Goal: Information Seeking & Learning: Learn about a topic

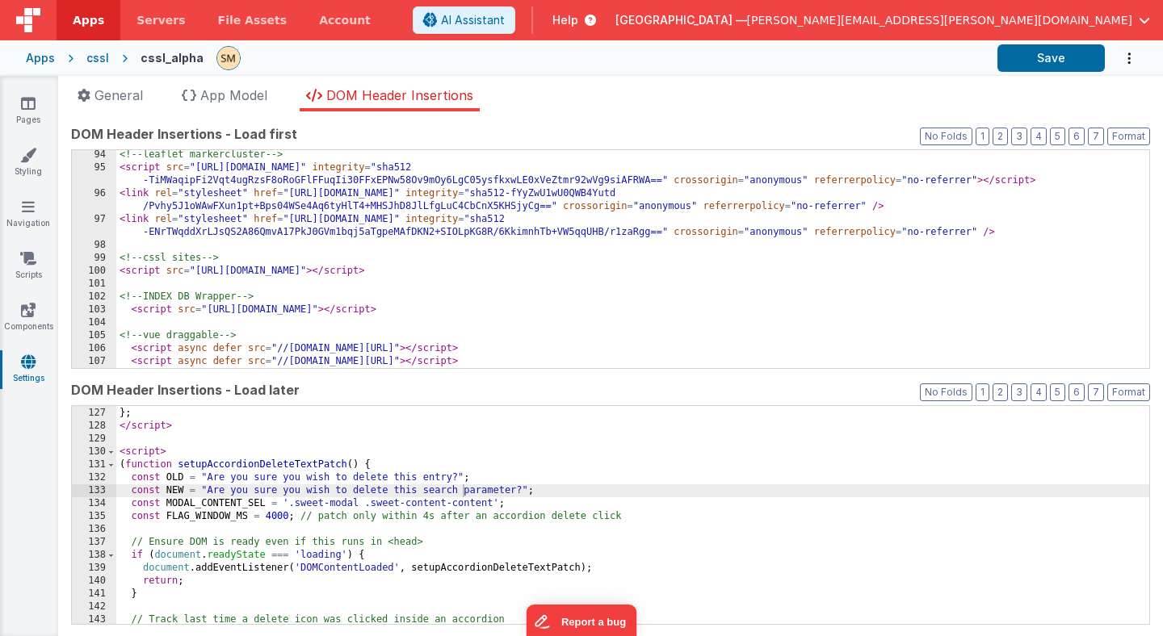
scroll to position [1628, 0]
click at [365, 490] on div "table . __headerResizeObserver = observer ; // mark as initialized } ; </ scrip…" at bounding box center [632, 516] width 1033 height 244
click at [1039, 59] on button "Save" at bounding box center [1051, 57] width 107 height 27
click at [32, 108] on icon at bounding box center [28, 103] width 15 height 16
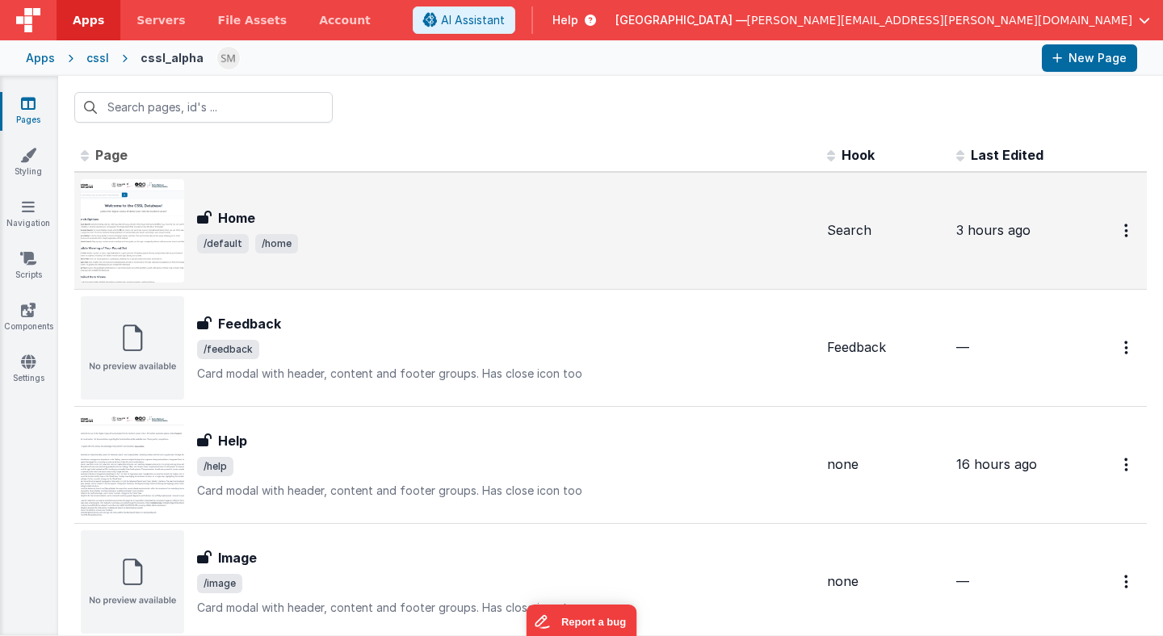
click at [145, 226] on img at bounding box center [132, 230] width 103 height 103
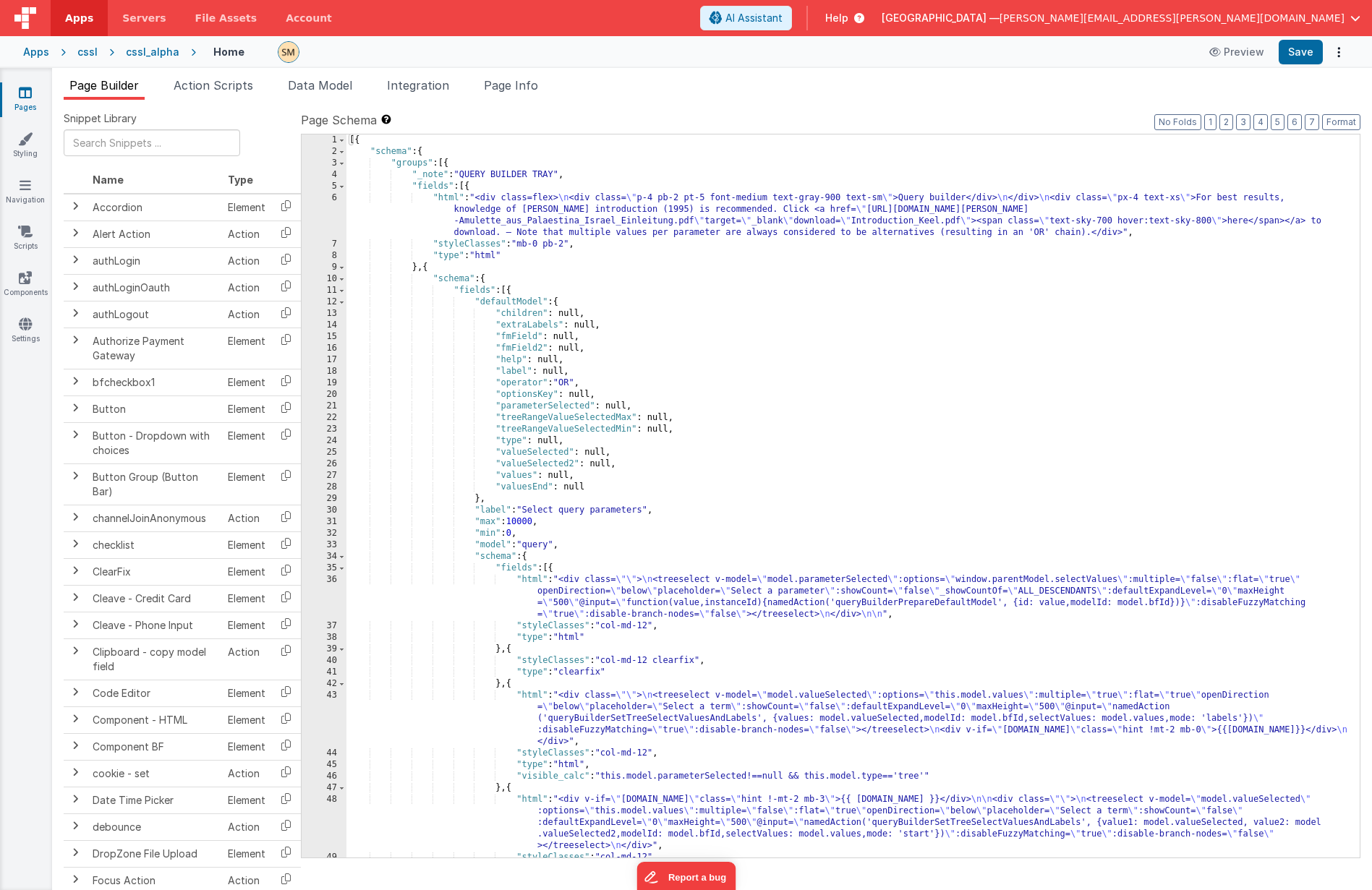
click at [517, 165] on div "[{ "schema" : { "groups" : [{ "_note" : "QUERY BUILDER TRAY" , "fields" : [{ "h…" at bounding box center [847, 508] width 1002 height 747
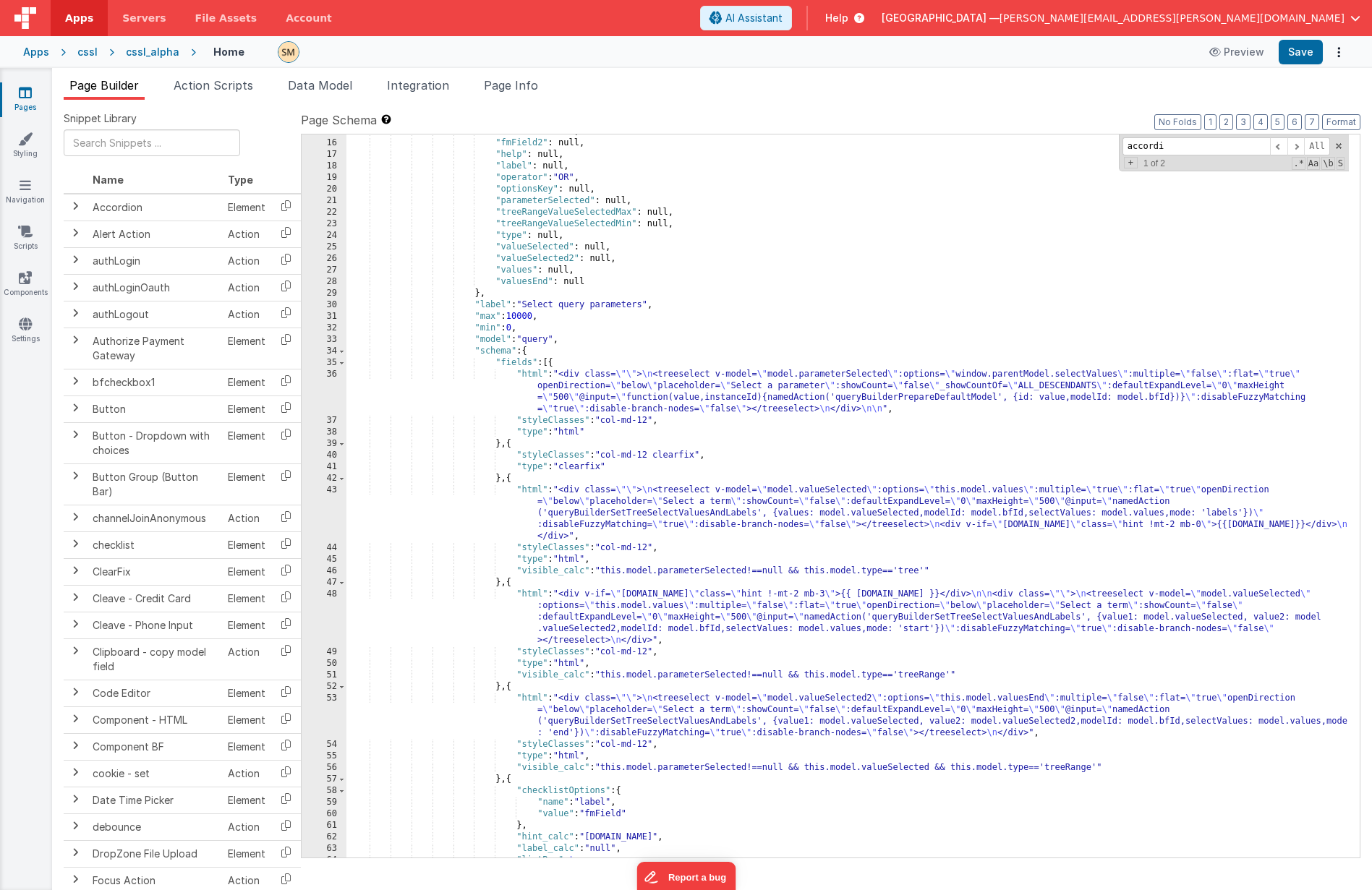
scroll to position [186, 0]
click at [339, 353] on span at bounding box center [341, 351] width 8 height 12
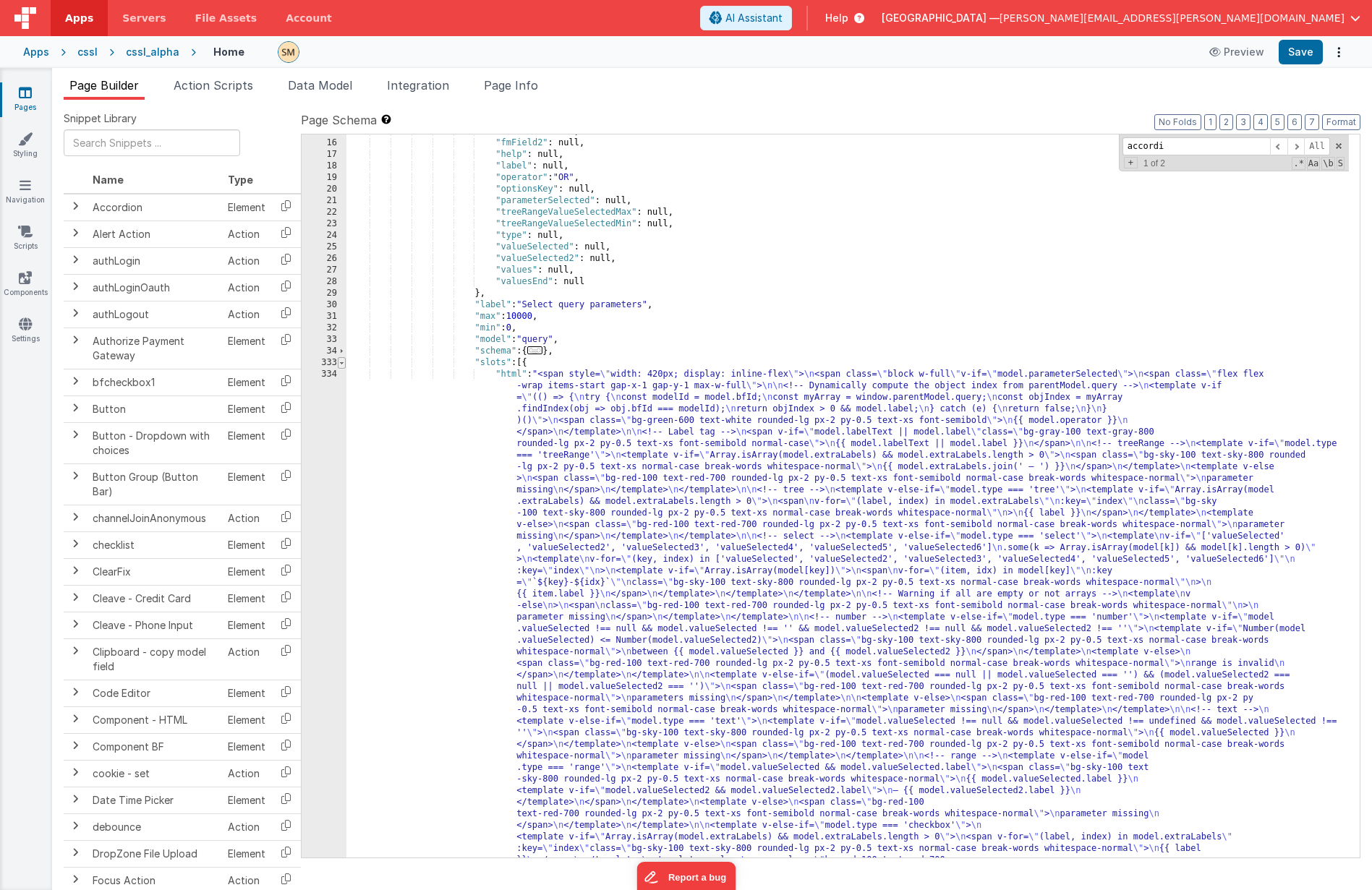
click at [339, 363] on span at bounding box center [341, 363] width 8 height 12
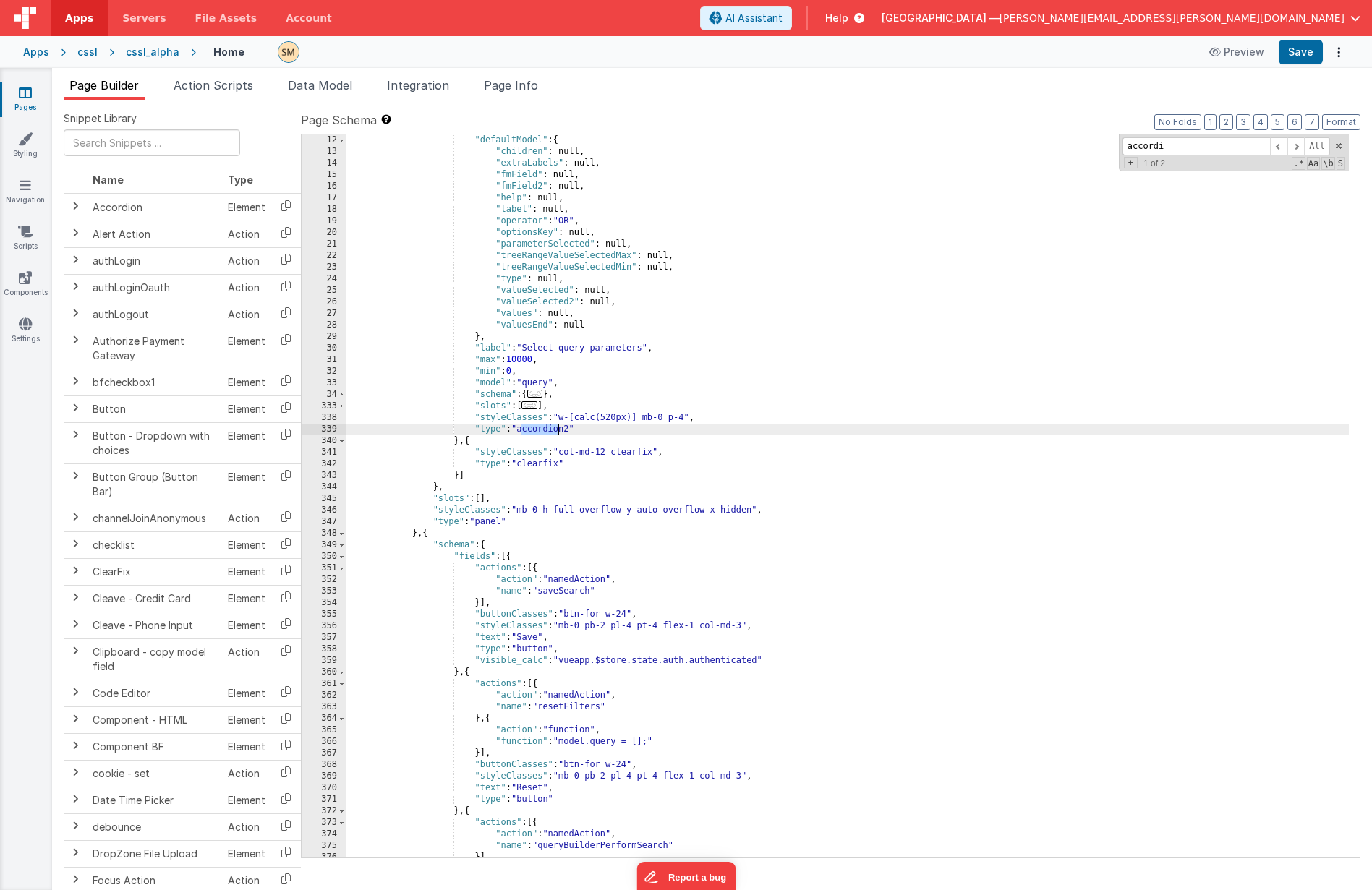
scroll to position [75, 0]
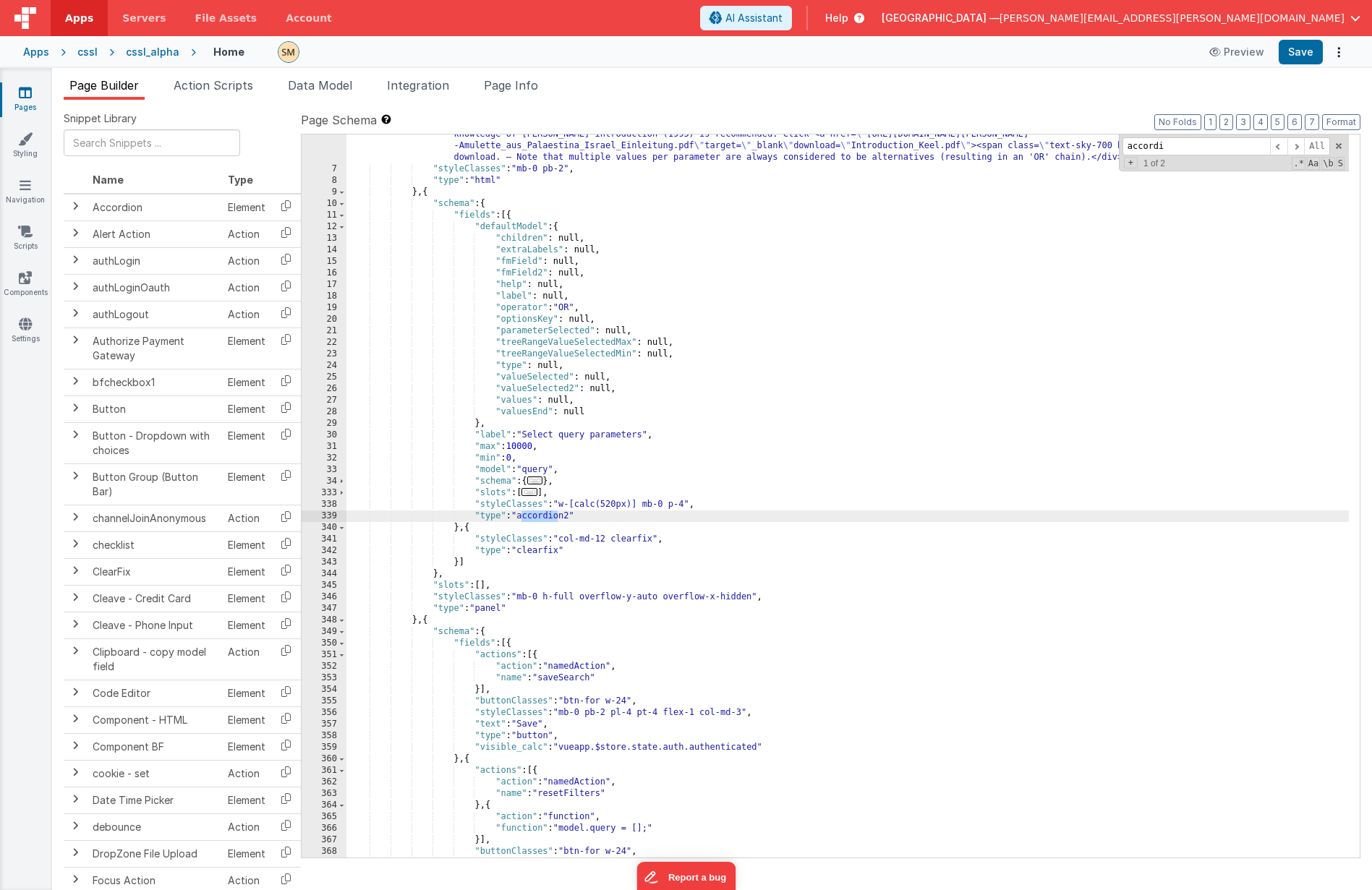
click at [671, 434] on div ""html" : "<div class=flex> \n <div class= \" p-4 pb-2 pt-5 font-medium text-gra…" at bounding box center [847, 508] width 1002 height 781
drag, startPoint x: 574, startPoint y: 518, endPoint x: 522, endPoint y: 517, distance: 52.0
click at [522, 517] on div ""html" : "<div class=flex> \n <div class= \" p-4 pb-2 pt-5 font-medium text-gra…" at bounding box center [847, 508] width 1002 height 781
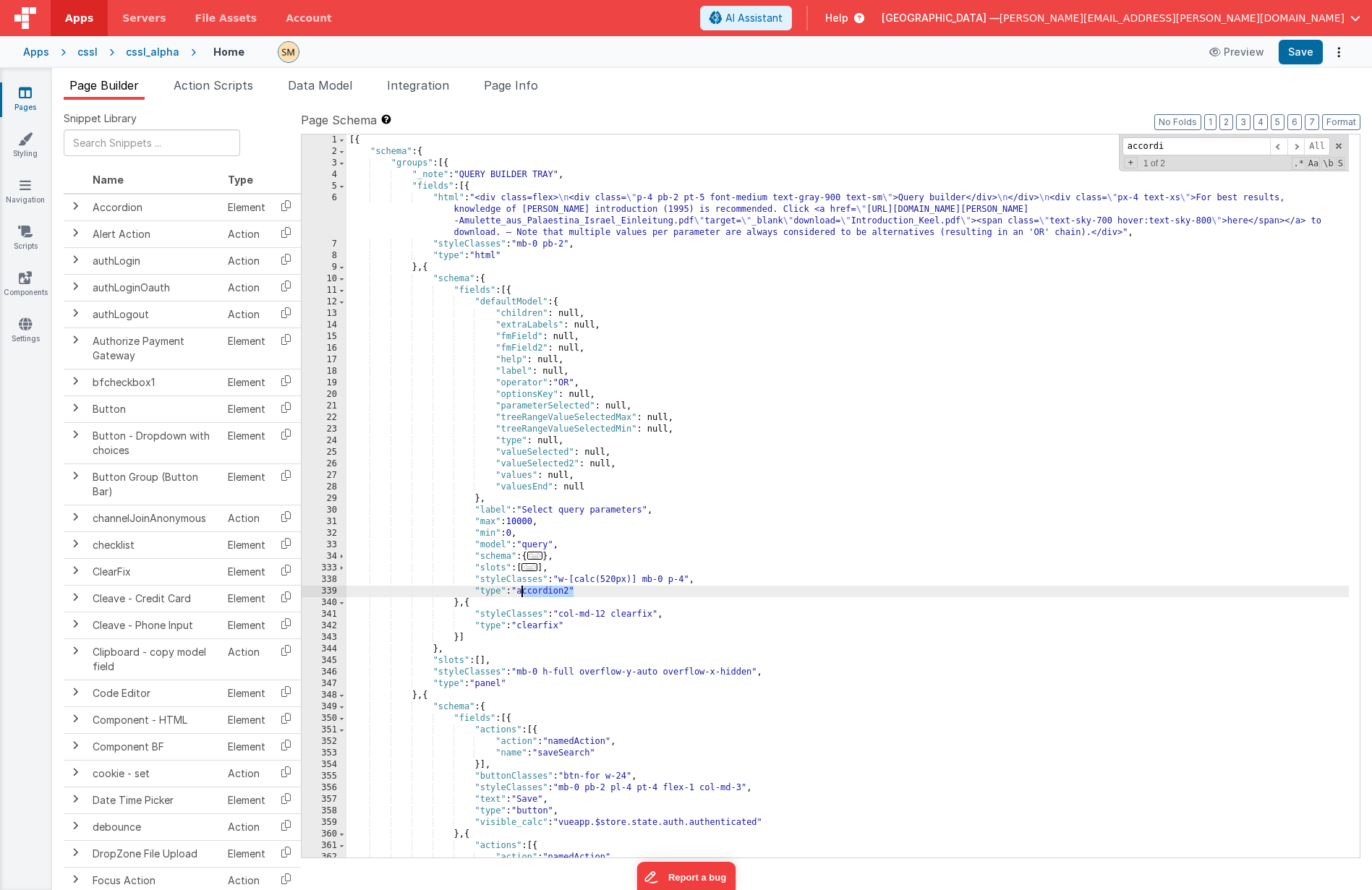
scroll to position [87, 0]
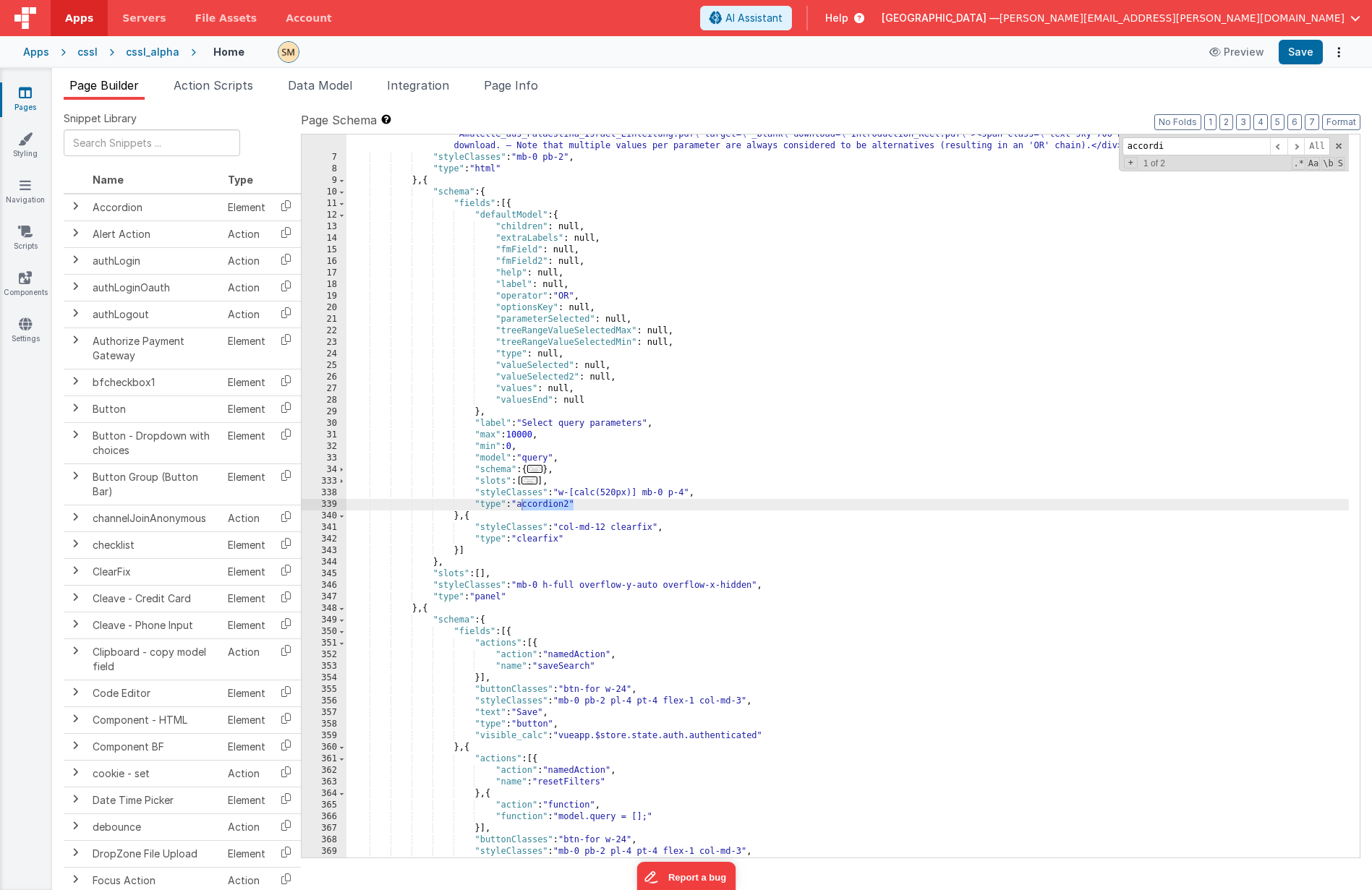
click at [848, 15] on span "Help" at bounding box center [837, 18] width 23 height 14
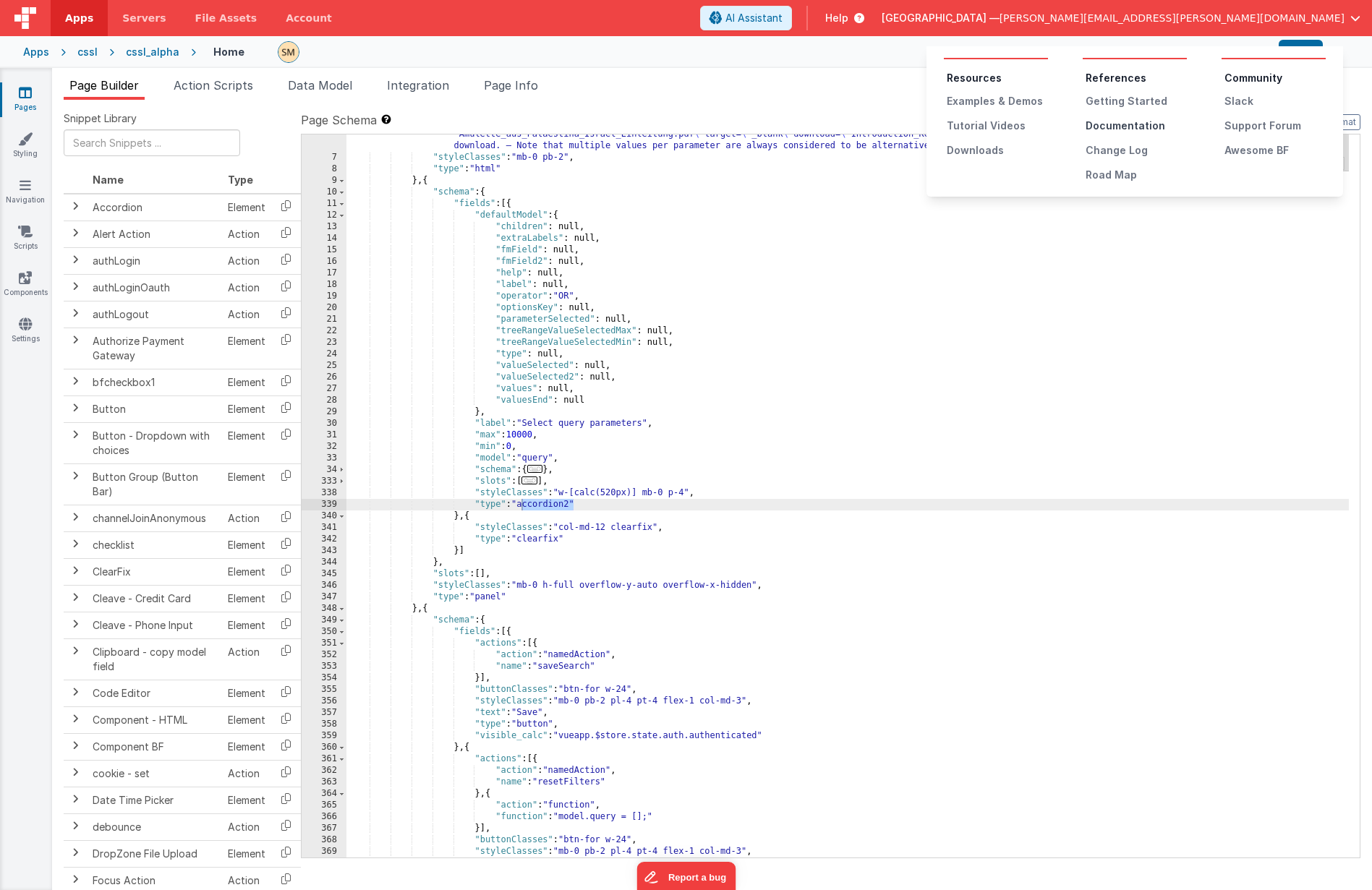
click at [1041, 125] on div "Documentation" at bounding box center [1136, 125] width 101 height 14
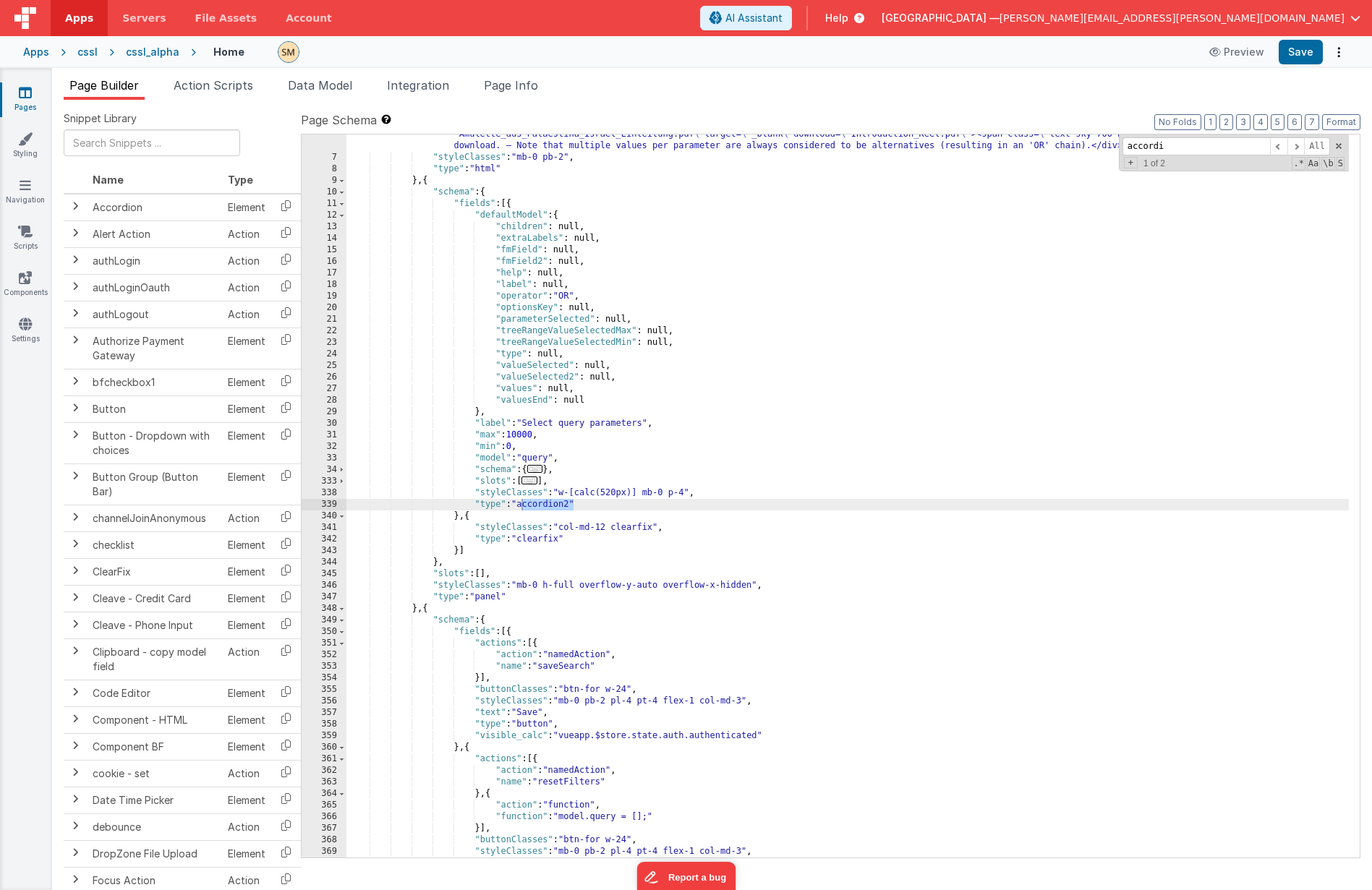
click at [848, 16] on span "Help" at bounding box center [837, 18] width 23 height 14
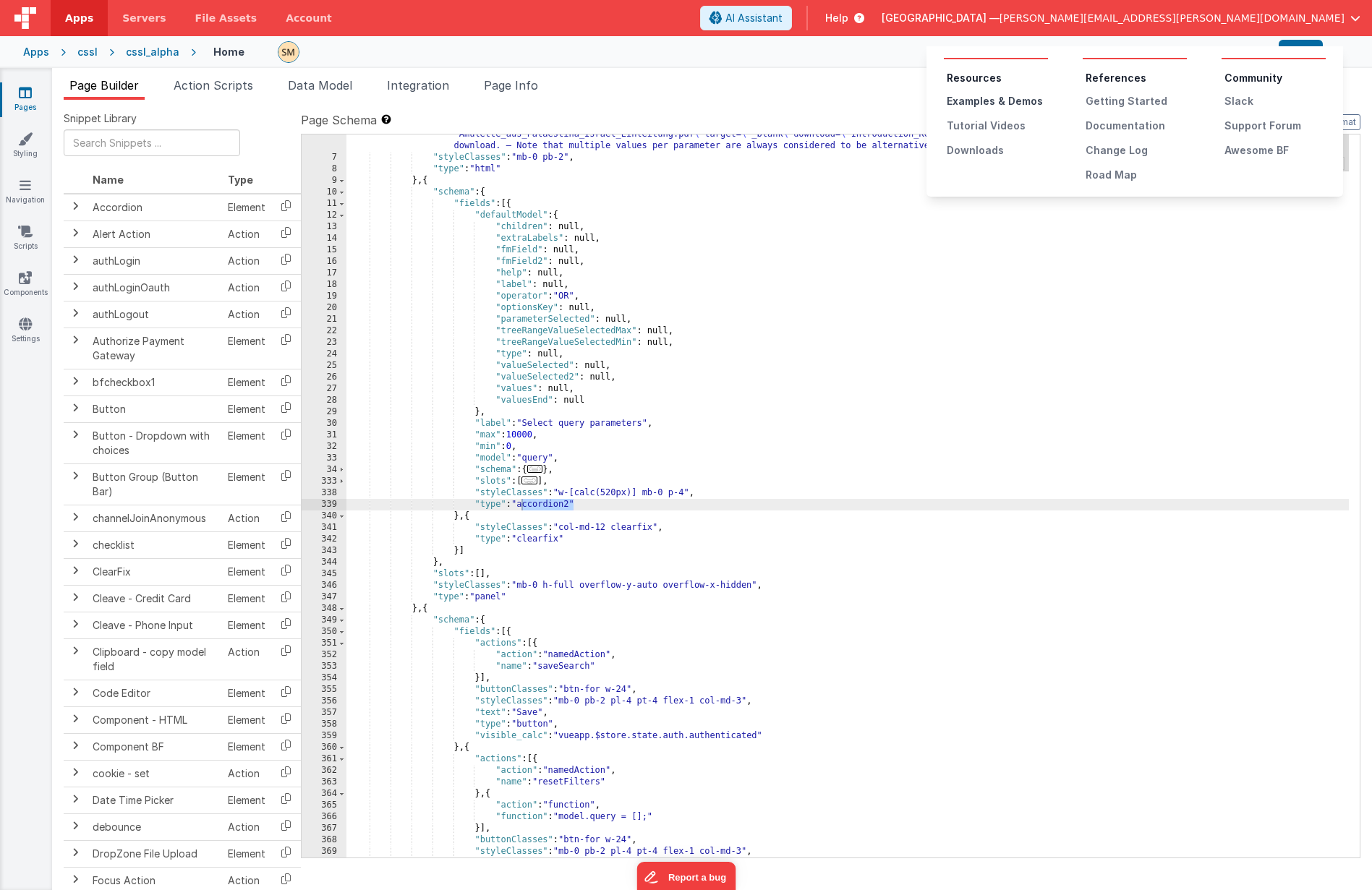
click at [993, 99] on div "Examples & Demos" at bounding box center [997, 101] width 101 height 14
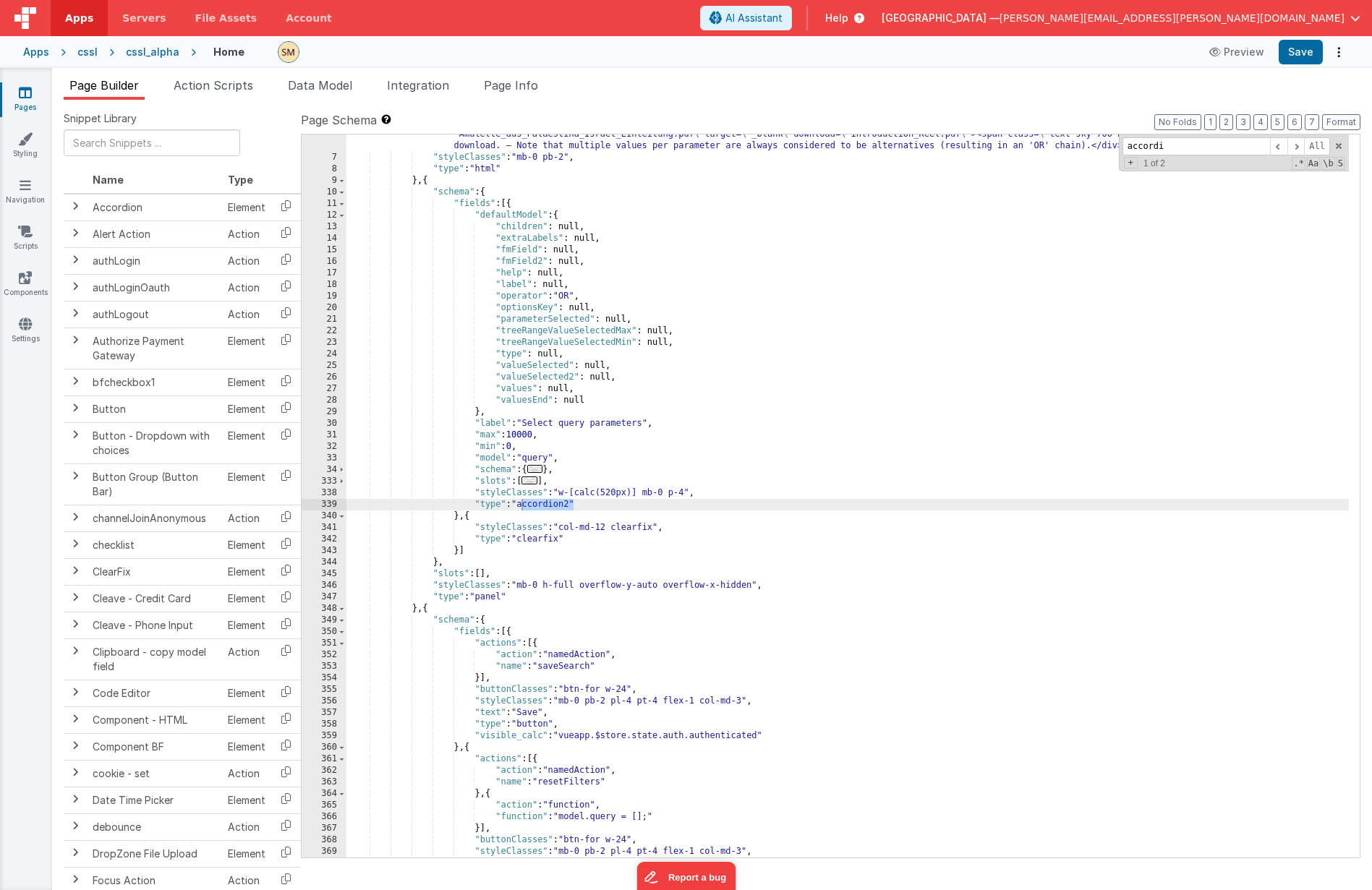
click at [848, 18] on span "Help" at bounding box center [837, 18] width 23 height 14
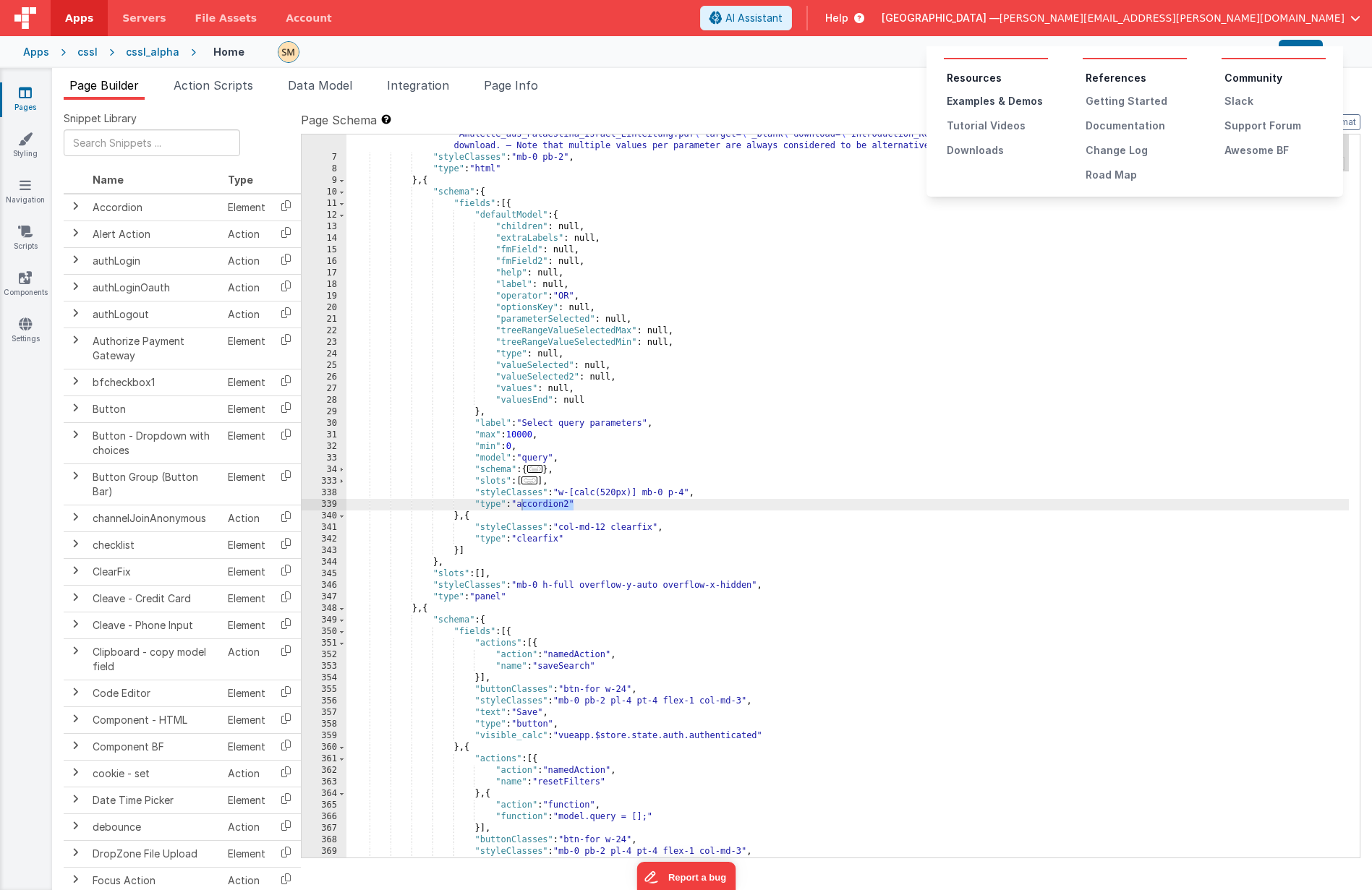
click at [991, 102] on div "Examples & Demos" at bounding box center [997, 101] width 101 height 14
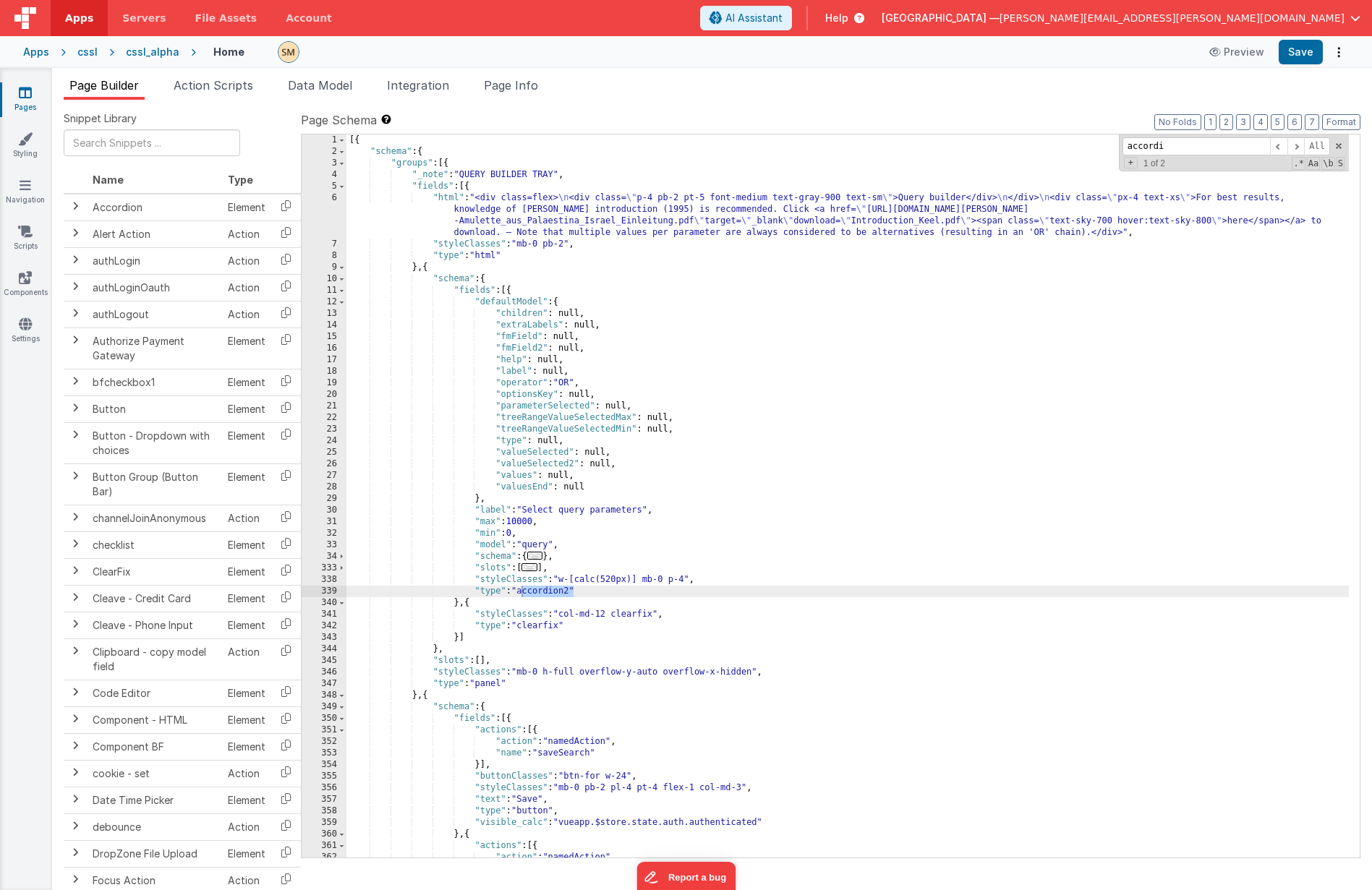
scroll to position [43, 0]
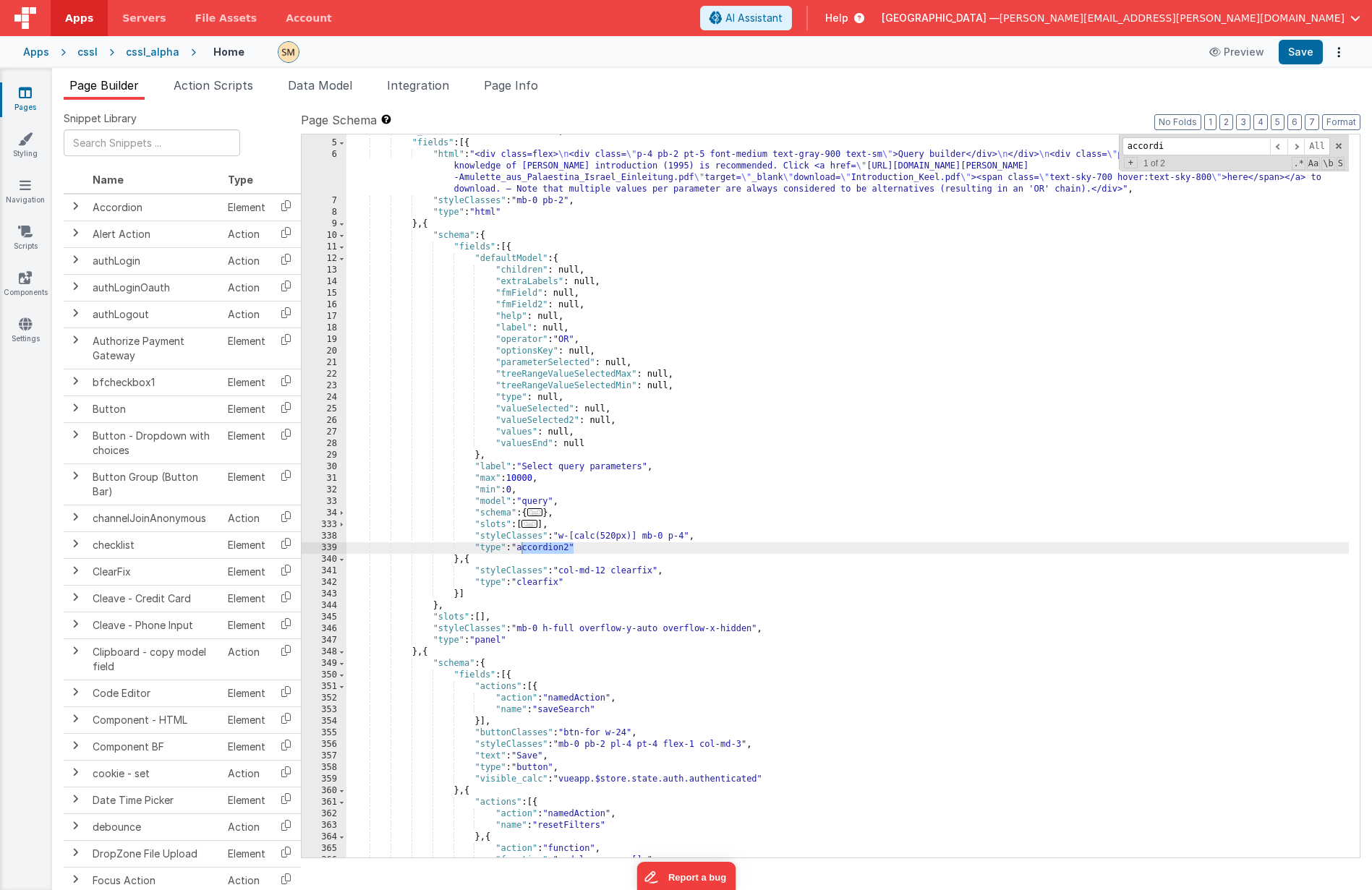
click at [853, 397] on div ""_note" : "QUERY BUILDER TRAY" , "fields" : [{ "html" : "<div class=flex> \n <d…" at bounding box center [847, 500] width 1002 height 747
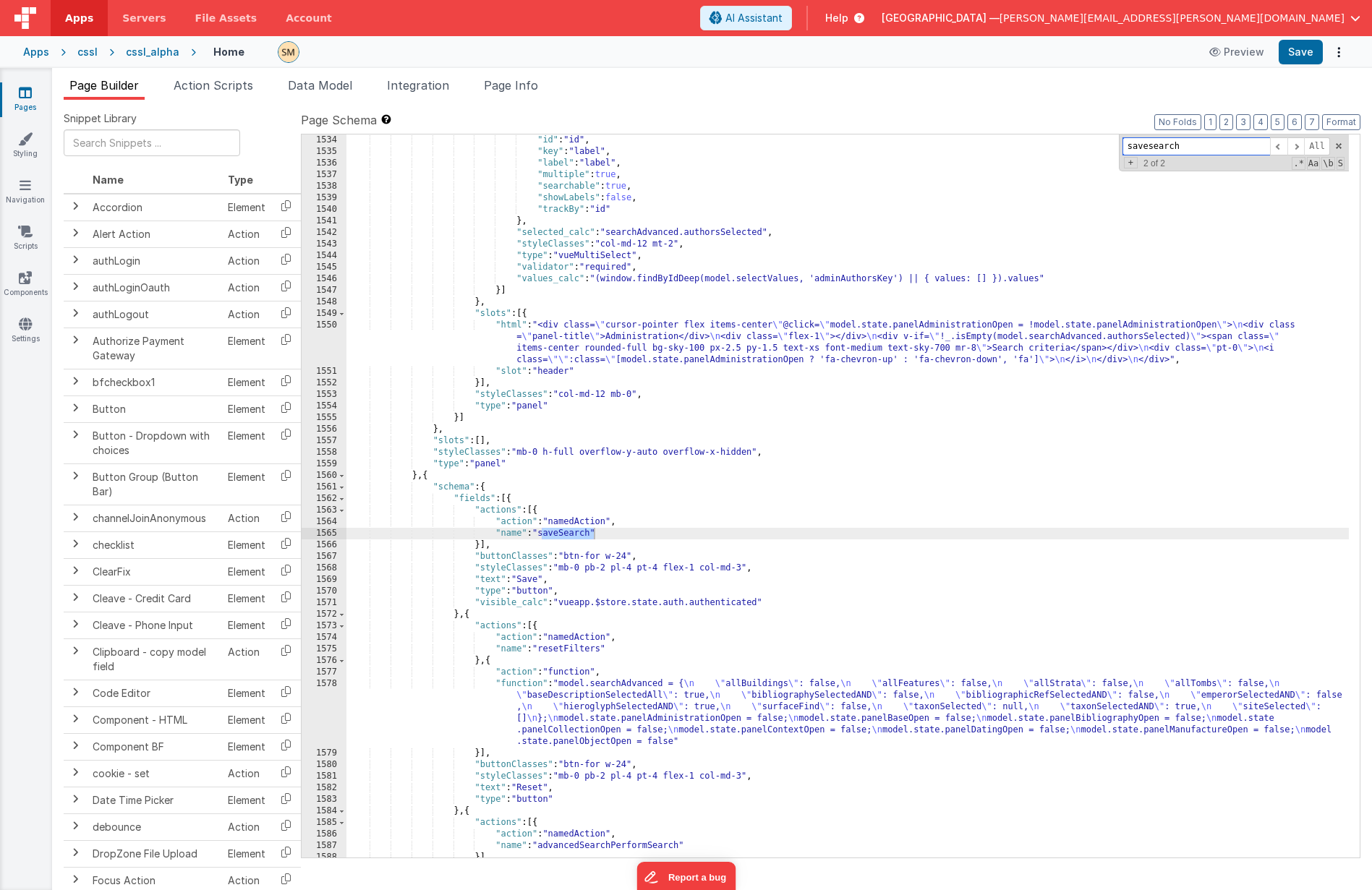
scroll to position [18329, 0]
type input "savesearch"
click at [342, 491] on span at bounding box center [341, 487] width 8 height 12
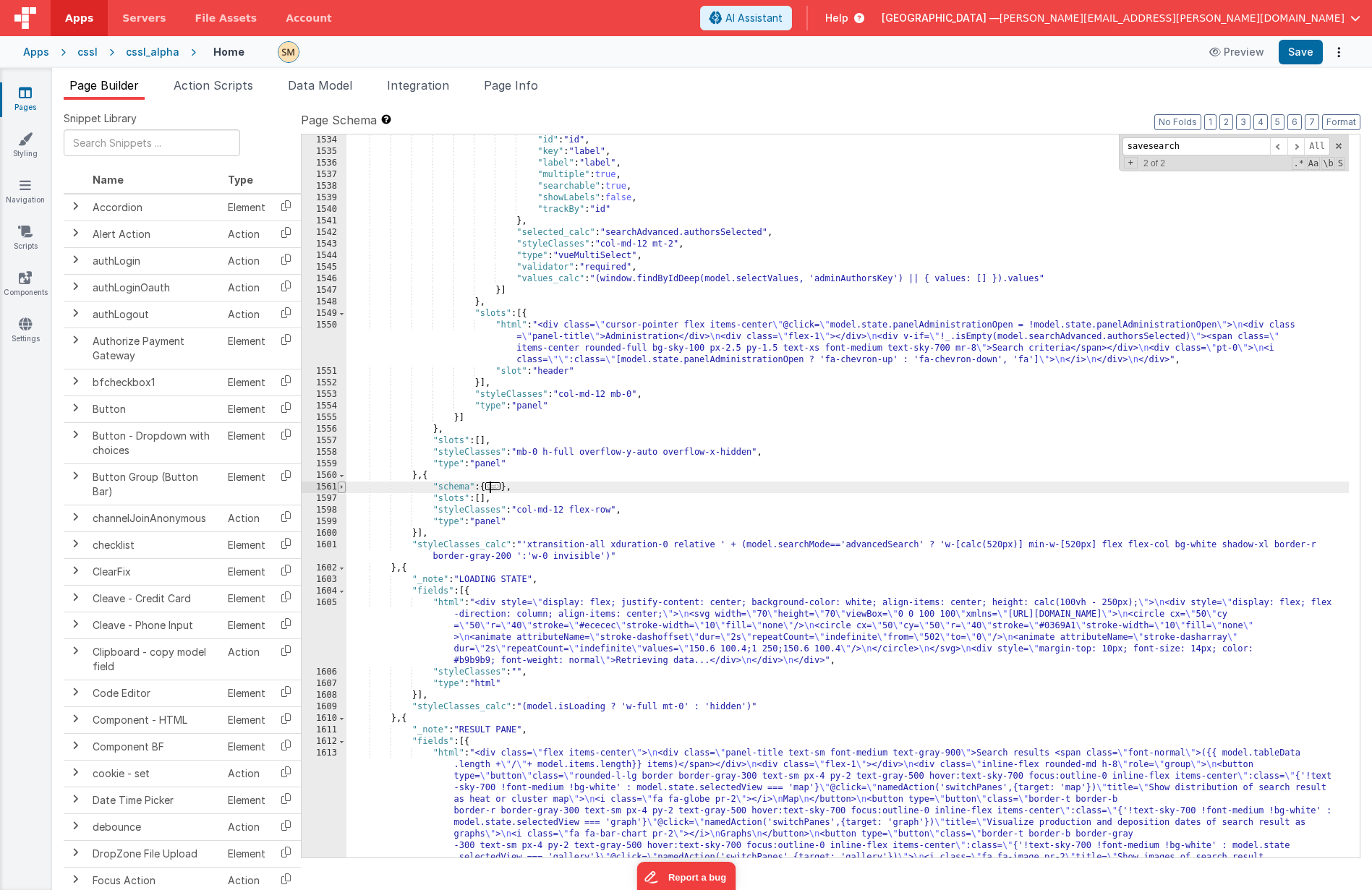
click at [342, 491] on span at bounding box center [341, 487] width 8 height 12
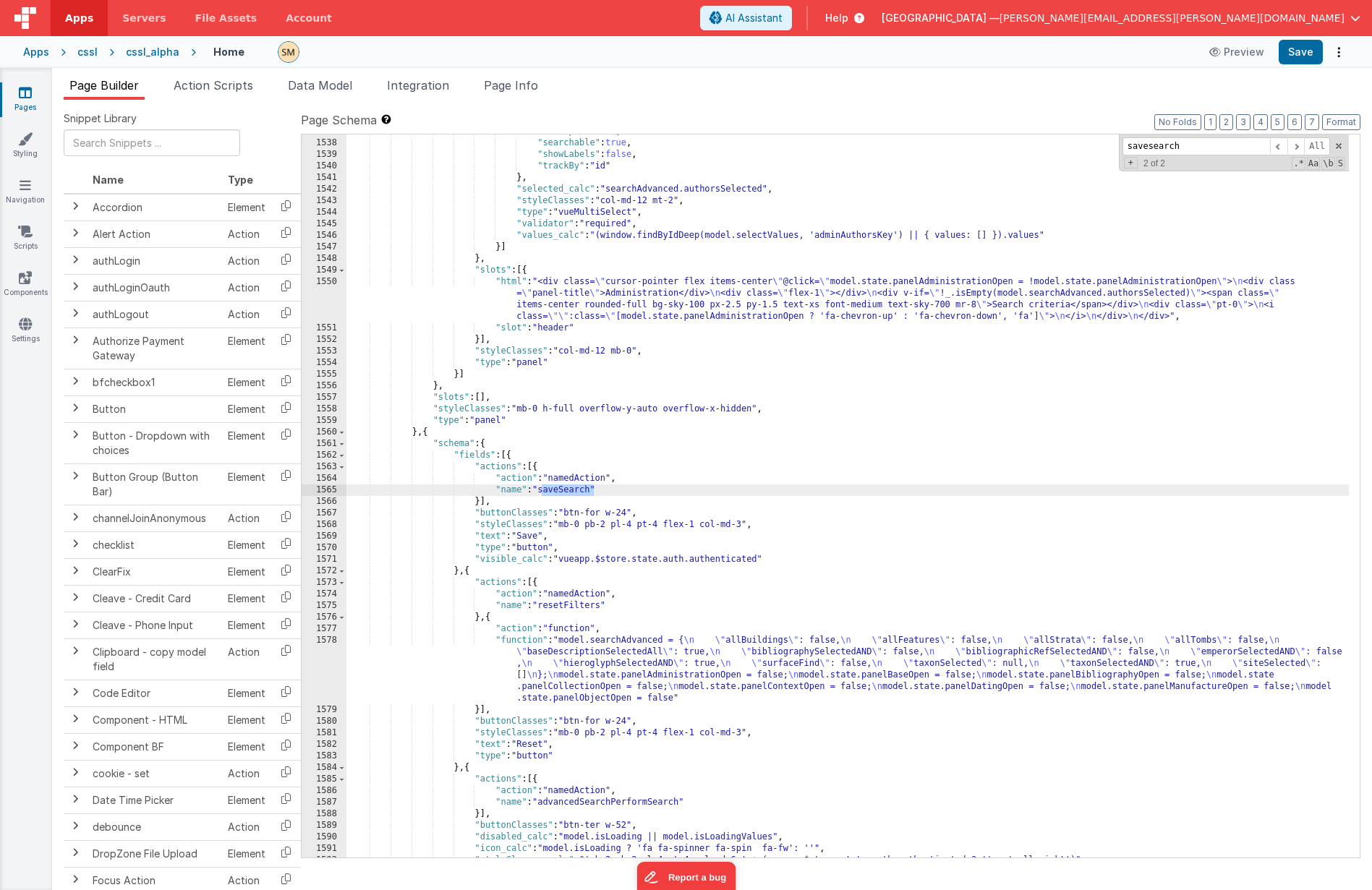
scroll to position [18410, 0]
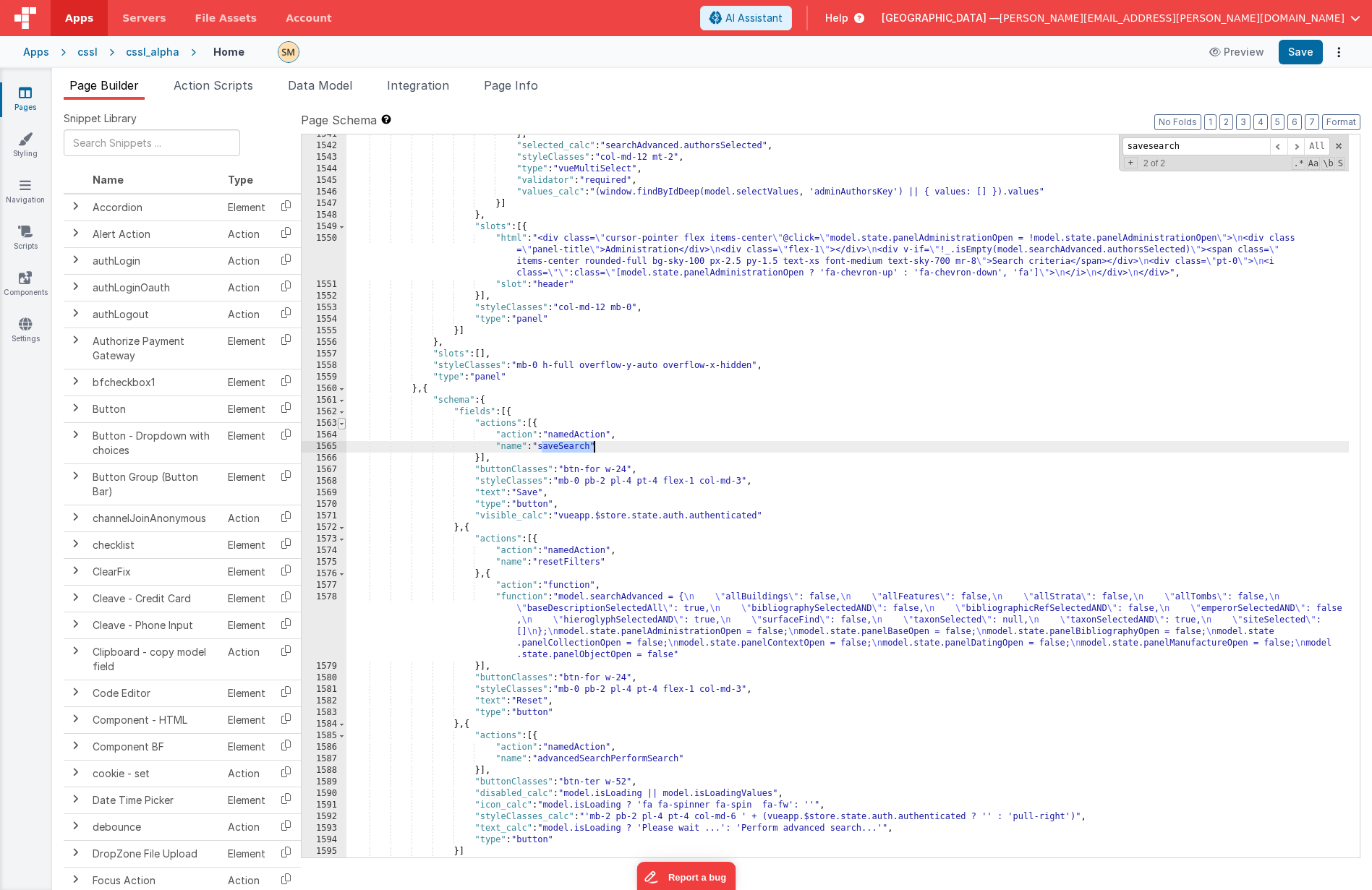
click at [339, 424] on span at bounding box center [341, 424] width 8 height 12
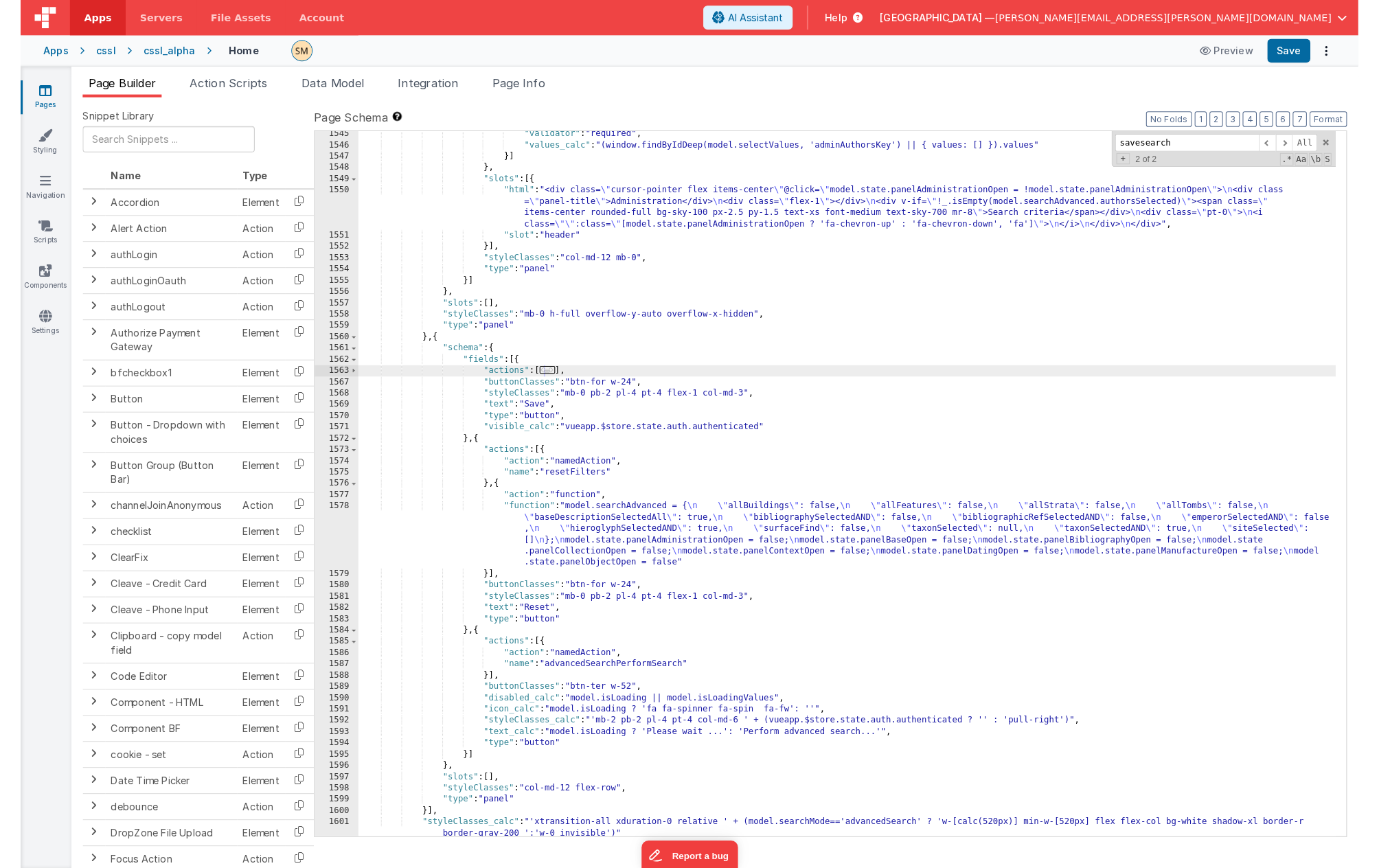
scroll to position [17580, 0]
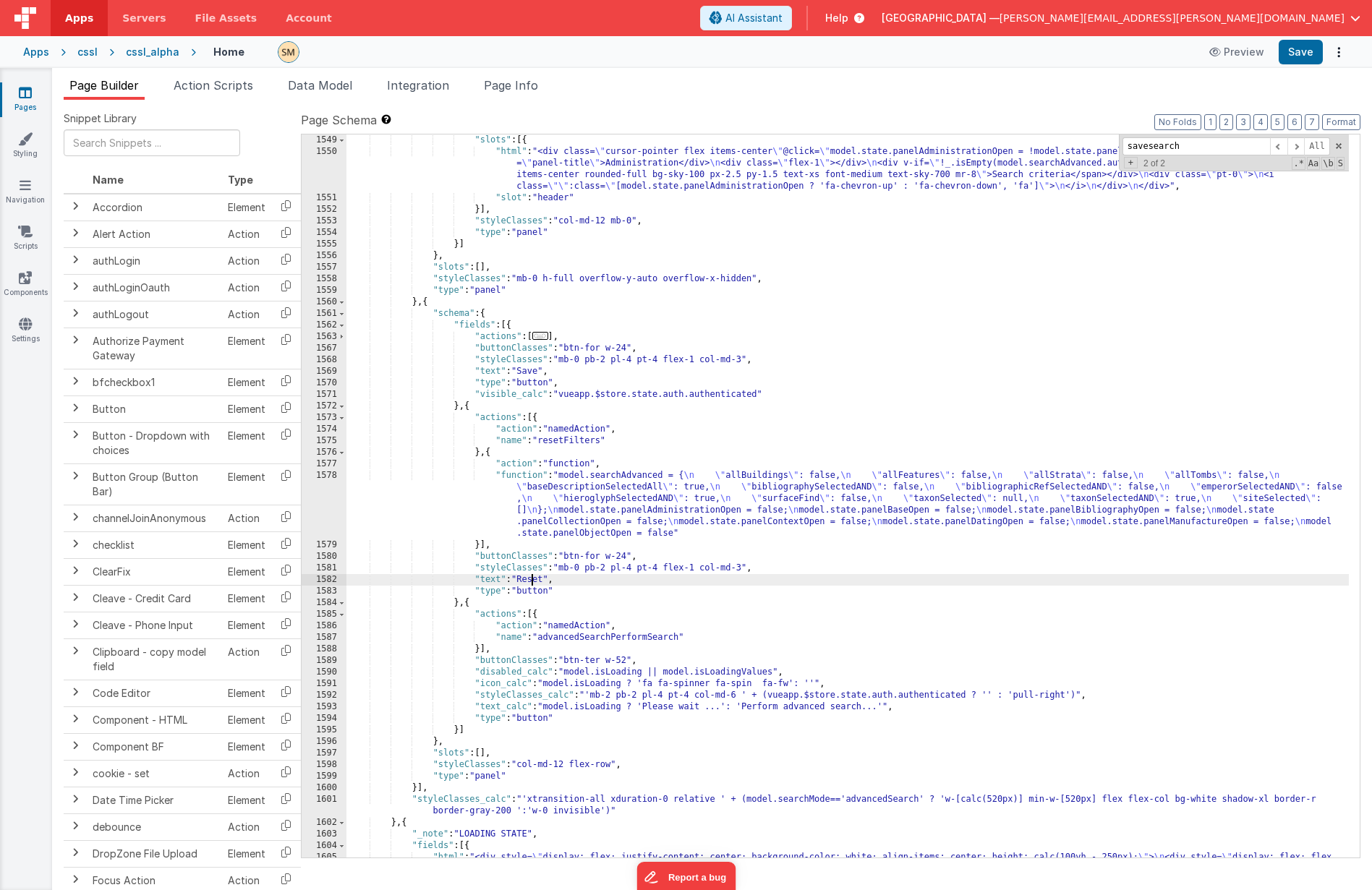
click at [532, 569] on div ""slots" : [{ "html" : "<div class= \" cursor-pointer flex items-center \" @clic…" at bounding box center [847, 536] width 1002 height 804
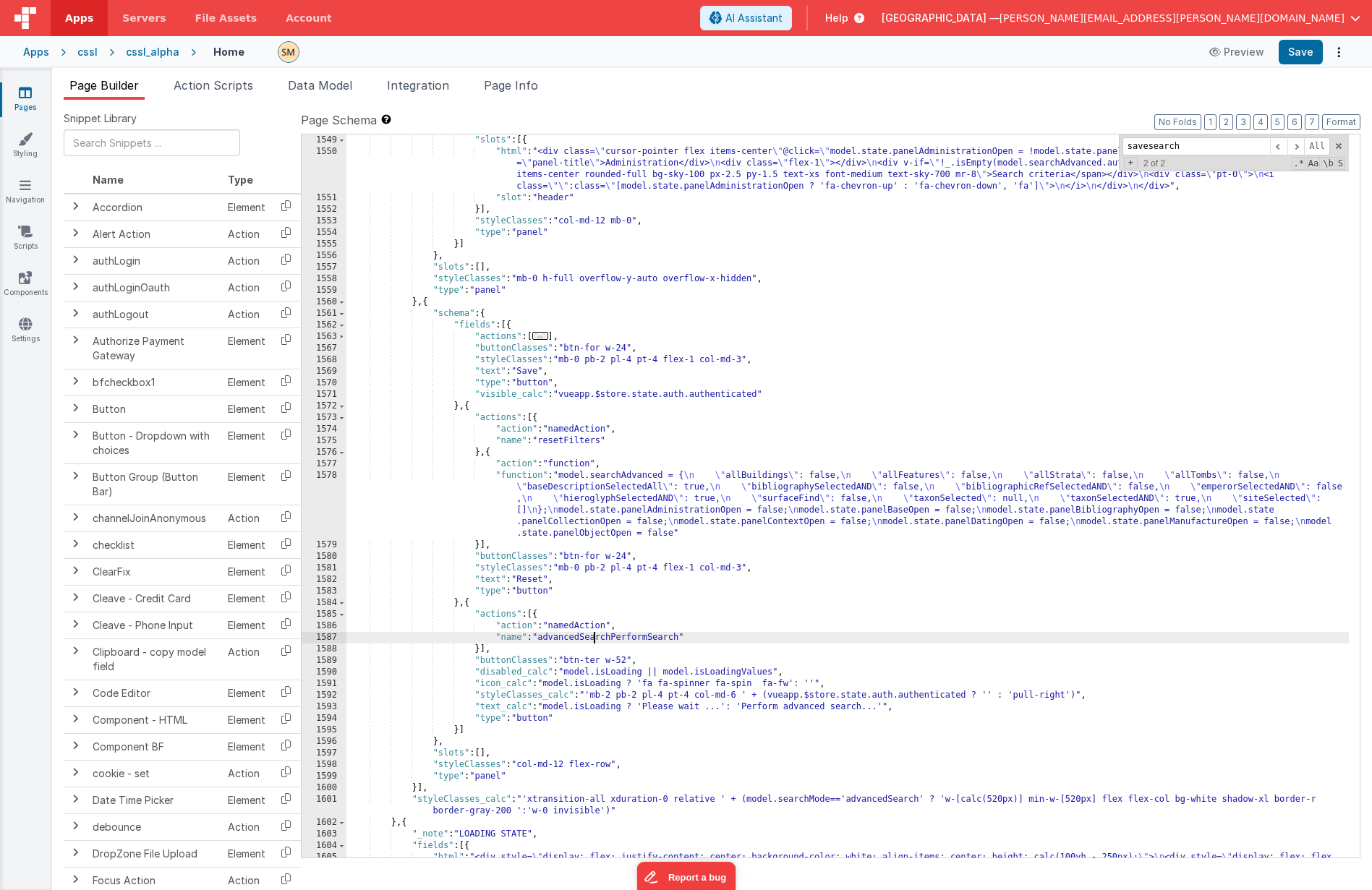
click at [596, 569] on div ""slots" : [{ "html" : "<div class= \" cursor-pointer flex items-center \" @clic…" at bounding box center [847, 536] width 1002 height 804
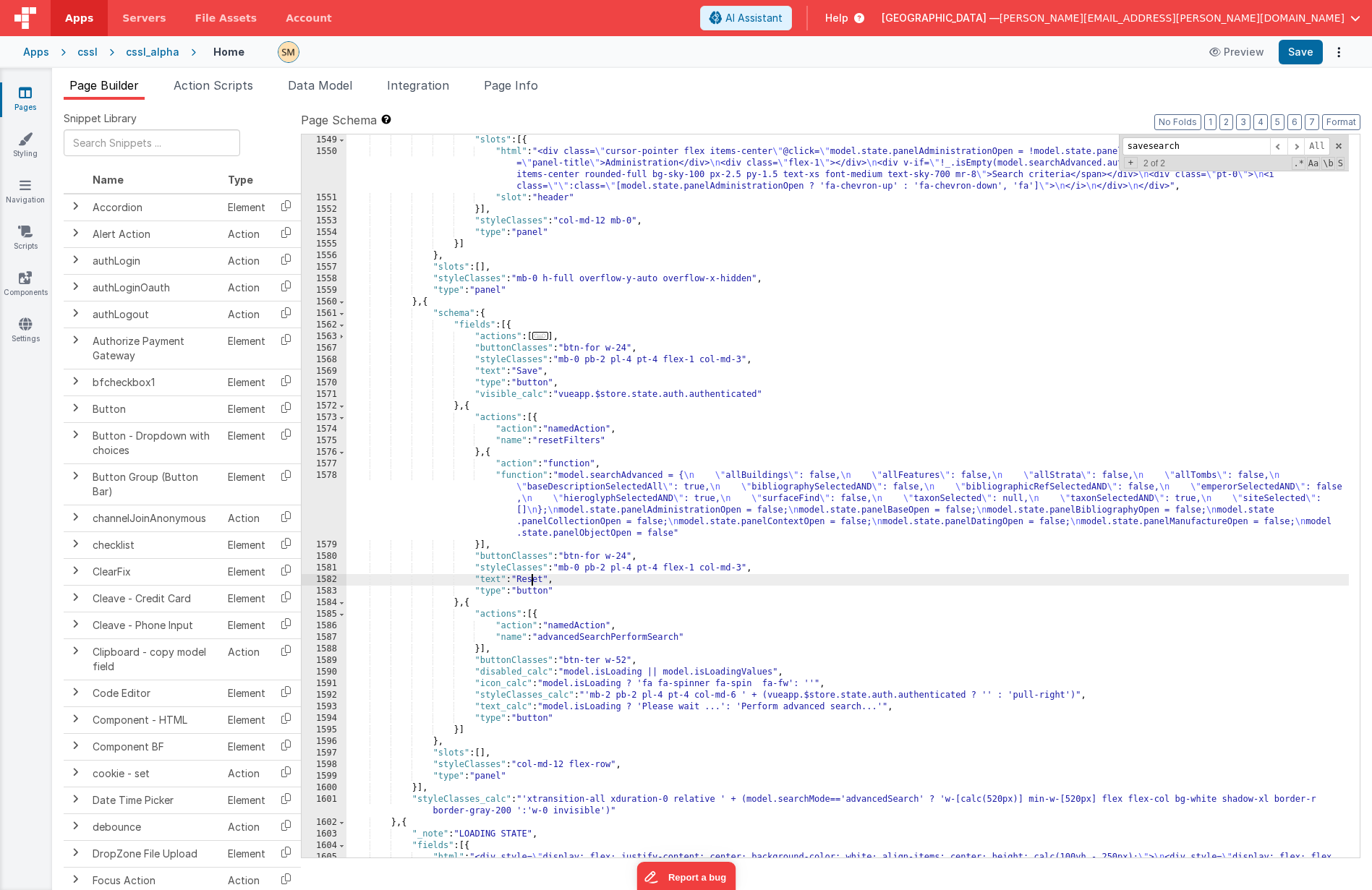
click at [533, 569] on div ""slots" : [{ "html" : "<div class= \" cursor-pointer flex items-center \" @clic…" at bounding box center [847, 536] width 1002 height 804
click at [556, 441] on div ""slots" : [{ "html" : "<div class= \" cursor-pointer flex items-center \" @clic…" at bounding box center [847, 536] width 1002 height 804
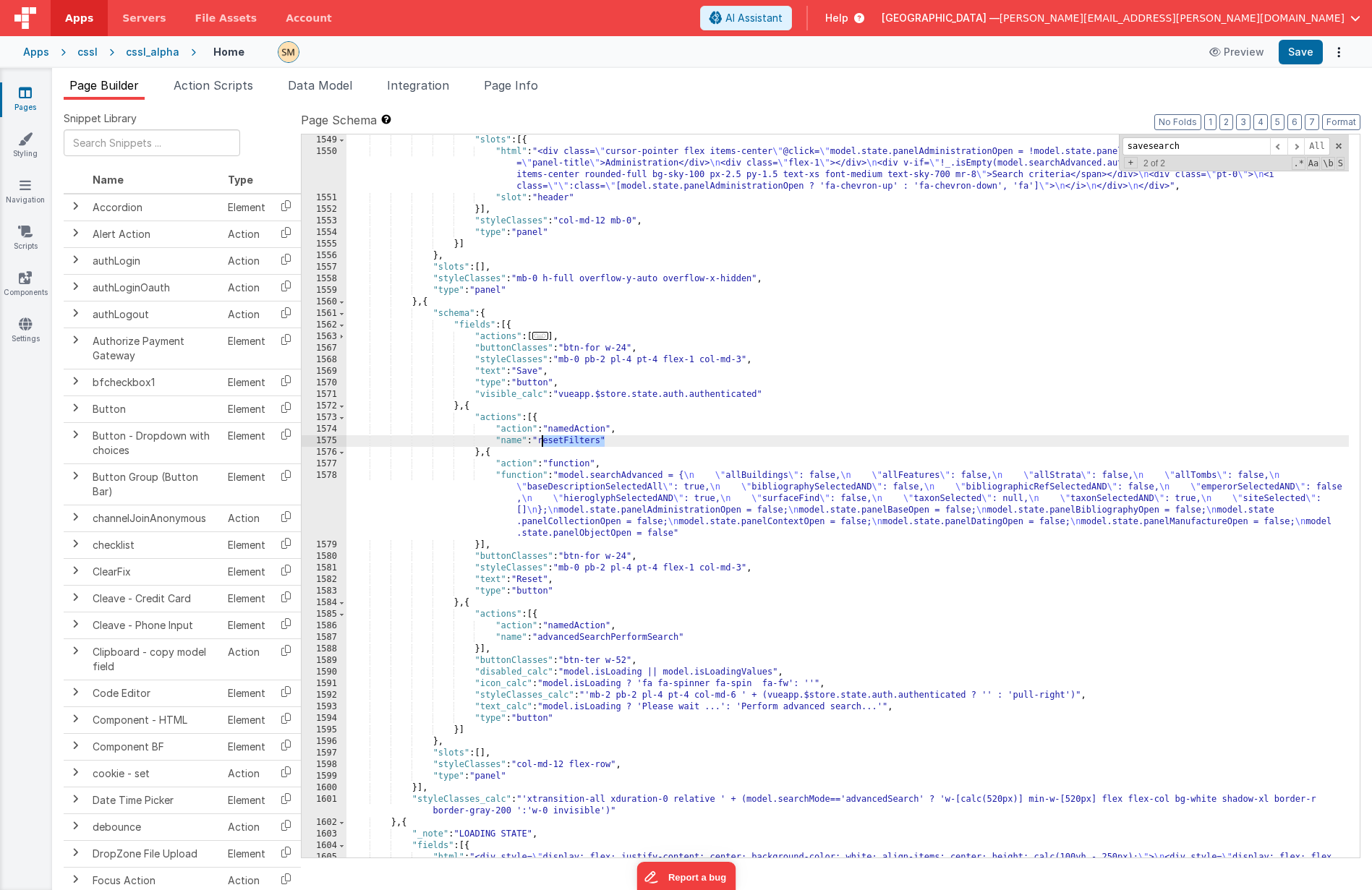
click at [556, 441] on div ""slots" : [{ "html" : "<div class= \" cursor-pointer flex items-center \" @clic…" at bounding box center [847, 536] width 1002 height 804
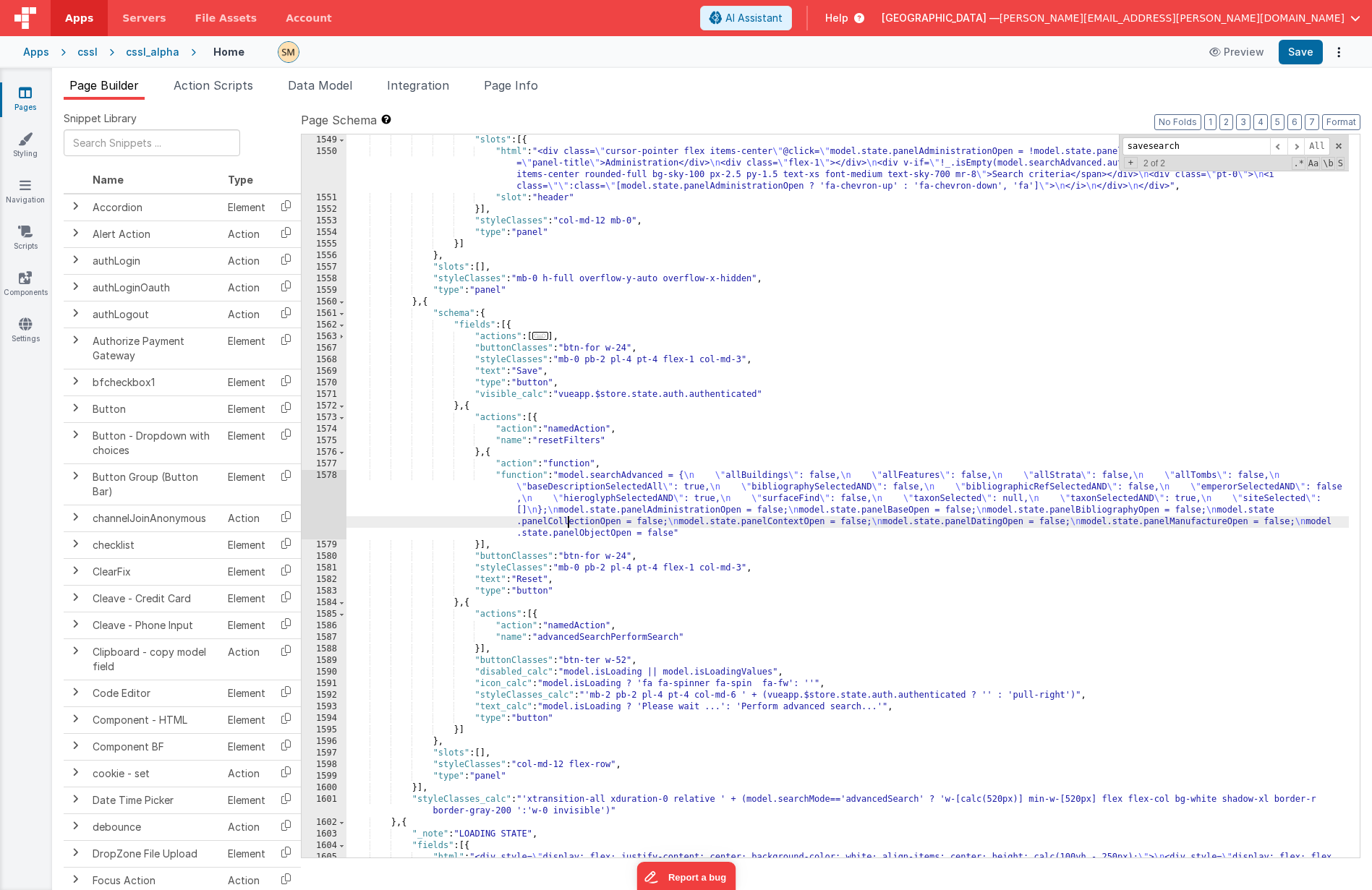
click at [569, 518] on div ""slots" : [{ "html" : "<div class= \" cursor-pointer flex items-center \" @clic…" at bounding box center [847, 536] width 1002 height 804
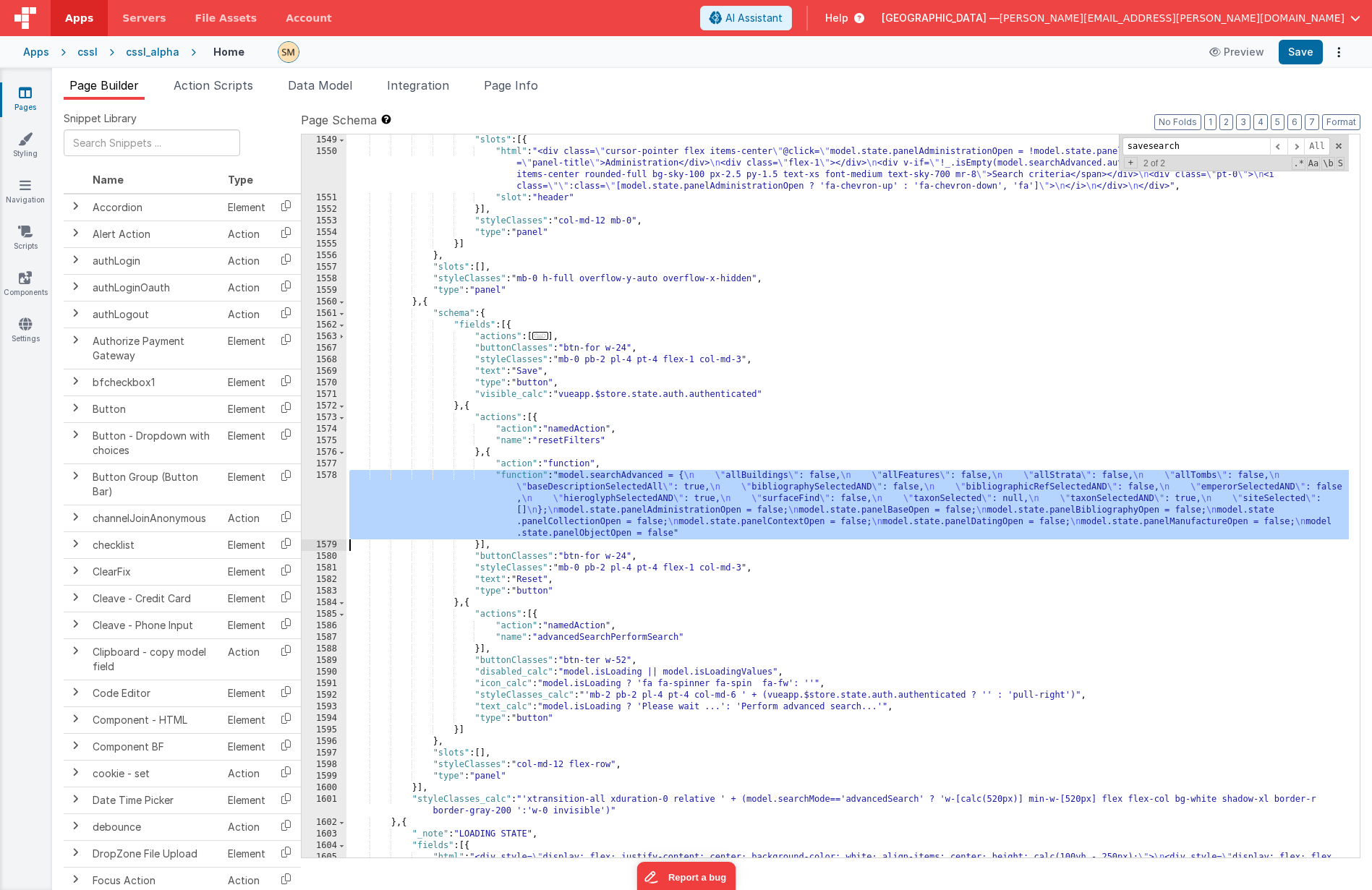
click at [333, 503] on div "1578" at bounding box center [324, 505] width 45 height 70
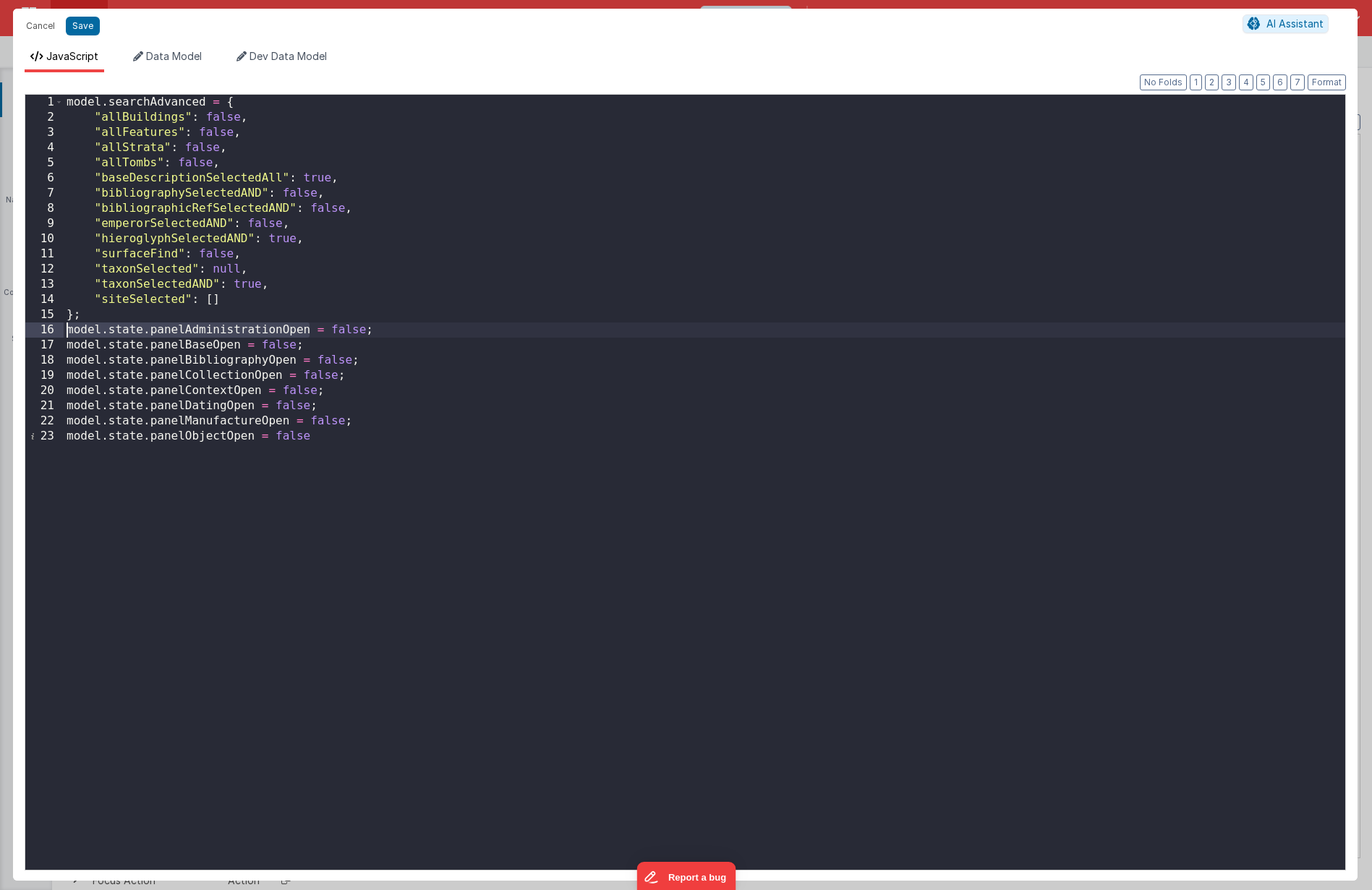
drag, startPoint x: 310, startPoint y: 332, endPoint x: 64, endPoint y: 329, distance: 246.0
click at [64, 329] on div "model . searchAdvanced = { "allBuildings" : false , "allFeatures" : false , "al…" at bounding box center [704, 498] width 1282 height 806
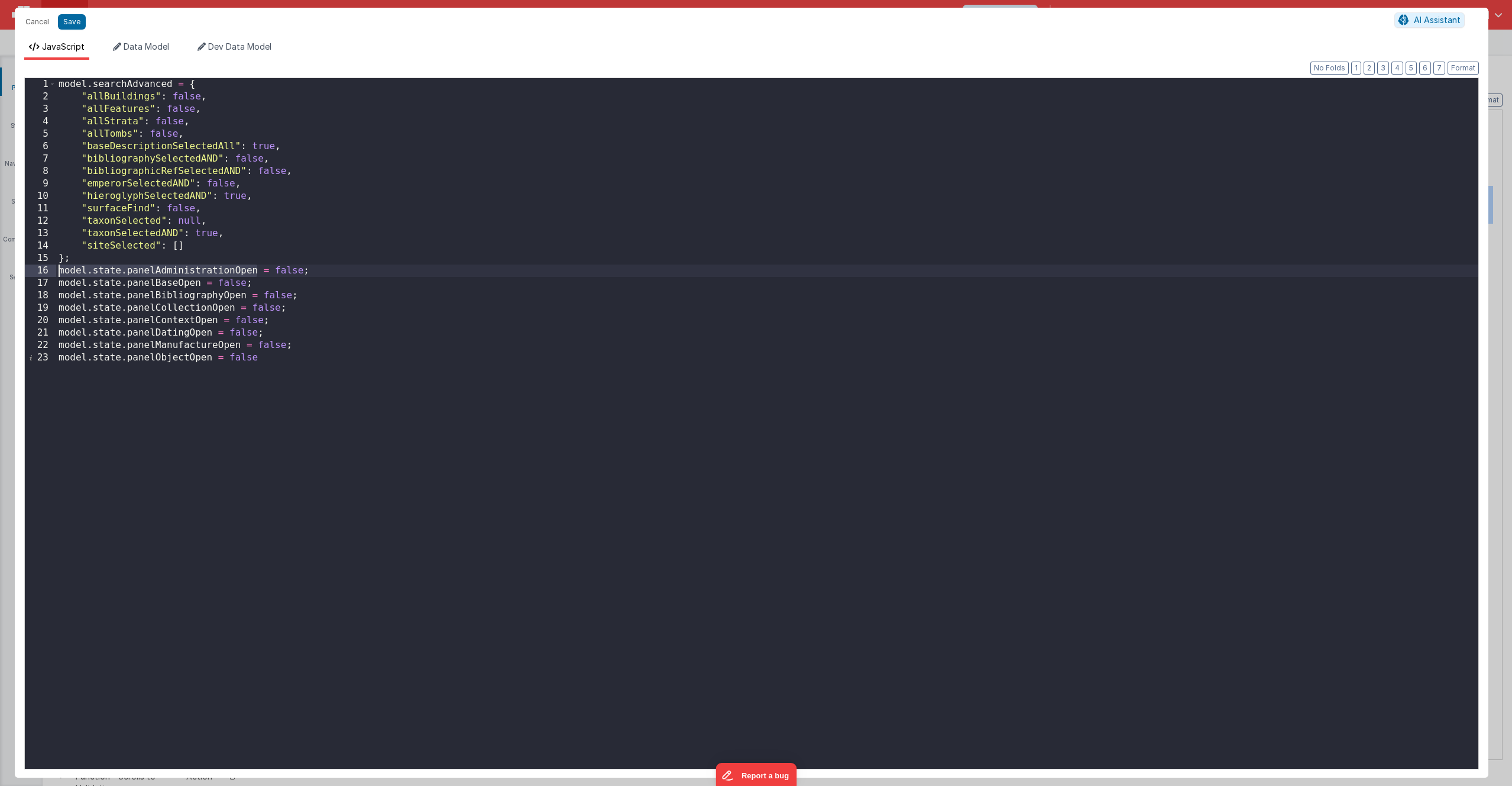
scroll to position [15677, 0]
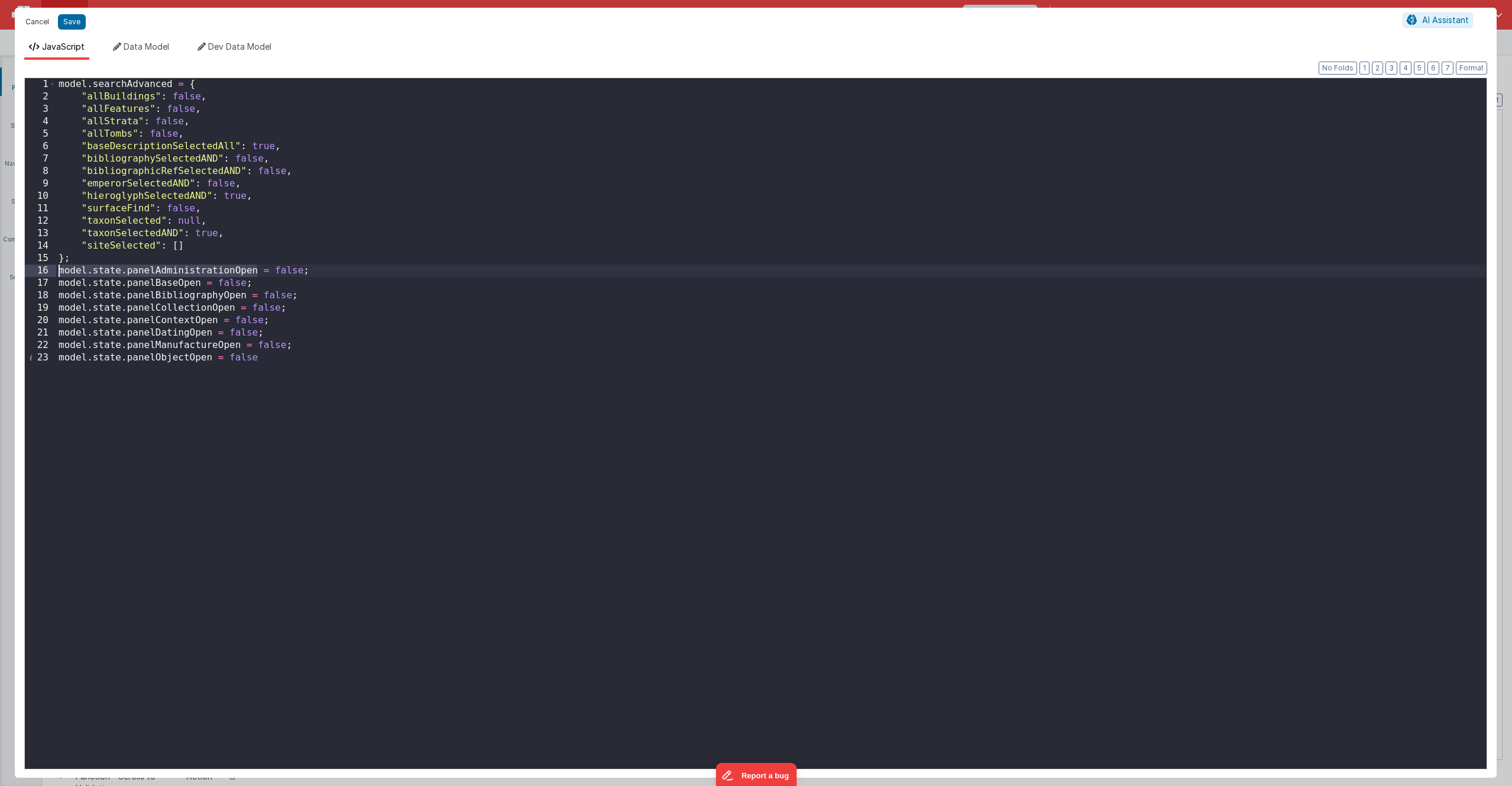
click at [41, 24] on button "Cancel" at bounding box center [37, 22] width 35 height 17
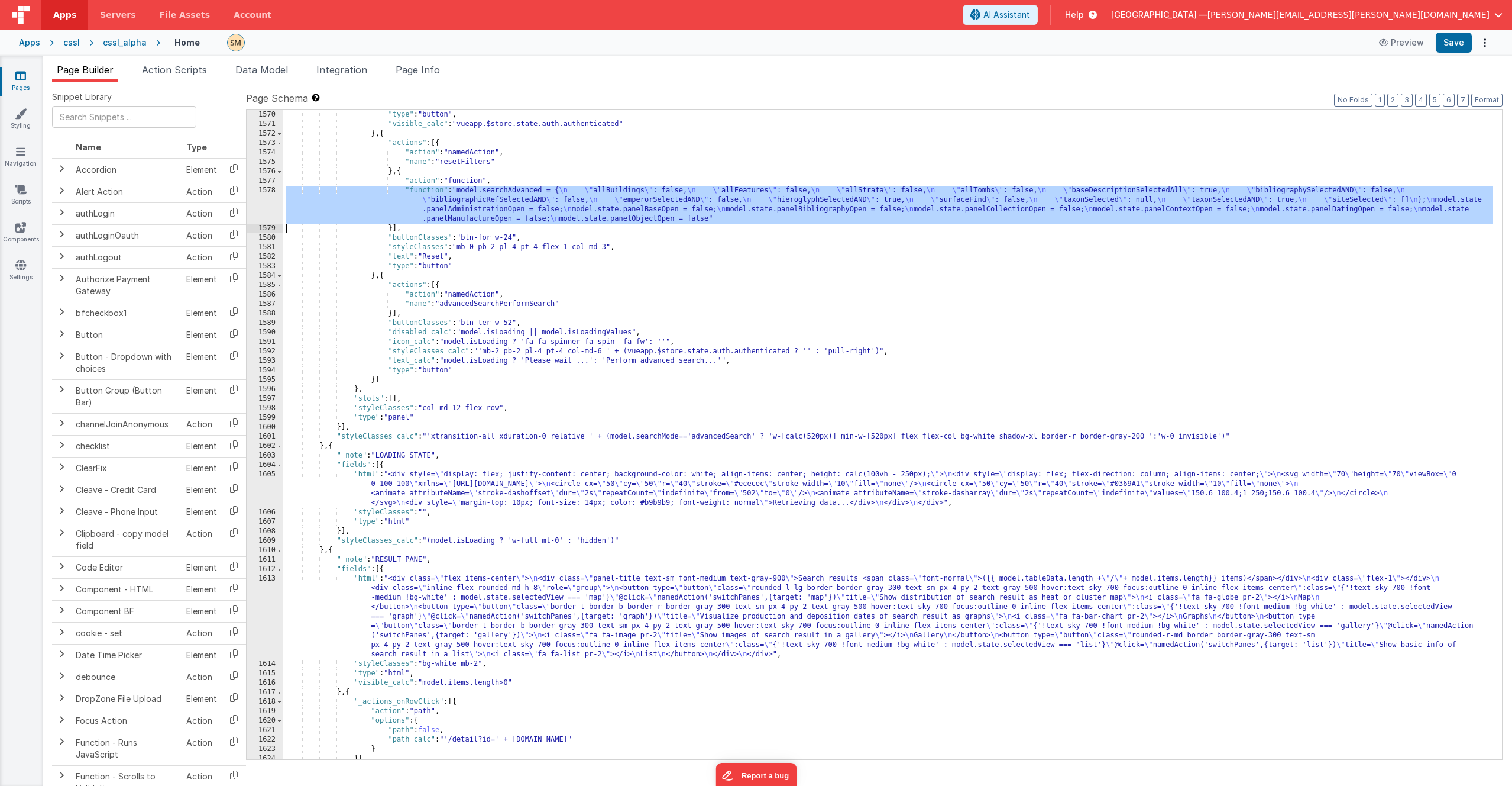
click at [474, 197] on div ""type" : "button" , "visible_calc" : "vueapp.$store.state.auth.authenticated" }…" at bounding box center [888, 444] width 1210 height 668
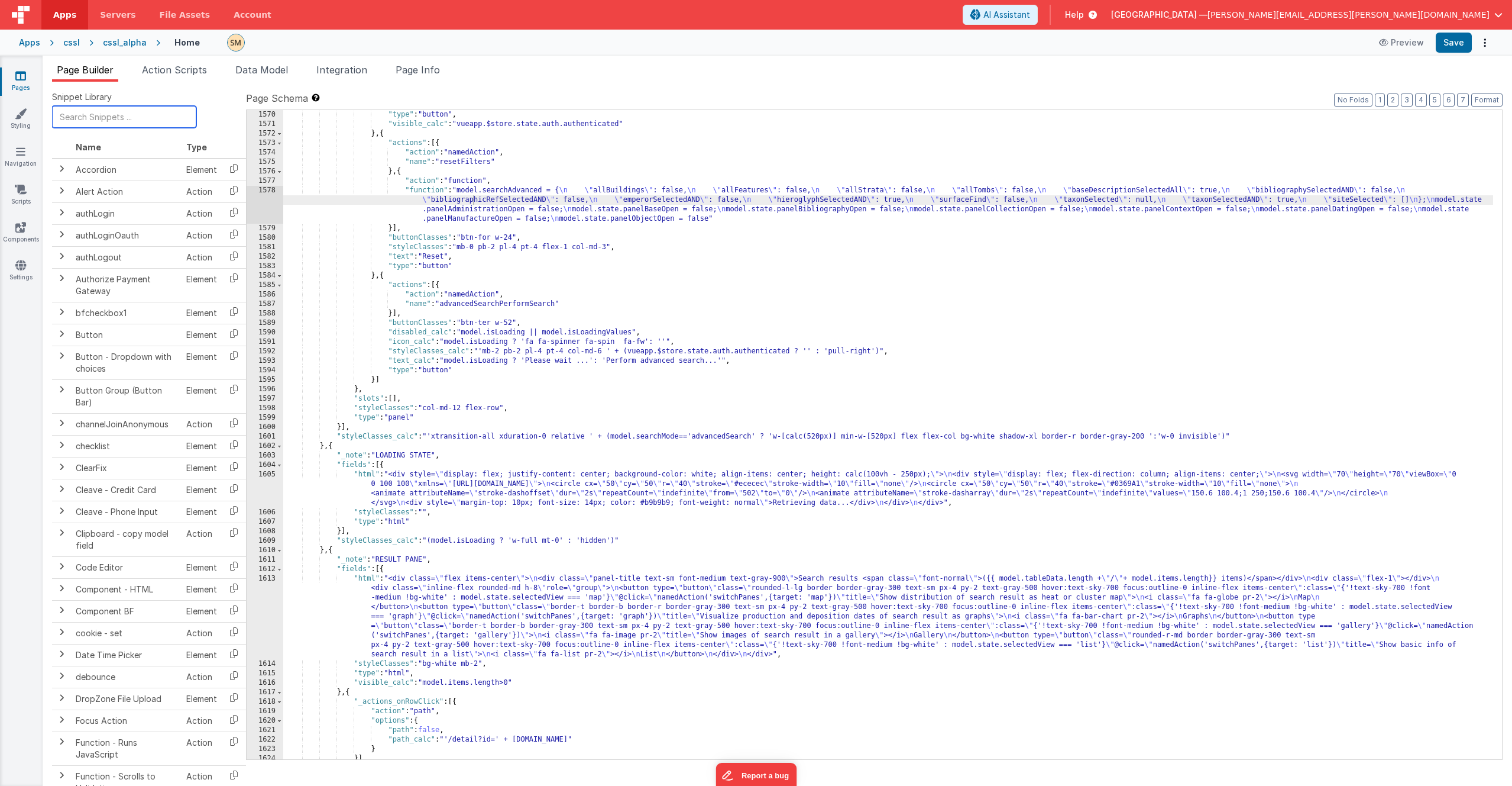
click at [75, 115] on input "text" at bounding box center [124, 117] width 144 height 22
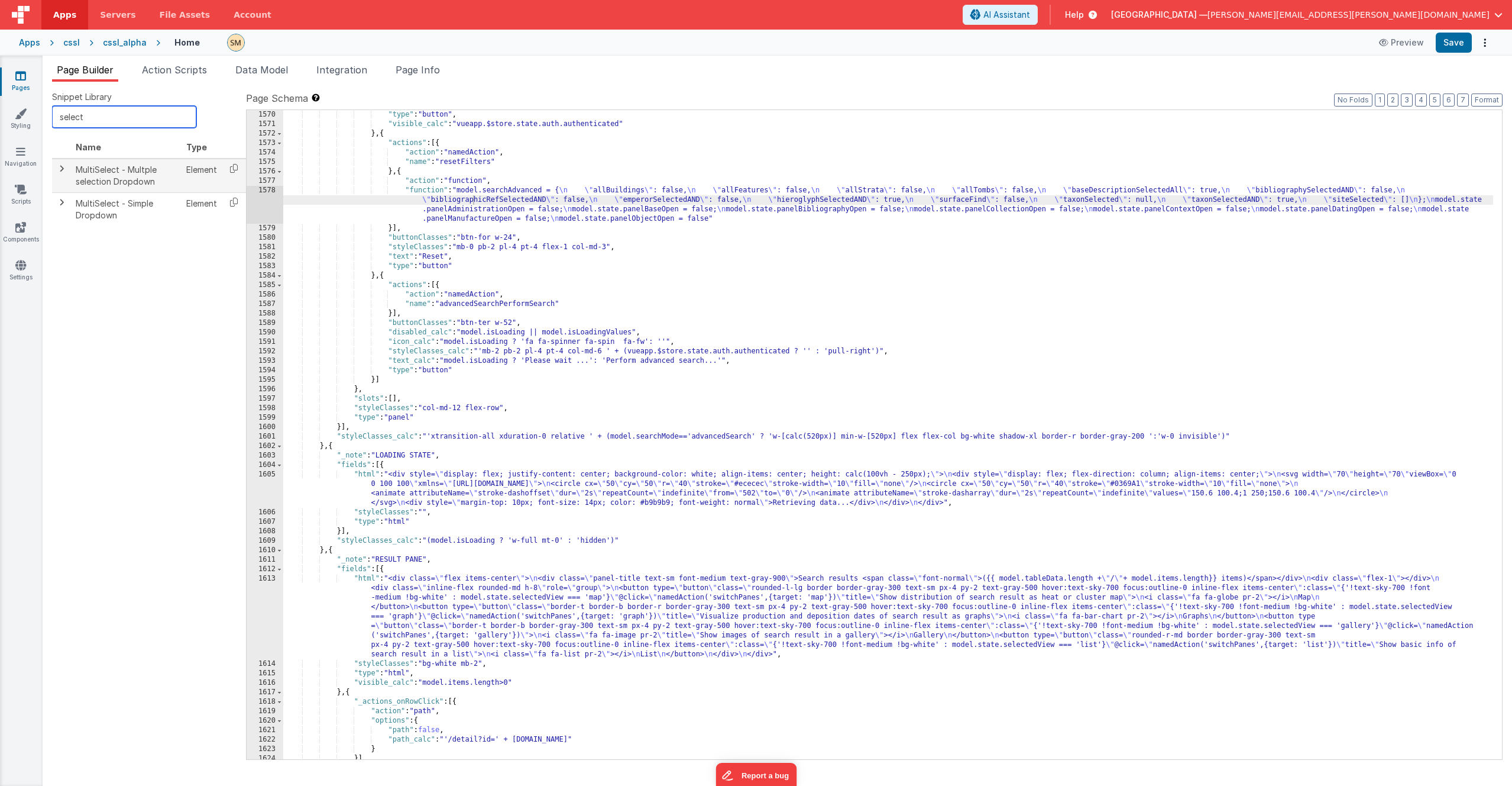
type input "select"
click at [57, 168] on span at bounding box center [62, 168] width 10 height 10
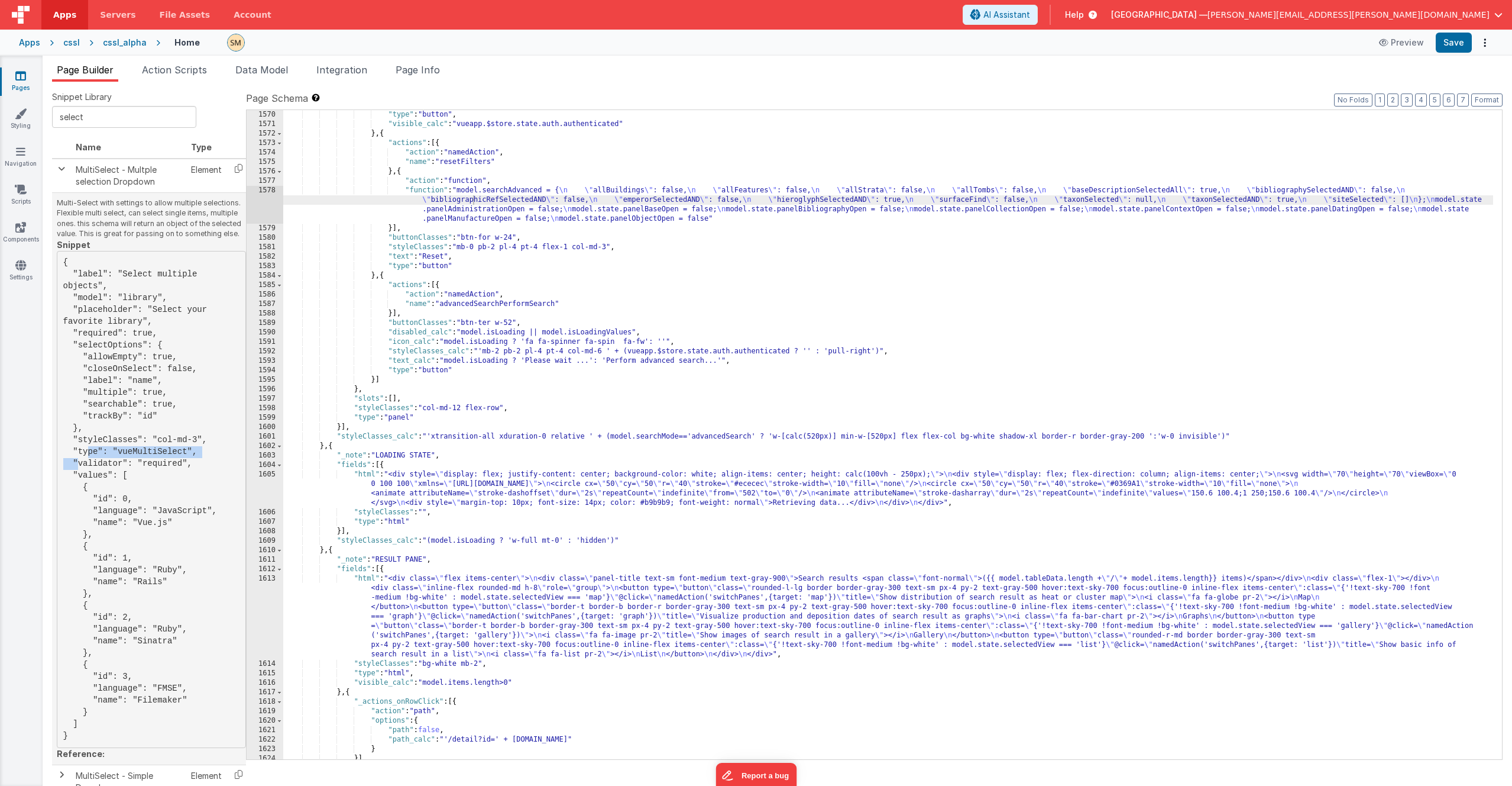
drag, startPoint x: 200, startPoint y: 455, endPoint x: 66, endPoint y: 451, distance: 134.1
click at [66, 451] on pre "{ "label": "Select multiple objects", "model": "library", "placeholder": "Selec…" at bounding box center [152, 499] width 189 height 497
click at [673, 295] on div ""type" : "button" , "visible_calc" : "vueapp.$store.state.auth.authenticated" }…" at bounding box center [888, 444] width 1210 height 668
paste input "findById"
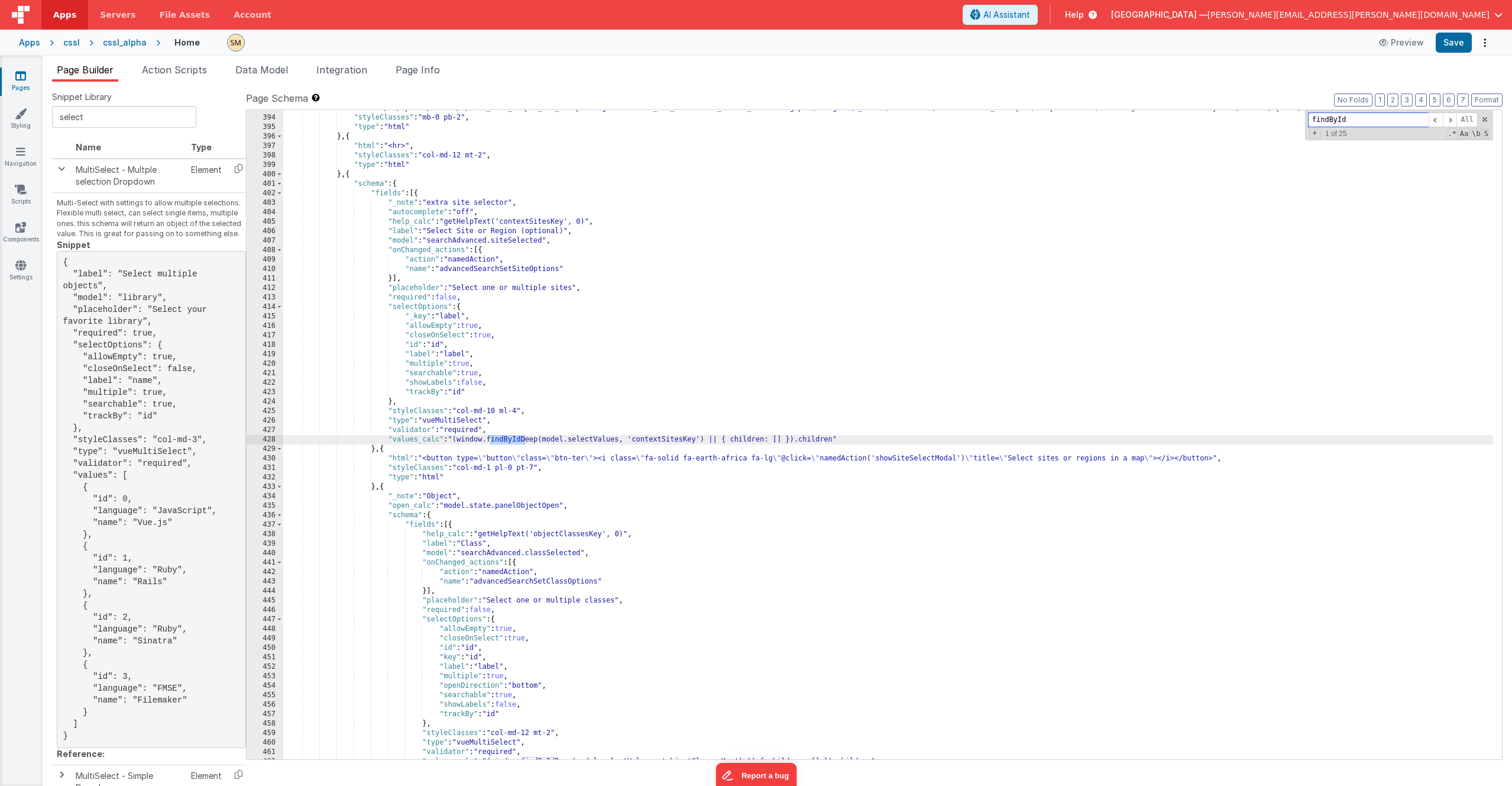
scroll to position [3841, 0]
click at [851, 119] on span at bounding box center [1450, 119] width 14 height 15
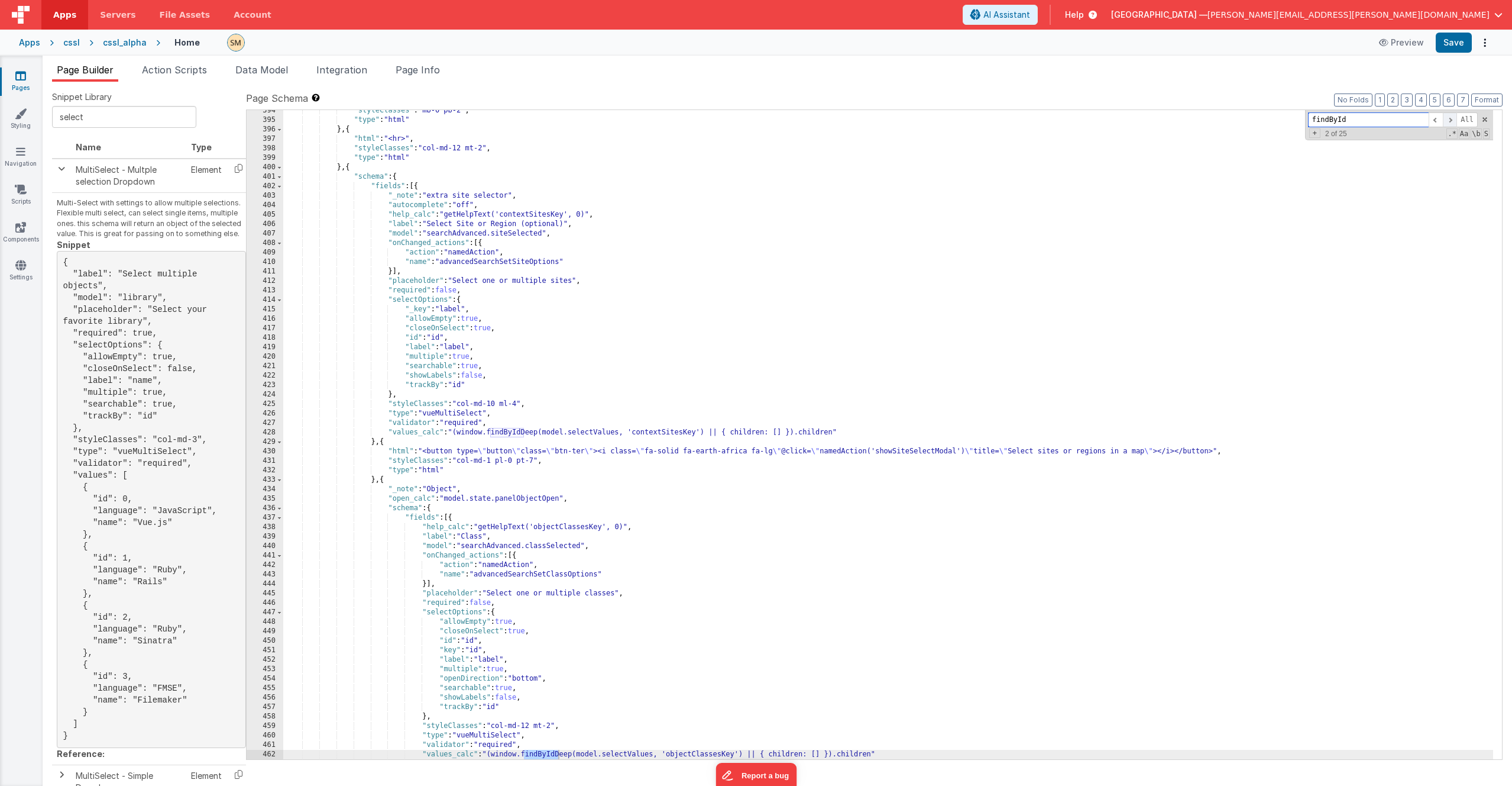
click at [851, 119] on span at bounding box center [1450, 119] width 14 height 15
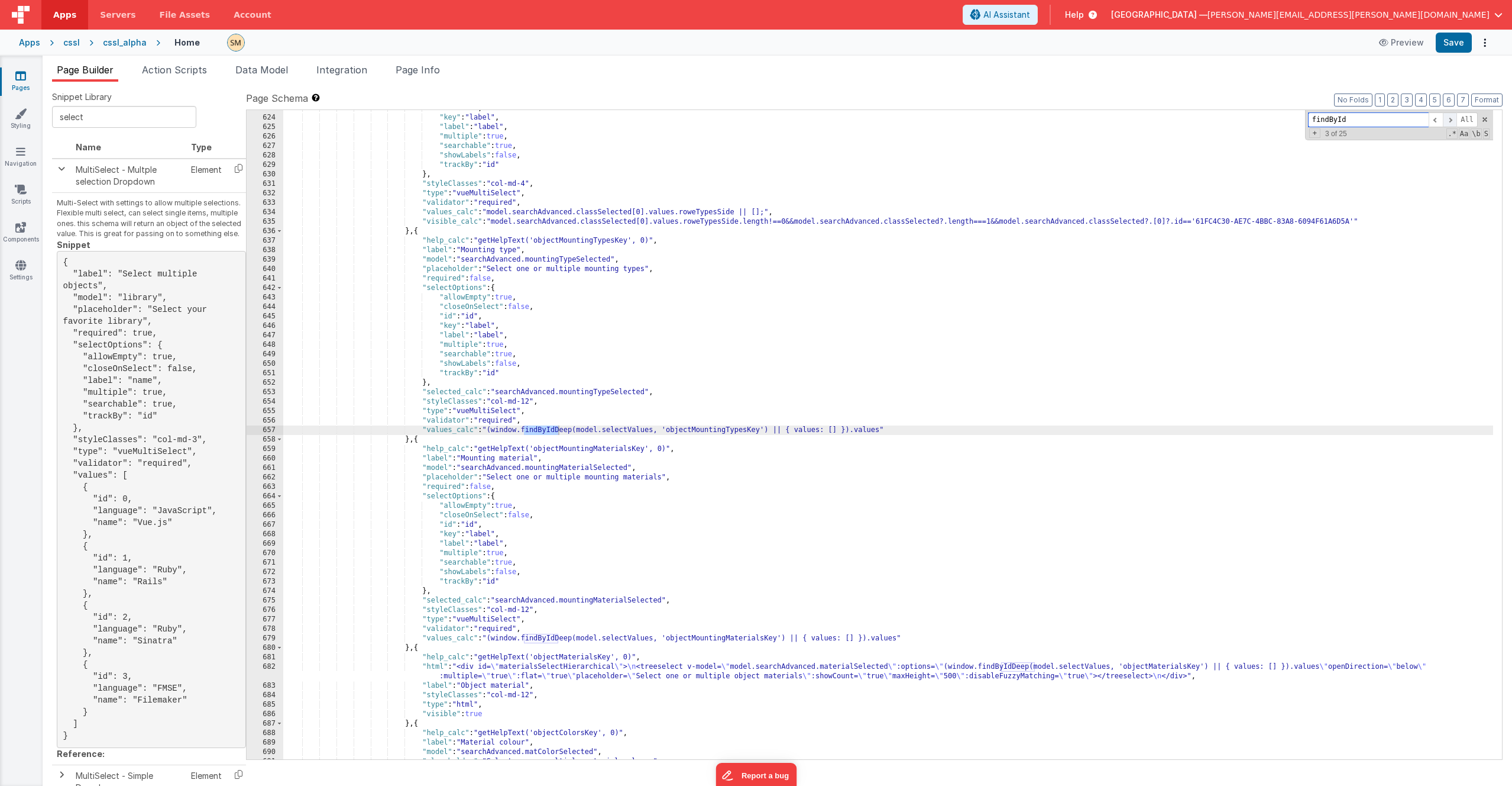
scroll to position [6018, 0]
click at [851, 119] on span at bounding box center [1450, 119] width 14 height 15
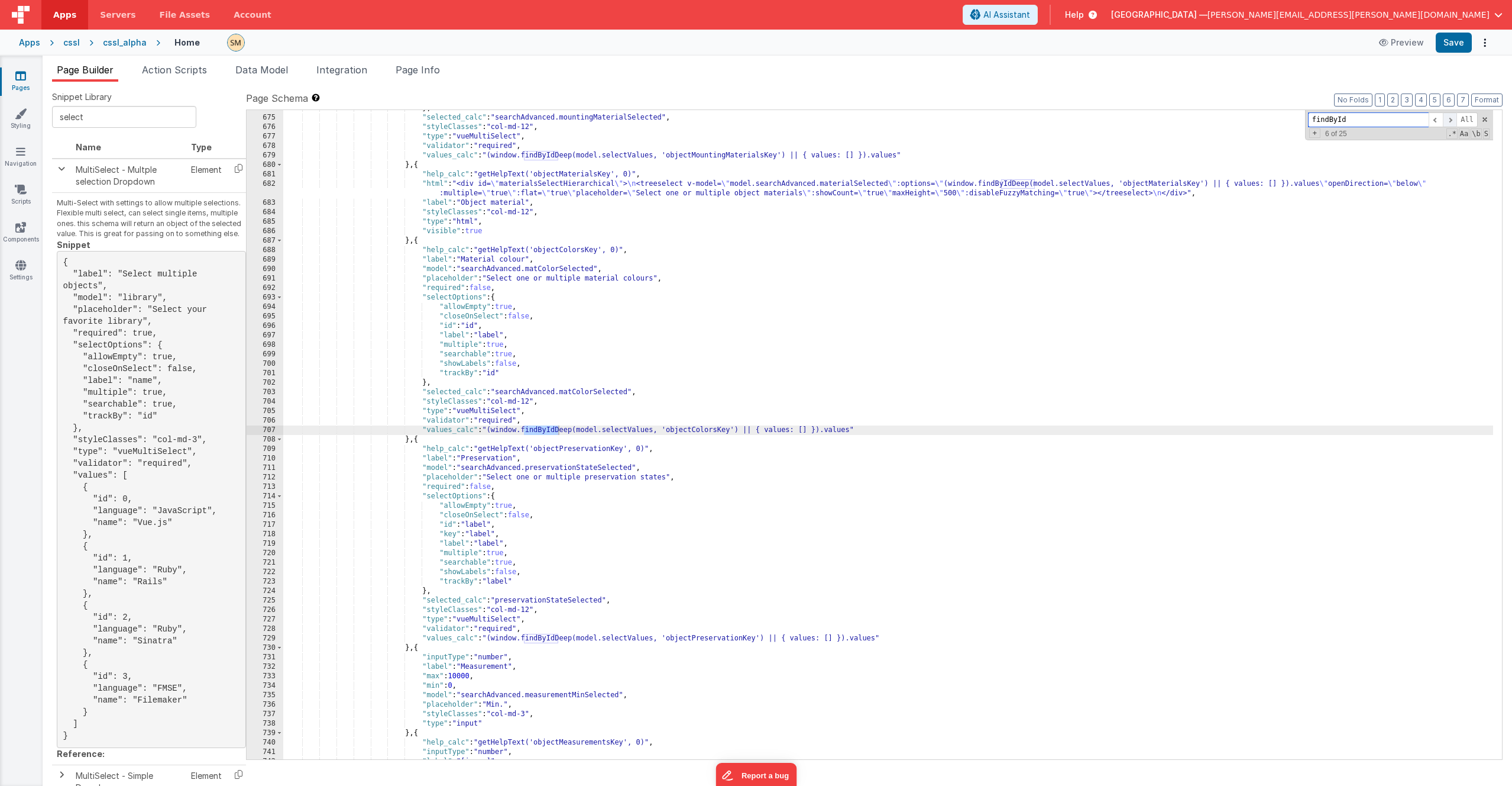
click at [851, 119] on span at bounding box center [1450, 119] width 14 height 15
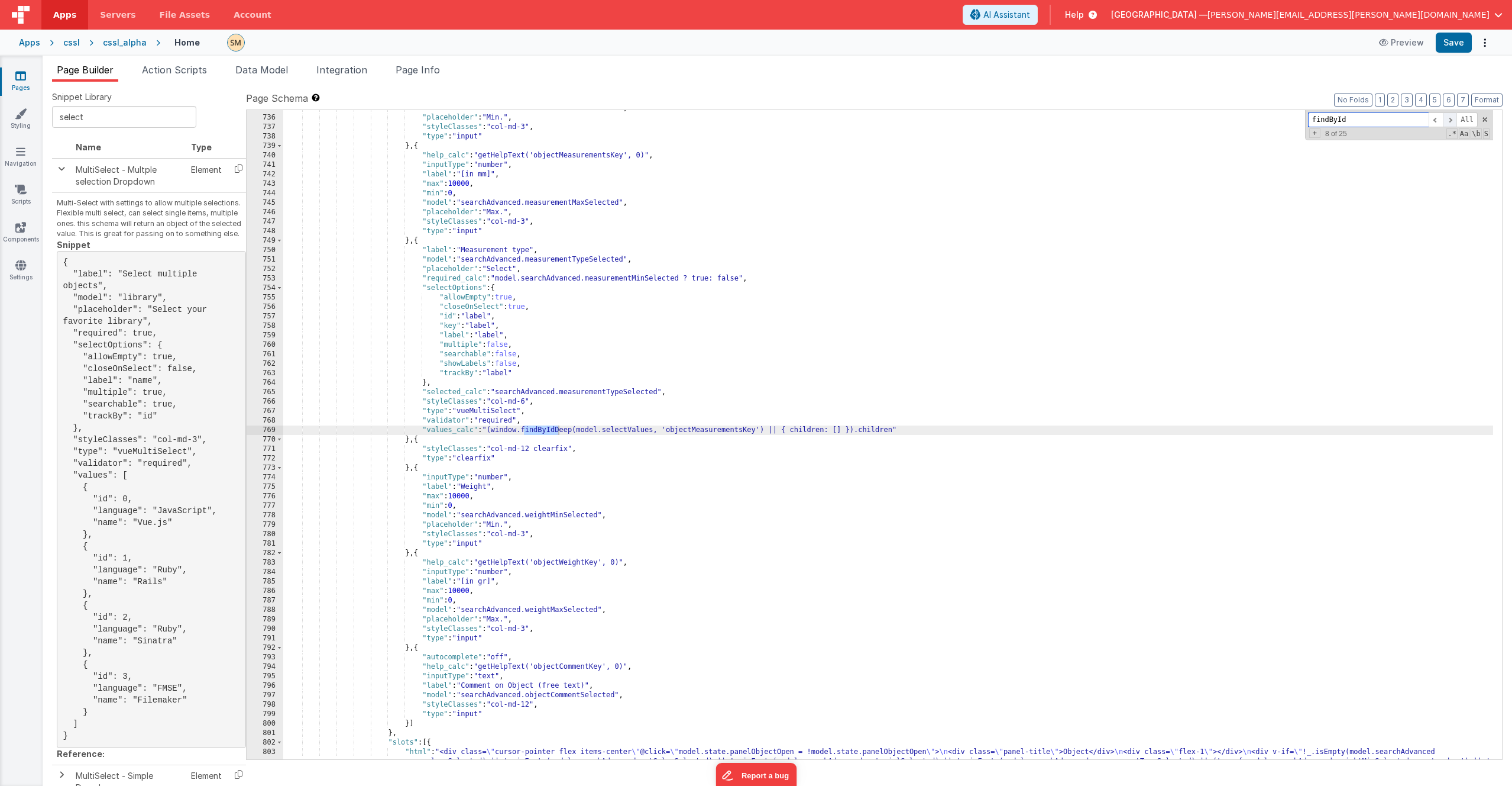
click at [851, 119] on span at bounding box center [1450, 119] width 14 height 15
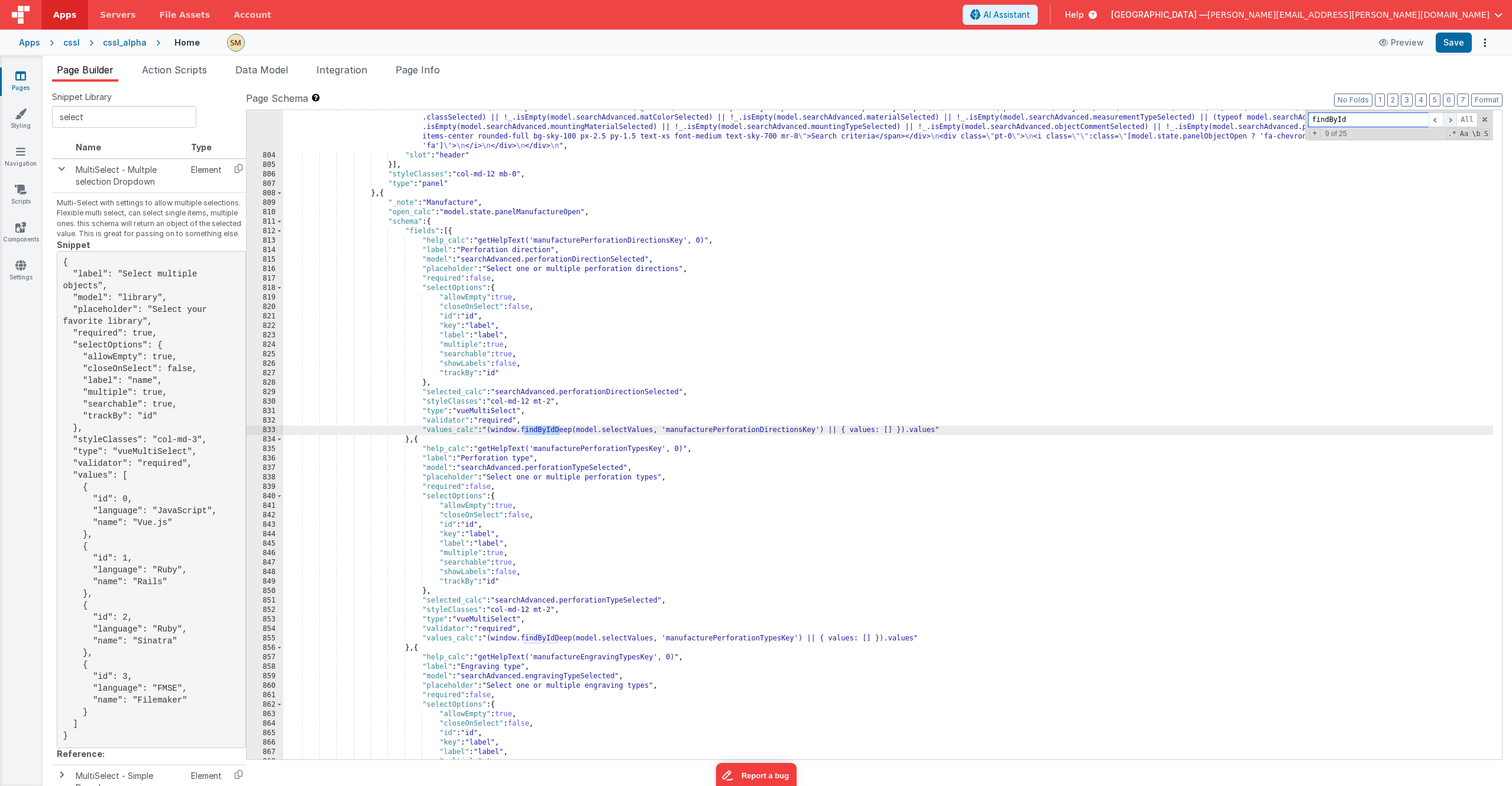
click at [851, 119] on span at bounding box center [1450, 119] width 14 height 15
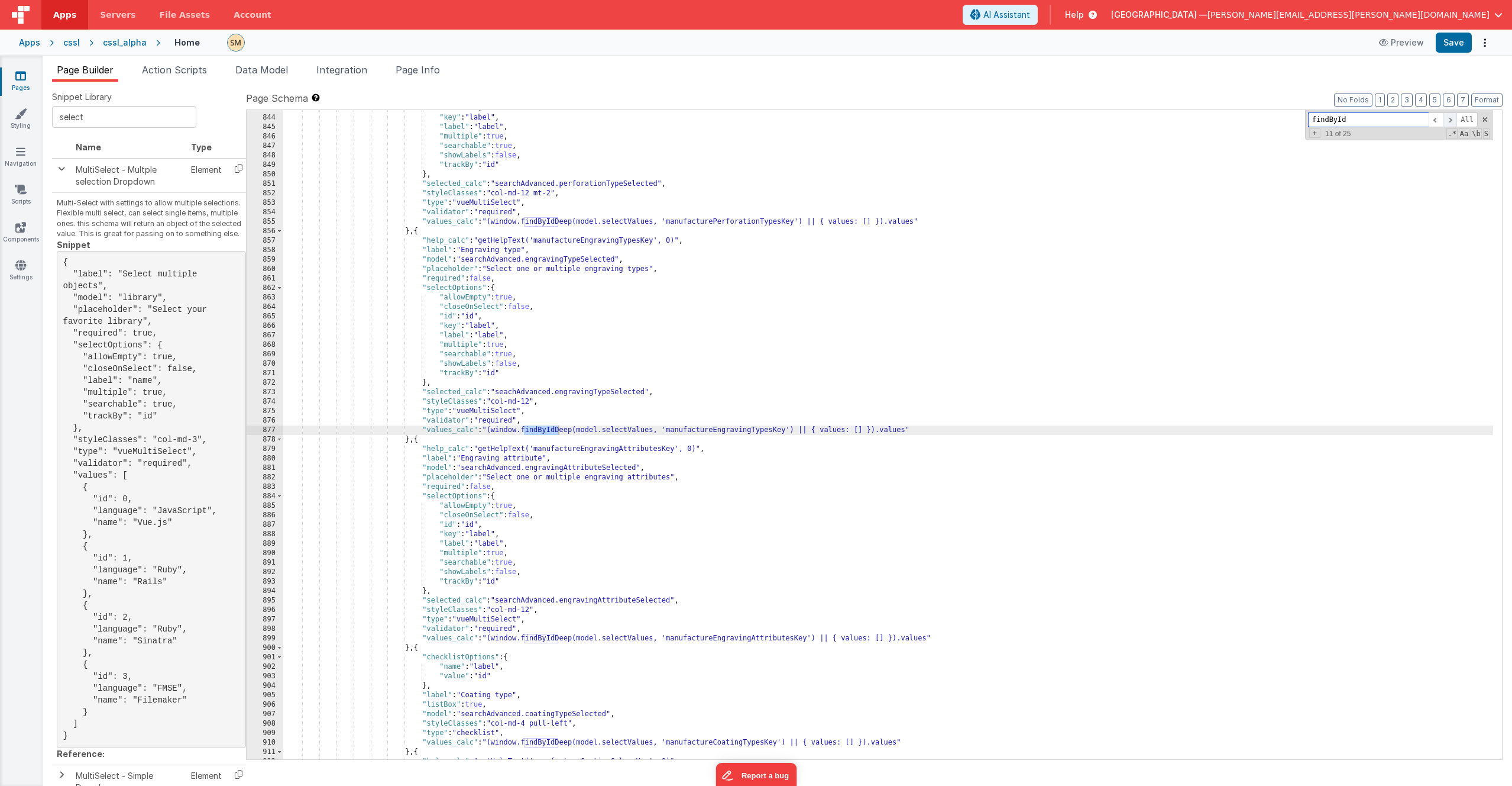
click at [851, 119] on span at bounding box center [1450, 119] width 14 height 15
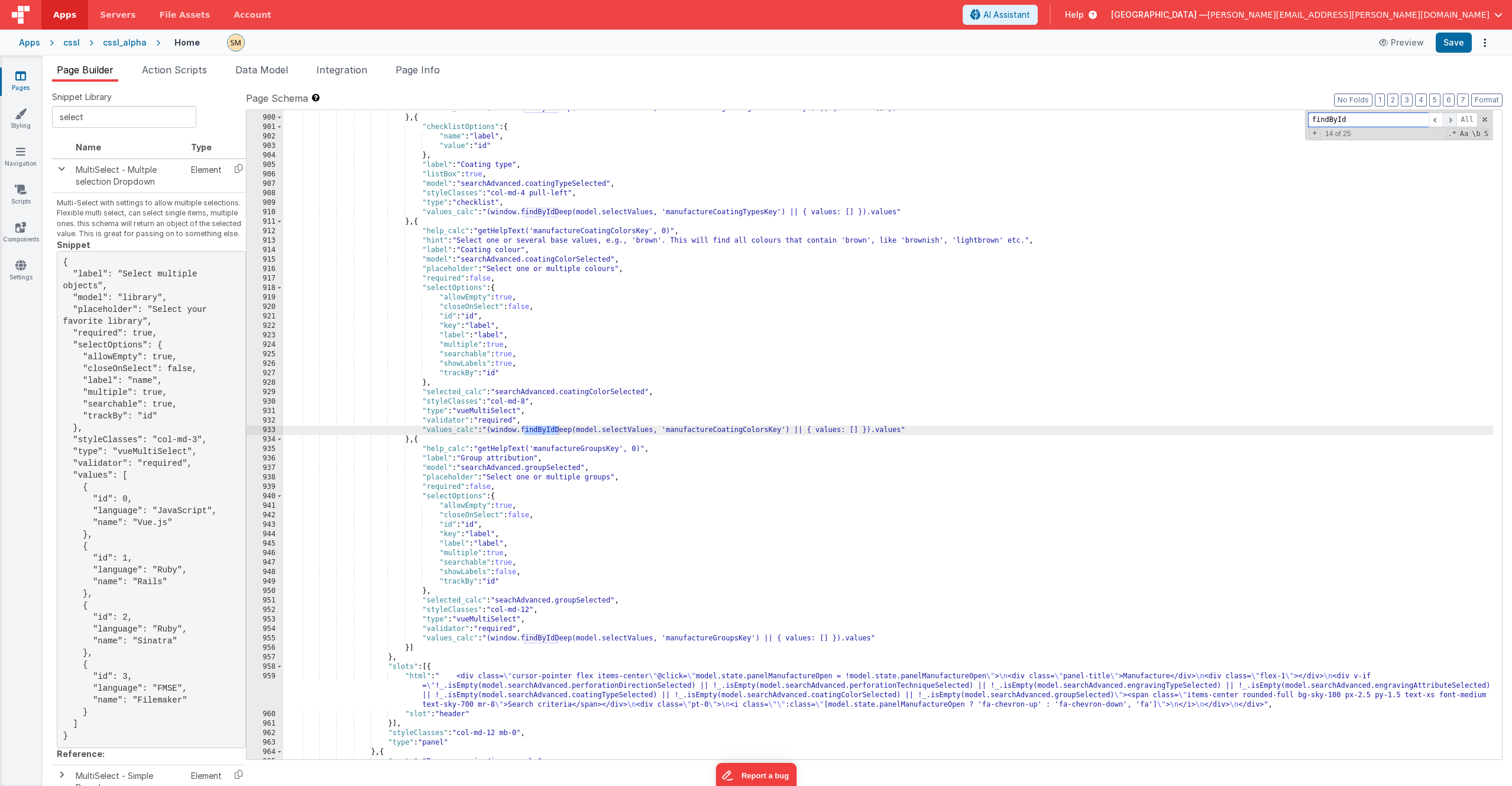
click at [851, 119] on span at bounding box center [1450, 119] width 14 height 15
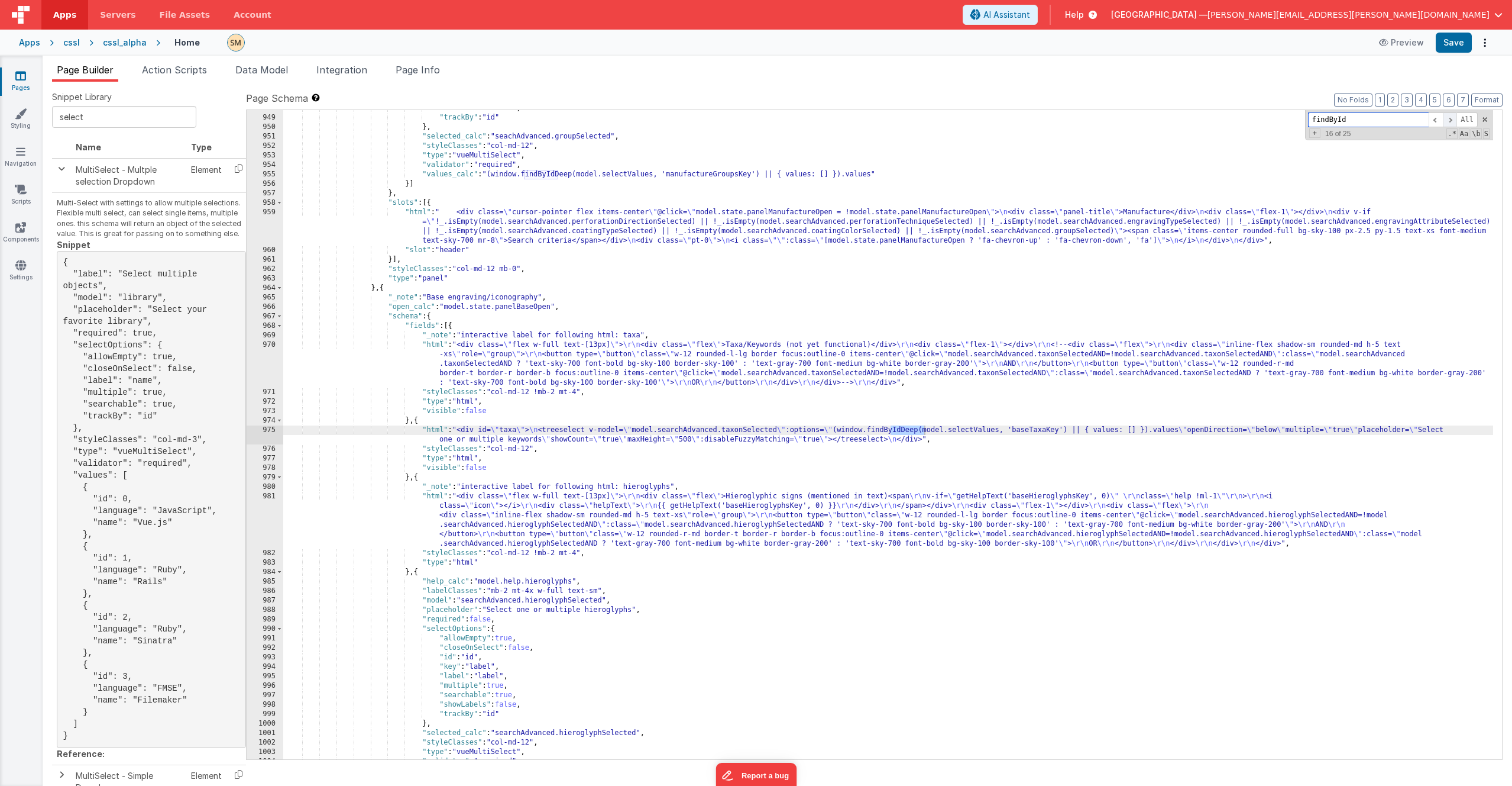
click at [851, 119] on span at bounding box center [1450, 119] width 14 height 15
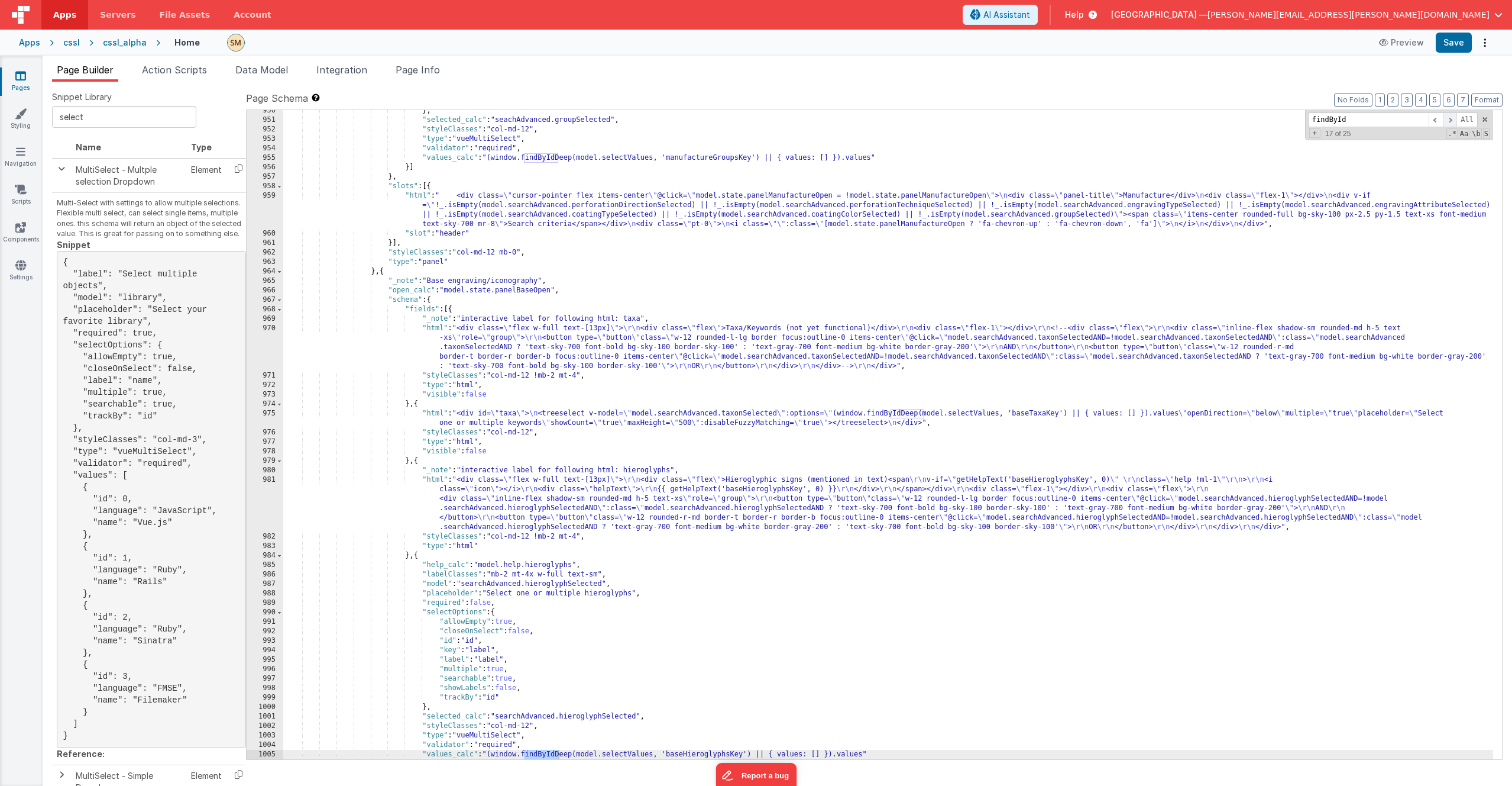
click at [851, 119] on span at bounding box center [1450, 119] width 14 height 15
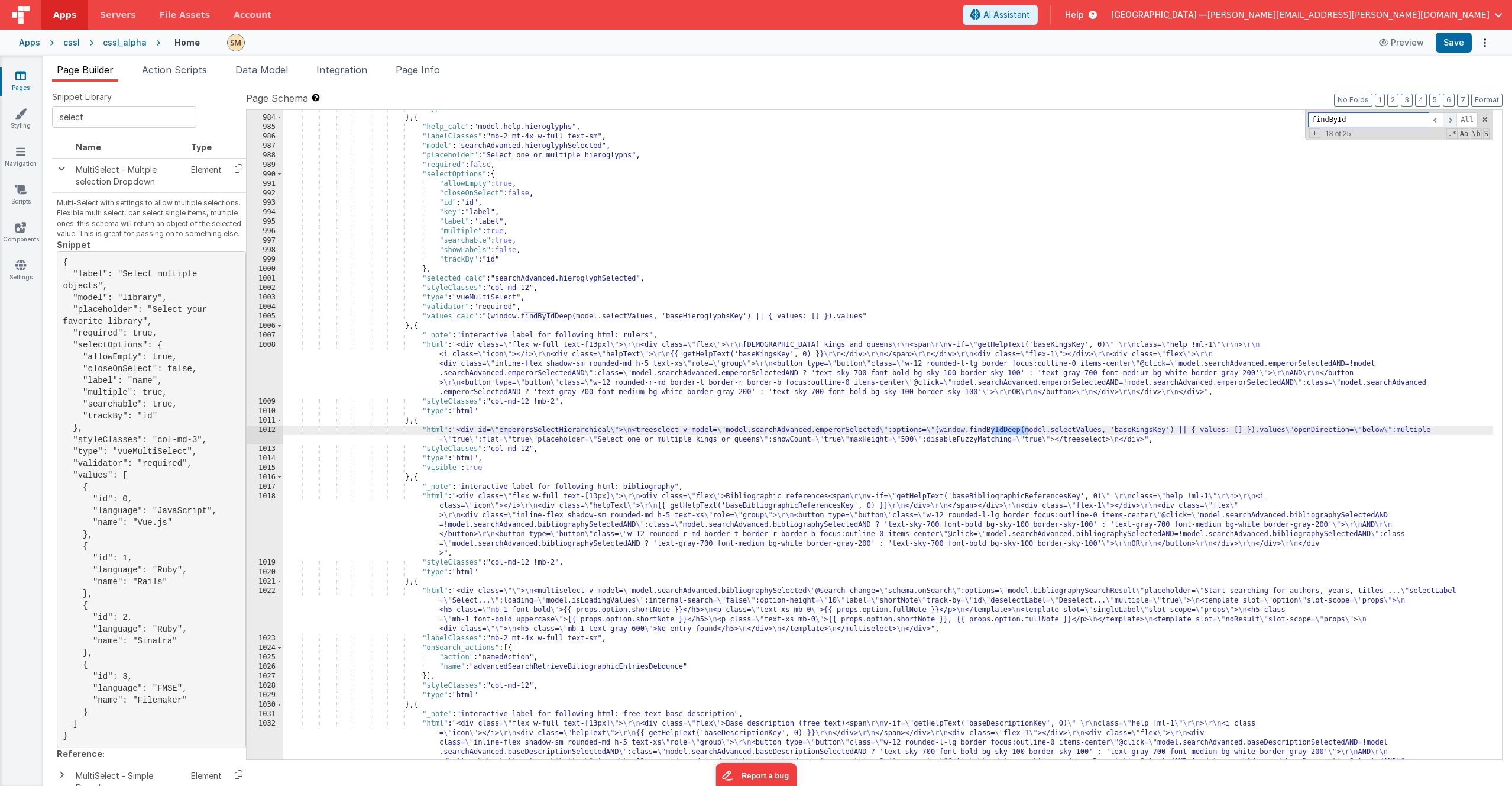
scroll to position [9597, 0]
click at [851, 119] on span at bounding box center [1450, 119] width 14 height 15
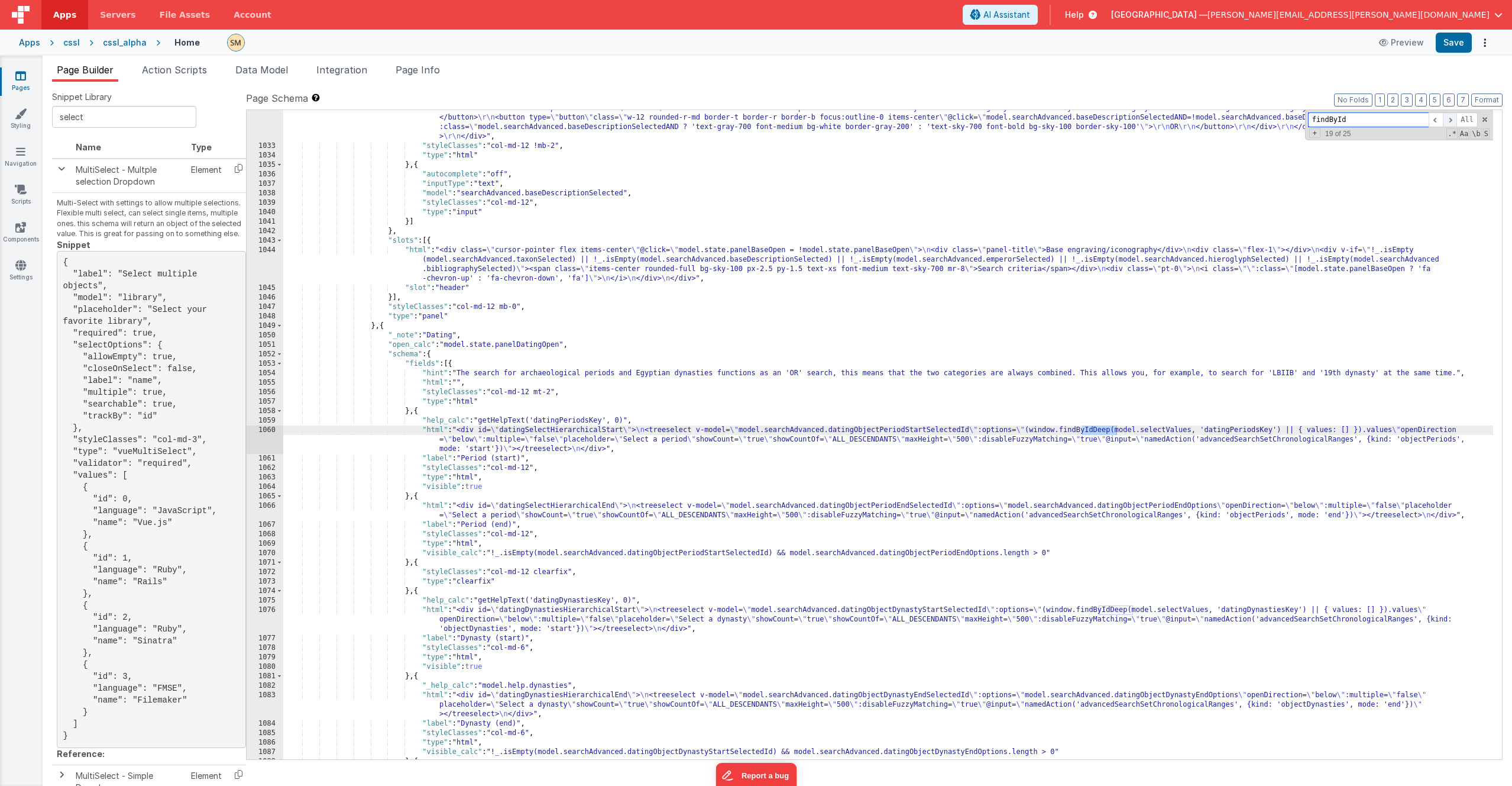
scroll to position [10241, 0]
drag, startPoint x: 1374, startPoint y: 121, endPoint x: 1289, endPoint y: 121, distance: 85.0
click at [851, 121] on div ""html" : "<div class= \" flex w-full text-[13px] \" > \r\n <div class= \" flex …" at bounding box center [888, 434] width 1210 height 649
type input "findByIdDeep"
click at [426, 70] on span "Page Info" at bounding box center [417, 70] width 45 height 12
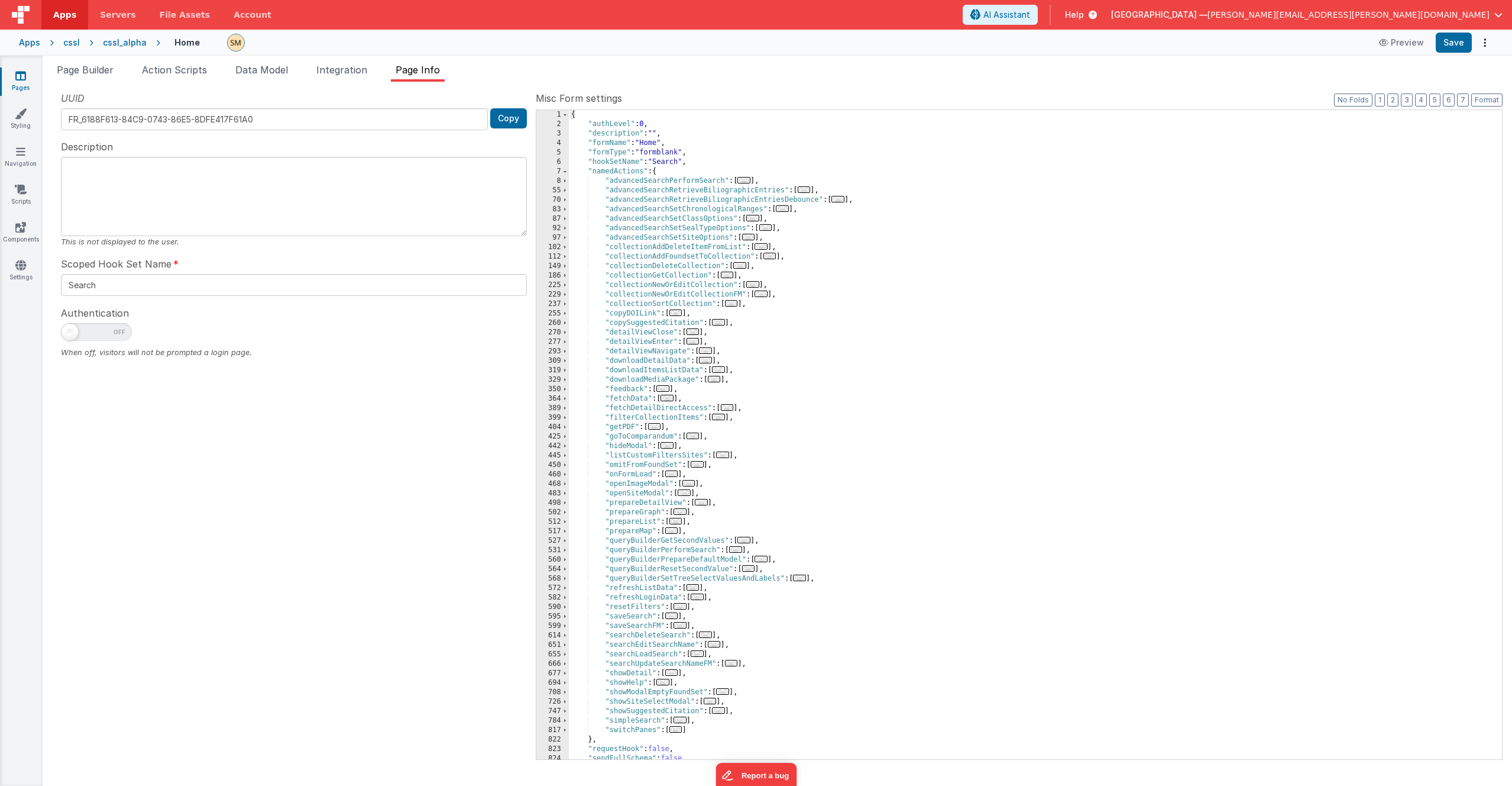
click at [692, 123] on div "{ "authLevel" : 0 , "description" : "" , "formName" : "Home" , "formType" : "fo…" at bounding box center [1031, 444] width 924 height 668
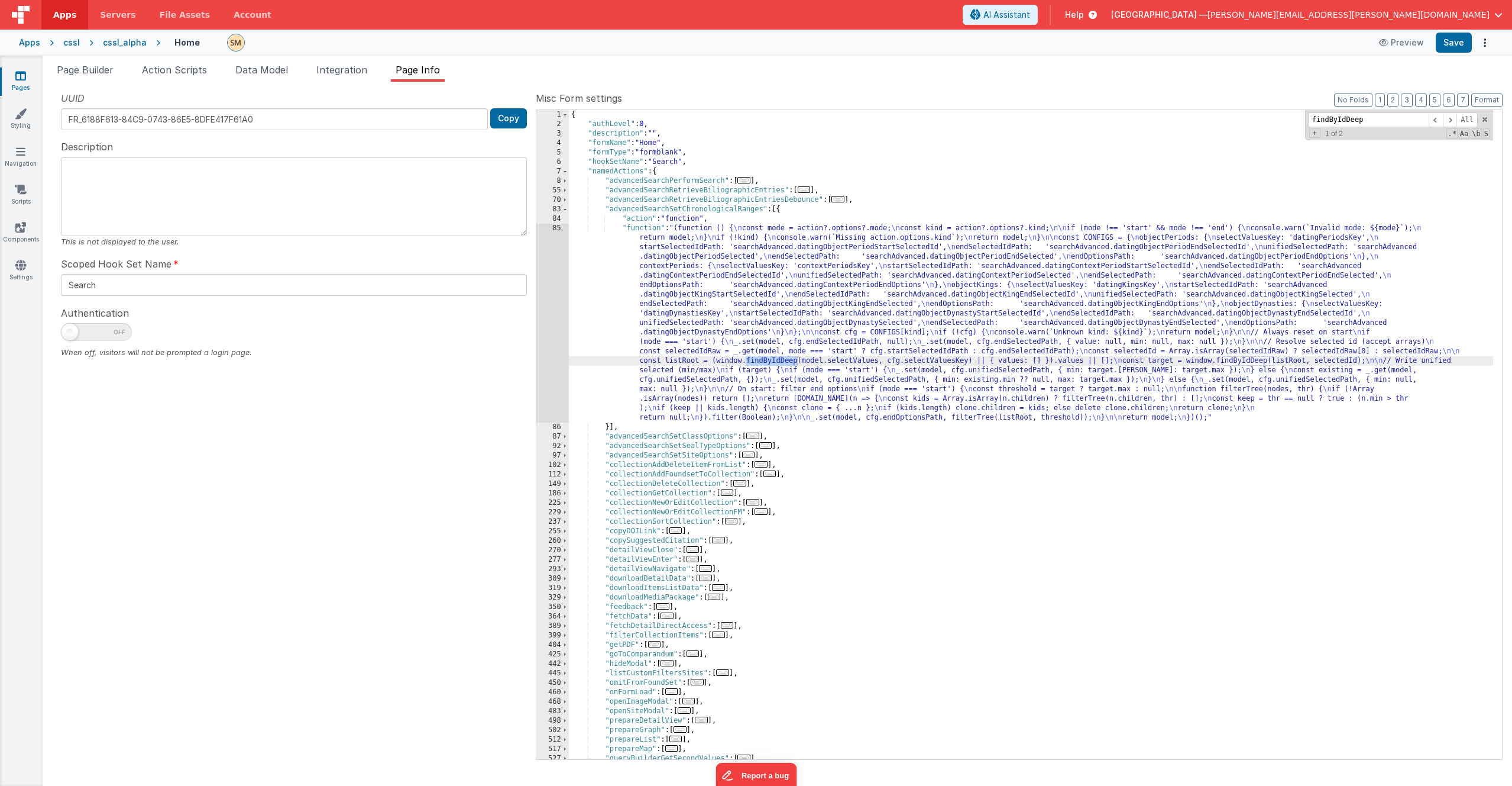
drag, startPoint x: 1366, startPoint y: 119, endPoint x: 1346, endPoint y: 121, distance: 20.1
click at [851, 121] on input "findByIdDeep" at bounding box center [1368, 119] width 121 height 15
type input "findById"
click at [851, 121] on span at bounding box center [1450, 119] width 14 height 15
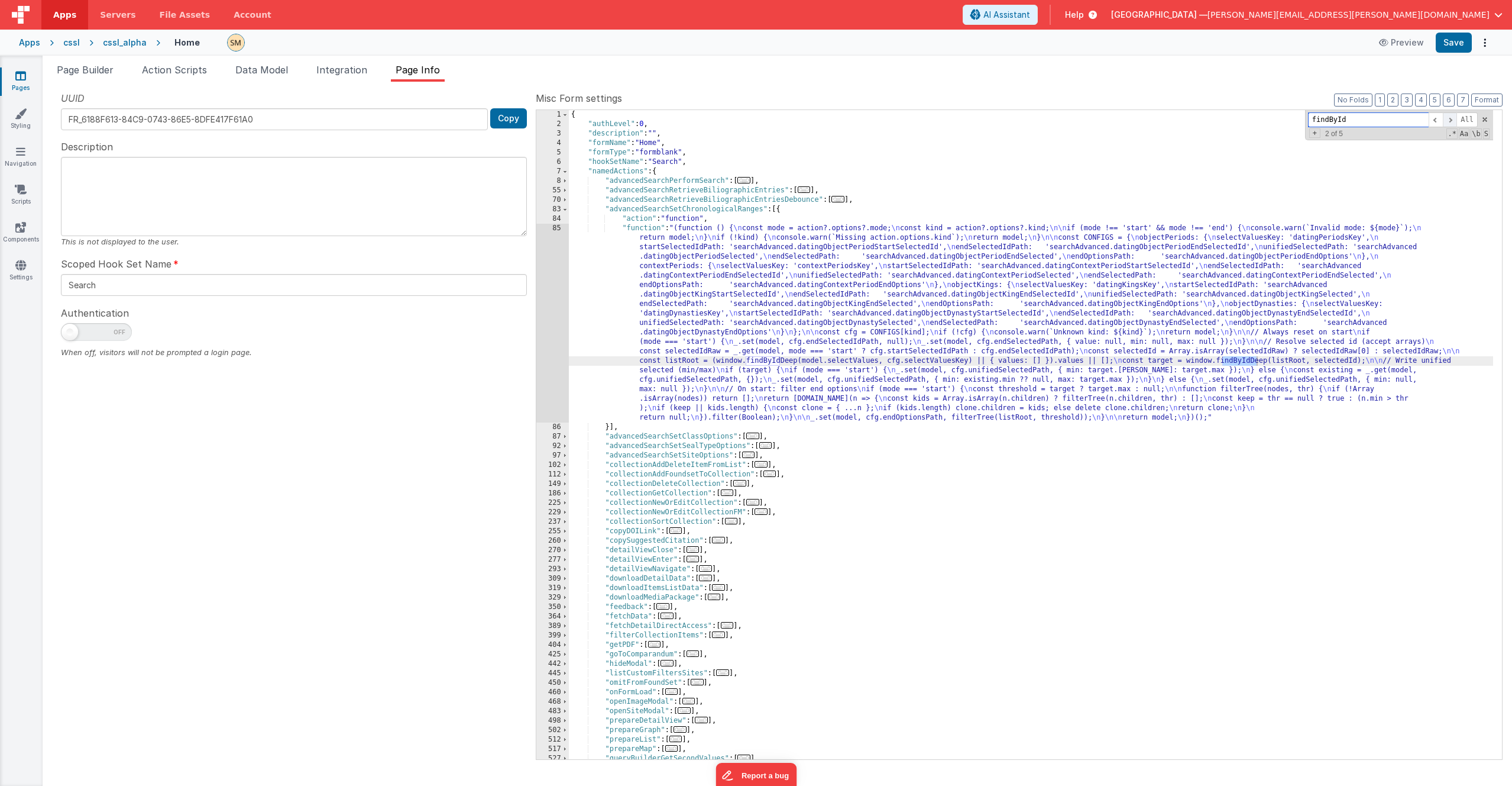
scroll to position [367, 0]
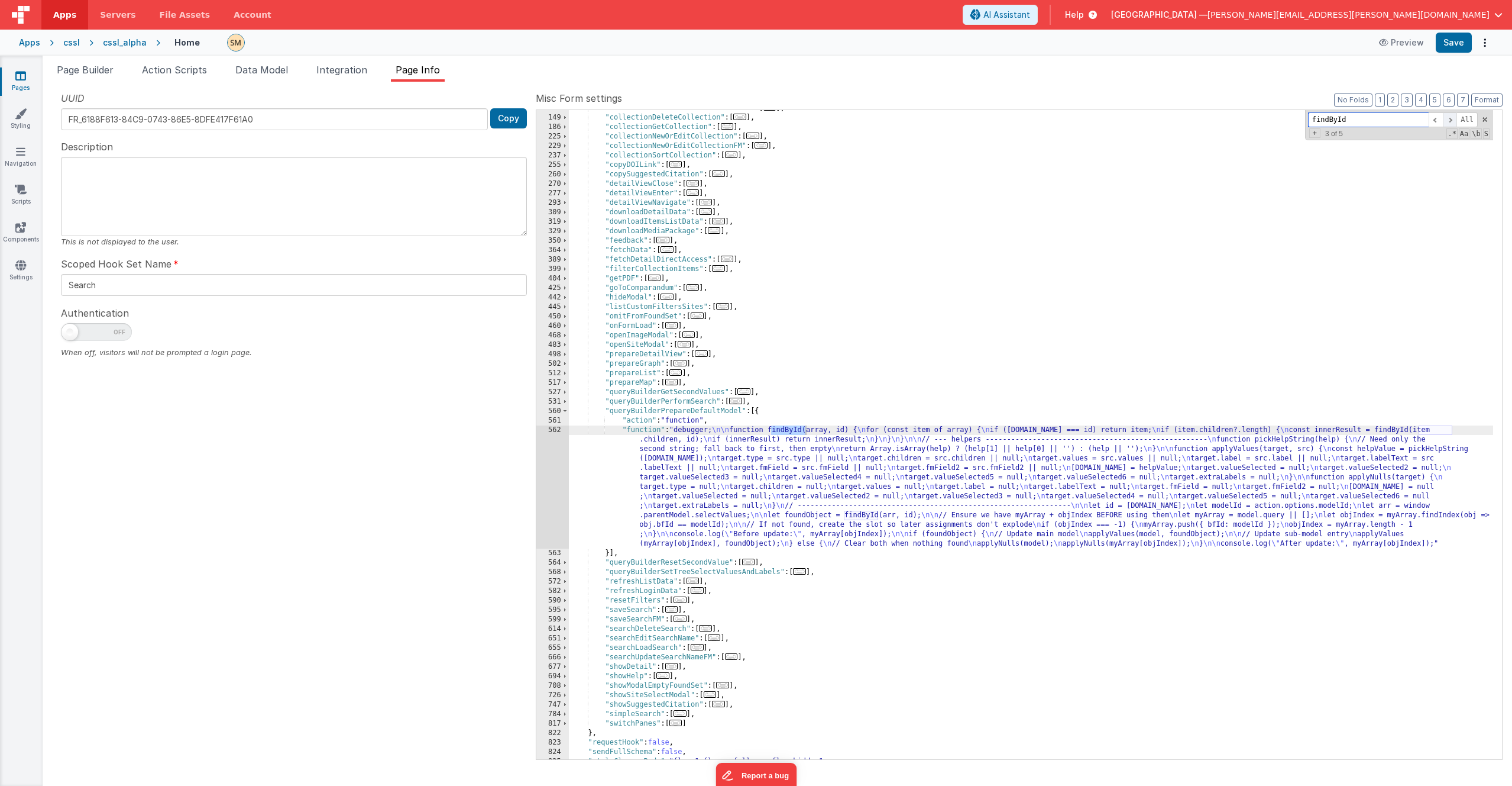
click at [851, 121] on span at bounding box center [1450, 119] width 14 height 15
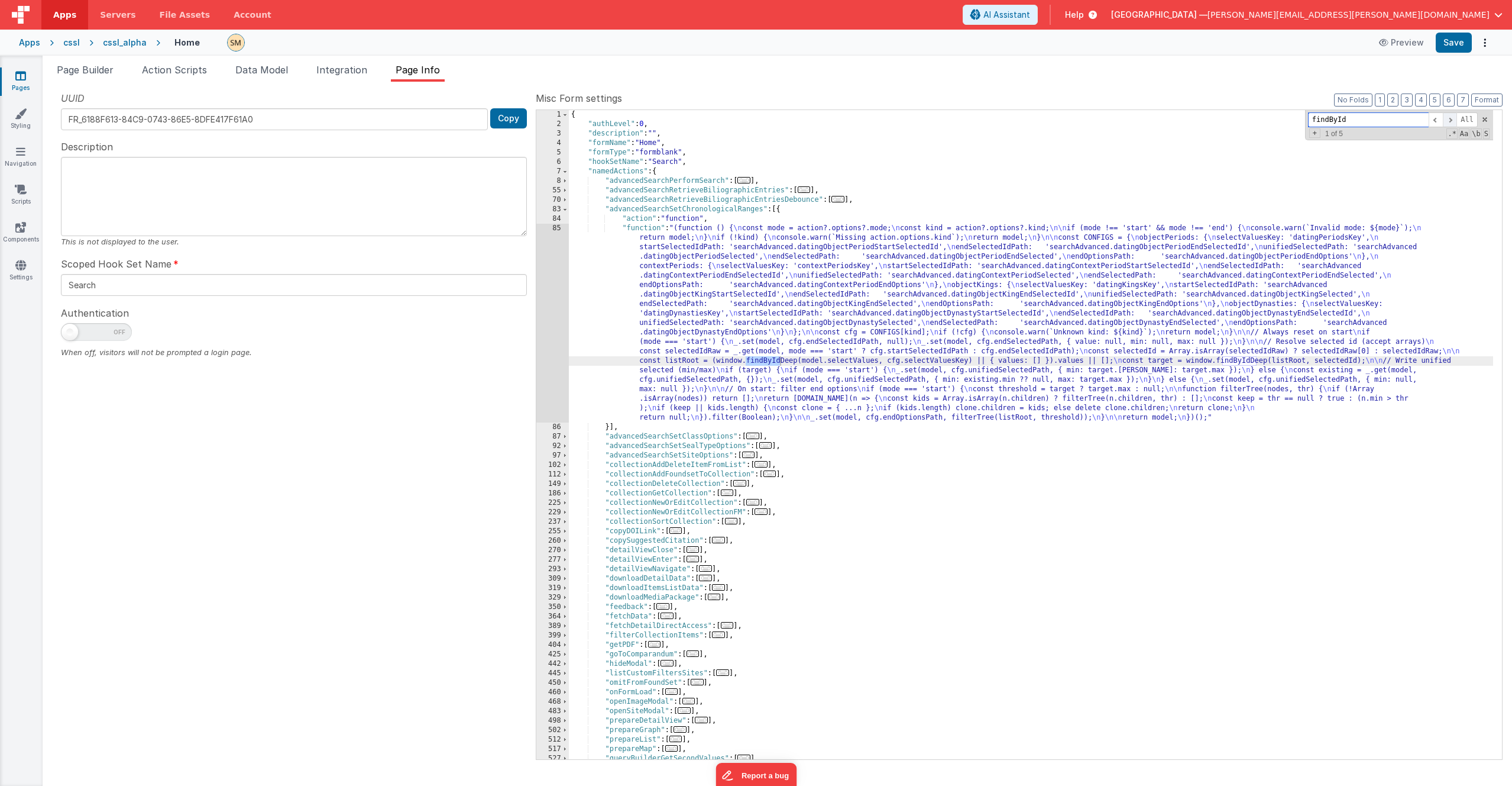
click at [851, 121] on span at bounding box center [1450, 119] width 14 height 15
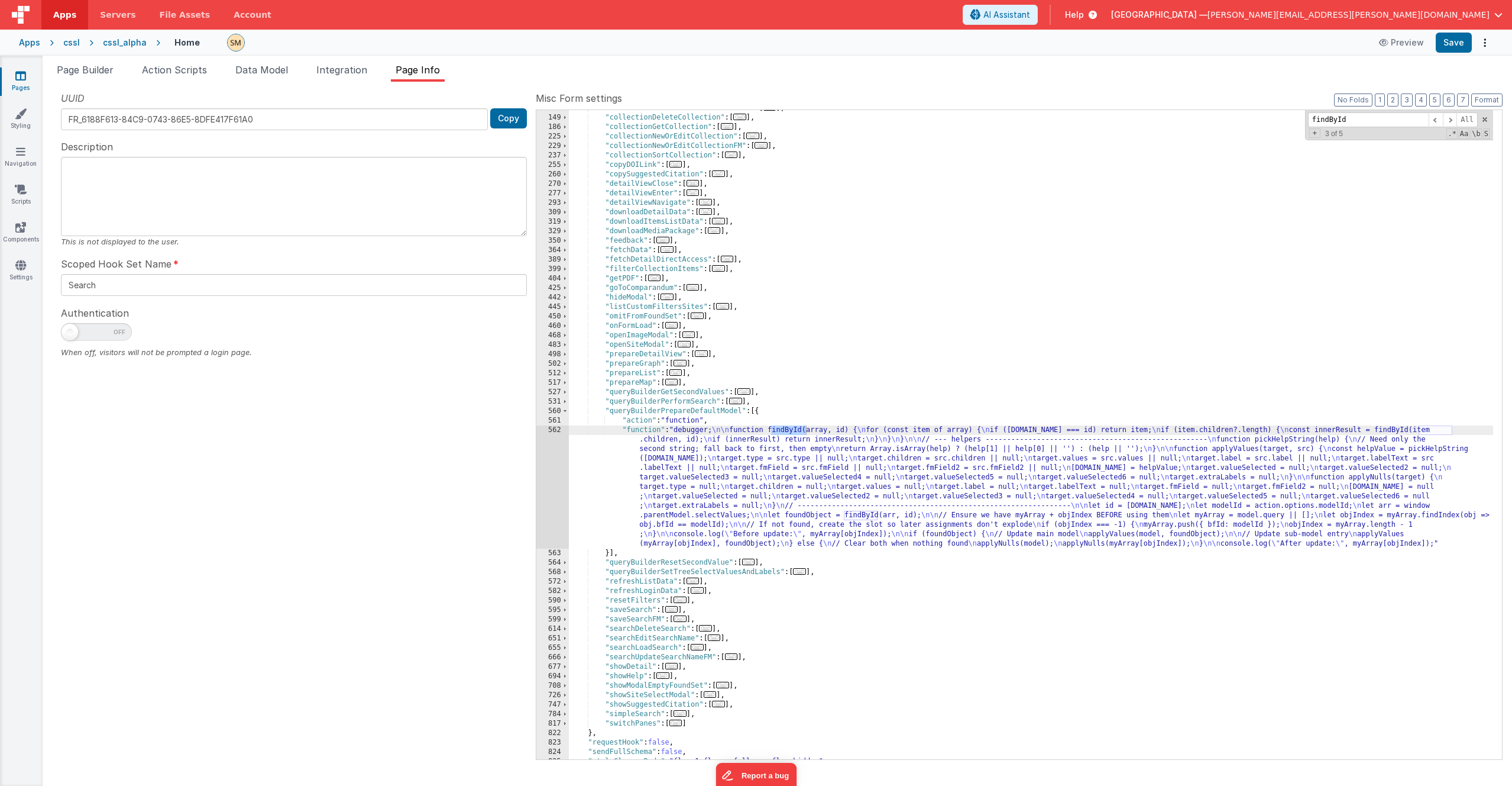
click at [851, 466] on div ""collectionAddFoundsetToCollection" : [ ... ] , "collectionDeleteCollection" : …" at bounding box center [1031, 437] width 924 height 668
click at [546, 466] on div "562" at bounding box center [553, 487] width 32 height 123
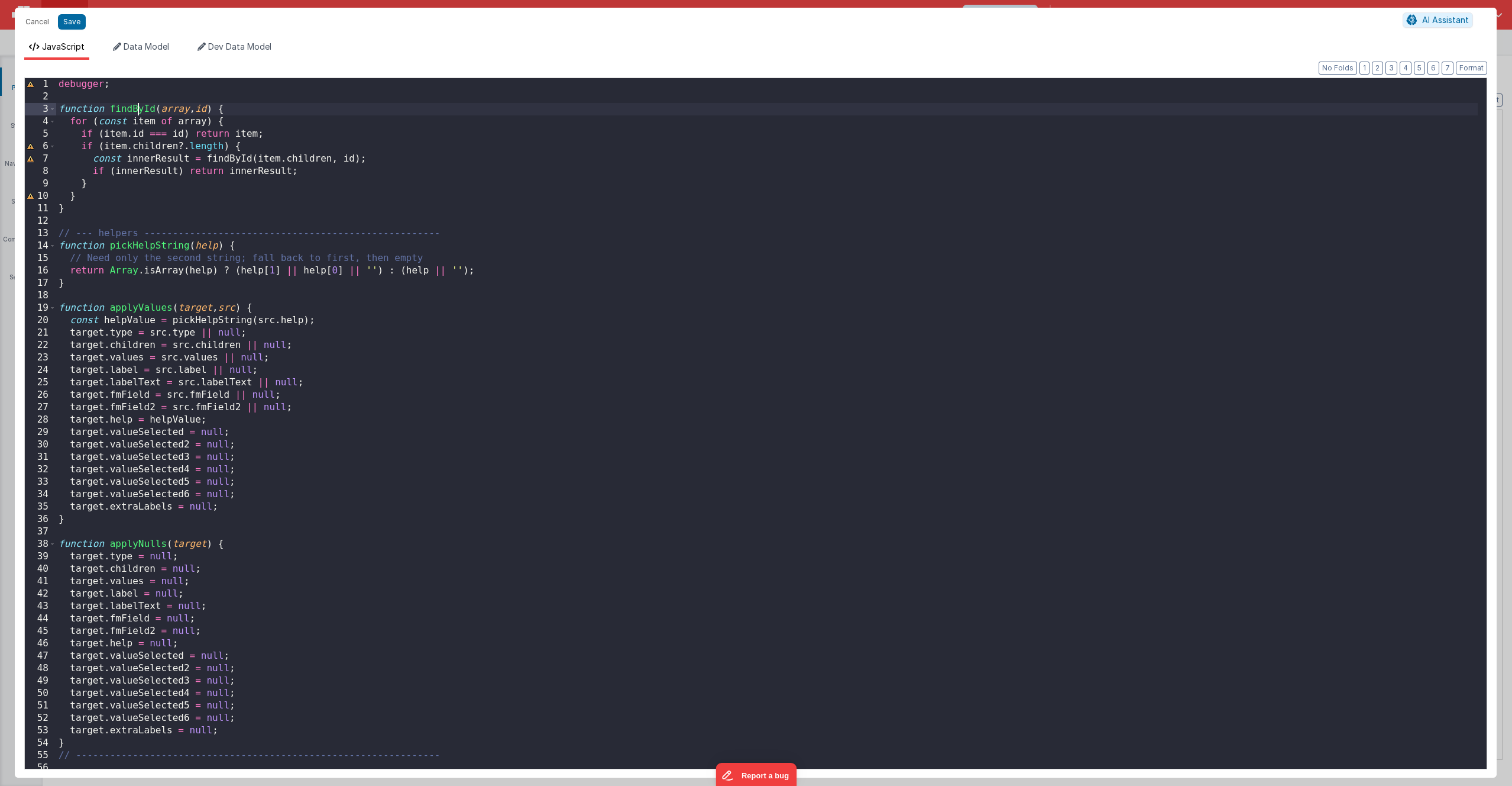
click at [137, 109] on div "debugger ; function findById ( array , id ) { for ( const item of array ) { if …" at bounding box center [767, 436] width 1422 height 716
click at [154, 109] on div "debugger ; function findById ( array , id ) { for ( const item of array ) { if …" at bounding box center [767, 436] width 1422 height 716
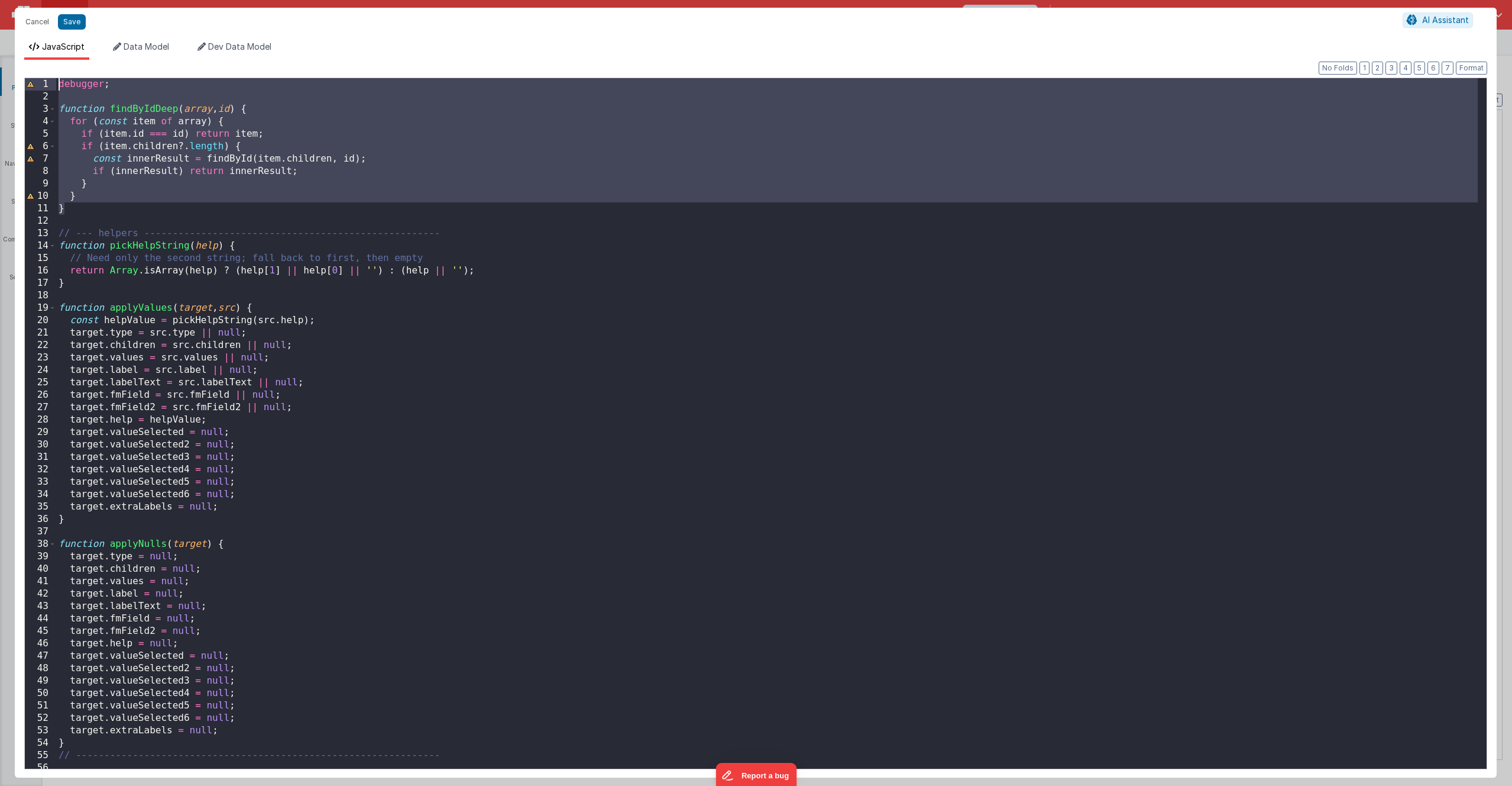
drag, startPoint x: 67, startPoint y: 210, endPoint x: 46, endPoint y: 75, distance: 136.6
click at [46, 75] on div "Format 7 6 5 4 3 2 1 No Folds 1 2 3 4 5 6 7 8 9 10 11 12 13 14 15 16 17 18 19 2…" at bounding box center [756, 419] width 1463 height 699
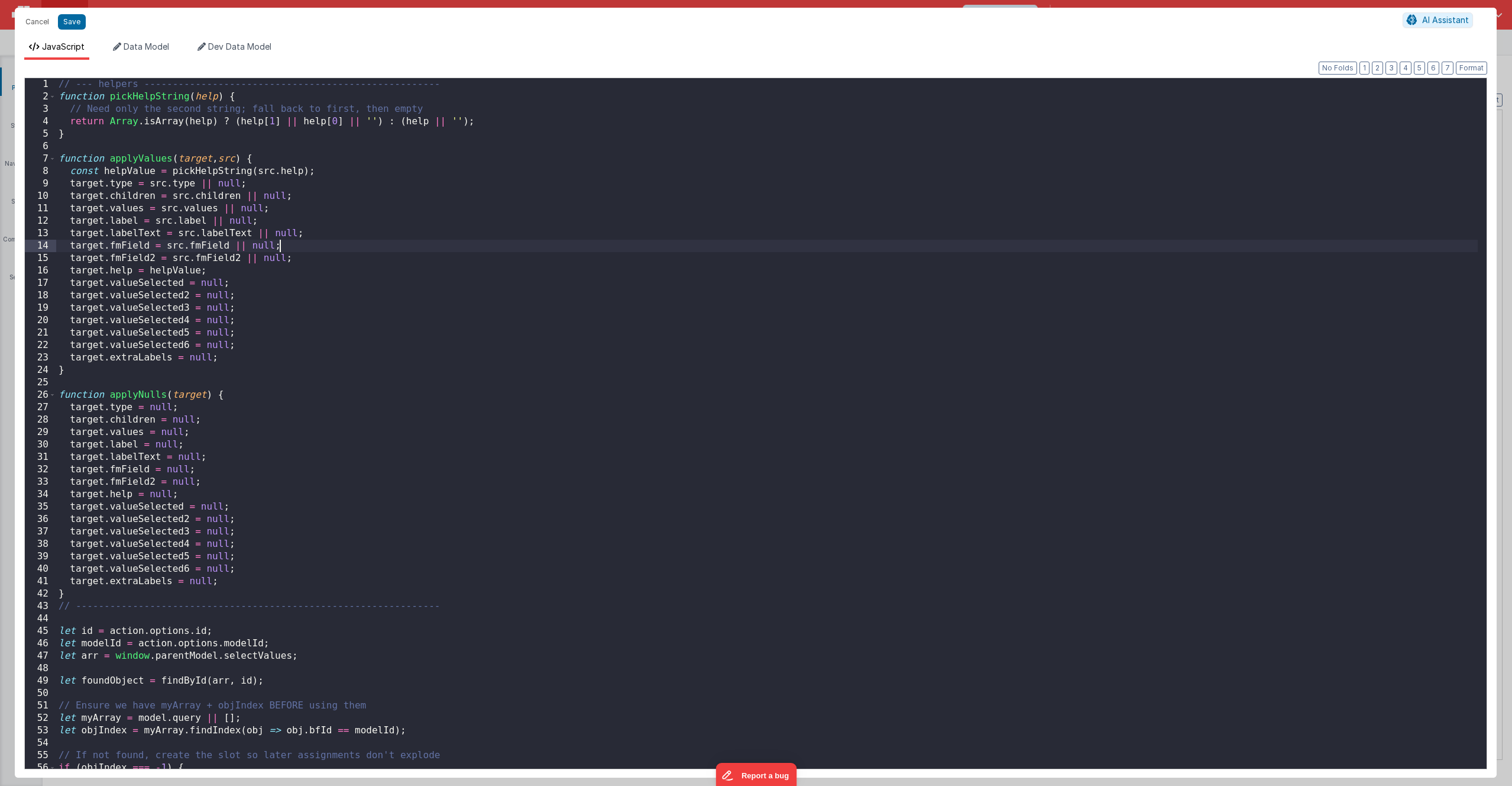
click at [298, 248] on div "// --- helpers ---------------------------------------------------- function pi…" at bounding box center [767, 436] width 1422 height 716
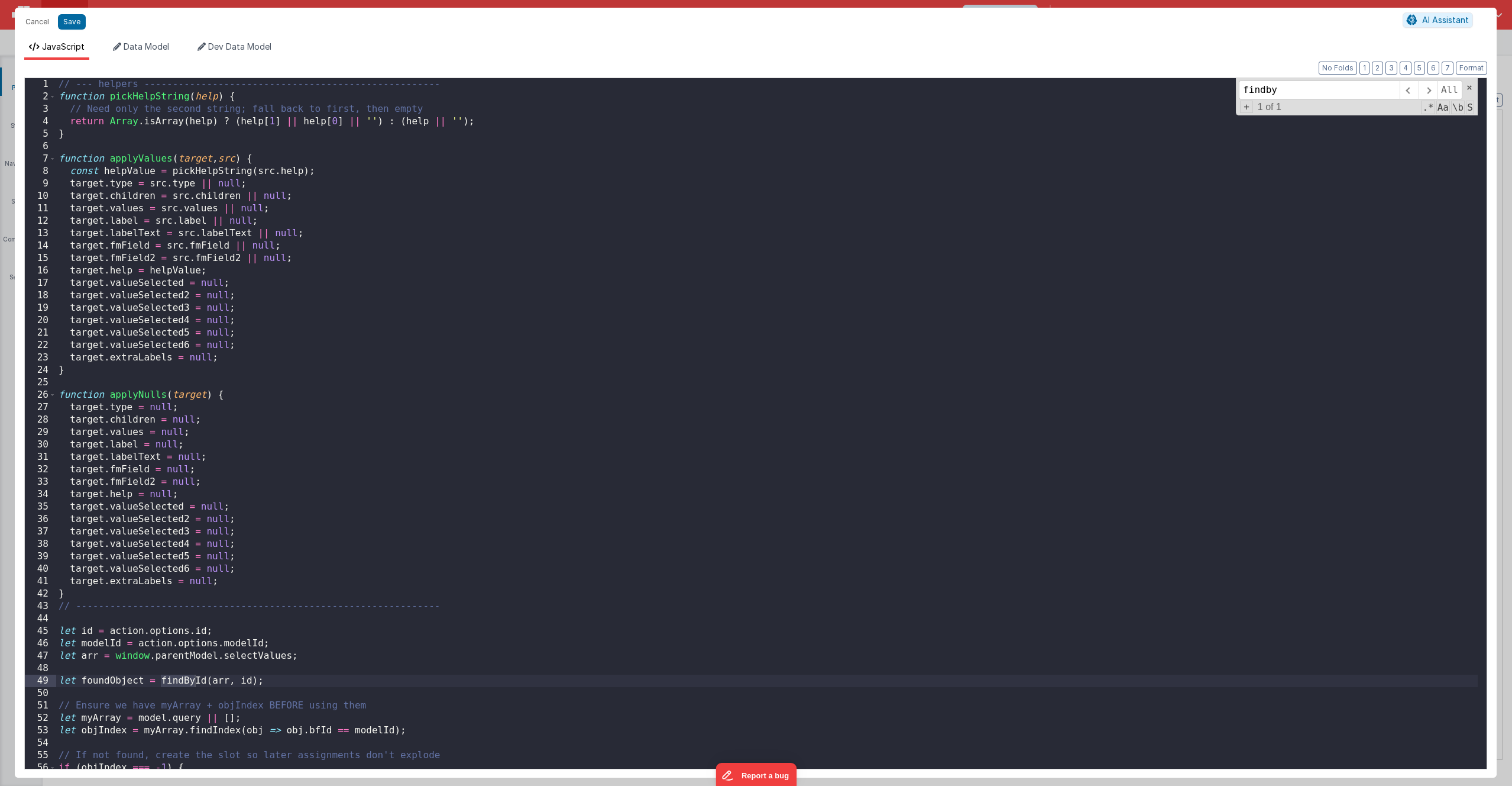
type input "findby"
click at [204, 466] on div "// --- helpers ---------------------------------------------------- function pi…" at bounding box center [767, 436] width 1422 height 716
click at [310, 466] on div "// --- helpers ---------------------------------------------------- function pi…" at bounding box center [767, 436] width 1422 height 716
click at [73, 21] on button "Save" at bounding box center [72, 21] width 28 height 15
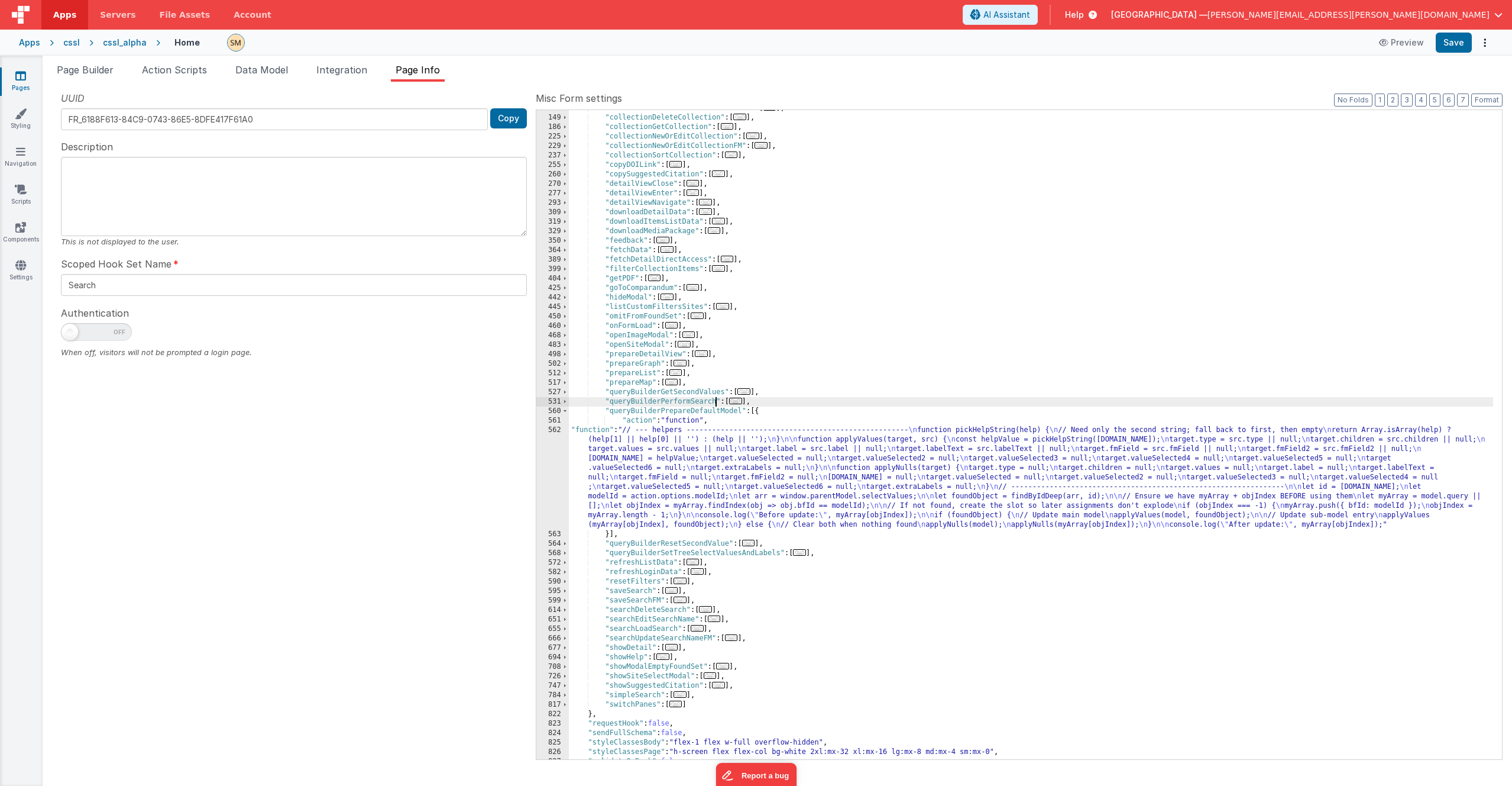
click at [715, 404] on div ""collectionAddFoundsetToCollection" : [ ... ] , "collectionDeleteCollection" : …" at bounding box center [1031, 437] width 924 height 668
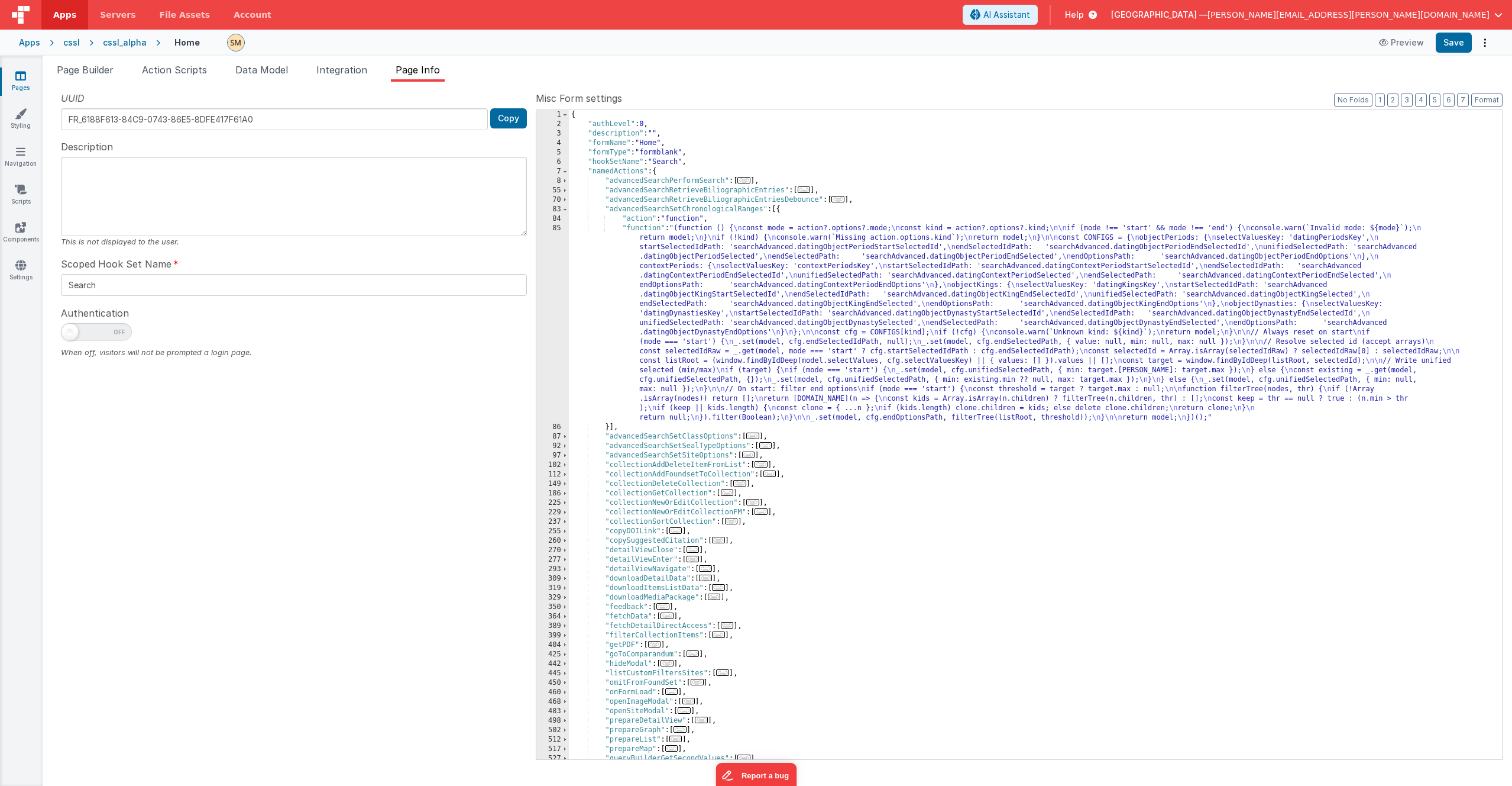
scroll to position [0, 0]
click at [690, 226] on div "{ "authLevel" : 0 , "description" : "" , "formName" : "Home" , "formType" : "fo…" at bounding box center [1031, 444] width 924 height 668
click at [847, 216] on div "{ "authLevel" : 0 , "description" : "" , "formName" : "Home" , "formType" : "fo…" at bounding box center [1031, 444] width 924 height 668
click at [565, 211] on span at bounding box center [565, 209] width 7 height 10
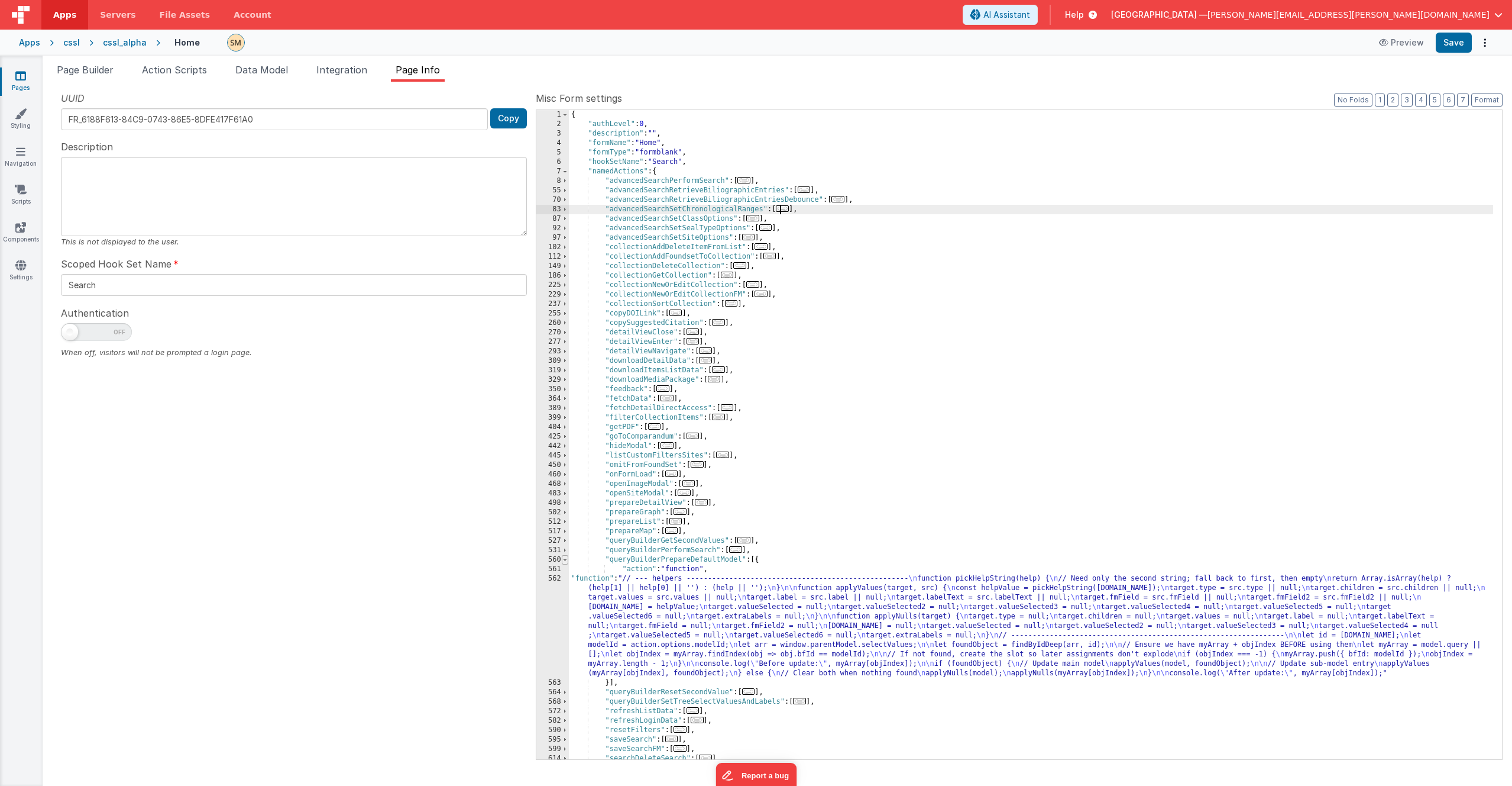
click at [567, 466] on span at bounding box center [565, 560] width 7 height 10
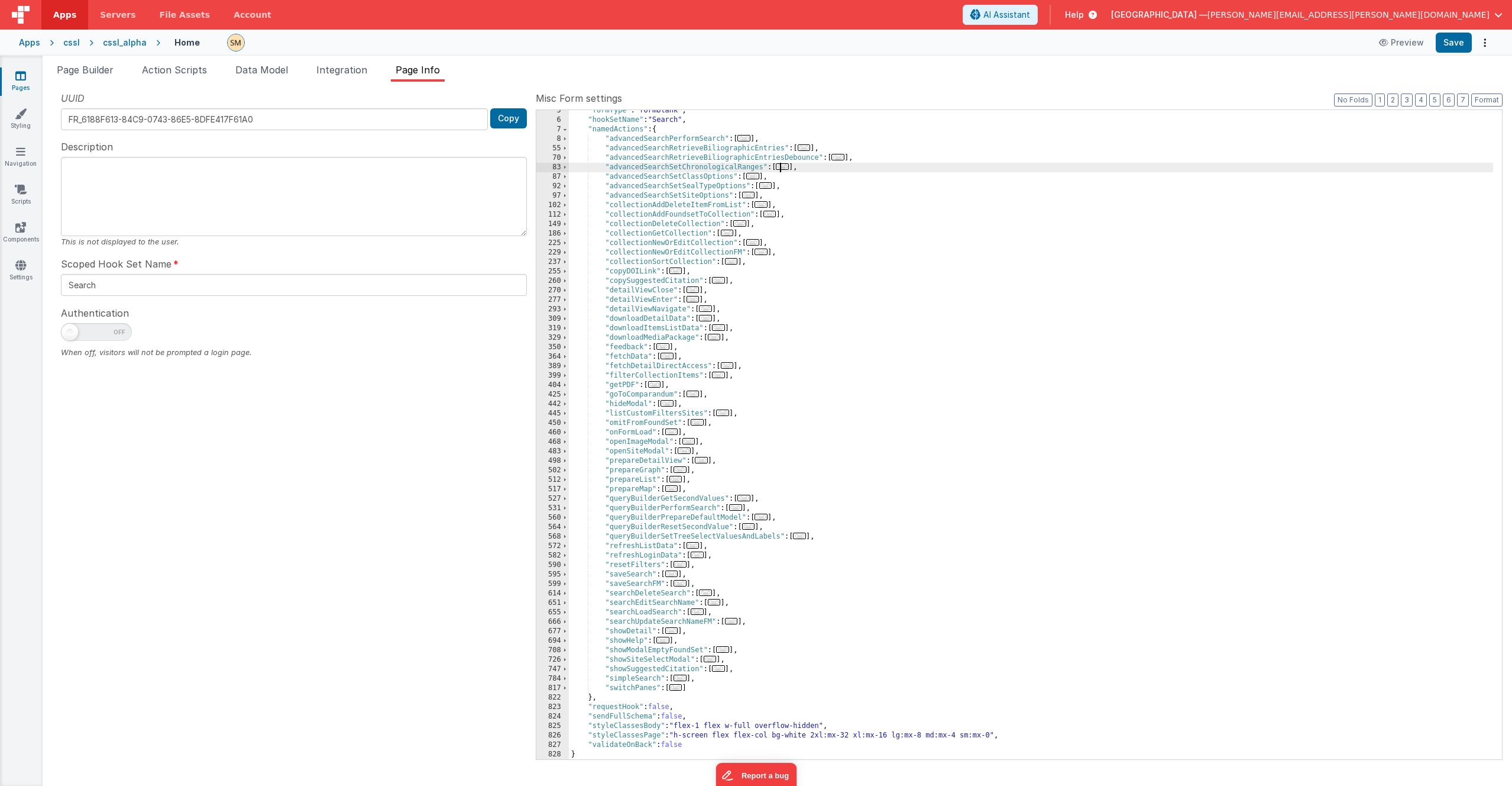
scroll to position [42, 0]
click at [783, 119] on div ""formType" : "formblank" , "hookSetName" : "Search" , "namedActions" : { "advan…" at bounding box center [1031, 440] width 924 height 668
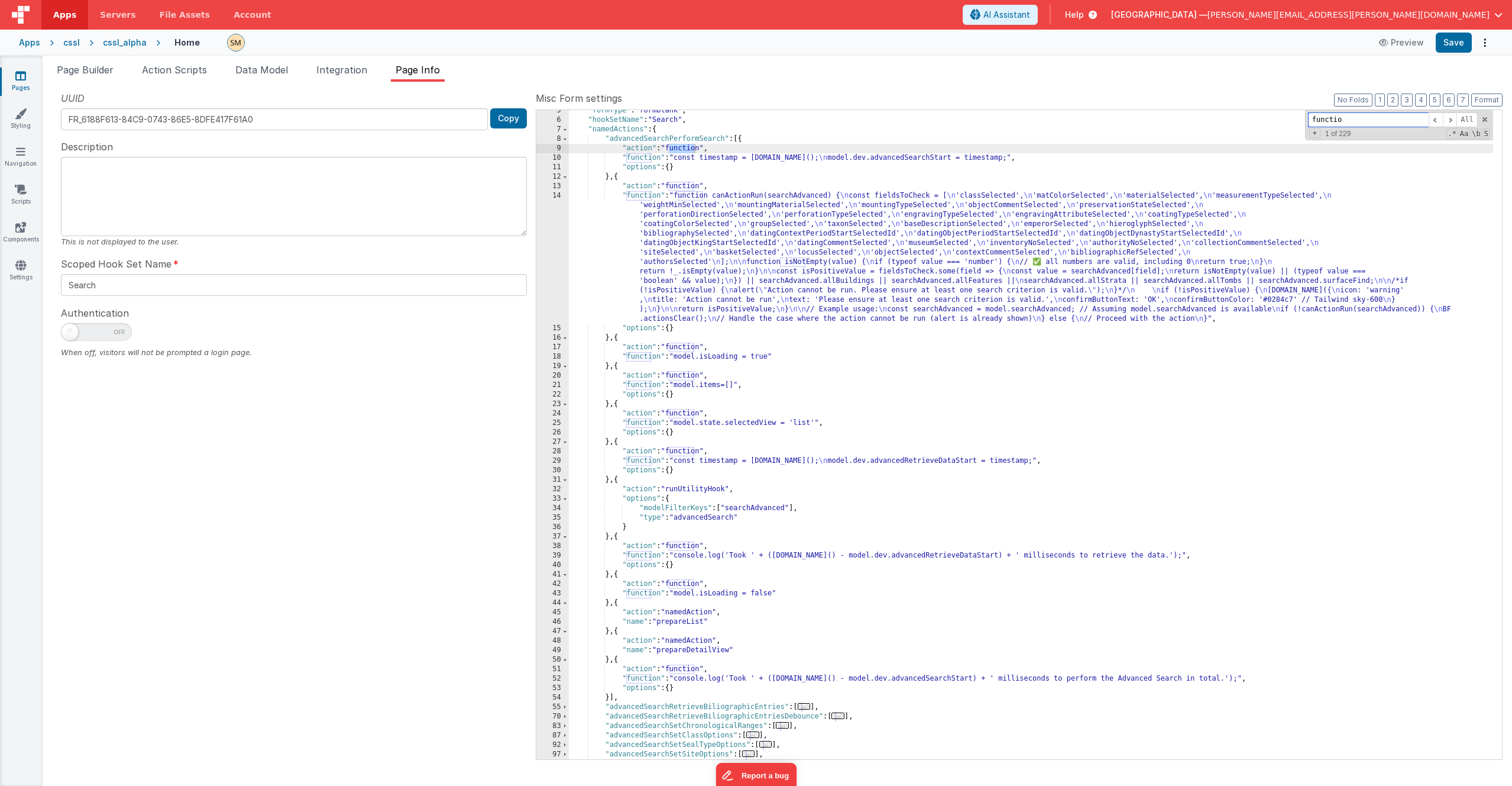
type input "function"
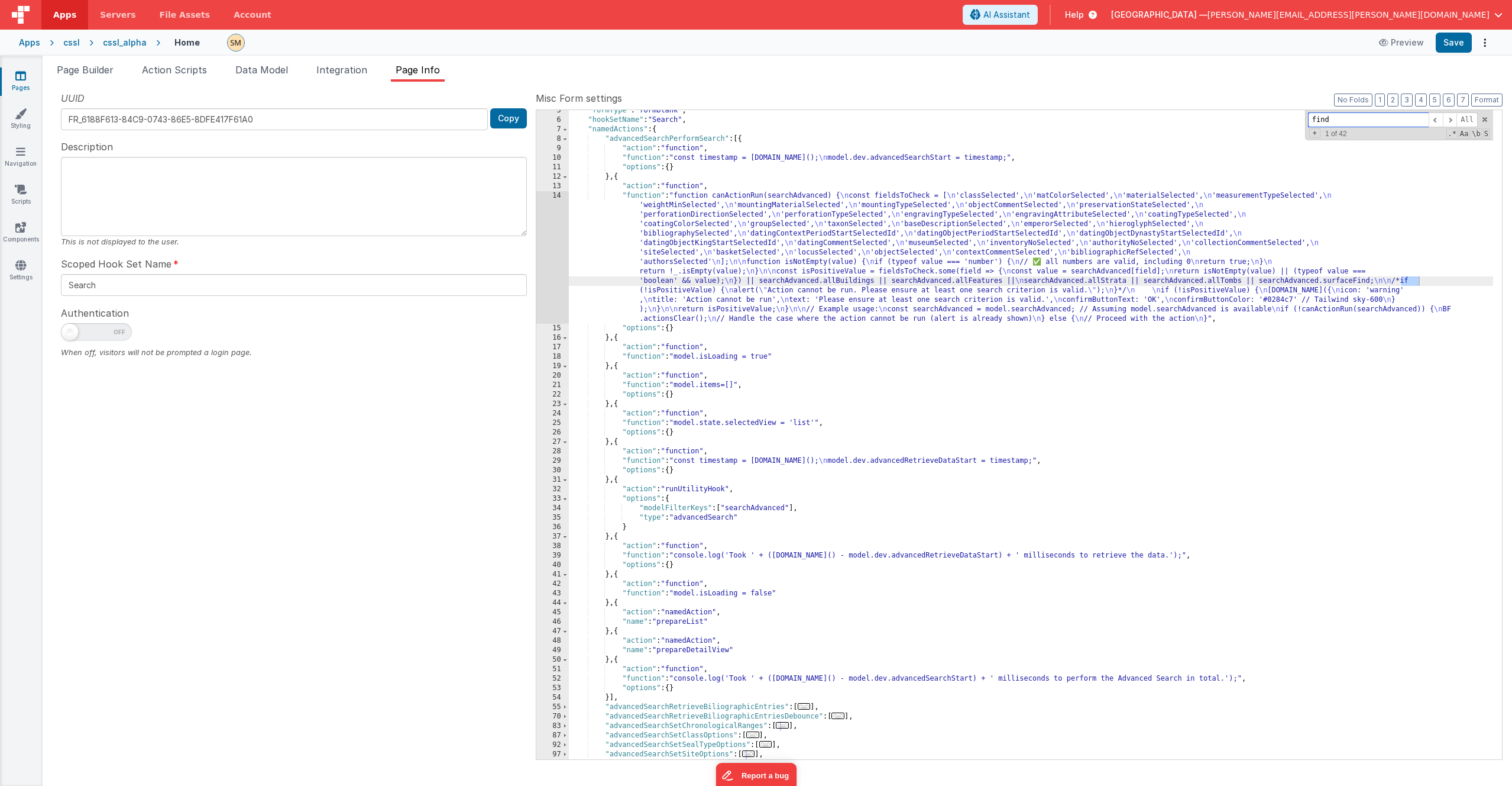
scroll to position [490, 0]
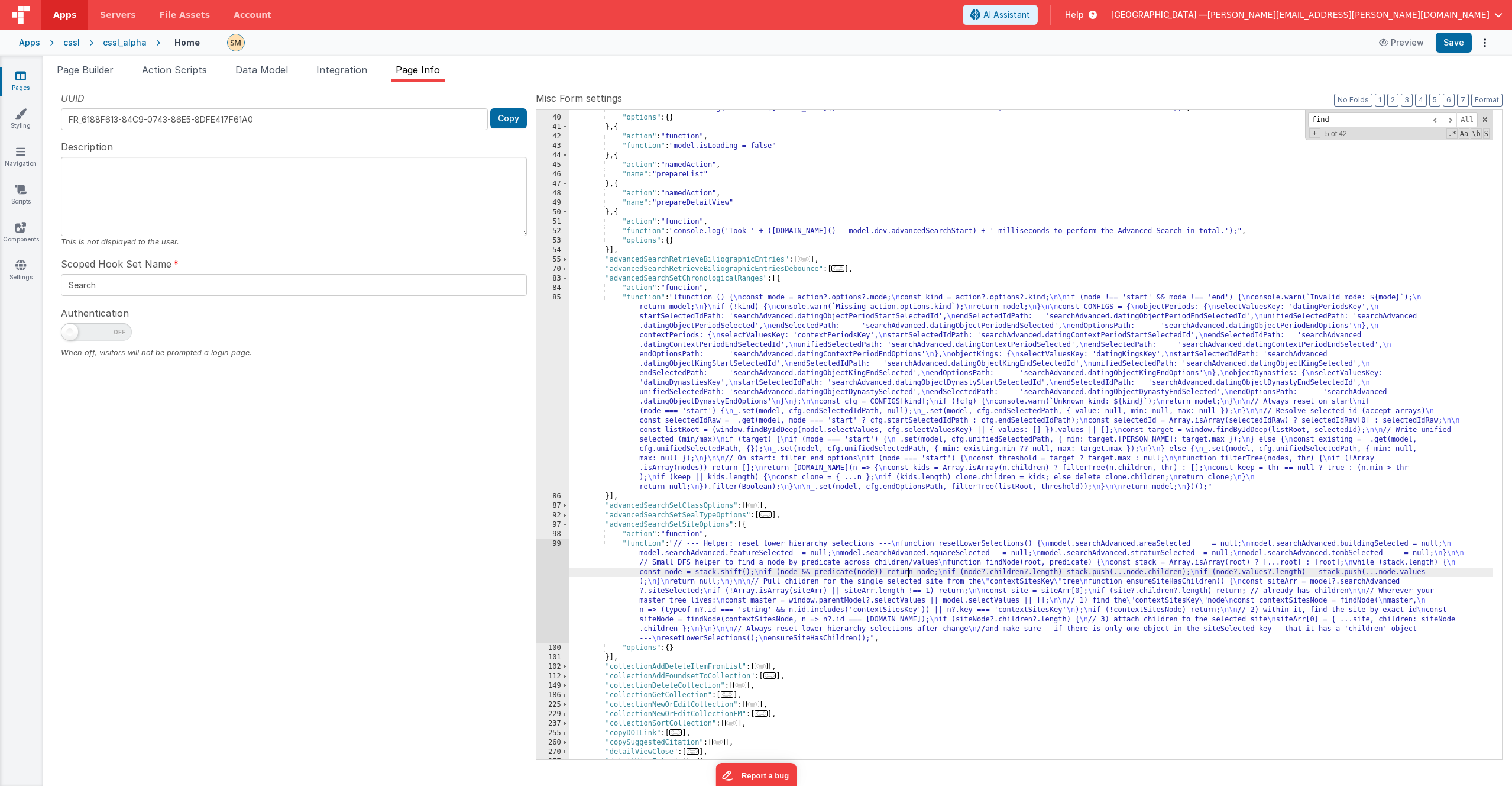
click at [851, 466] on div ""function" : "console.log('Took ' + ([DOMAIN_NAME]() - model.dev.advancedRetrie…" at bounding box center [1031, 437] width 924 height 668
click at [551, 466] on div "99" at bounding box center [553, 591] width 32 height 104
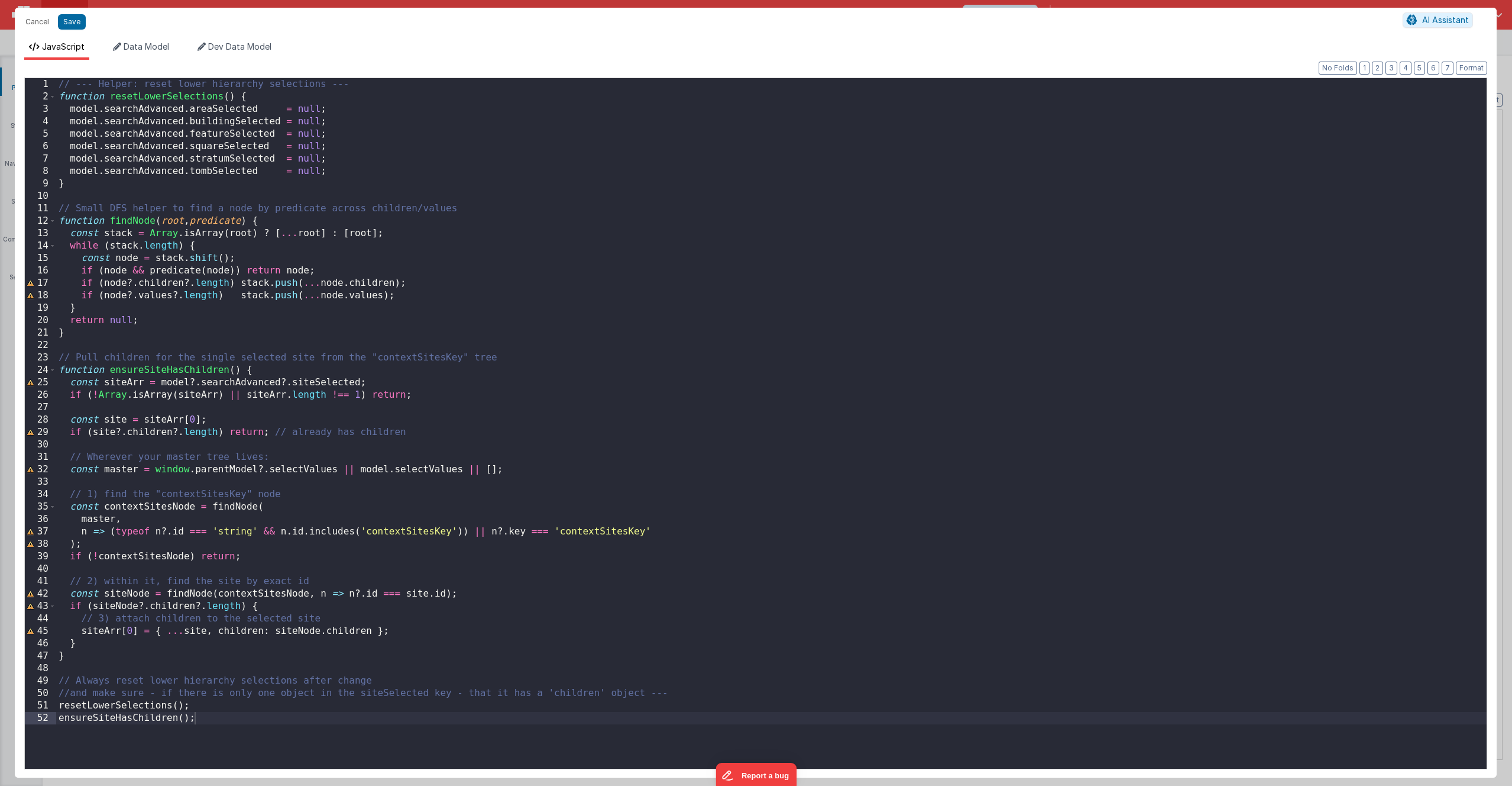
type input ""function": "// --- Helper: reset lower hierarchy selections ---\nfunction rese…"
click at [440, 387] on div "// --- Helper: reset lower hierarchy selections --- function resetLowerSelectio…" at bounding box center [772, 436] width 1431 height 716
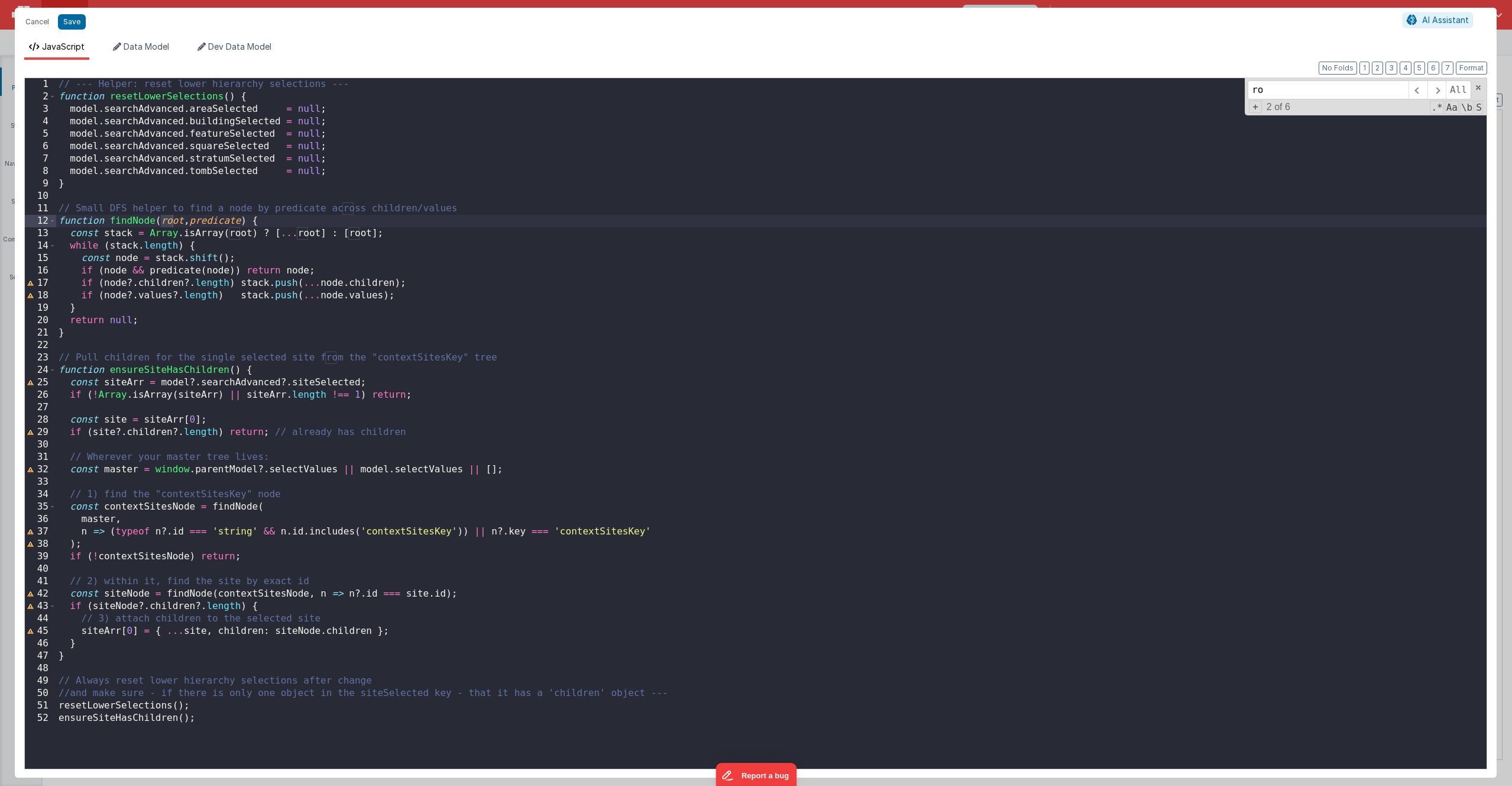
type input "r"
type input "findnode"
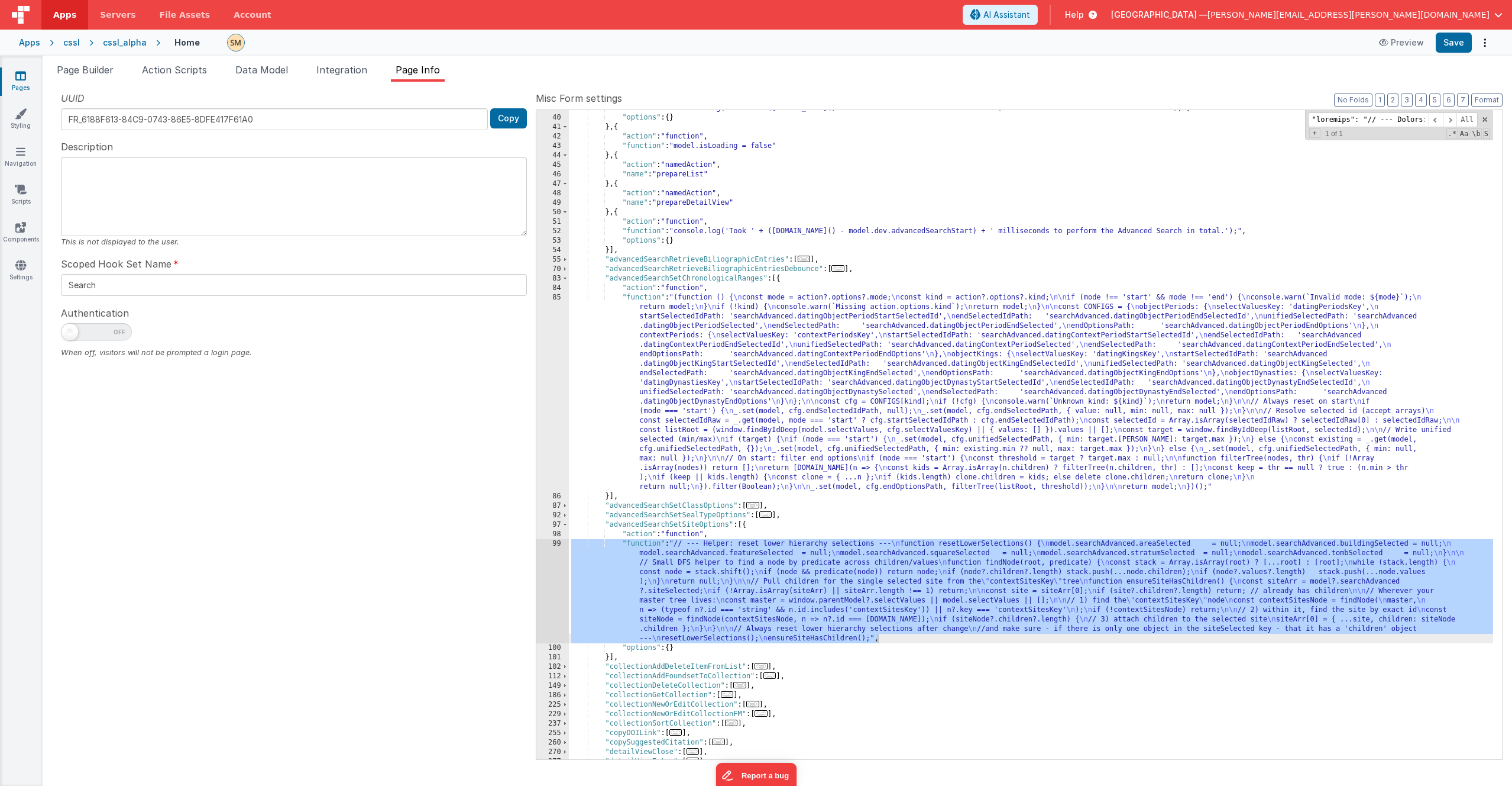
click at [851, 466] on div ""function" : "console.log('Took ' + ([DOMAIN_NAME]() - model.dev.advancedRetrie…" at bounding box center [1031, 437] width 924 height 668
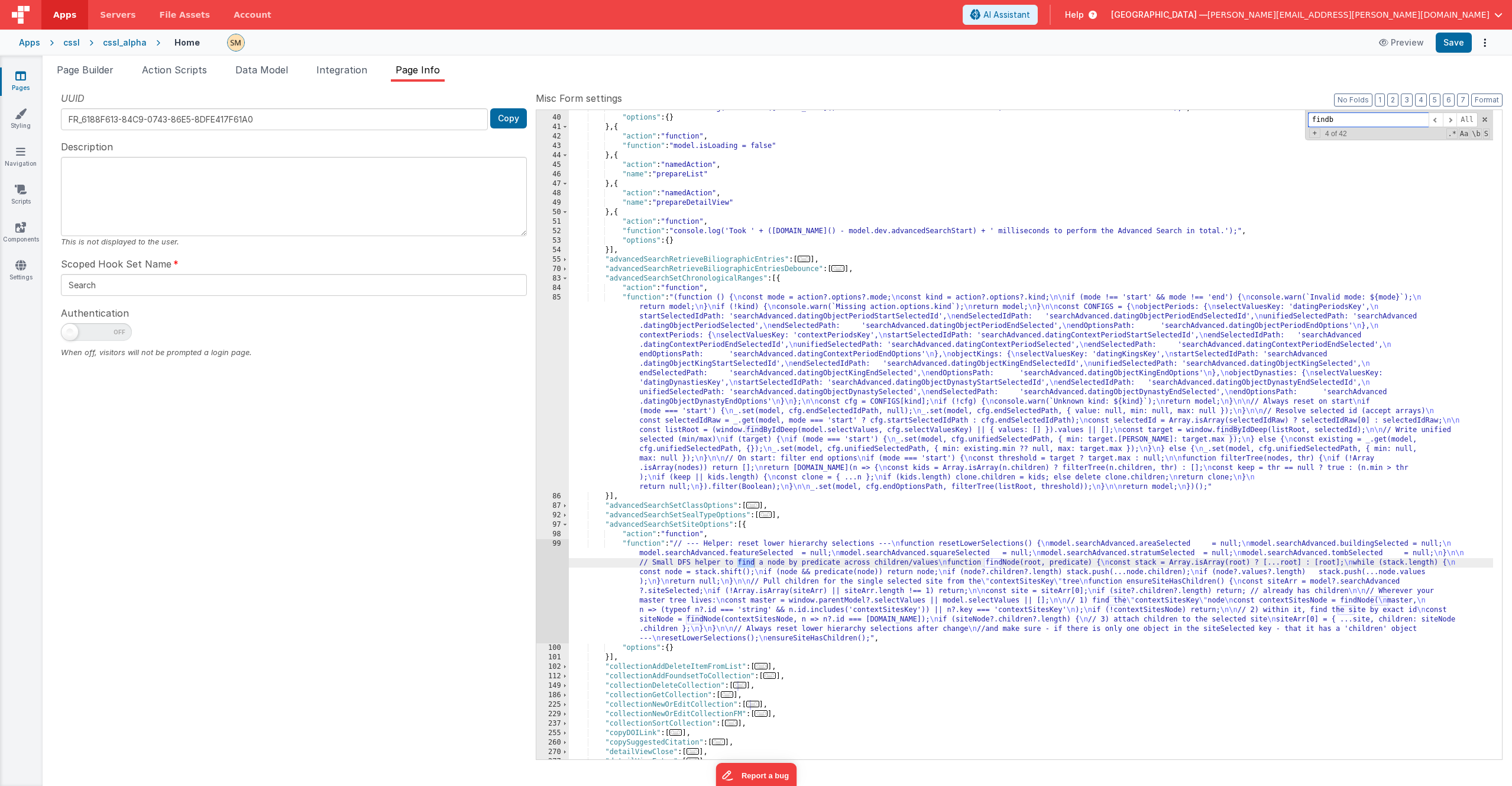
scroll to position [1074, 0]
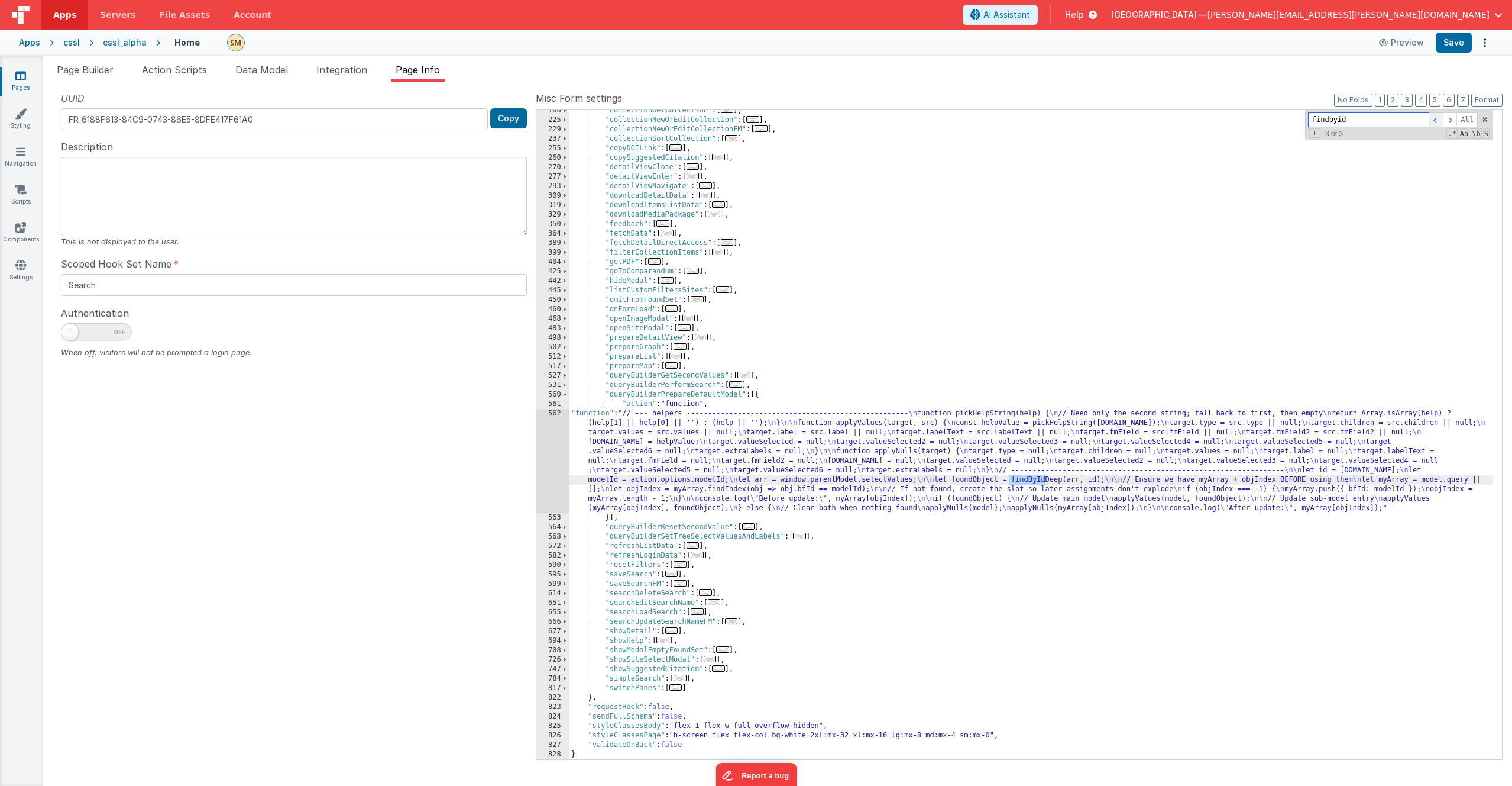
type input "findbyid"
click at [851, 119] on span at bounding box center [1435, 119] width 14 height 15
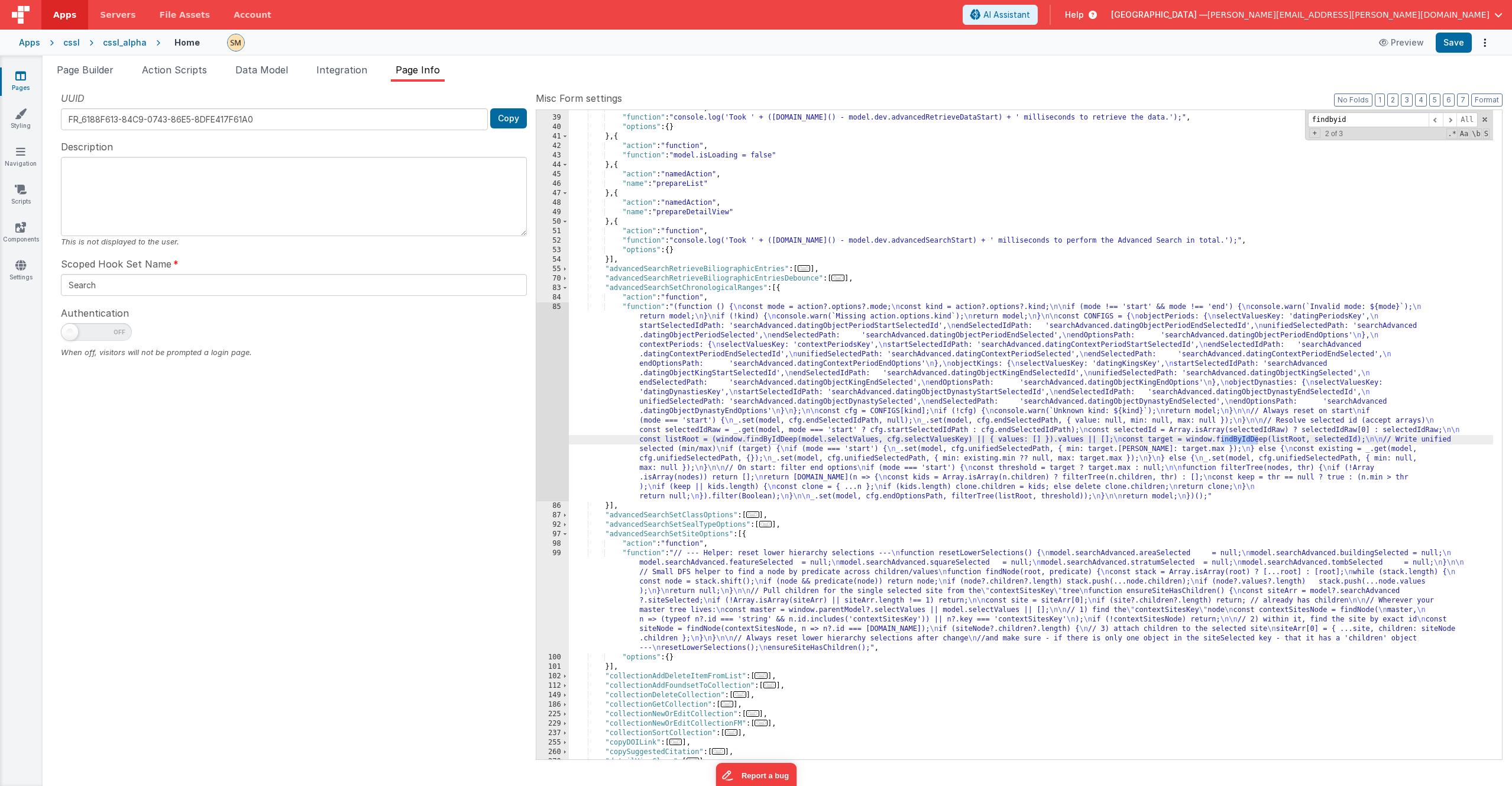
click at [851, 440] on div ""action" : "function" , "function" : "console.log('Took ' + ([DOMAIN_NAME]() - …" at bounding box center [1031, 437] width 924 height 668
drag, startPoint x: 1221, startPoint y: 442, endPoint x: 1192, endPoint y: 440, distance: 29.1
click at [851, 440] on div ""action" : "function" , "function" : "console.log('Took ' + ([DOMAIN_NAME]() - …" at bounding box center [1031, 437] width 924 height 668
click at [851, 121] on span at bounding box center [1450, 119] width 14 height 15
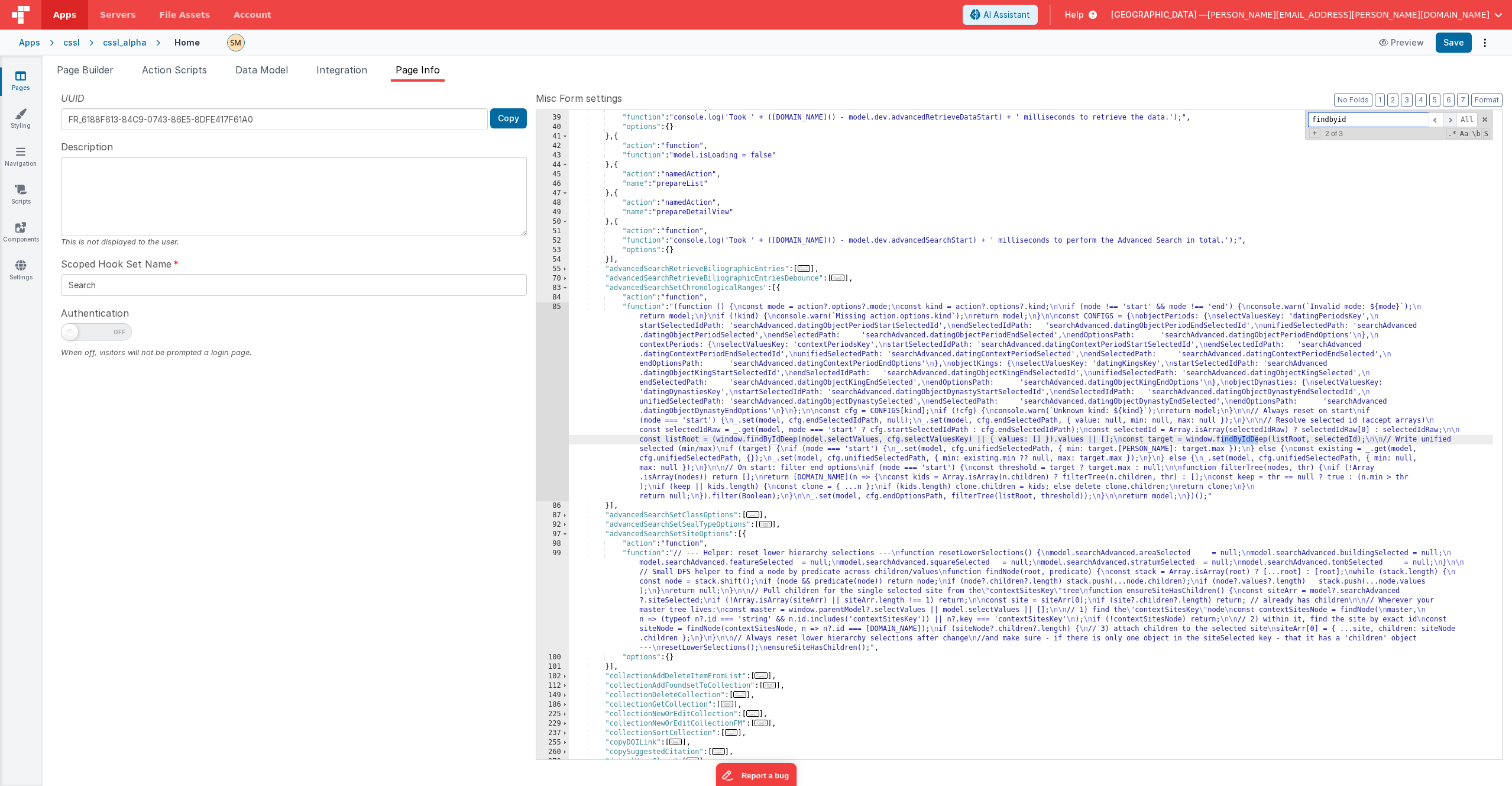
scroll to position [1074, 0]
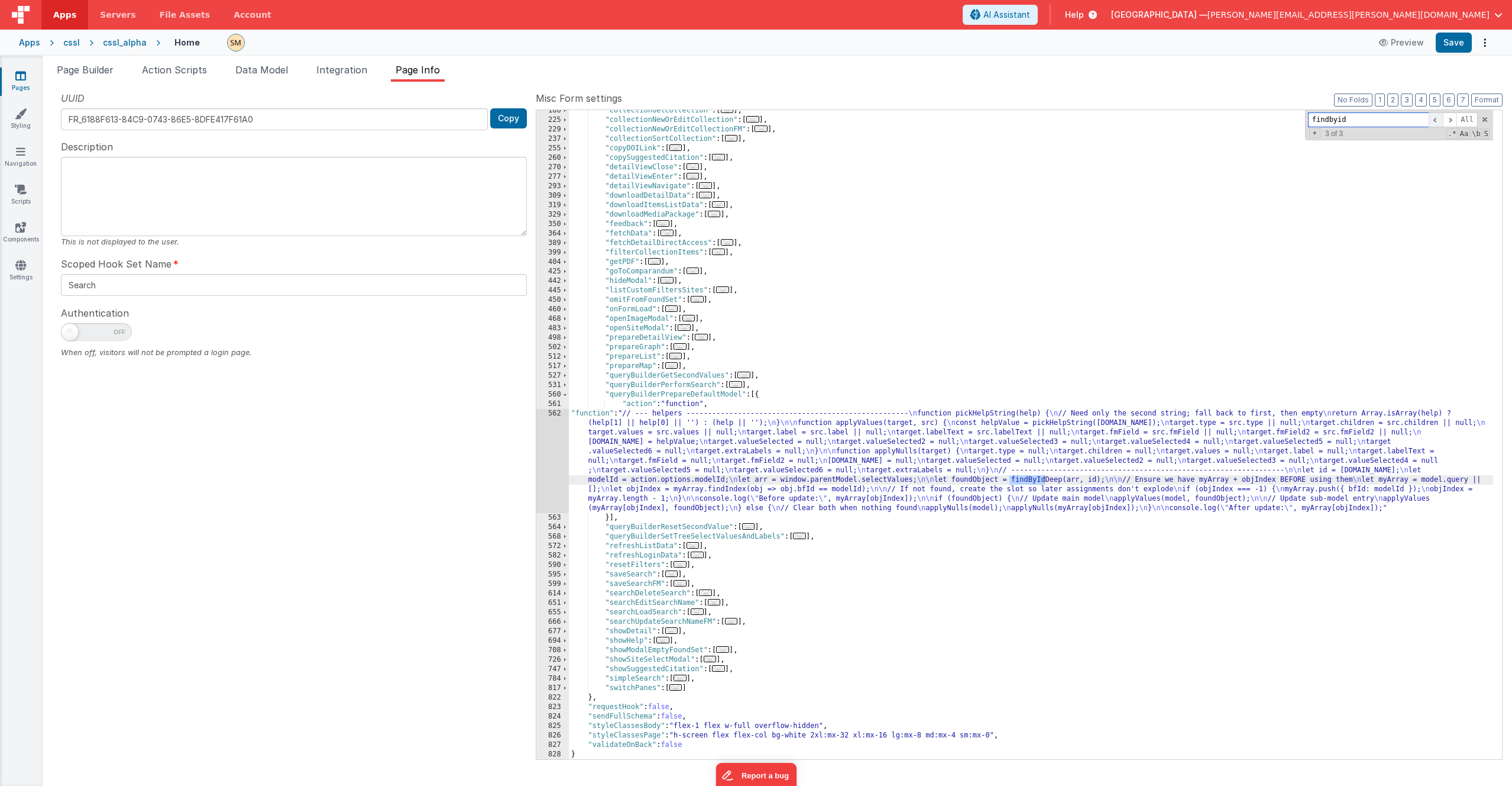
click at [851, 120] on span at bounding box center [1435, 119] width 14 height 15
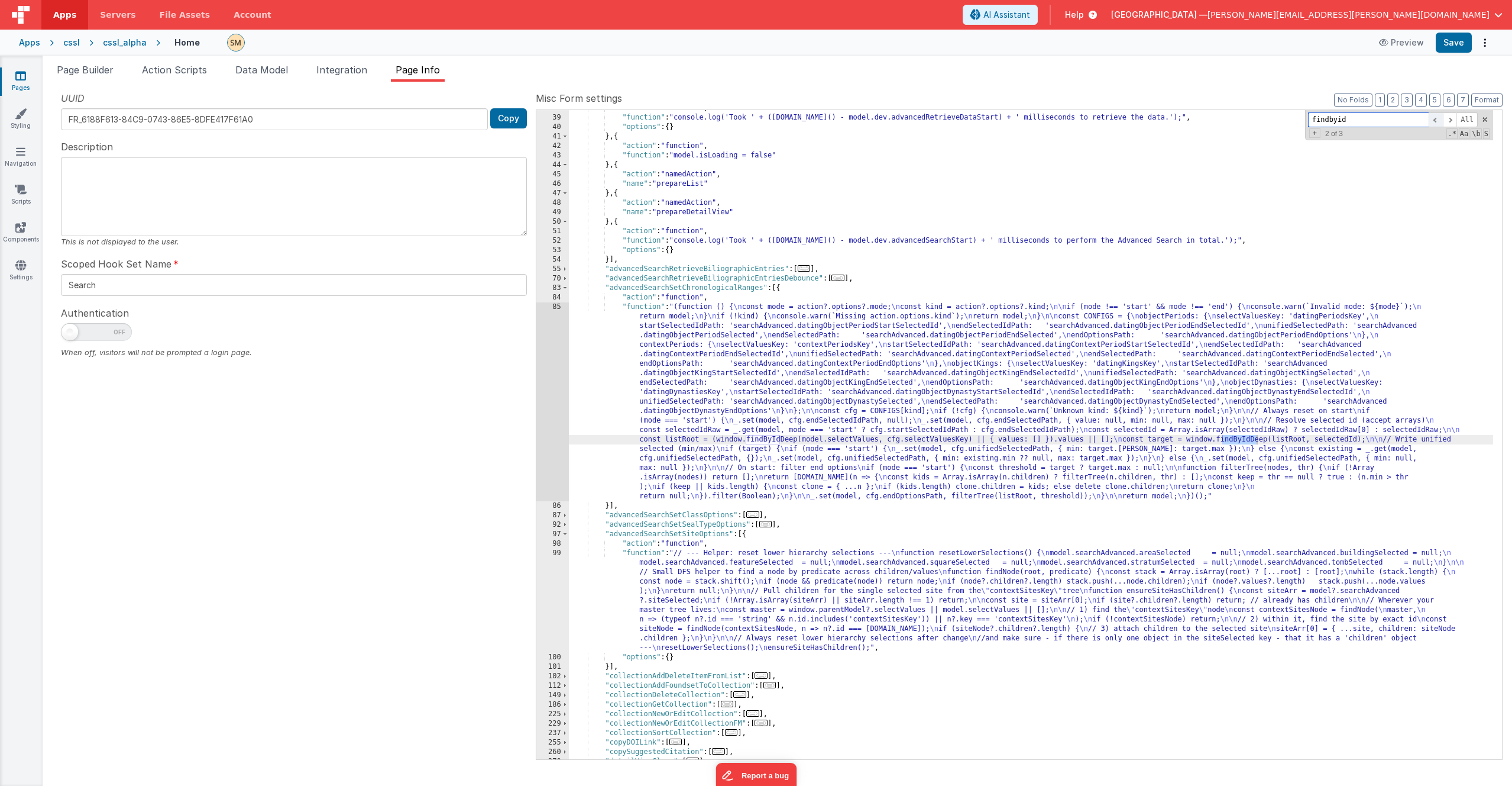
scroll to position [481, 0]
click at [851, 120] on span at bounding box center [1435, 119] width 14 height 15
click at [851, 120] on span at bounding box center [1450, 119] width 14 height 15
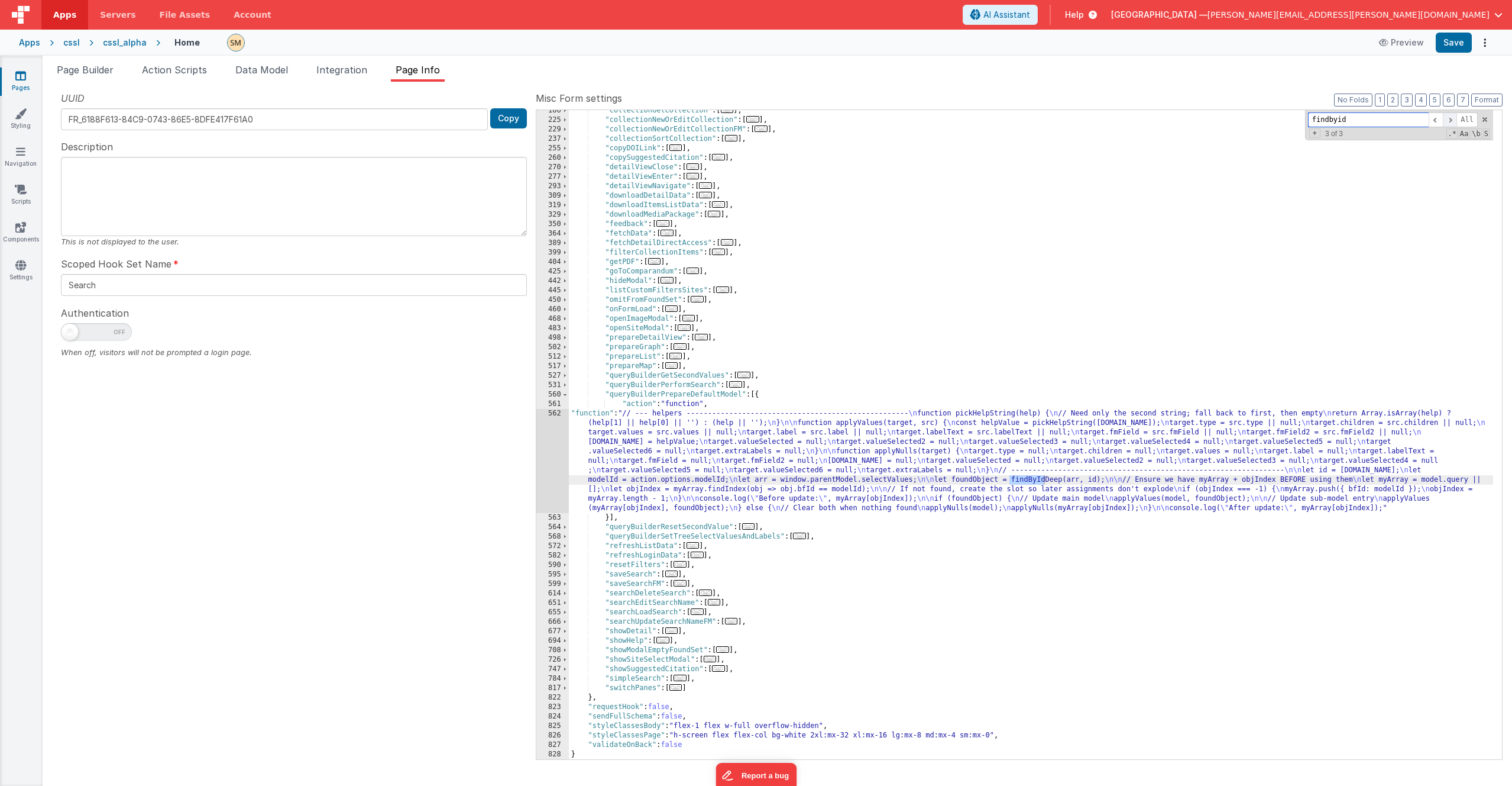
scroll to position [1074, 0]
click at [851, 466] on div ""collectionGetCollection" : [ ... ] , "collectionNewOrEditCollection" : [ ... ]…" at bounding box center [1031, 440] width 924 height 668
click at [851, 43] on button "Save" at bounding box center [1453, 42] width 36 height 20
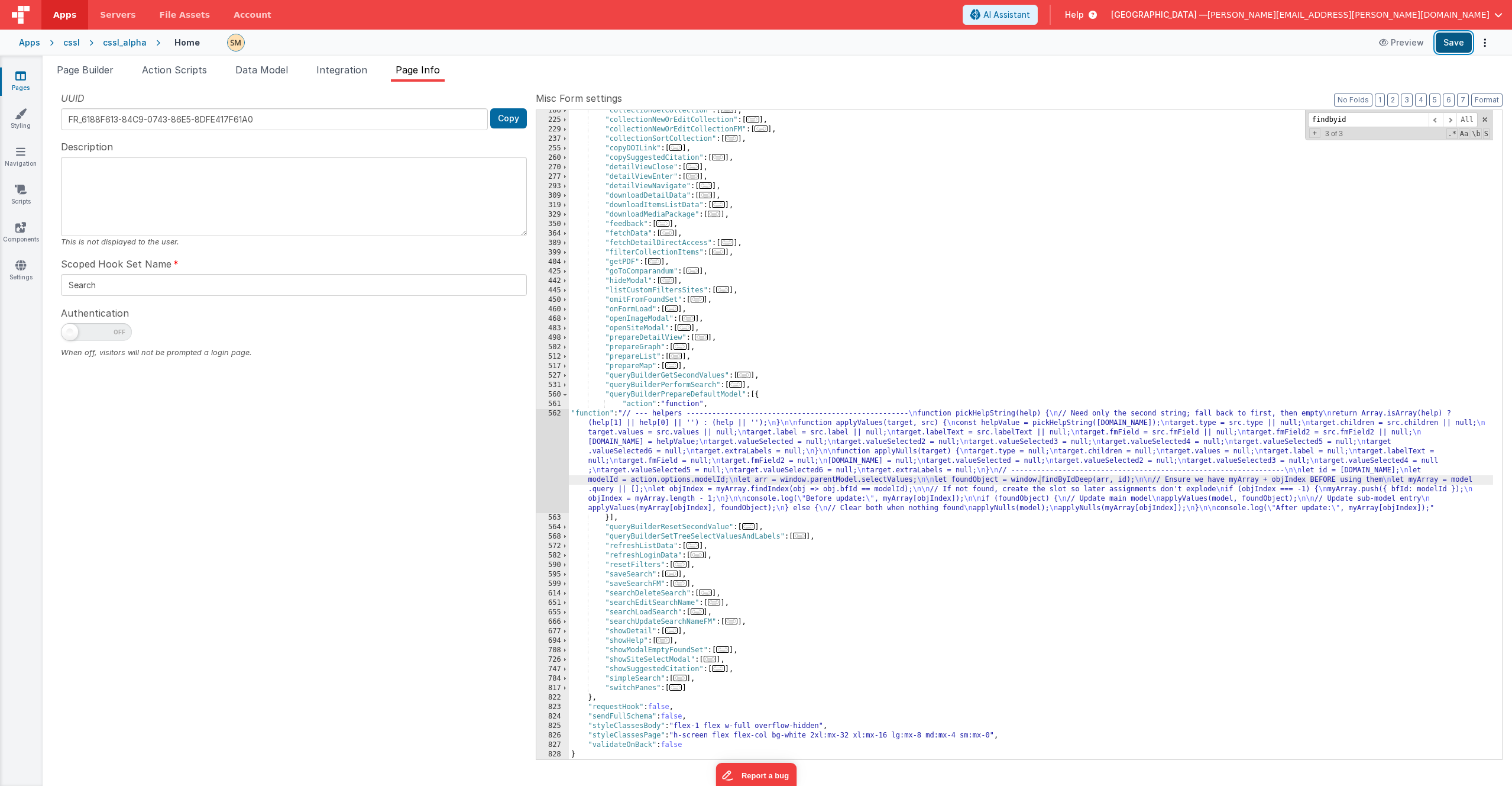
click at [851, 43] on button "Save" at bounding box center [1453, 42] width 36 height 20
click at [851, 45] on button "Save" at bounding box center [1453, 42] width 36 height 20
click at [851, 466] on div ""collectionGetCollection" : [ ... ] , "collectionNewOrEditCollection" : [ ... ]…" at bounding box center [1031, 440] width 924 height 668
click at [563, 393] on span at bounding box center [565, 394] width 7 height 10
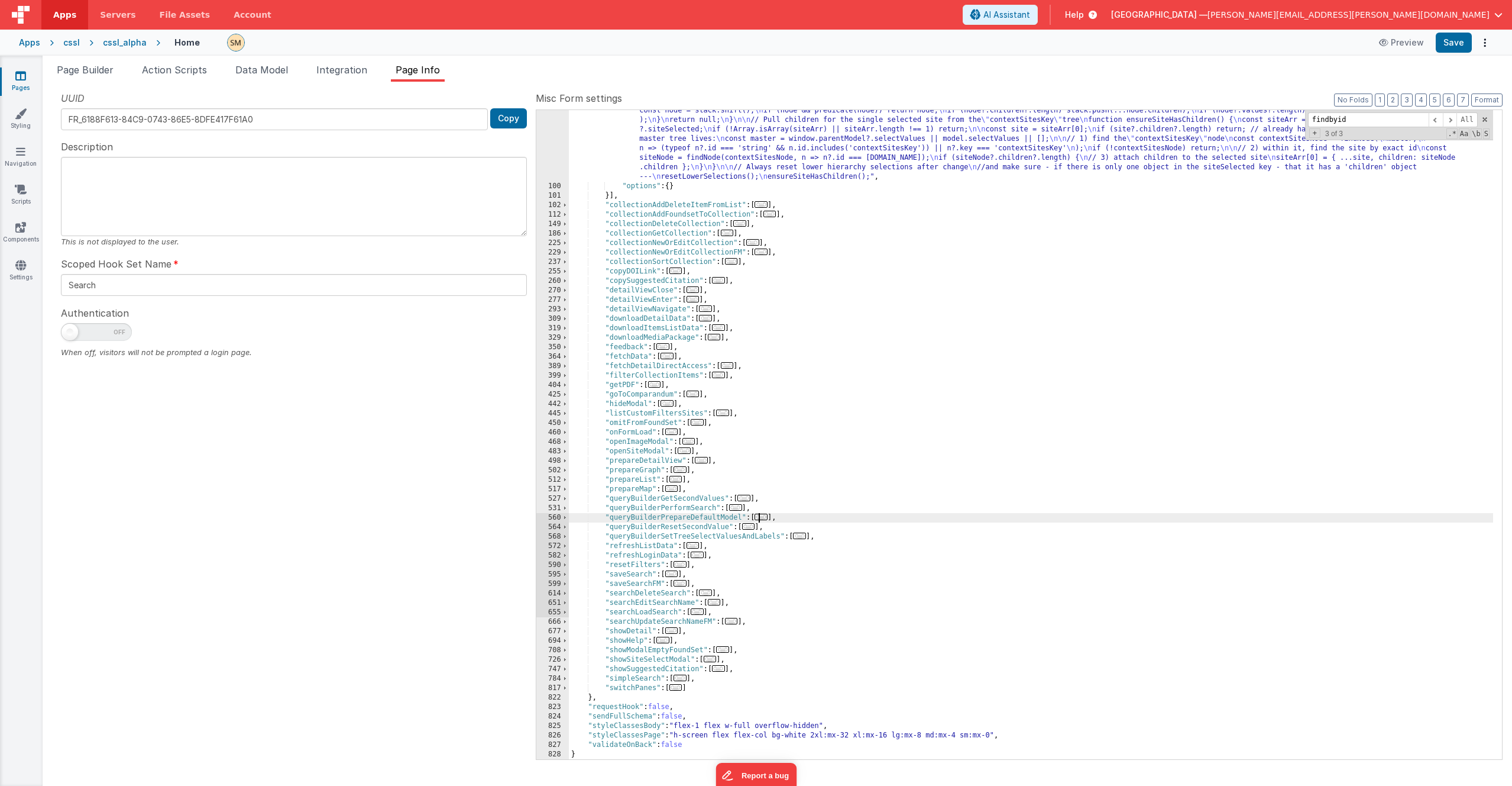
scroll to position [0, 0]
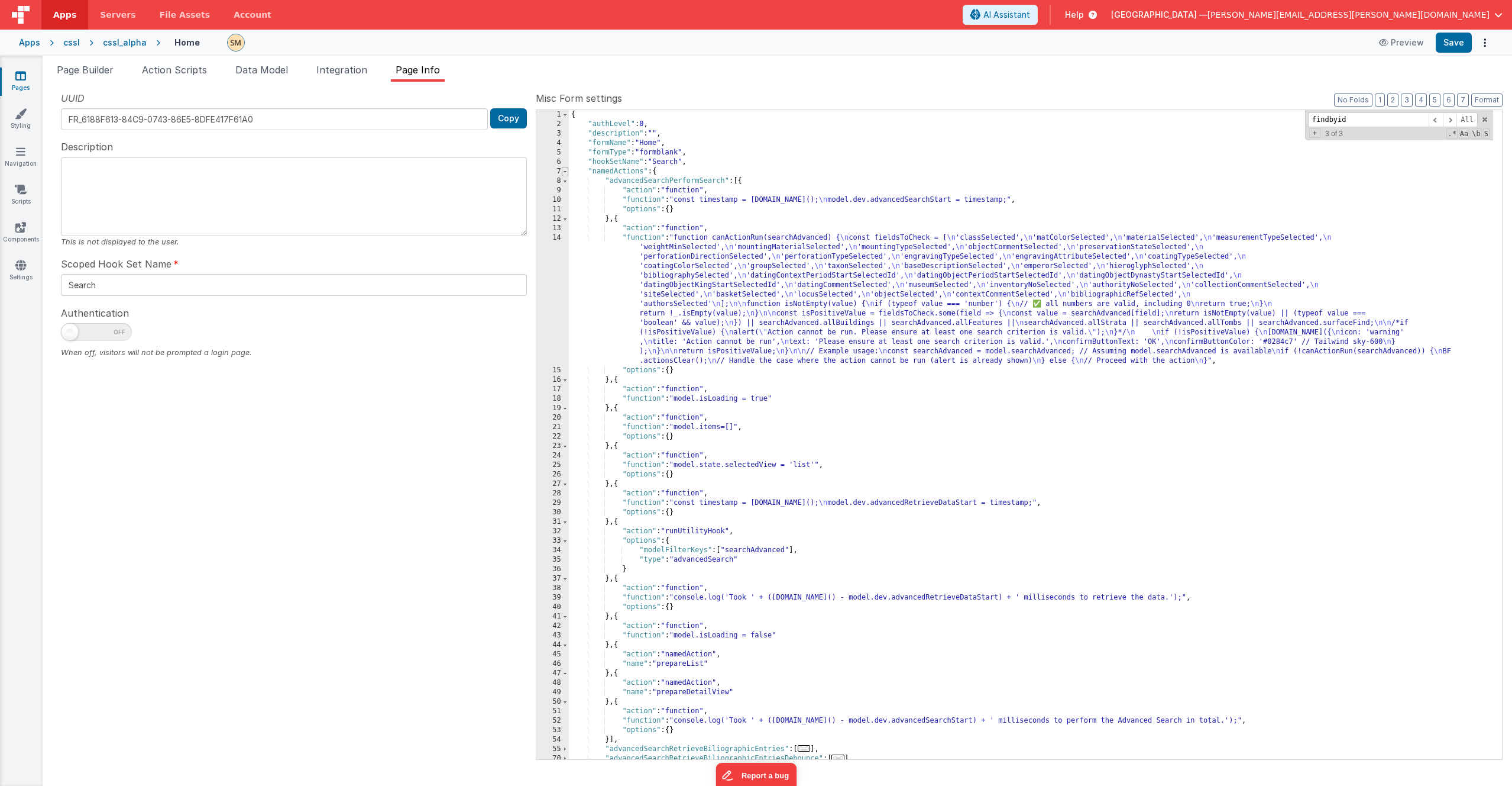
click at [565, 171] on span at bounding box center [565, 171] width 7 height 10
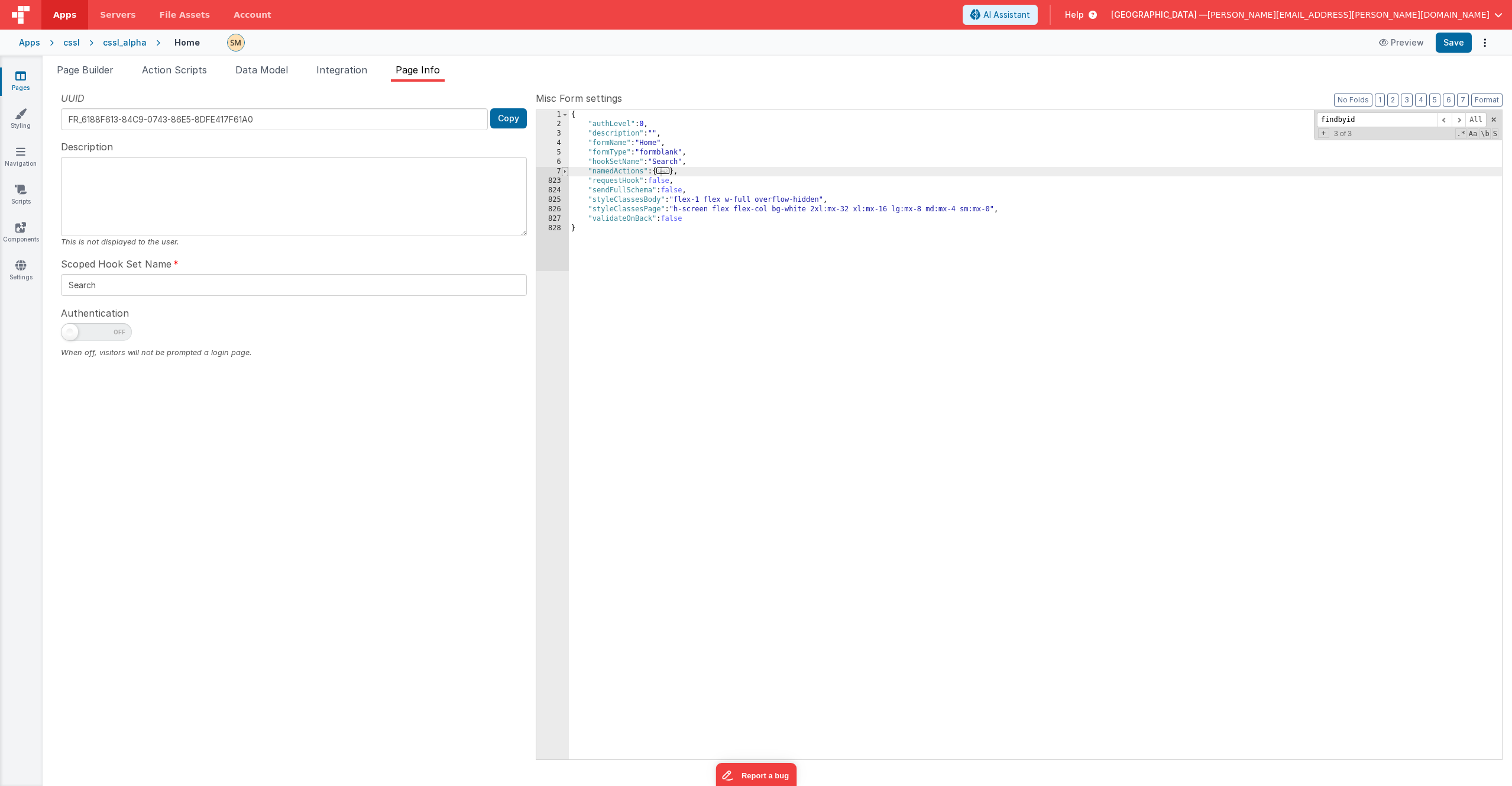
click at [565, 171] on span at bounding box center [565, 171] width 7 height 10
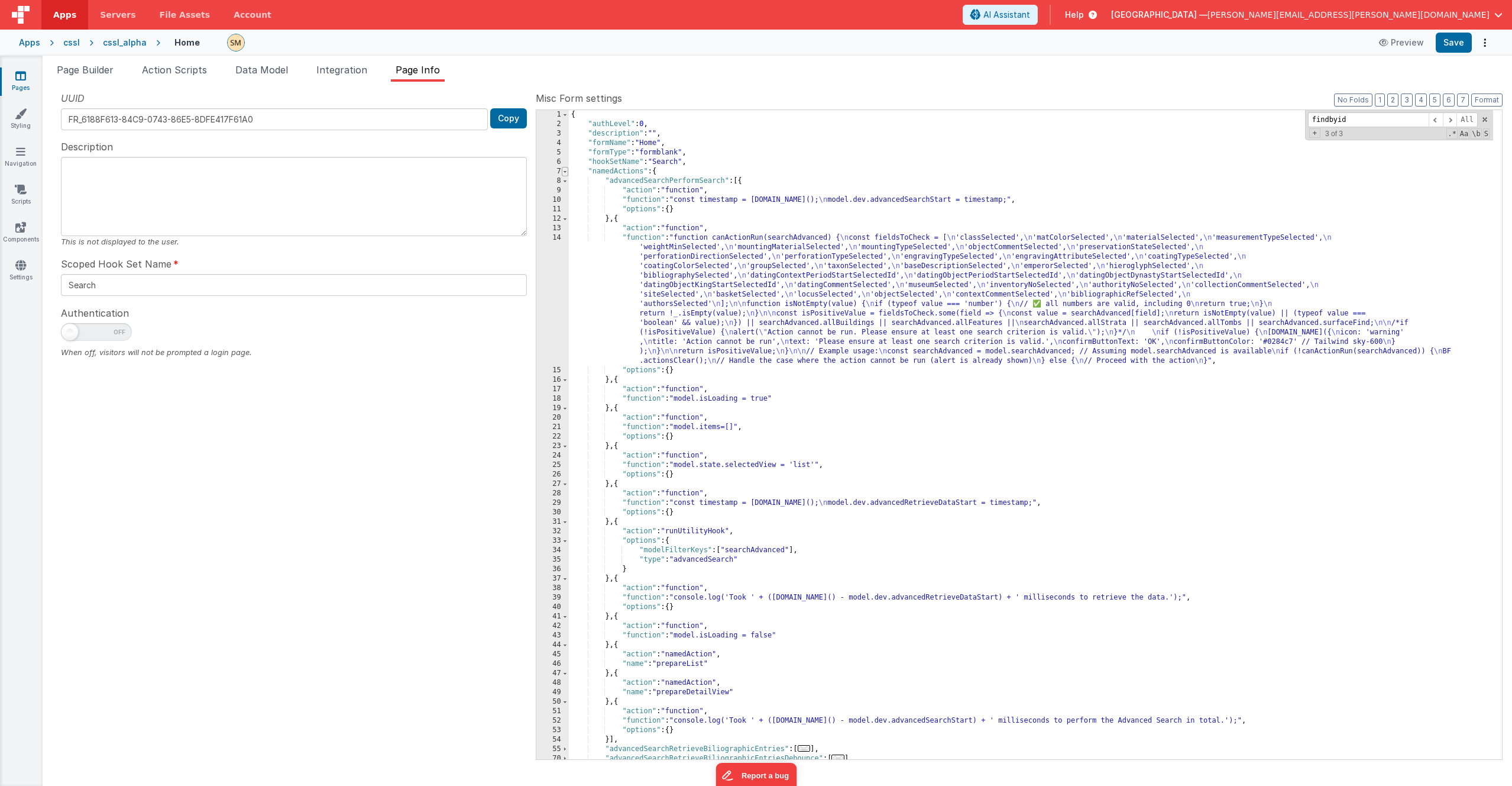
click at [565, 171] on span at bounding box center [565, 171] width 7 height 10
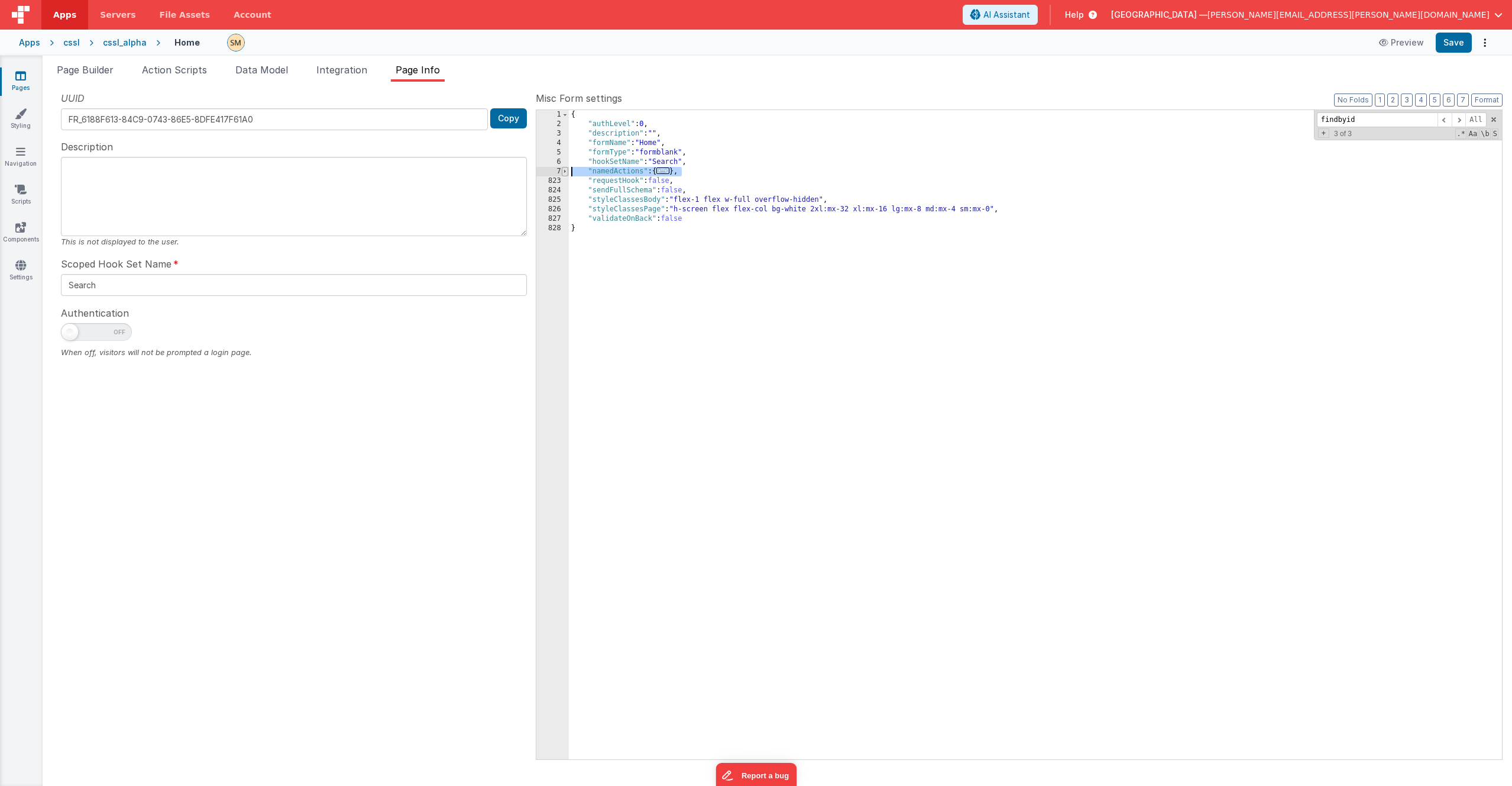
drag, startPoint x: 693, startPoint y: 171, endPoint x: 563, endPoint y: 173, distance: 130.0
click at [563, 173] on div "1 2 3 4 5 6 7 823 824 825 826 827 828 { "authLevel" : 0 , "description" : "" , …" at bounding box center [1019, 434] width 967 height 650
click at [102, 333] on span at bounding box center [96, 332] width 71 height 18
click at [70, 333] on input "checkbox" at bounding box center [65, 330] width 10 height 10
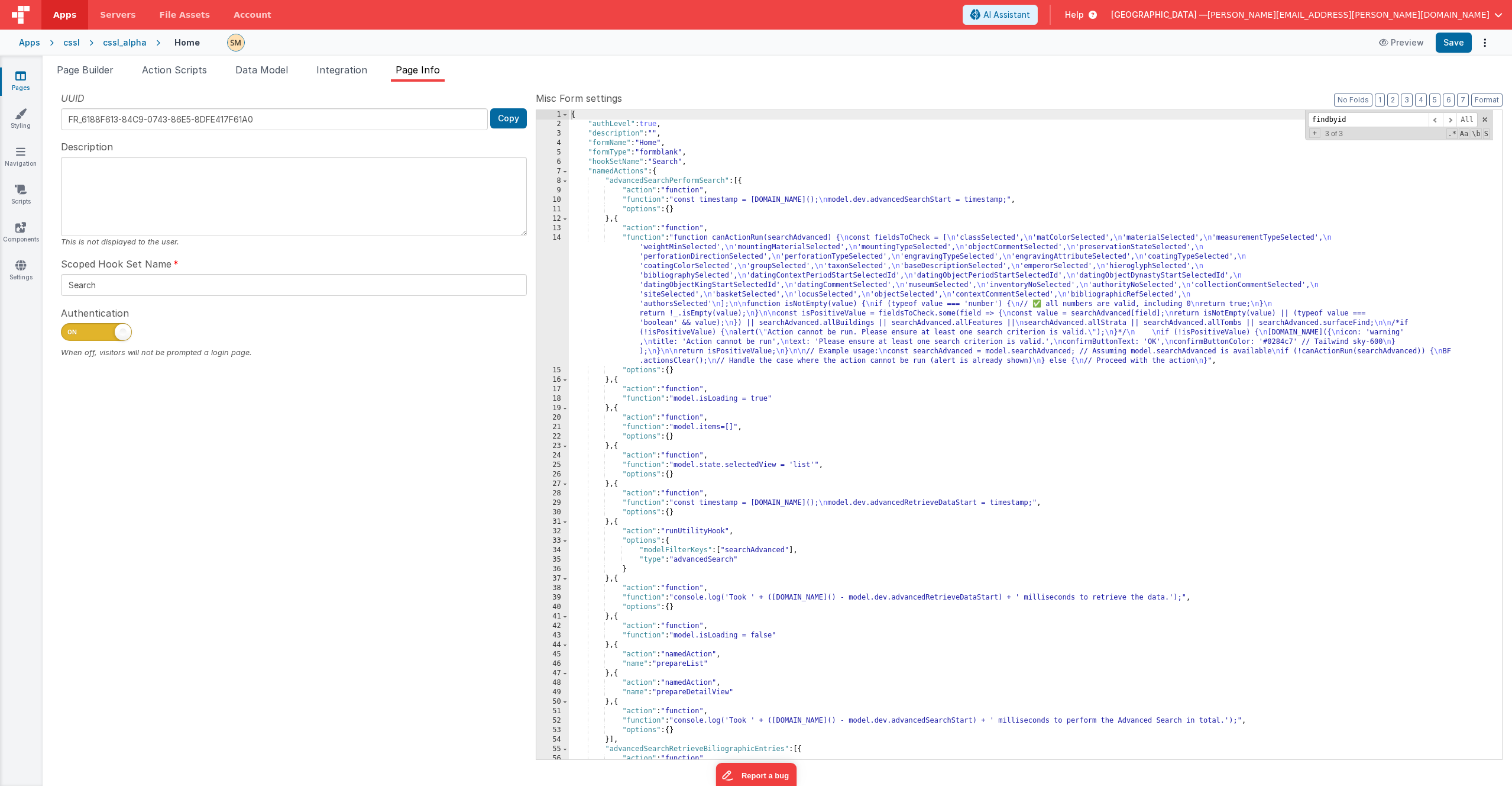
click at [102, 333] on span at bounding box center [96, 332] width 71 height 18
click at [70, 333] on input "checkbox" at bounding box center [65, 330] width 10 height 10
click at [205, 335] on div at bounding box center [294, 335] width 466 height 23
click at [111, 332] on span at bounding box center [96, 332] width 71 height 18
click at [70, 332] on input "checkbox" at bounding box center [65, 330] width 10 height 10
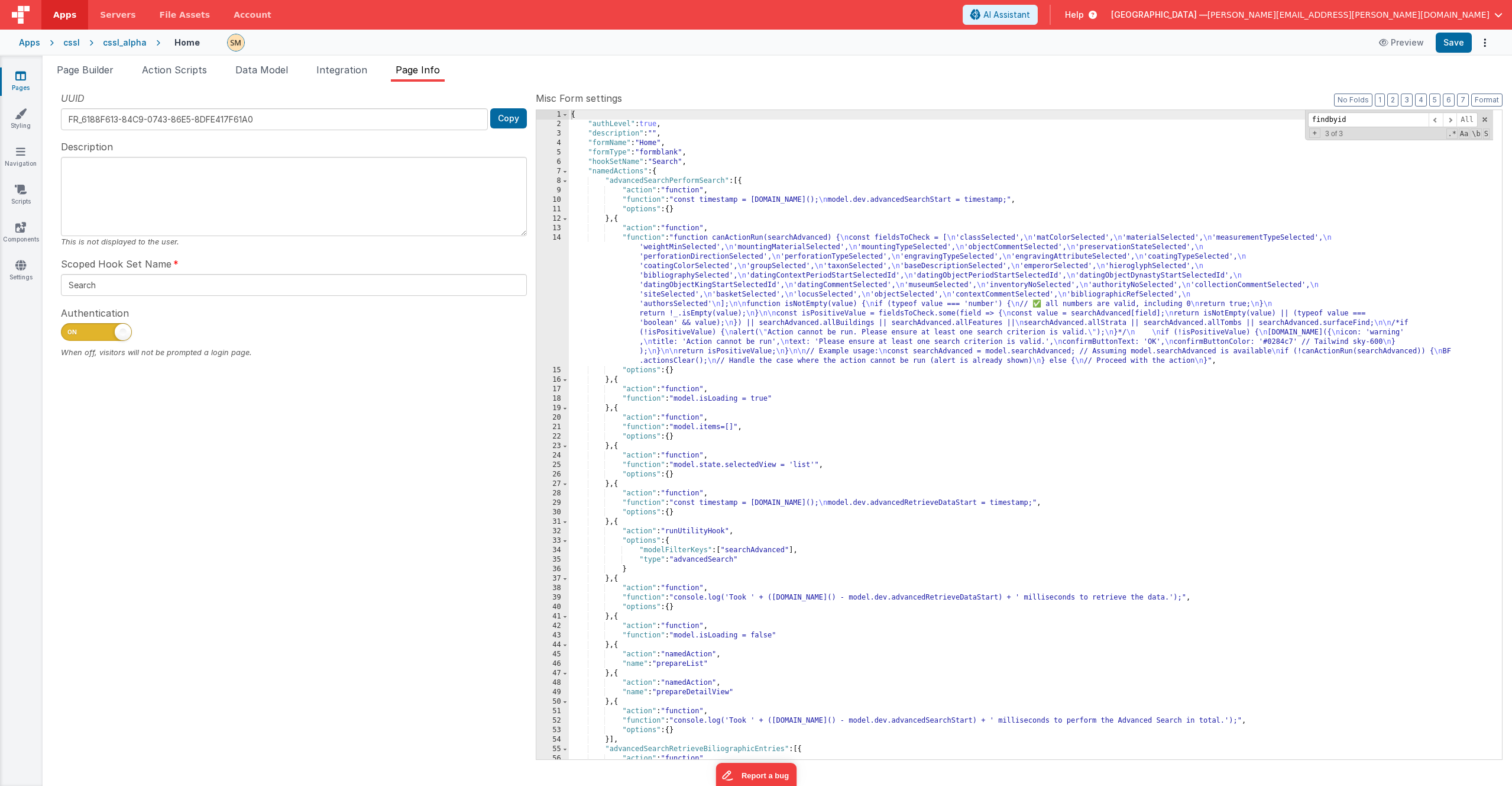
click at [96, 331] on span at bounding box center [96, 332] width 71 height 18
click at [70, 331] on input "checkbox" at bounding box center [65, 330] width 10 height 10
checkbox input "false"
click at [159, 330] on div at bounding box center [294, 335] width 466 height 23
click at [84, 73] on span "Page Builder" at bounding box center [86, 70] width 57 height 12
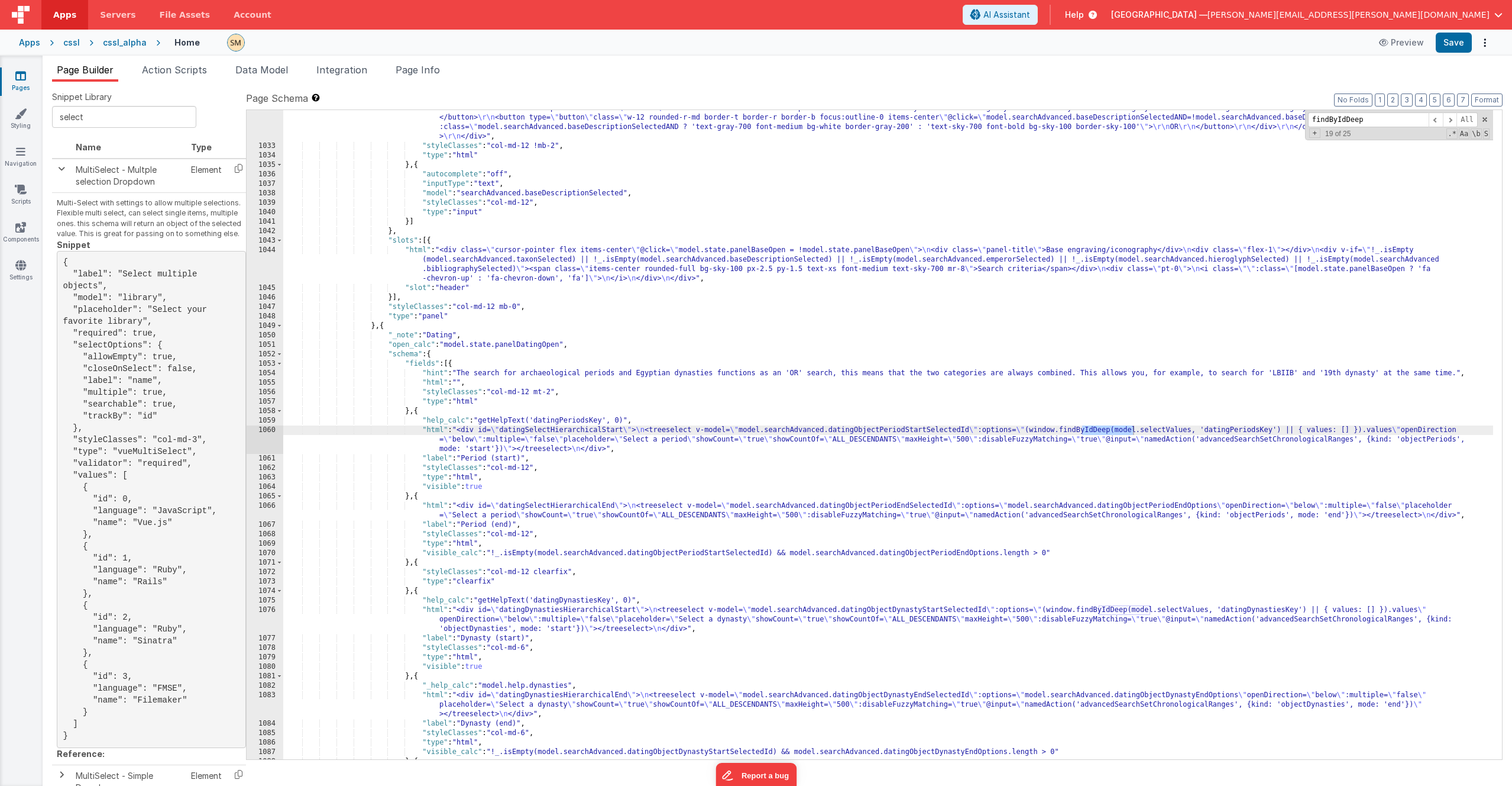
click at [116, 42] on div "cssl_alpha" at bounding box center [125, 42] width 44 height 12
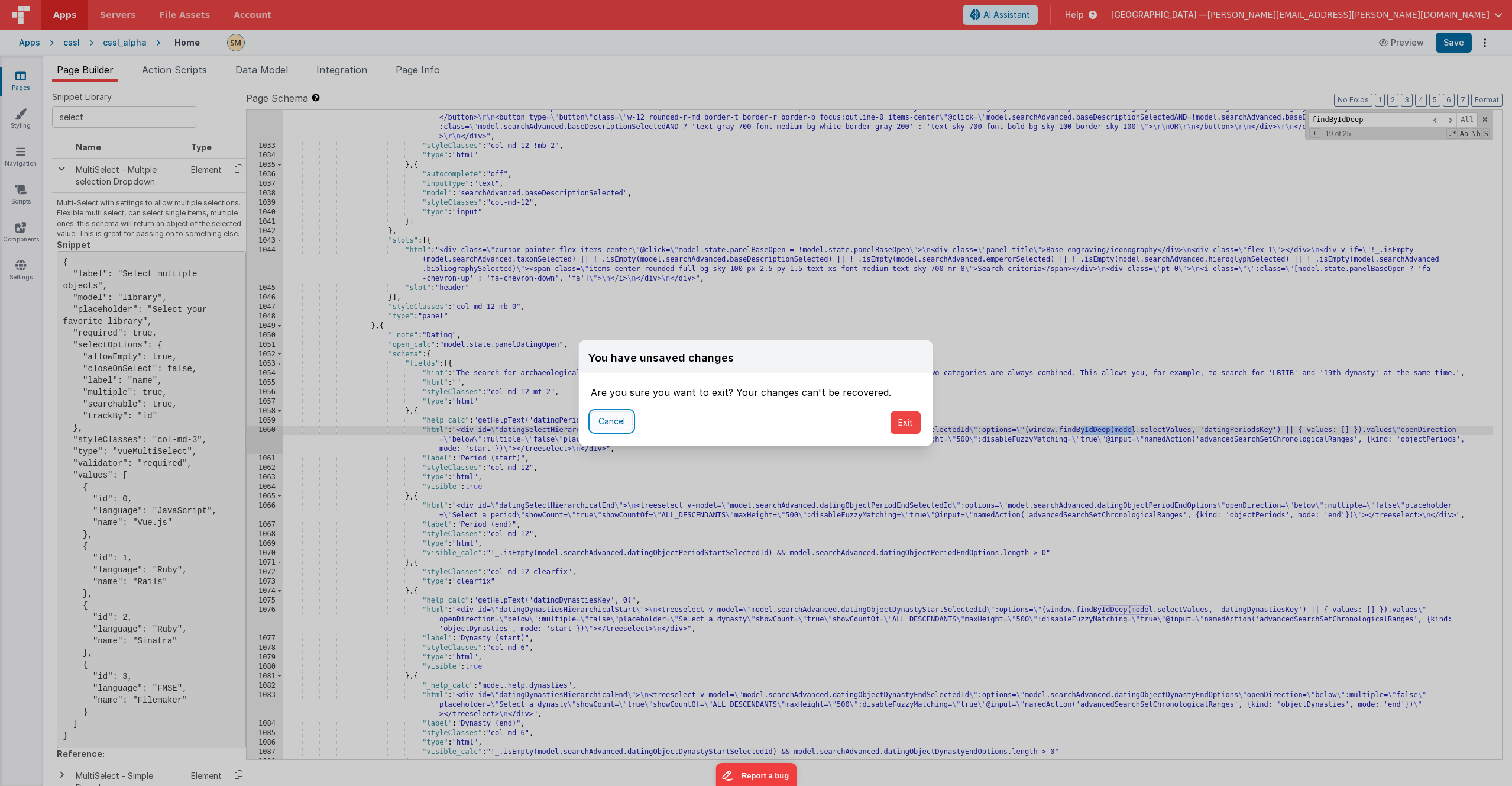
click at [616, 423] on button "Cancel" at bounding box center [611, 420] width 42 height 20
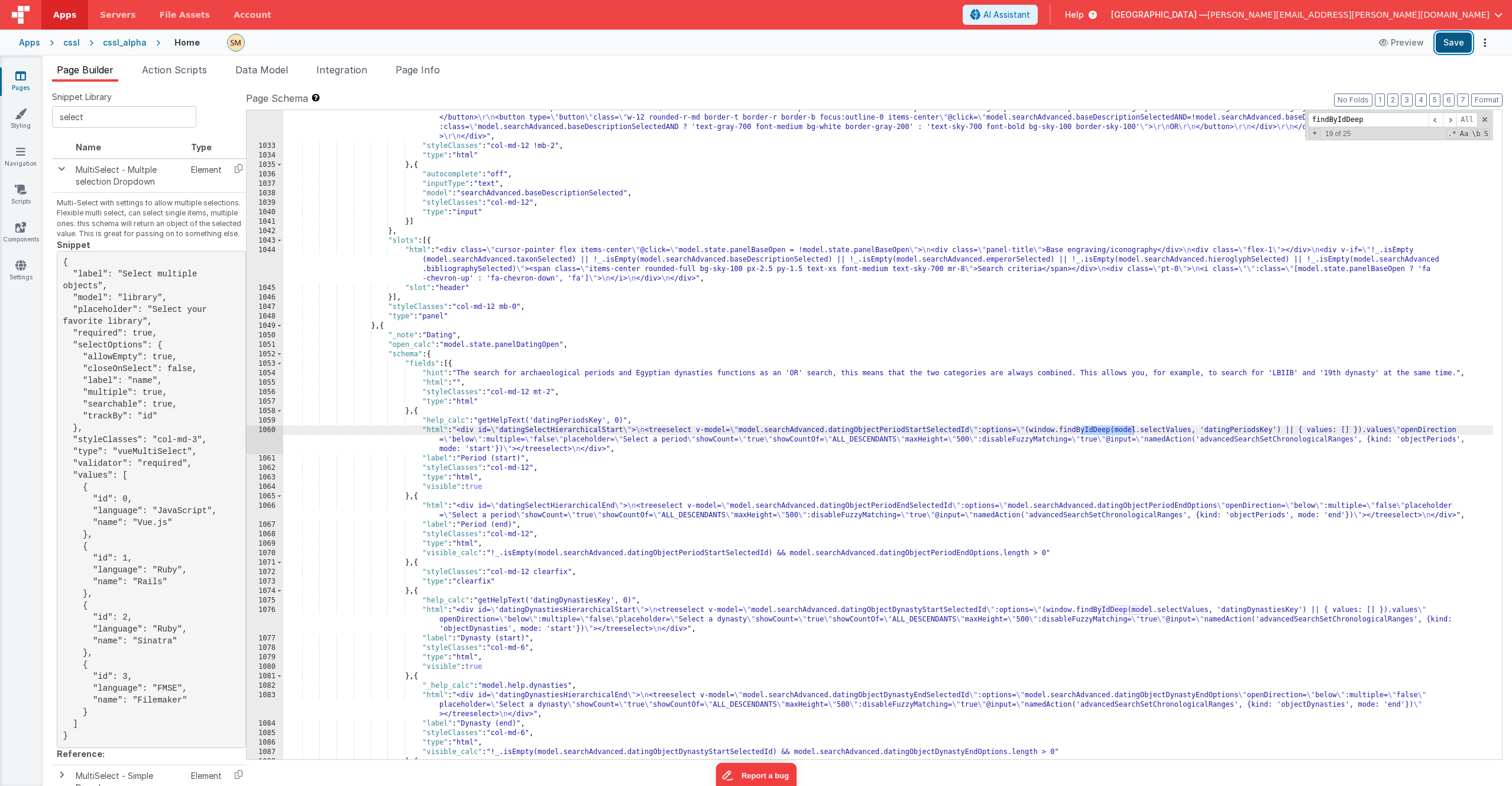
click at [851, 41] on button "Save" at bounding box center [1453, 42] width 36 height 20
click at [433, 71] on span "Page Info" at bounding box center [417, 70] width 45 height 12
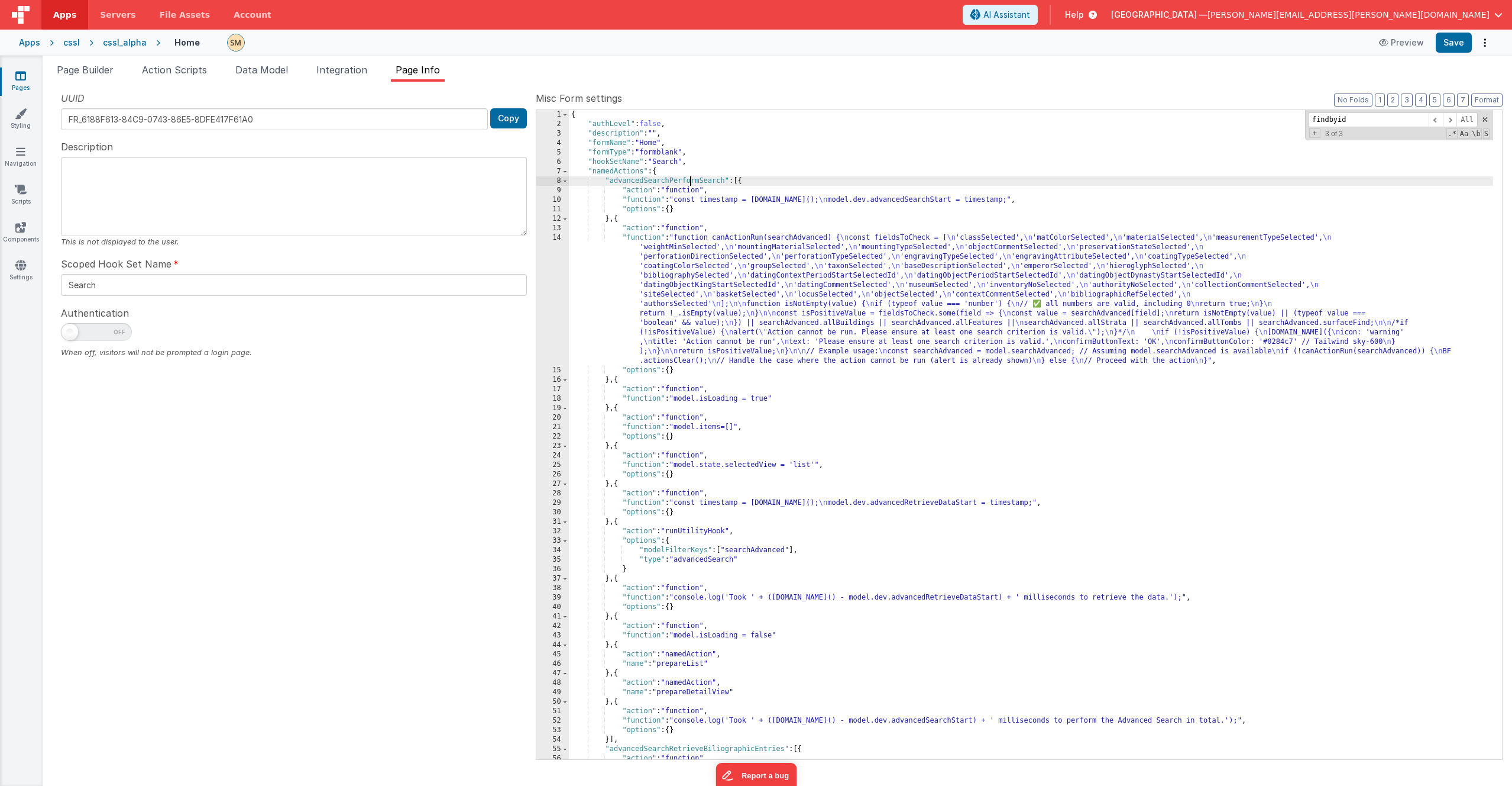
click at [690, 183] on div "{ "authLevel" : false , "description" : "" , "formName" : "Home" , "formType" :…" at bounding box center [1031, 444] width 924 height 668
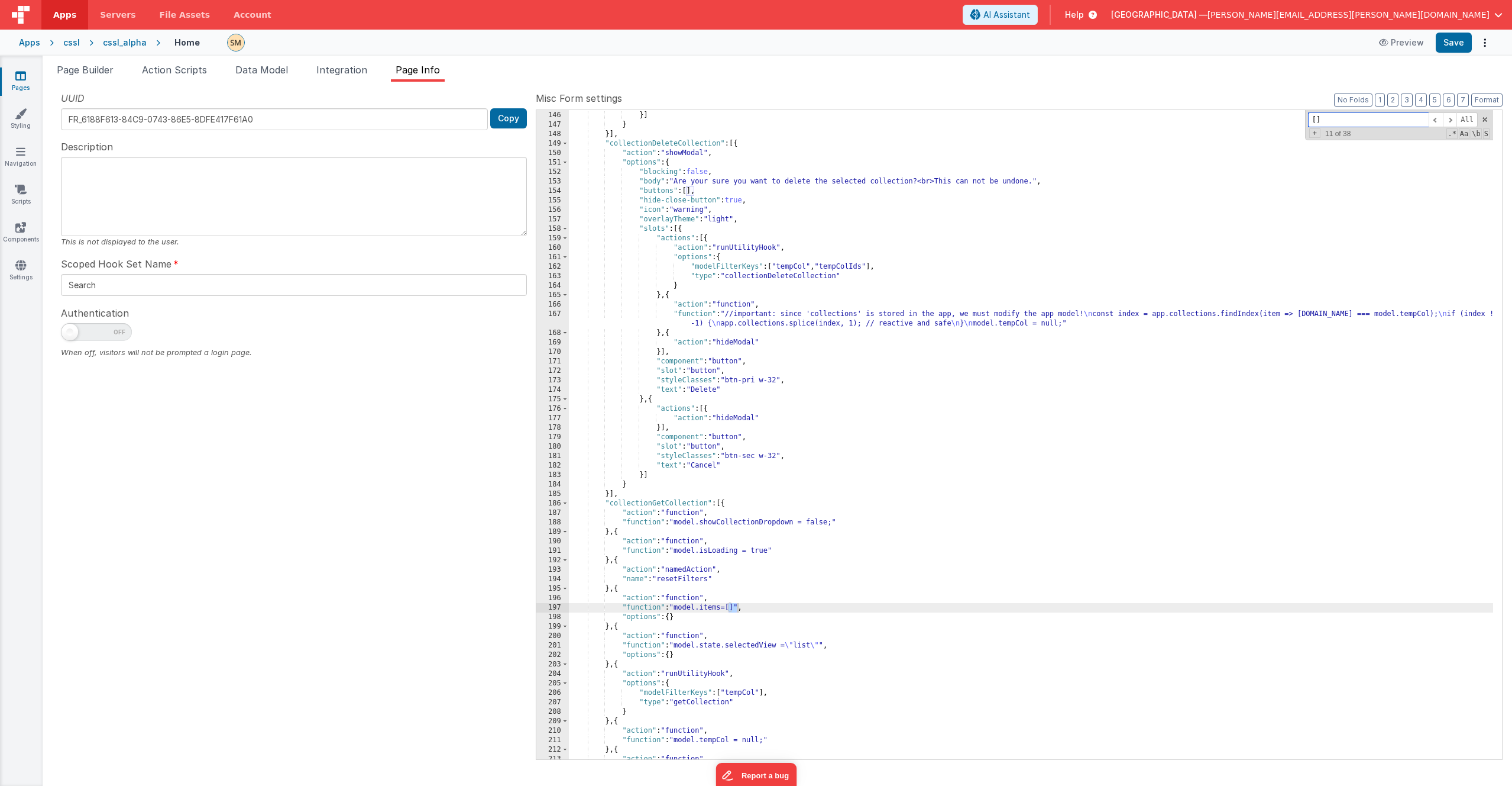
scroll to position [1905, 0]
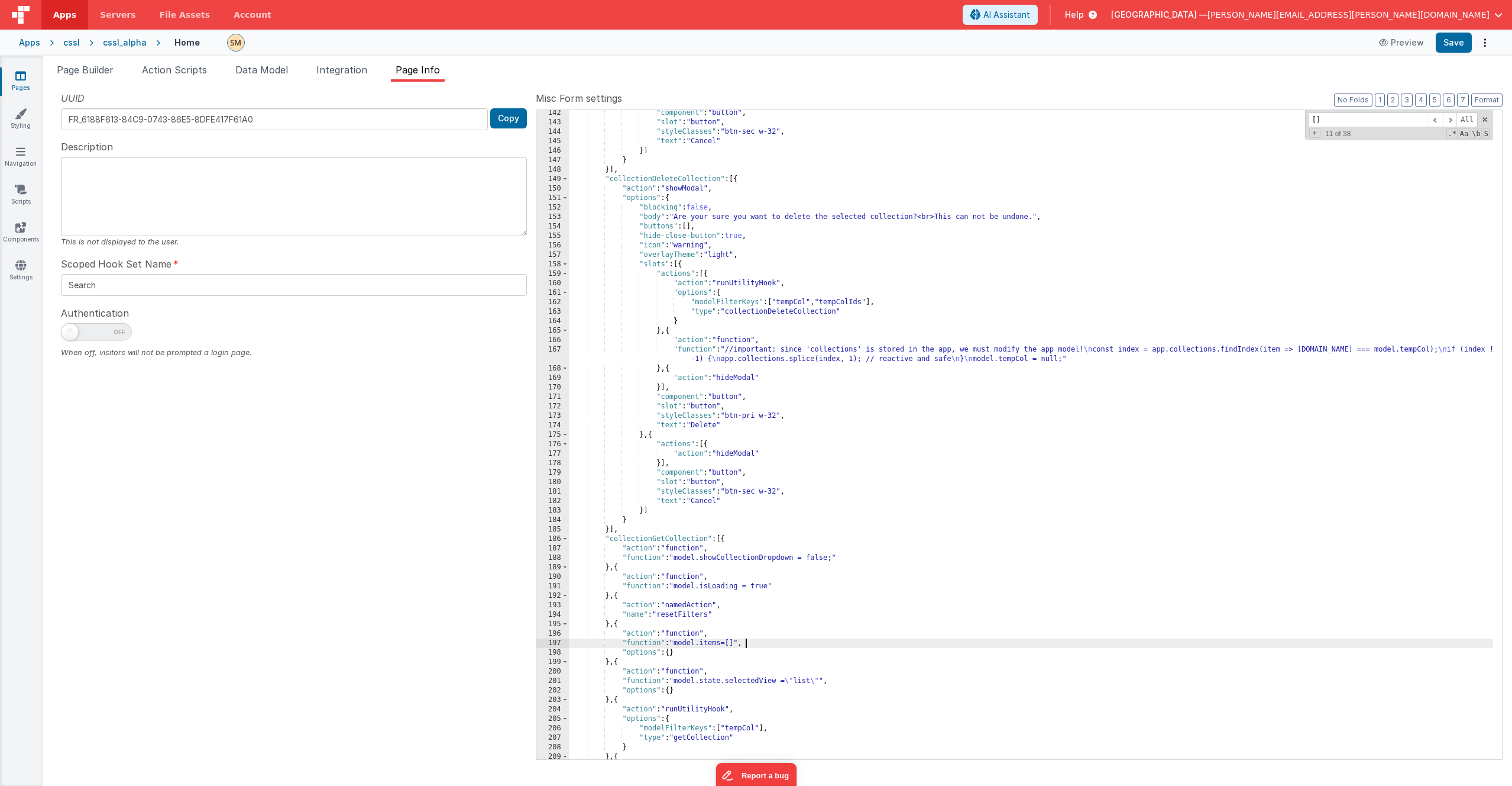
click at [756, 466] on div ""component" : "button" , "slot" : "button" , "styleClasses" : "btn-sec w-32" , …" at bounding box center [1031, 442] width 924 height 668
drag, startPoint x: 753, startPoint y: 643, endPoint x: 623, endPoint y: 642, distance: 130.0
click at [623, 466] on div ""component" : "button" , "slot" : "button" , "styleClasses" : "btn-sec w-32" , …" at bounding box center [1031, 442] width 924 height 668
click at [626, 466] on div ""component" : "button" , "slot" : "button" , "styleClasses" : "btn-sec w-32" , …" at bounding box center [1031, 442] width 924 height 668
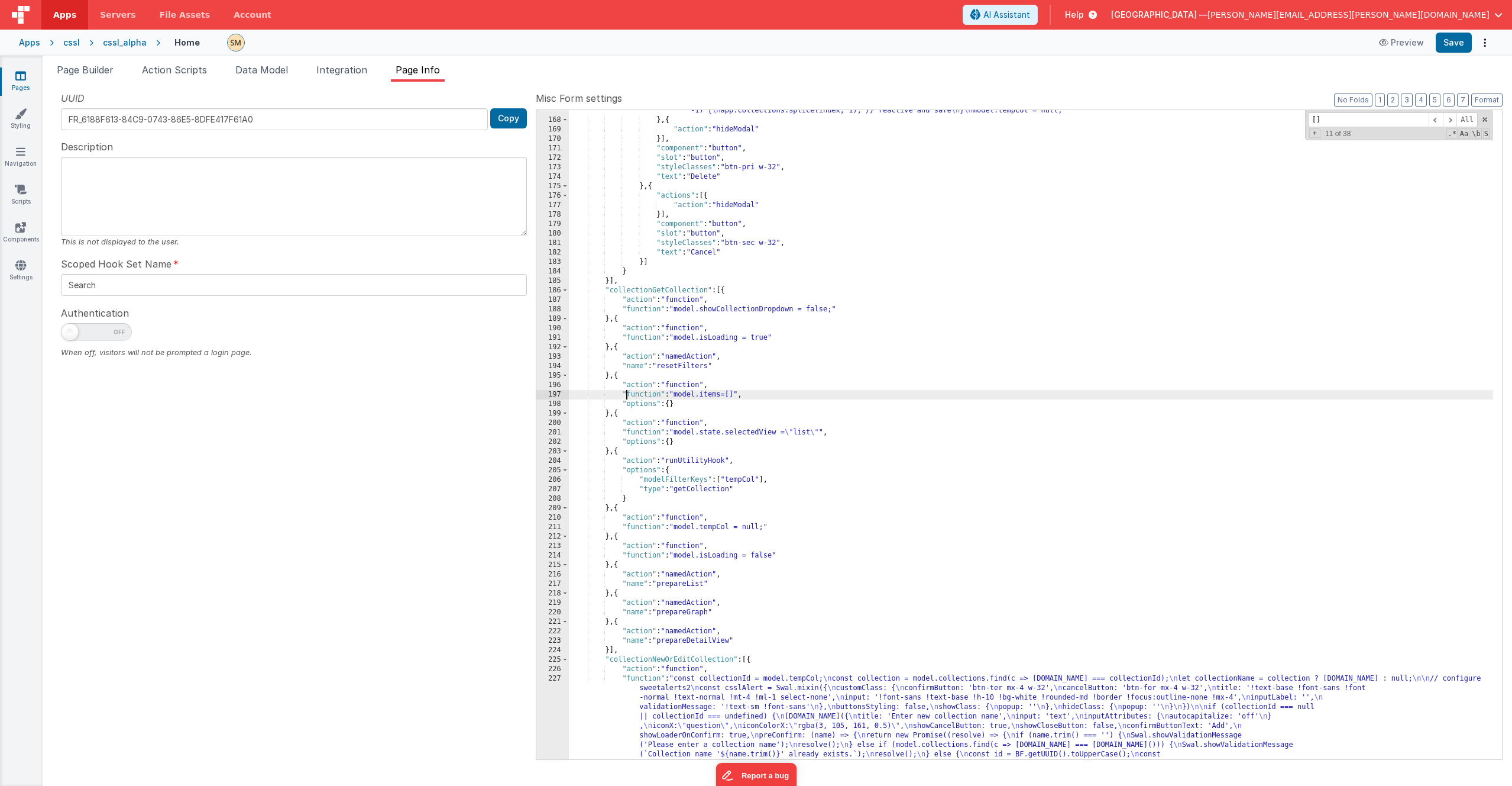
scroll to position [2154, 0]
click at [672, 288] on div ""function" : "//important: since 'collections' is stored in the app, we must mo…" at bounding box center [1031, 520] width 924 height 848
click at [647, 291] on div ""function" : "//important: since 'collections' is stored in the app, we must mo…" at bounding box center [1031, 520] width 924 height 848
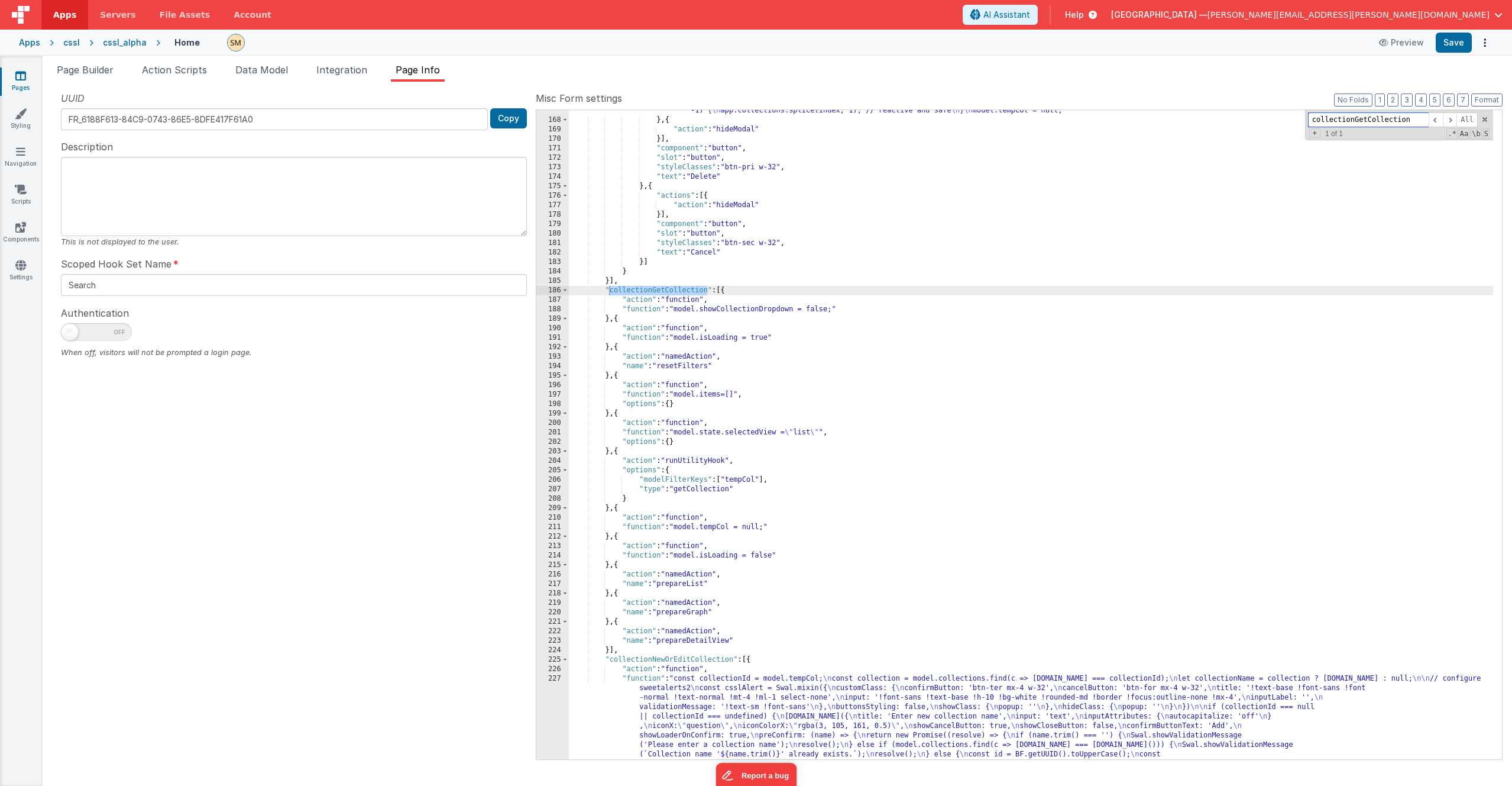
drag, startPoint x: 1415, startPoint y: 120, endPoint x: 1284, endPoint y: 121, distance: 131.0
click at [851, 121] on div ""function" : "//important: since 'collections' is stored in the app, we must mo…" at bounding box center [1031, 434] width 924 height 649
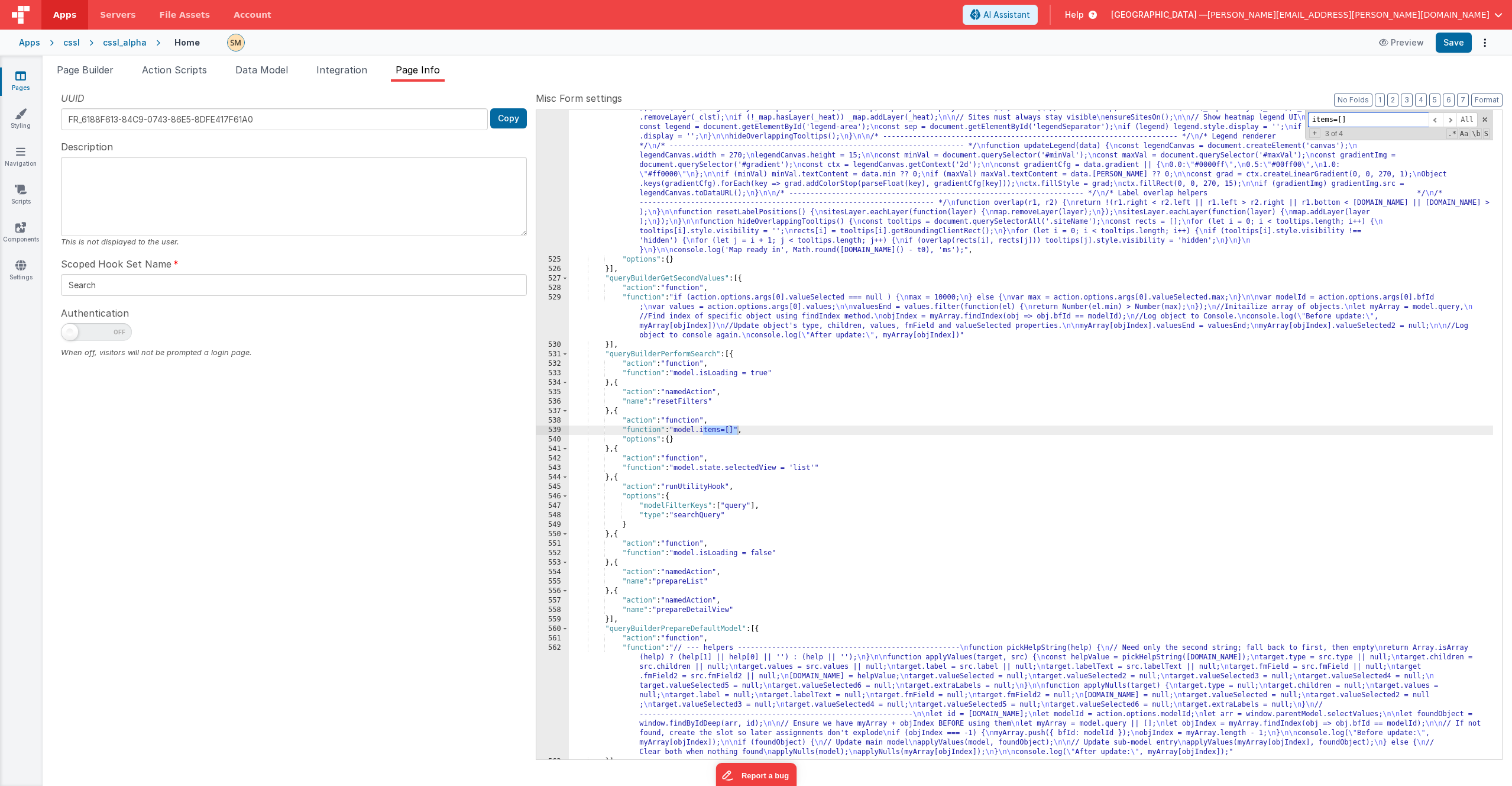
scroll to position [7439, 0]
type input "items=[]"
click at [267, 67] on span "Data Model" at bounding box center [261, 70] width 53 height 12
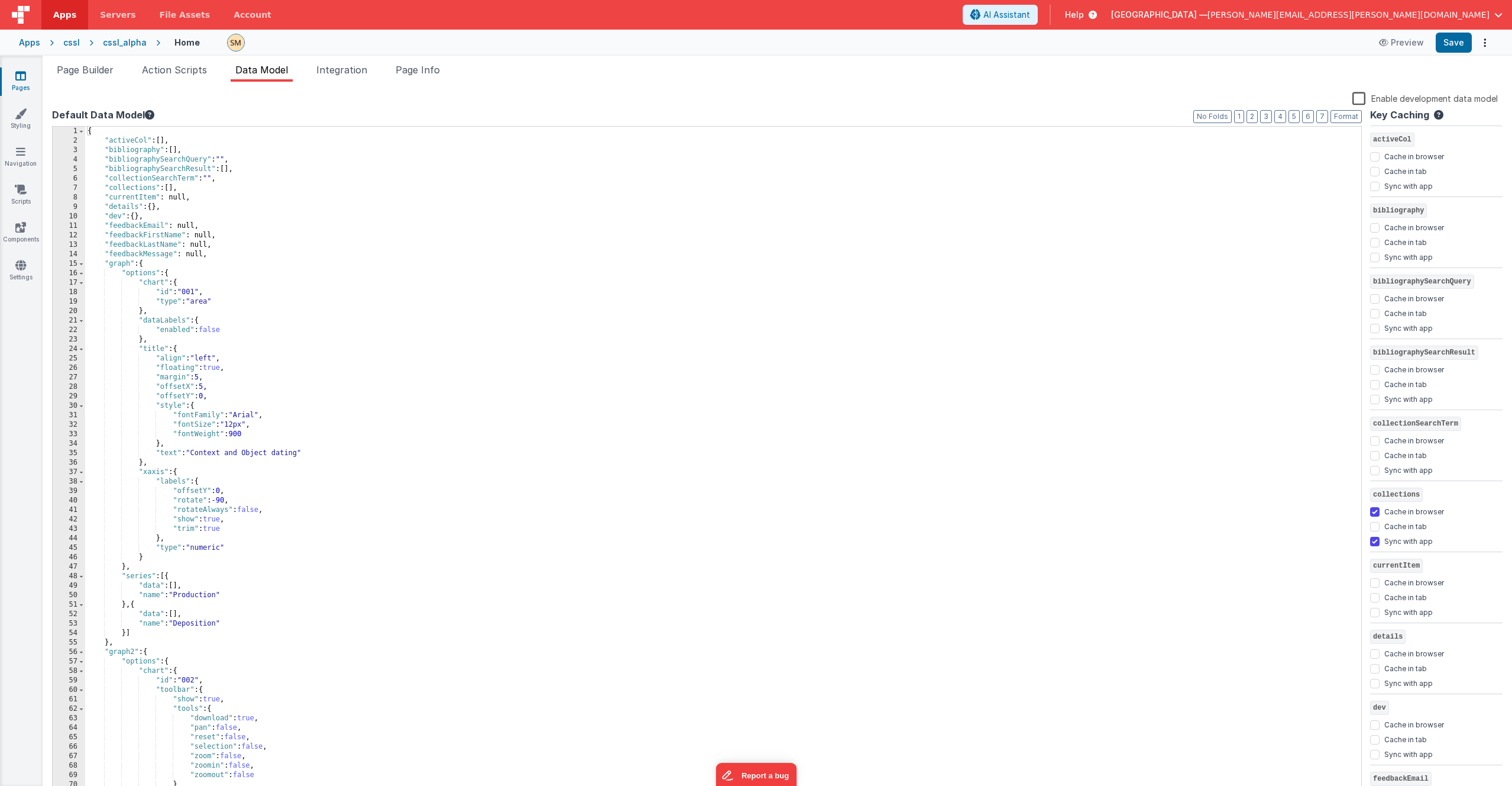
click at [267, 67] on span "Data Model" at bounding box center [261, 70] width 53 height 12
click at [851, 116] on button "2" at bounding box center [1252, 116] width 11 height 13
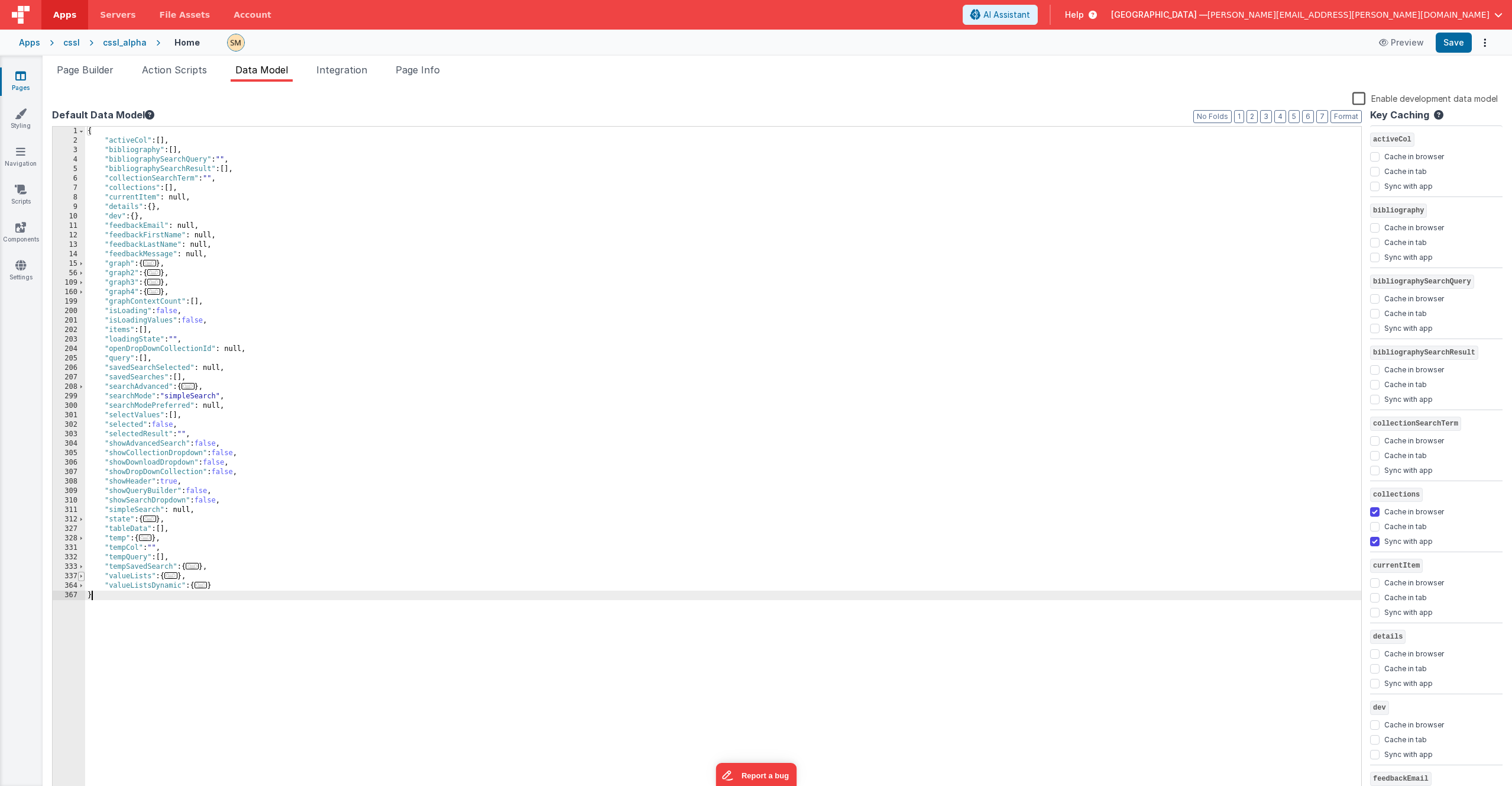
click at [83, 466] on span at bounding box center [81, 576] width 7 height 10
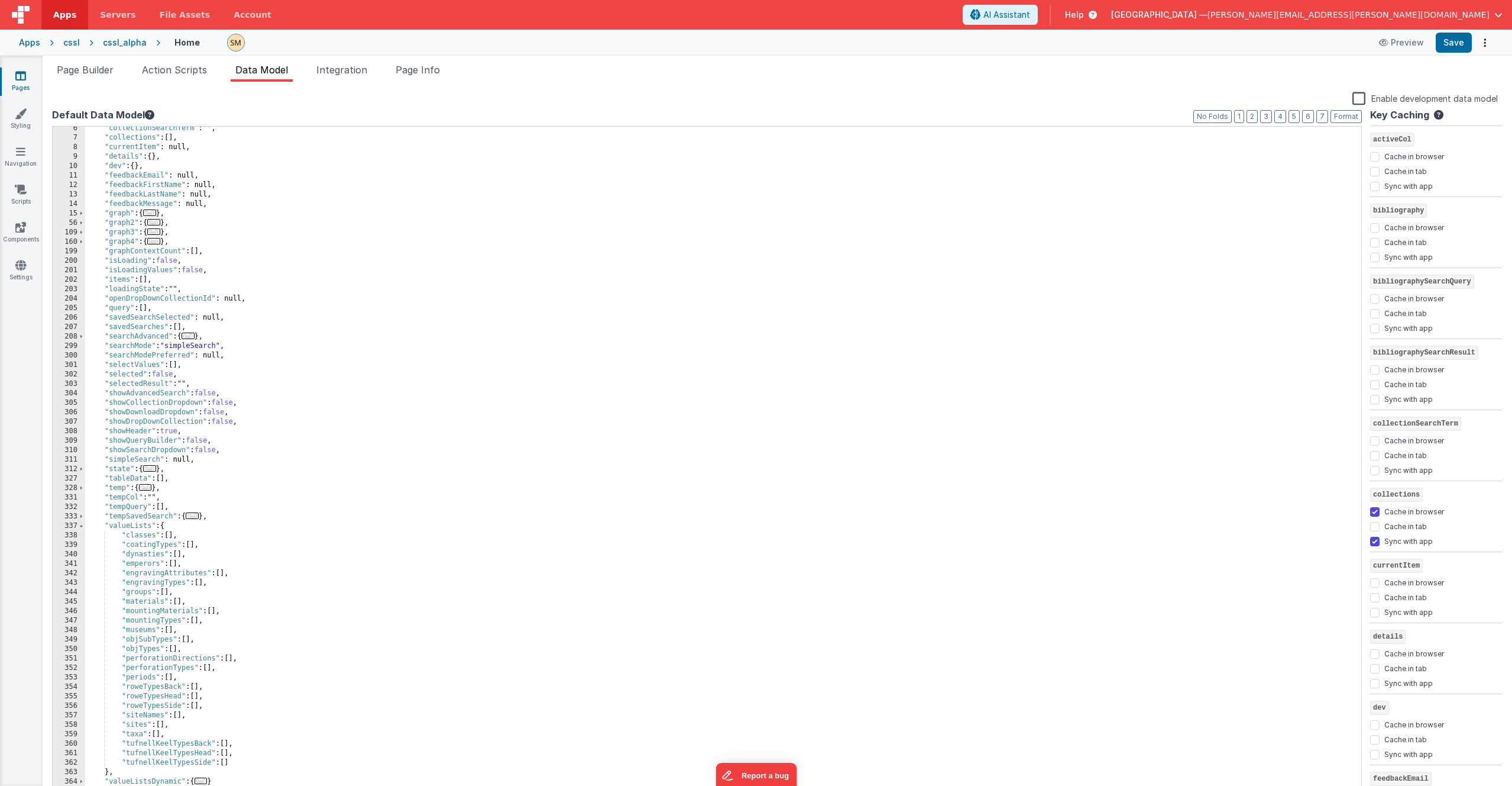
scroll to position [51, 0]
click at [81, 466] on span at bounding box center [81, 526] width 7 height 10
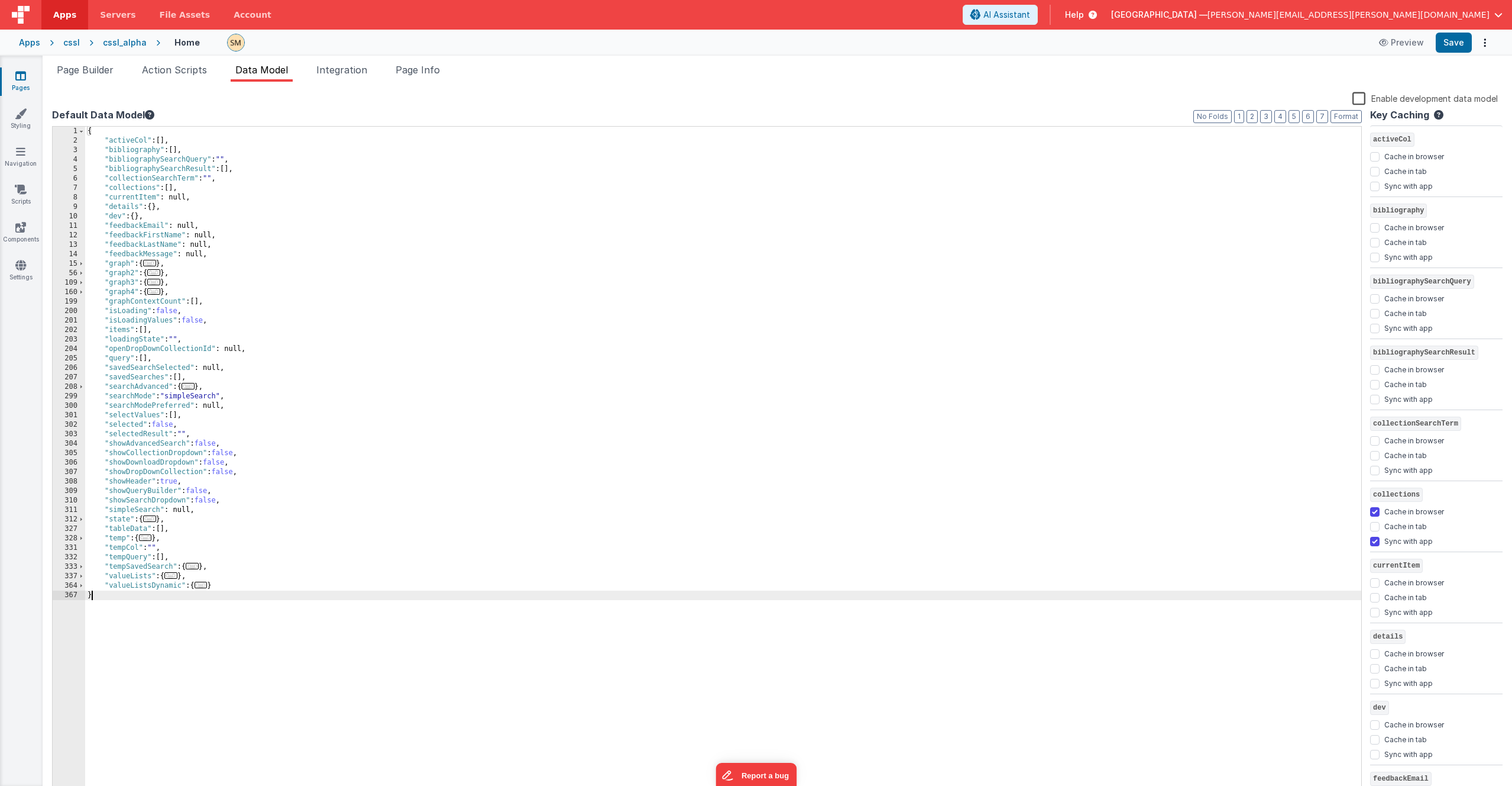
click at [281, 162] on div "{ "activeCol" : [ ] , "bibliography" : [ ] , "bibliographySearchQuery" : "" , "…" at bounding box center [723, 470] width 1276 height 688
click at [94, 71] on span "Page Builder" at bounding box center [86, 70] width 57 height 12
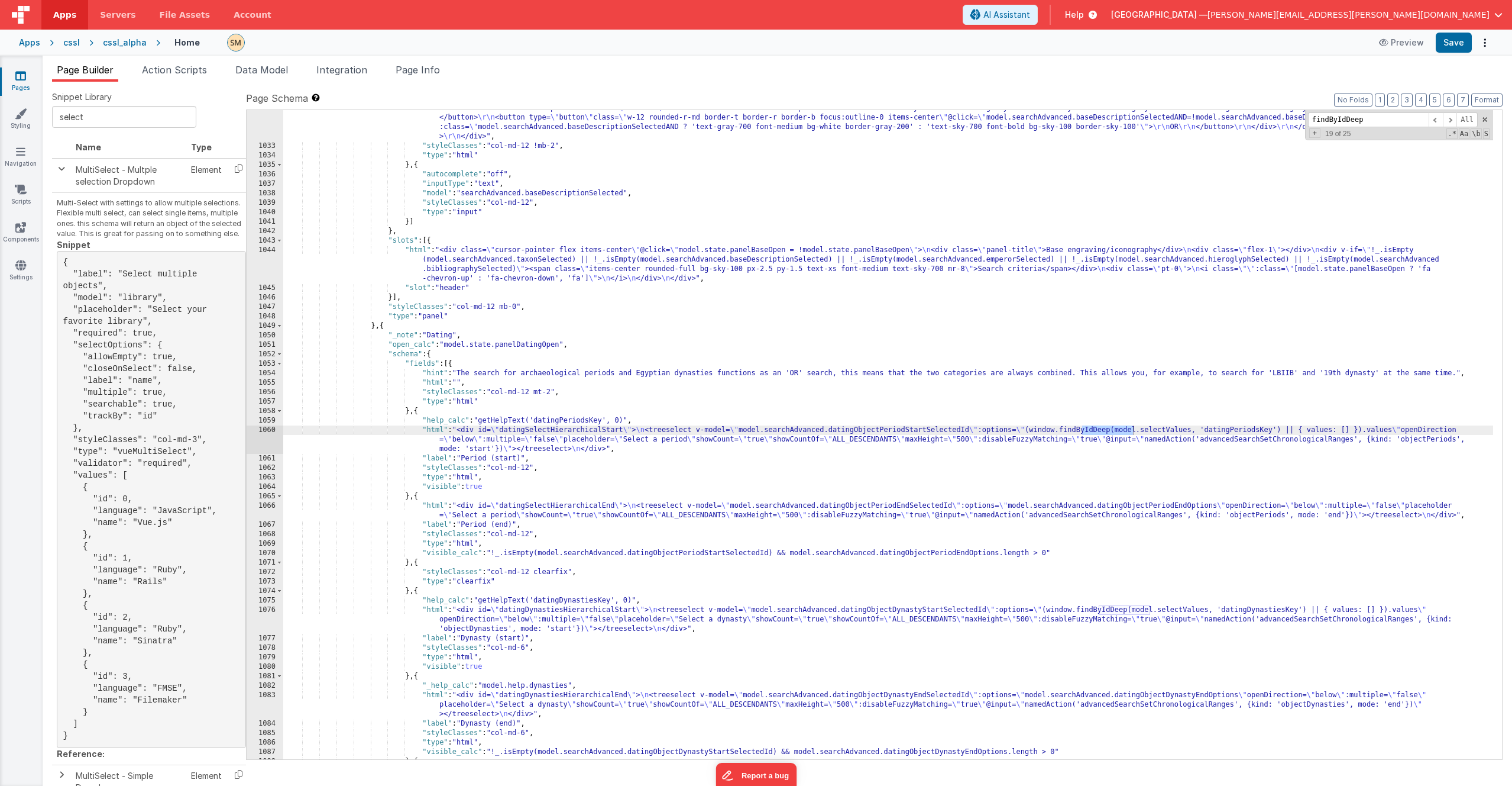
click at [504, 133] on div ""html" : "<div class= \" flex w-full text-[13px] \" > \r\n <div class= \" flex …" at bounding box center [888, 437] width 1210 height 724
paste input "valueListsDynamic"
type input "valueListsDynamic"
click at [420, 73] on span "Page Info" at bounding box center [417, 70] width 45 height 12
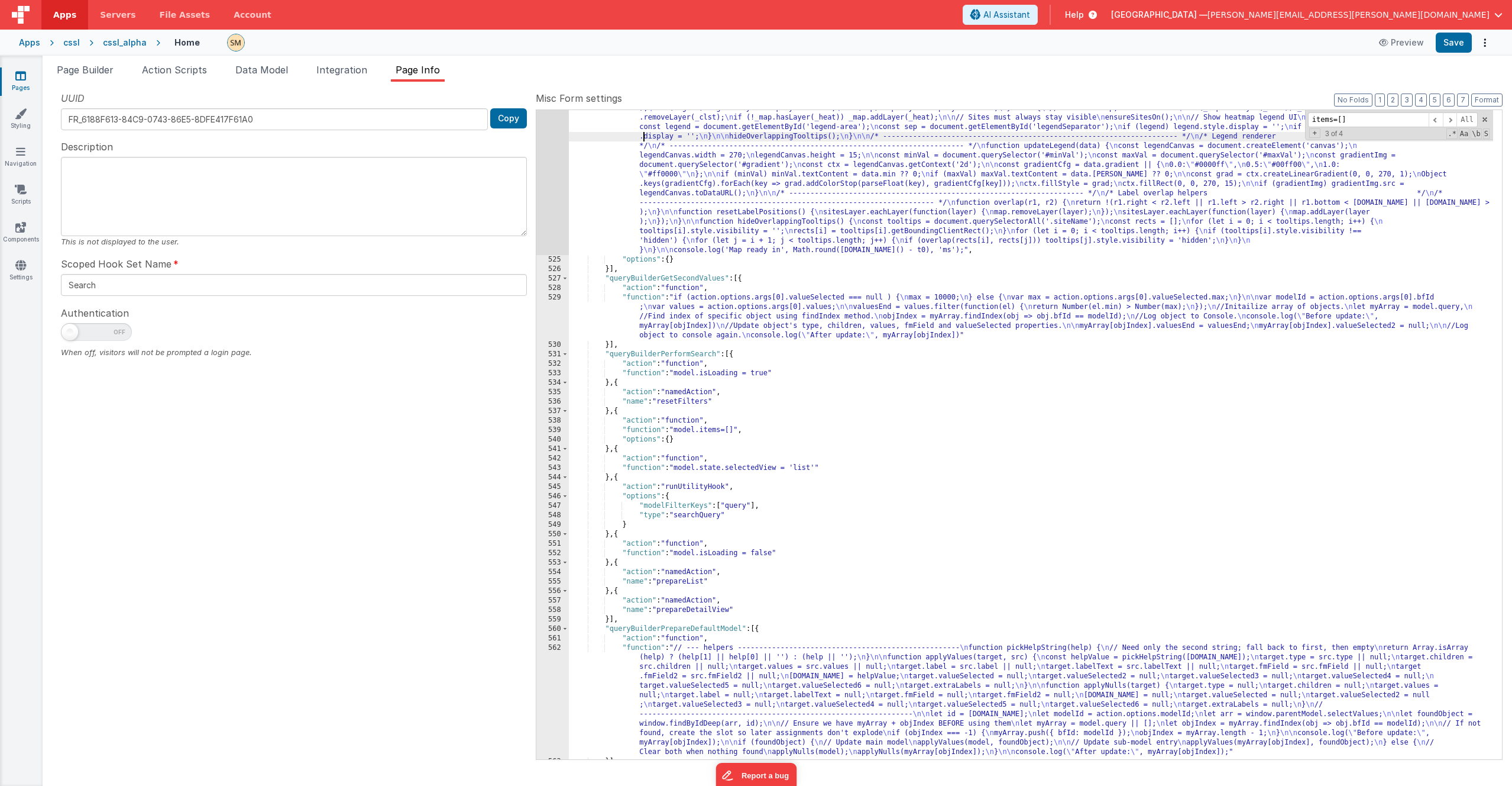
click at [641, 139] on div ""function" : "/* ==============================================================…" at bounding box center [1031, 120] width 924 height 1586
paste input "valueListsDynamic"
type input "valueListsDynamic"
click at [247, 72] on span "Data Model" at bounding box center [261, 70] width 53 height 12
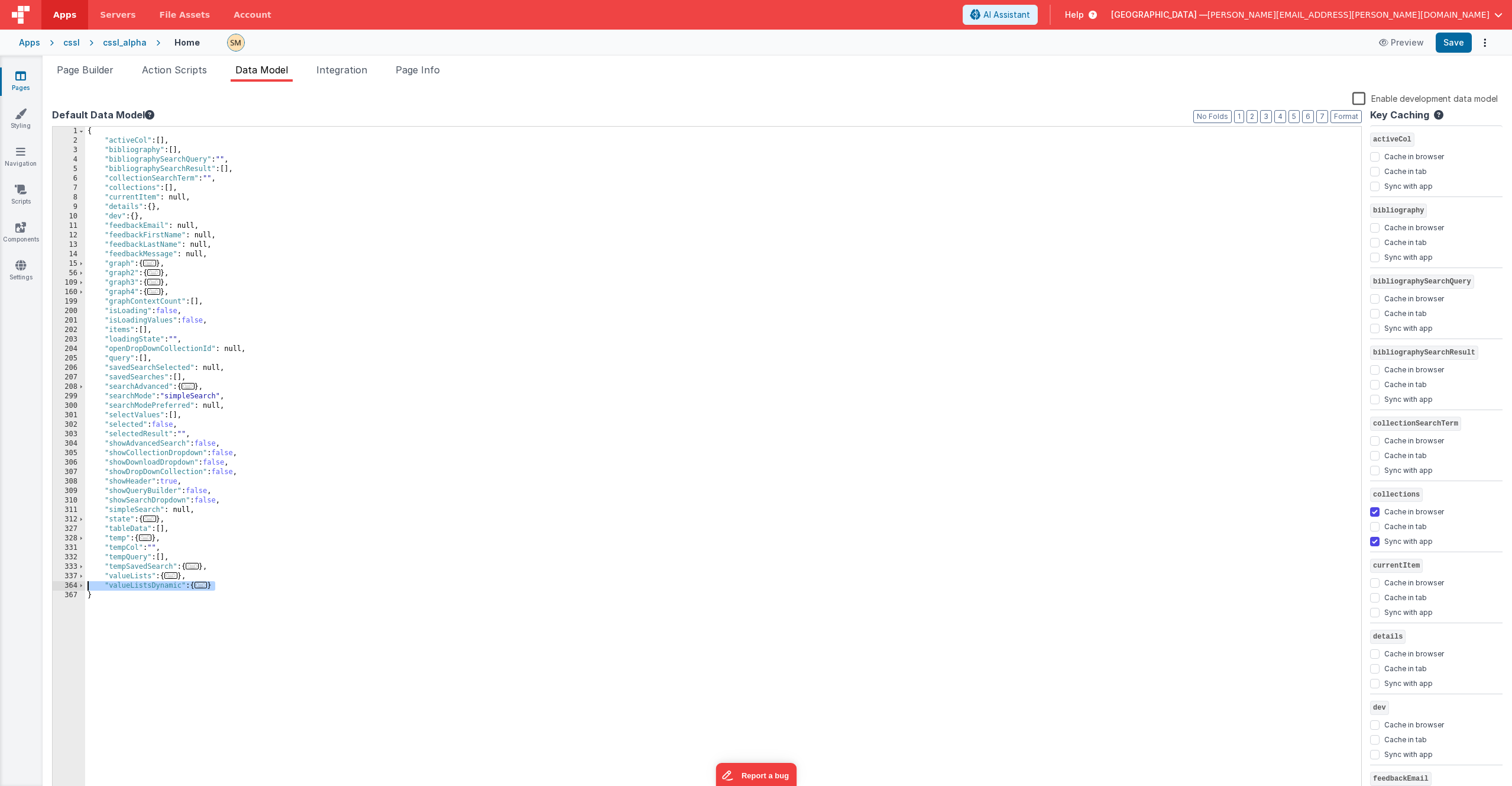
drag, startPoint x: 245, startPoint y: 589, endPoint x: 57, endPoint y: 587, distance: 188.0
click at [57, 466] on div "1 2 3 4 5 6 7 8 9 10 11 12 13 14 15 56 109 160 199 200 201 202 203 204 205 206 …" at bounding box center [707, 461] width 1310 height 670
click at [82, 466] on span at bounding box center [81, 576] width 7 height 10
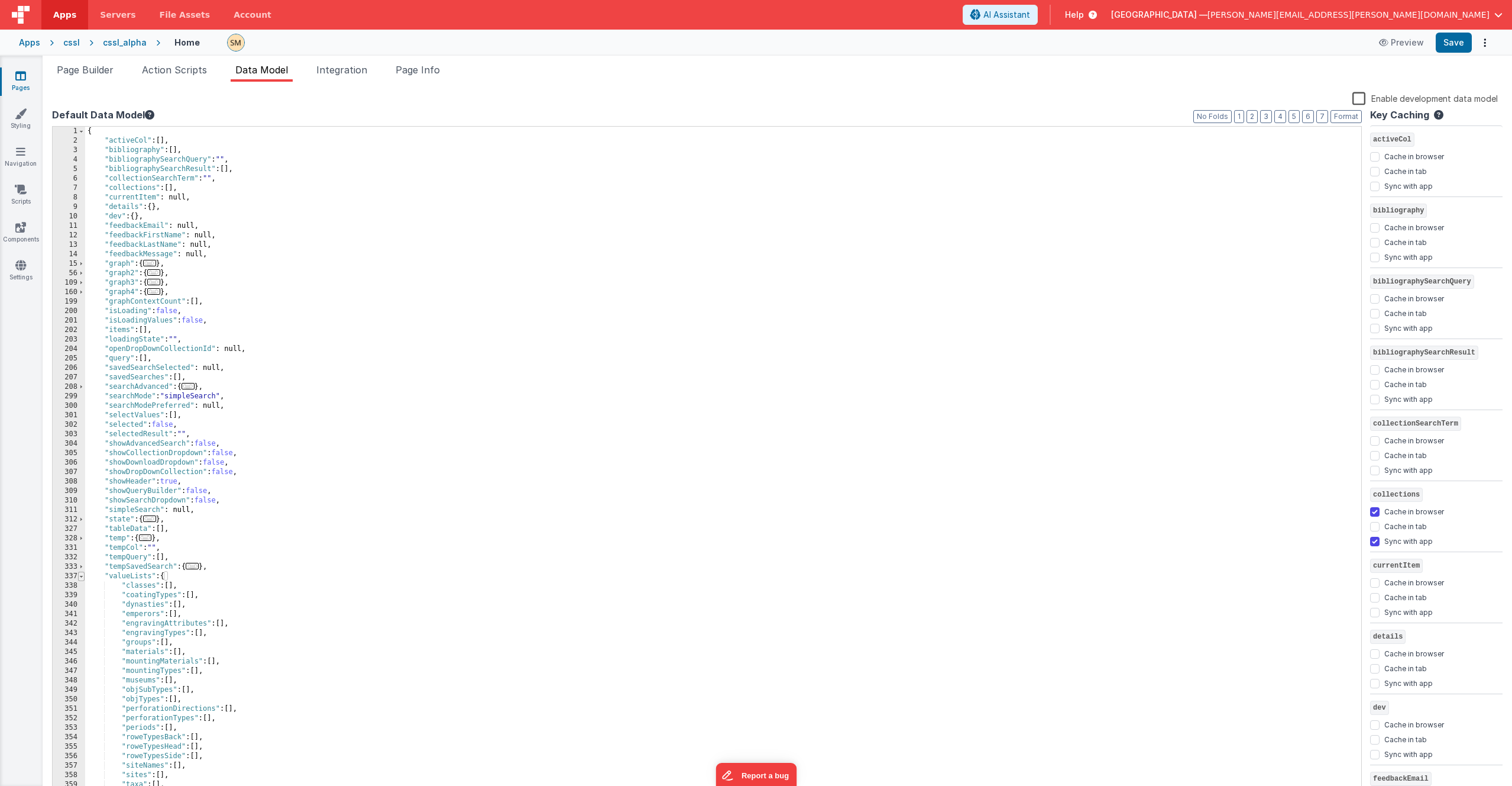
scroll to position [41, 0]
click at [82, 466] on span at bounding box center [81, 576] width 7 height 10
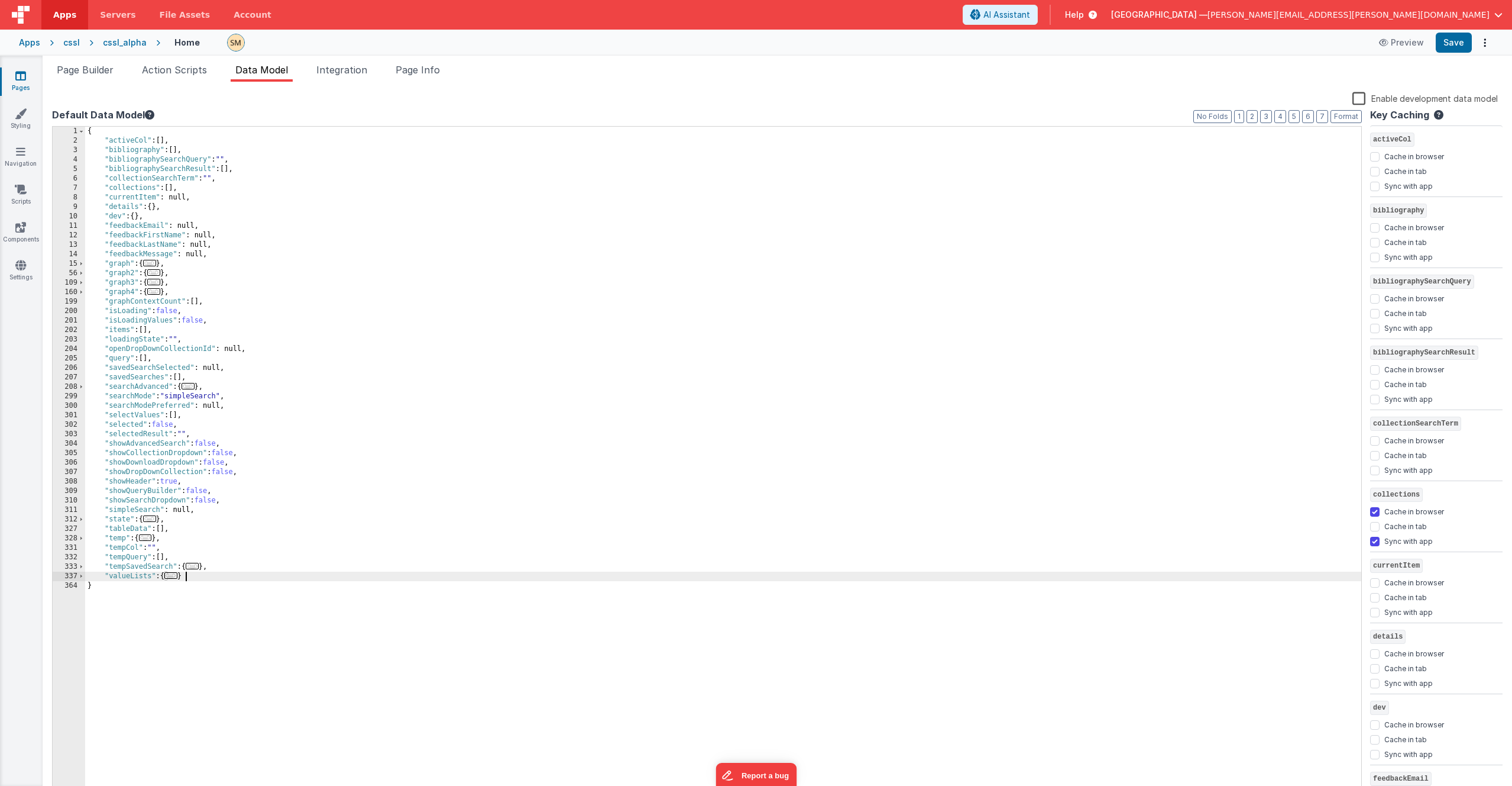
click at [242, 466] on div "{ "activeCol" : [ ] , "bibliography" : [ ] , "bibliographySearchQuery" : "" , "…" at bounding box center [723, 470] width 1276 height 688
click at [241, 466] on div "{ "activeCol" : [ ] , "bibliography" : [ ] , "bibliographySearchQuery" : "" , "…" at bounding box center [723, 470] width 1276 height 688
click at [78, 466] on span at bounding box center [81, 576] width 7 height 10
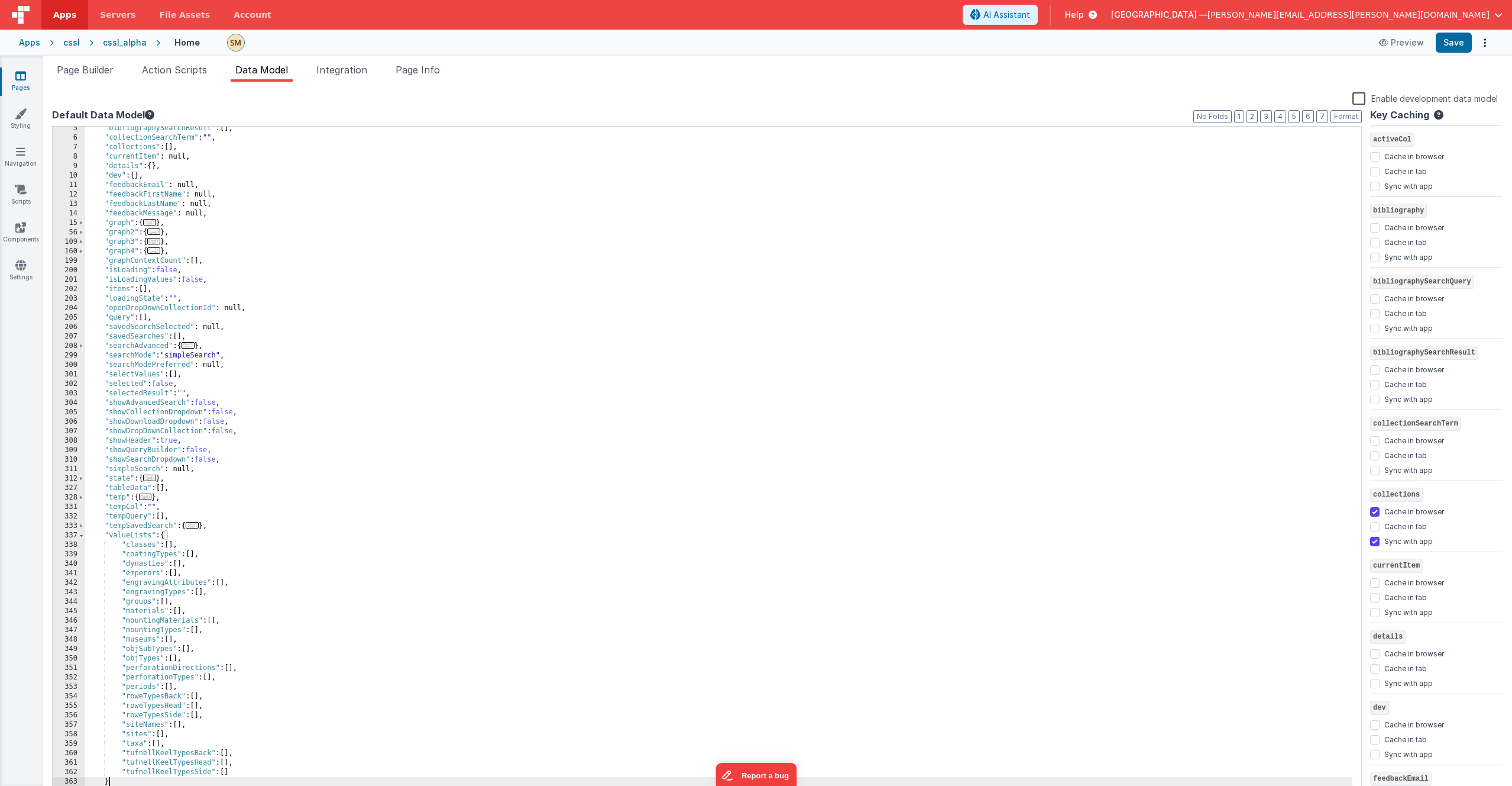
click at [165, 466] on div ""bibliographySearchResult" : [ ] , "collectionSearchTerm" : "" , "collections" …" at bounding box center [718, 467] width 1267 height 688
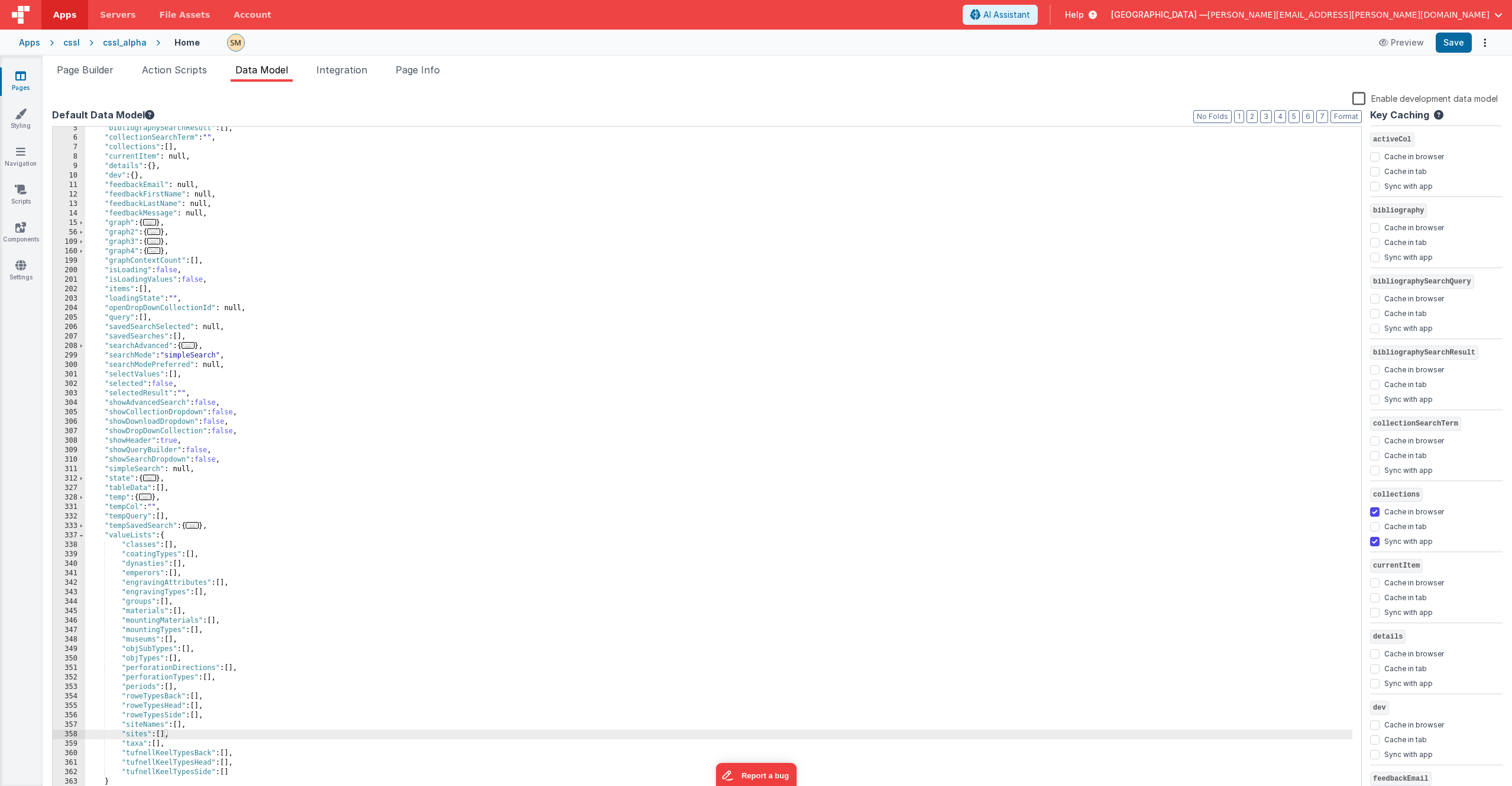
click at [157, 466] on div ""bibliographySearchResult" : [ ] , "collectionSearchTerm" : "" , "collections" …" at bounding box center [718, 467] width 1267 height 688
click at [22, 116] on icon at bounding box center [21, 114] width 12 height 12
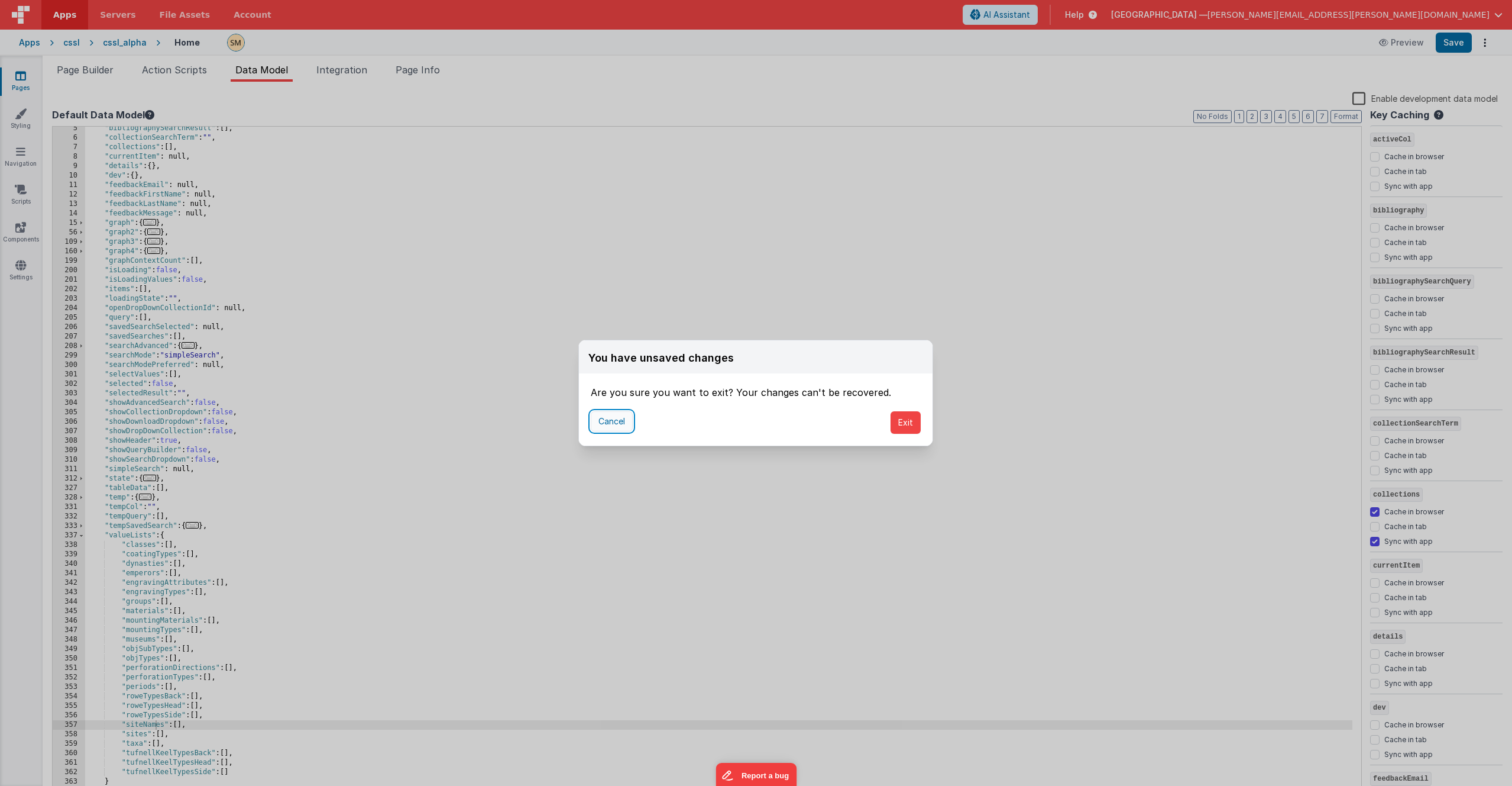
click at [615, 420] on button "Cancel" at bounding box center [611, 420] width 42 height 20
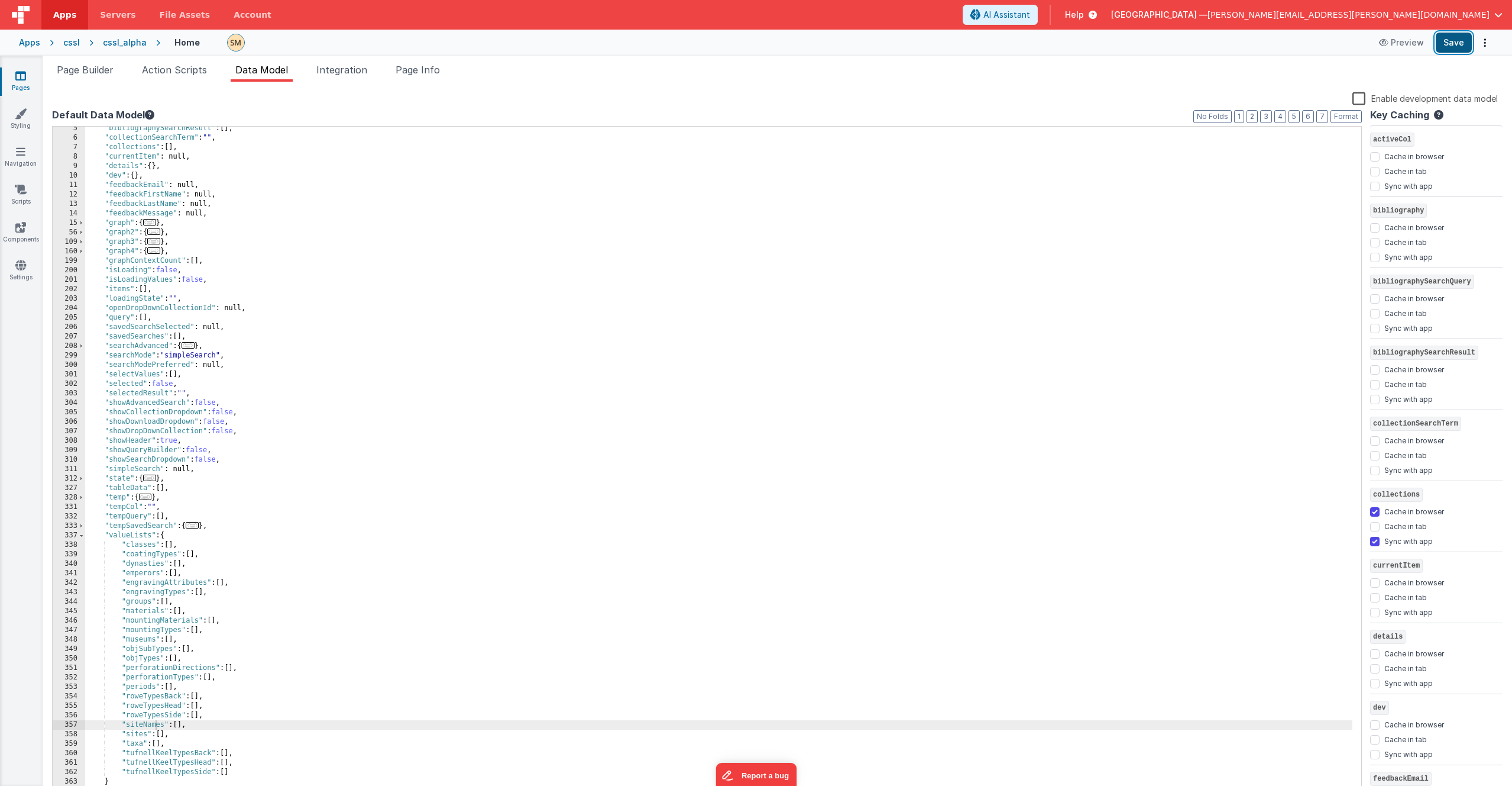
click at [851, 44] on button "Save" at bounding box center [1453, 42] width 36 height 20
click at [18, 118] on icon at bounding box center [21, 114] width 12 height 12
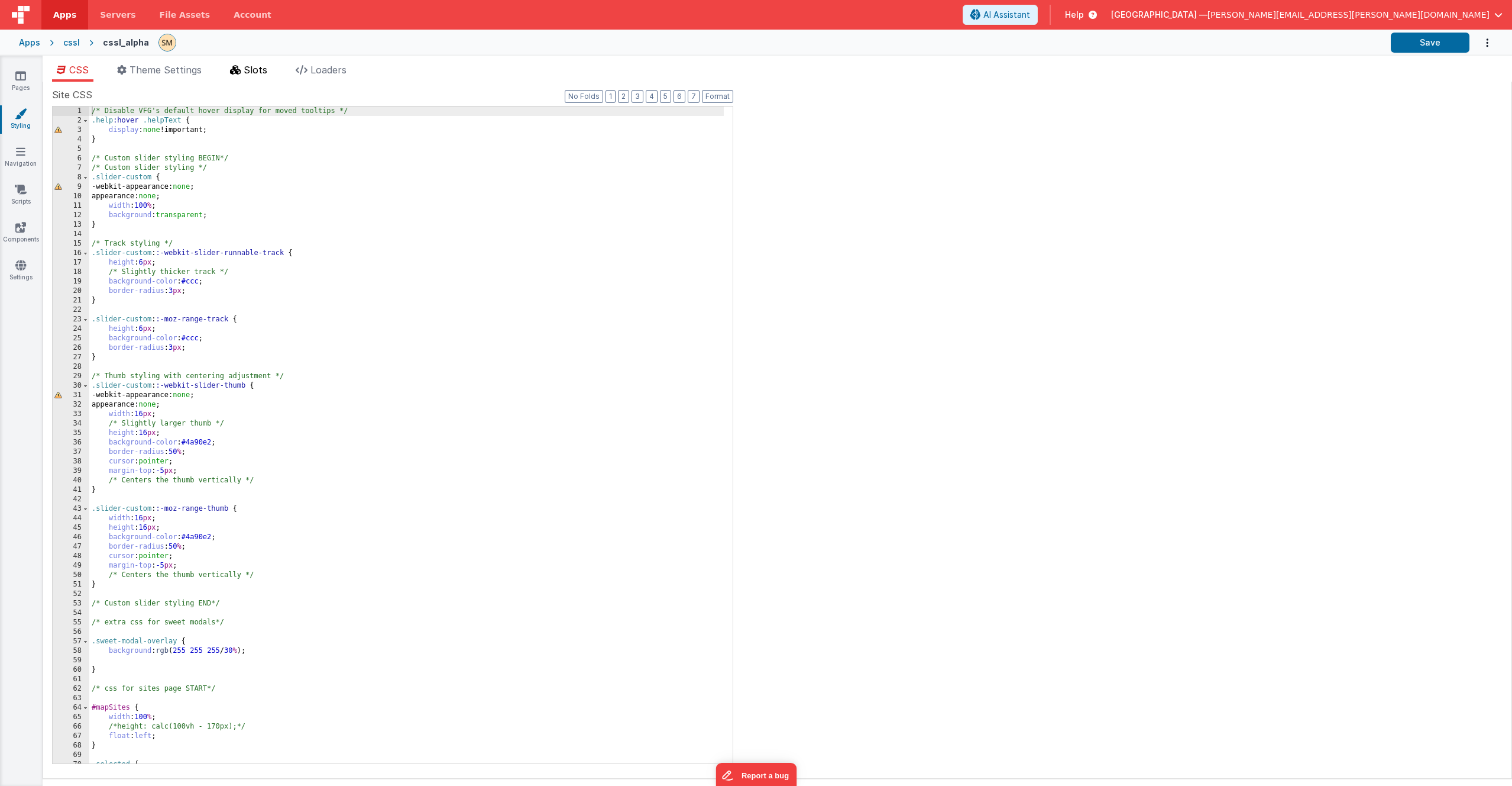
click at [254, 71] on span "Slots" at bounding box center [256, 70] width 23 height 12
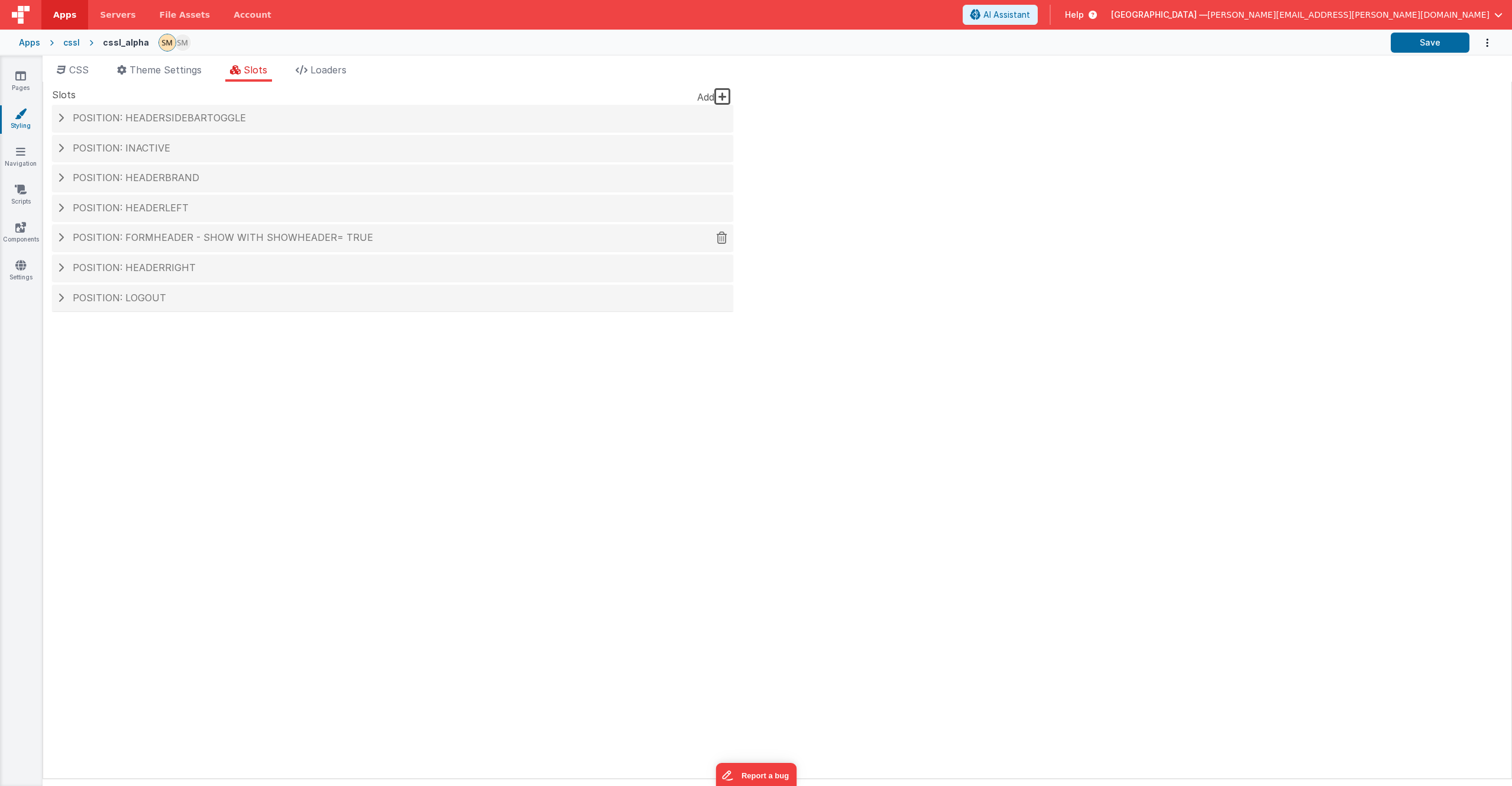
click at [62, 237] on span at bounding box center [61, 237] width 6 height 10
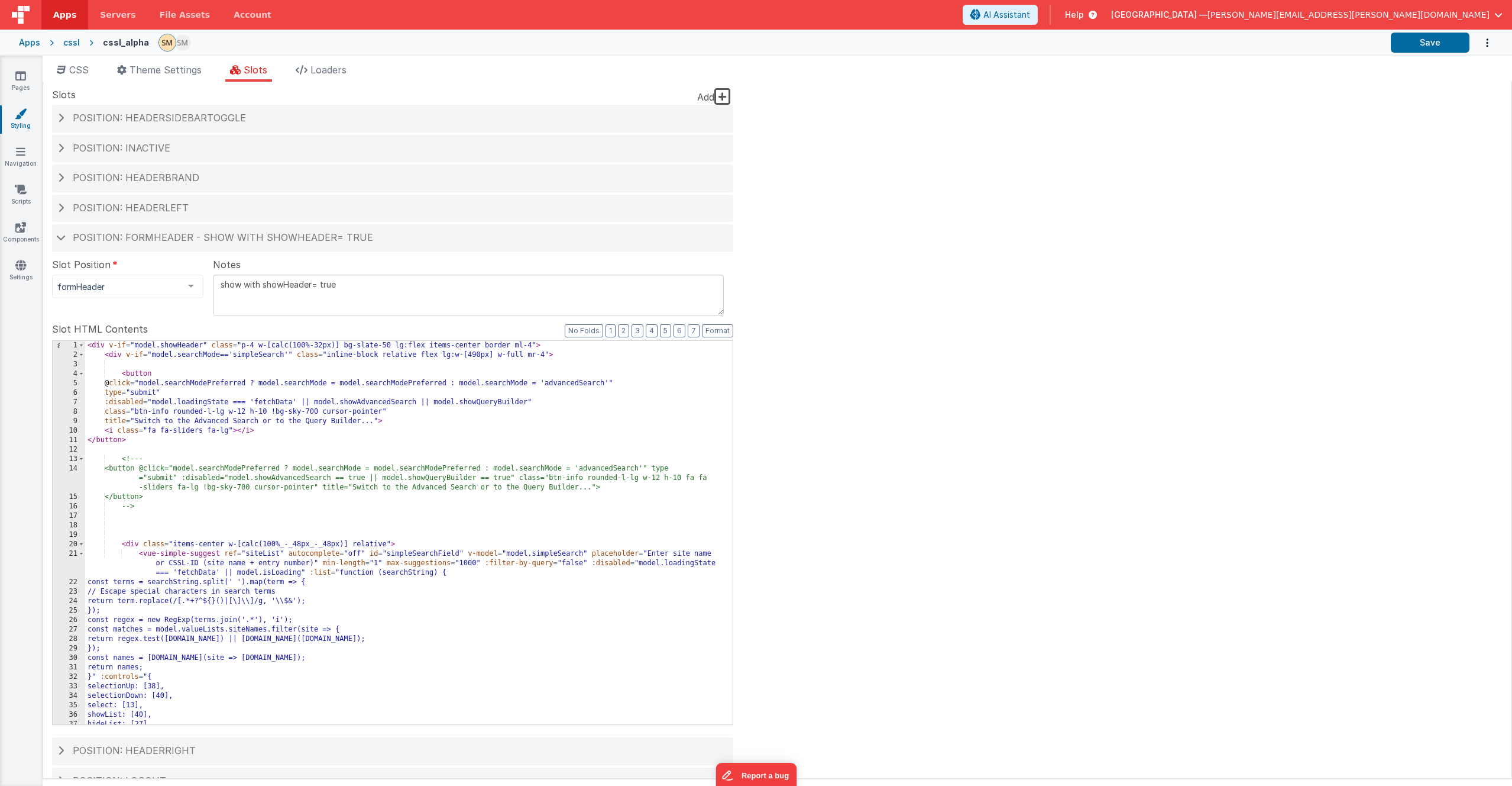
click at [214, 466] on div "< div v-if = "model.showHeader" class = "p-4 w-[calc(100%-32px)] bg-slate-50 lg…" at bounding box center [404, 541] width 638 height 402
click at [211, 466] on div "< div v-if = "model.showHeader" class = "p-4 w-[calc(100%-32px)] bg-slate-50 lg…" at bounding box center [404, 541] width 638 height 402
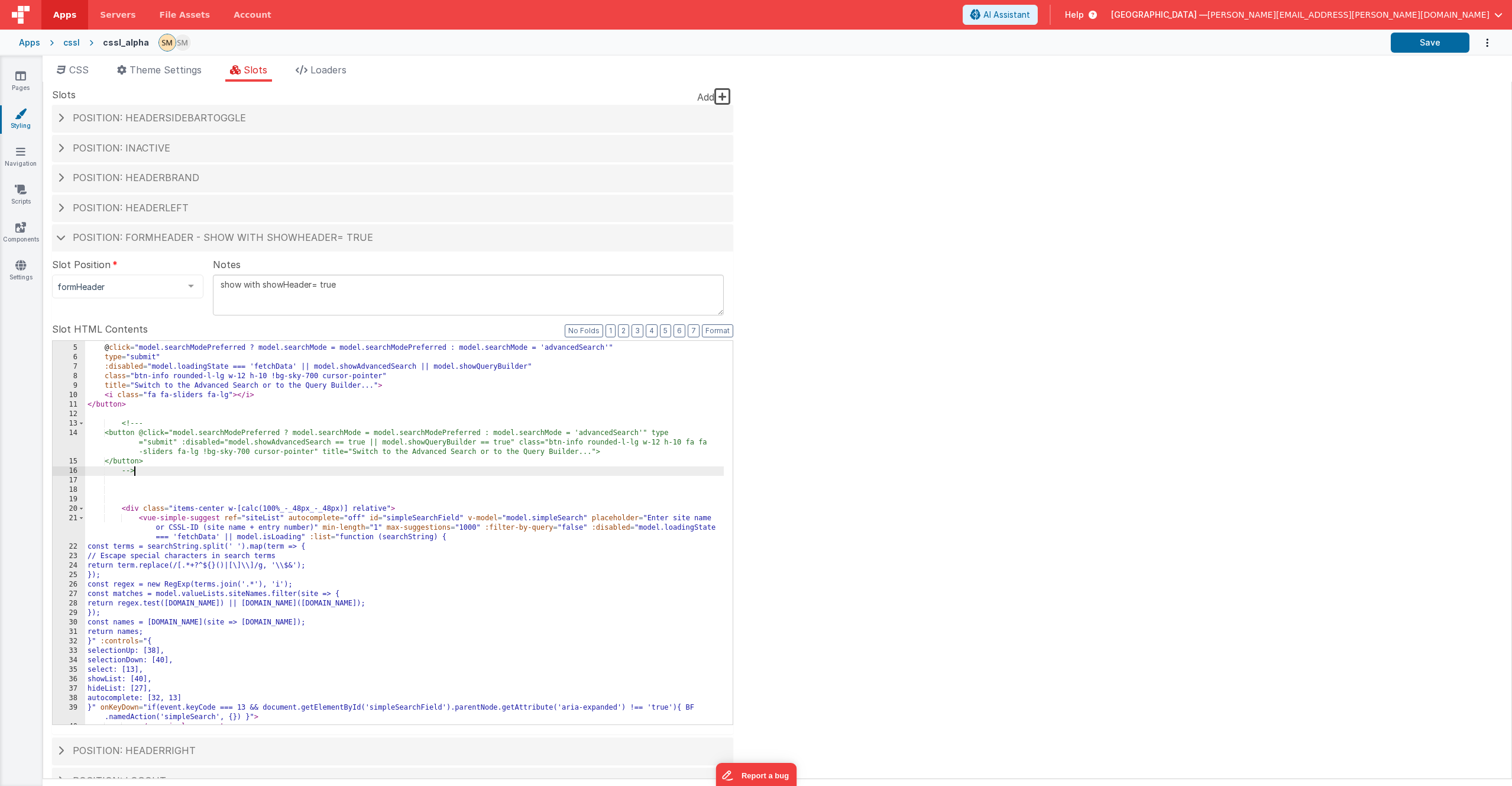
scroll to position [35, 0]
click at [498, 466] on div "< button @ click = "model.searchModePreferred ? model.searchMode = model.search…" at bounding box center [404, 535] width 638 height 402
type input "sitename"
click at [278, 466] on div "< button @ click = "model.searchModePreferred ? model.searchMode = model.search…" at bounding box center [404, 535] width 638 height 402
click at [275, 466] on div "< button @ click = "model.searchModePreferred ? model.searchMode = model.search…" at bounding box center [404, 535] width 638 height 402
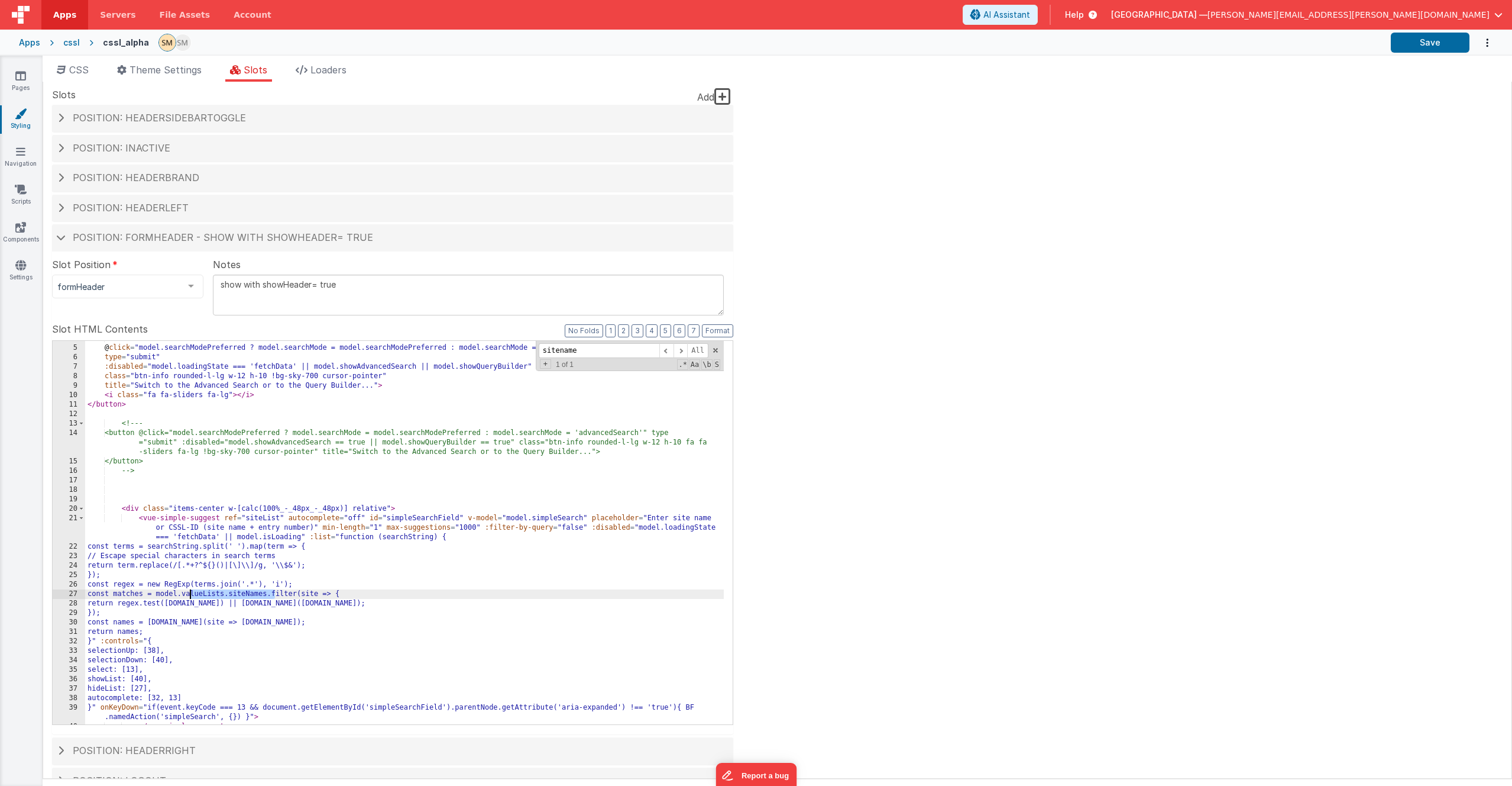
drag, startPoint x: 275, startPoint y: 593, endPoint x: 190, endPoint y: 597, distance: 85.1
click at [190, 466] on div "< button @ click = "model.searchModePreferred ? model.searchMode = model.search…" at bounding box center [404, 535] width 638 height 402
click at [214, 466] on div "< button @ click = "model.searchModePreferred ? model.searchMode = model.search…" at bounding box center [404, 535] width 638 height 402
drag, startPoint x: 275, startPoint y: 596, endPoint x: 188, endPoint y: 596, distance: 87.0
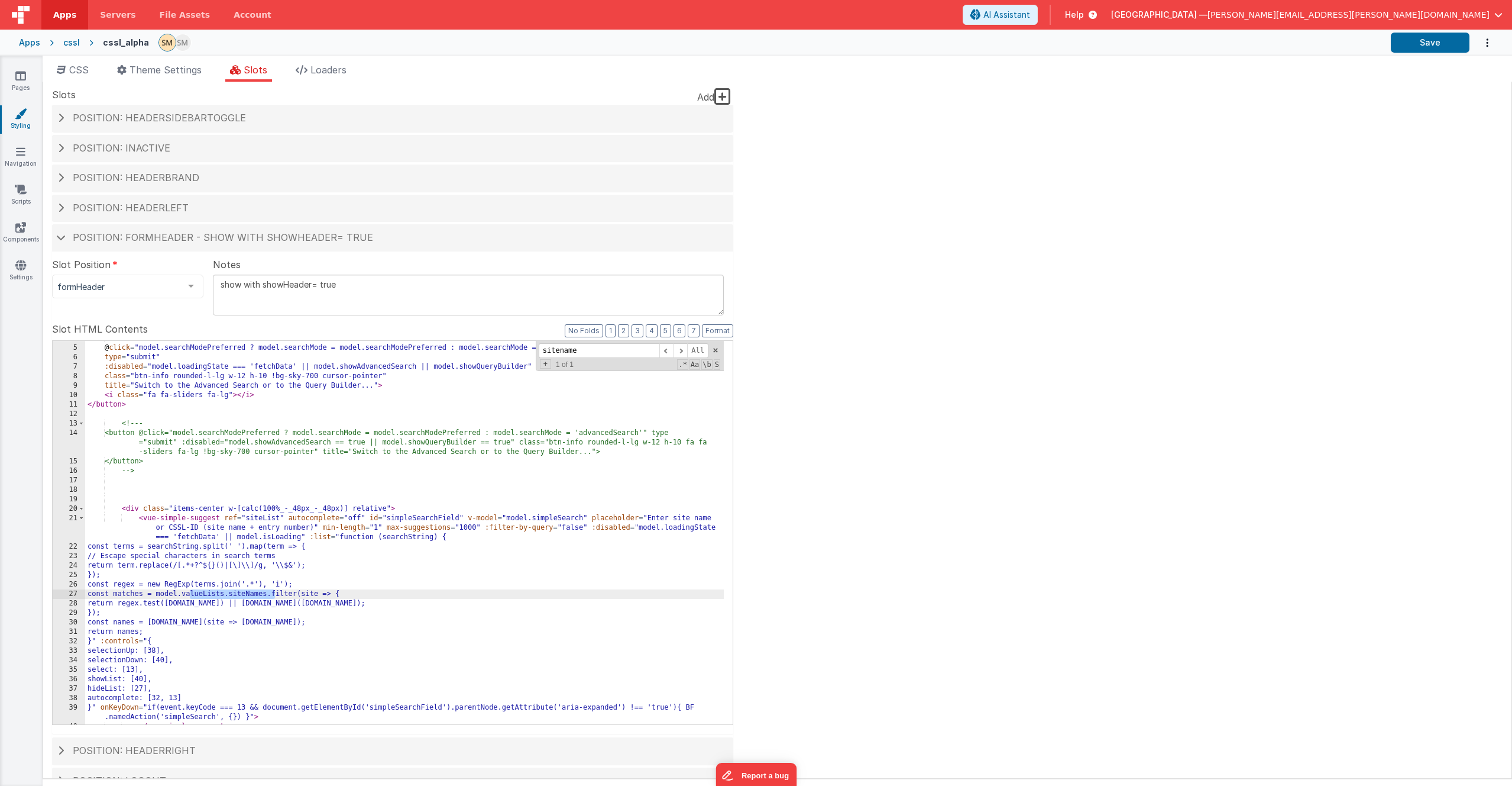
click at [188, 466] on div "< button @ click = "model.searchModePreferred ? model.searchMode = model.search…" at bounding box center [404, 535] width 638 height 402
click at [193, 466] on div "< button @ click = "model.searchModePreferred ? model.searchMode = model.search…" at bounding box center [404, 535] width 638 height 402
drag, startPoint x: 190, startPoint y: 596, endPoint x: 275, endPoint y: 594, distance: 85.0
click at [275, 466] on div "< button @ click = "model.searchModePreferred ? model.searchMode = model.search…" at bounding box center [404, 535] width 638 height 402
click at [212, 466] on div "< button @ click = "model.searchModePreferred ? model.searchMode = model.search…" at bounding box center [404, 535] width 638 height 402
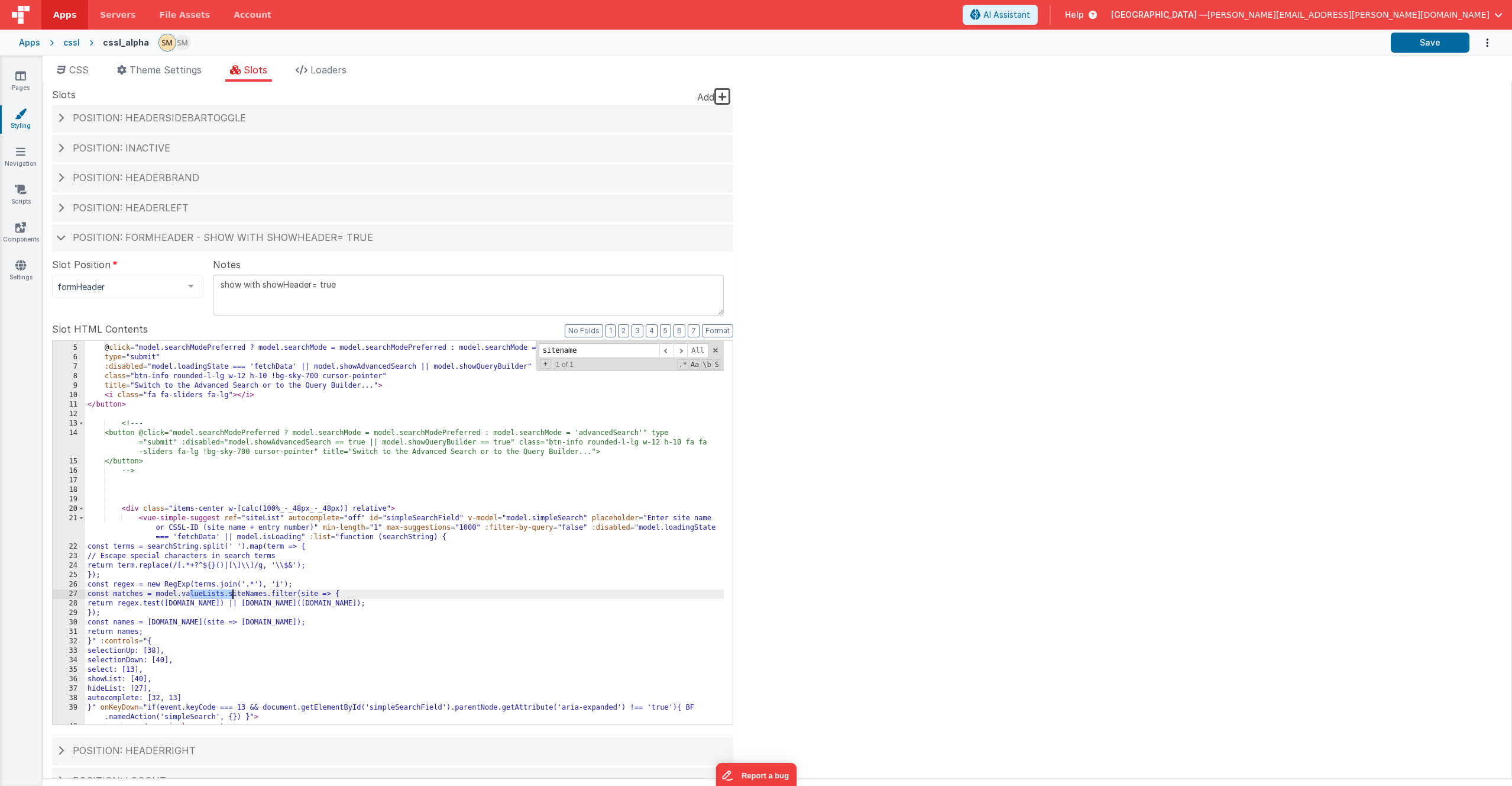
click at [212, 466] on div "< button @ click = "model.searchModePreferred ? model.searchMode = model.search…" at bounding box center [404, 535] width 638 height 402
drag, startPoint x: 239, startPoint y: 595, endPoint x: 189, endPoint y: 596, distance: 50.0
click at [189, 466] on div "< button @ click = "model.searchModePreferred ? model.searchMode = model.search…" at bounding box center [404, 535] width 638 height 402
click at [269, 466] on div "< button @ click = "model.searchModePreferred ? model.searchMode = model.search…" at bounding box center [404, 535] width 638 height 402
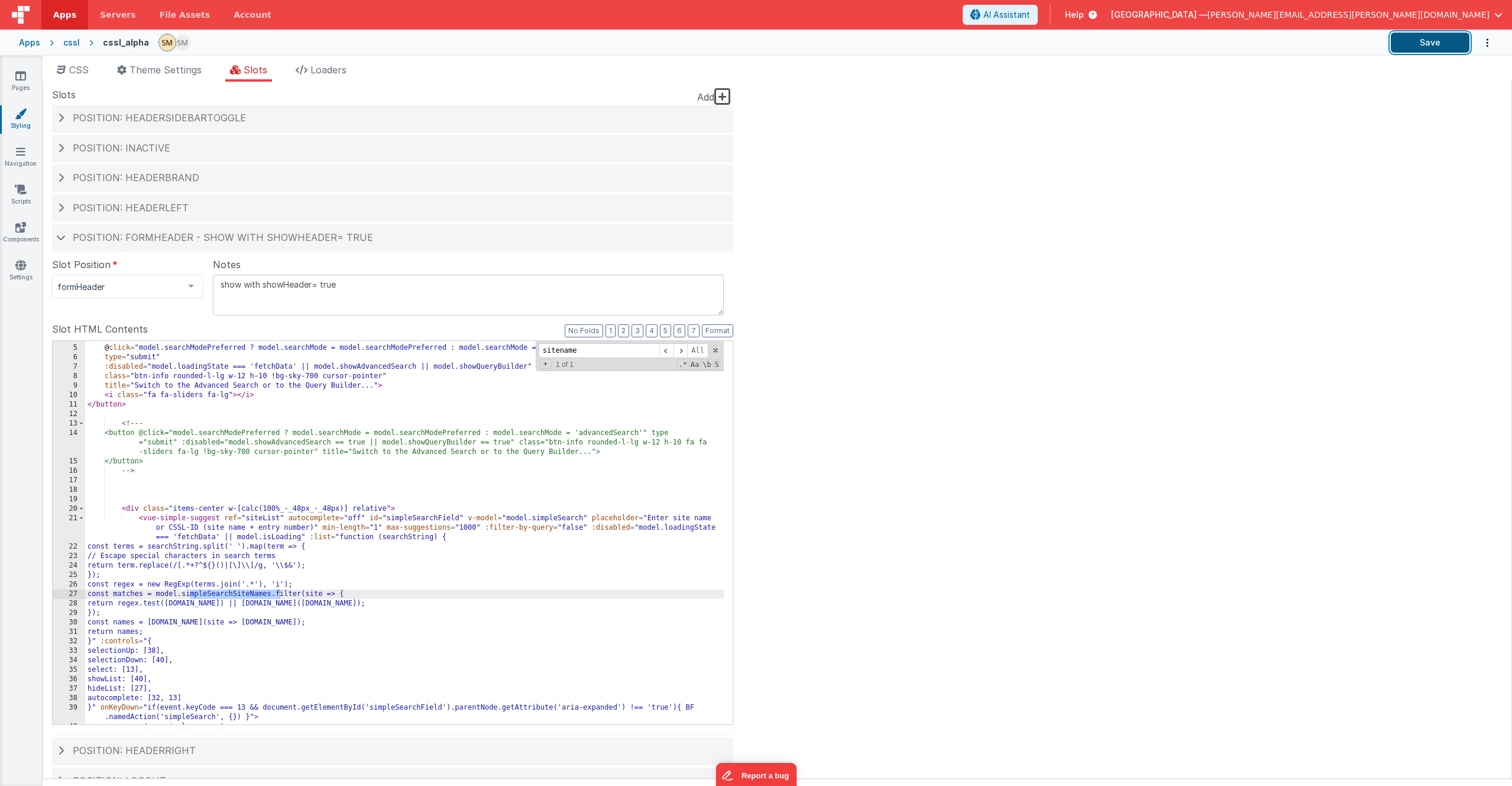
click at [851, 44] on button "Save" at bounding box center [1430, 42] width 78 height 20
click at [23, 75] on icon at bounding box center [21, 75] width 11 height 12
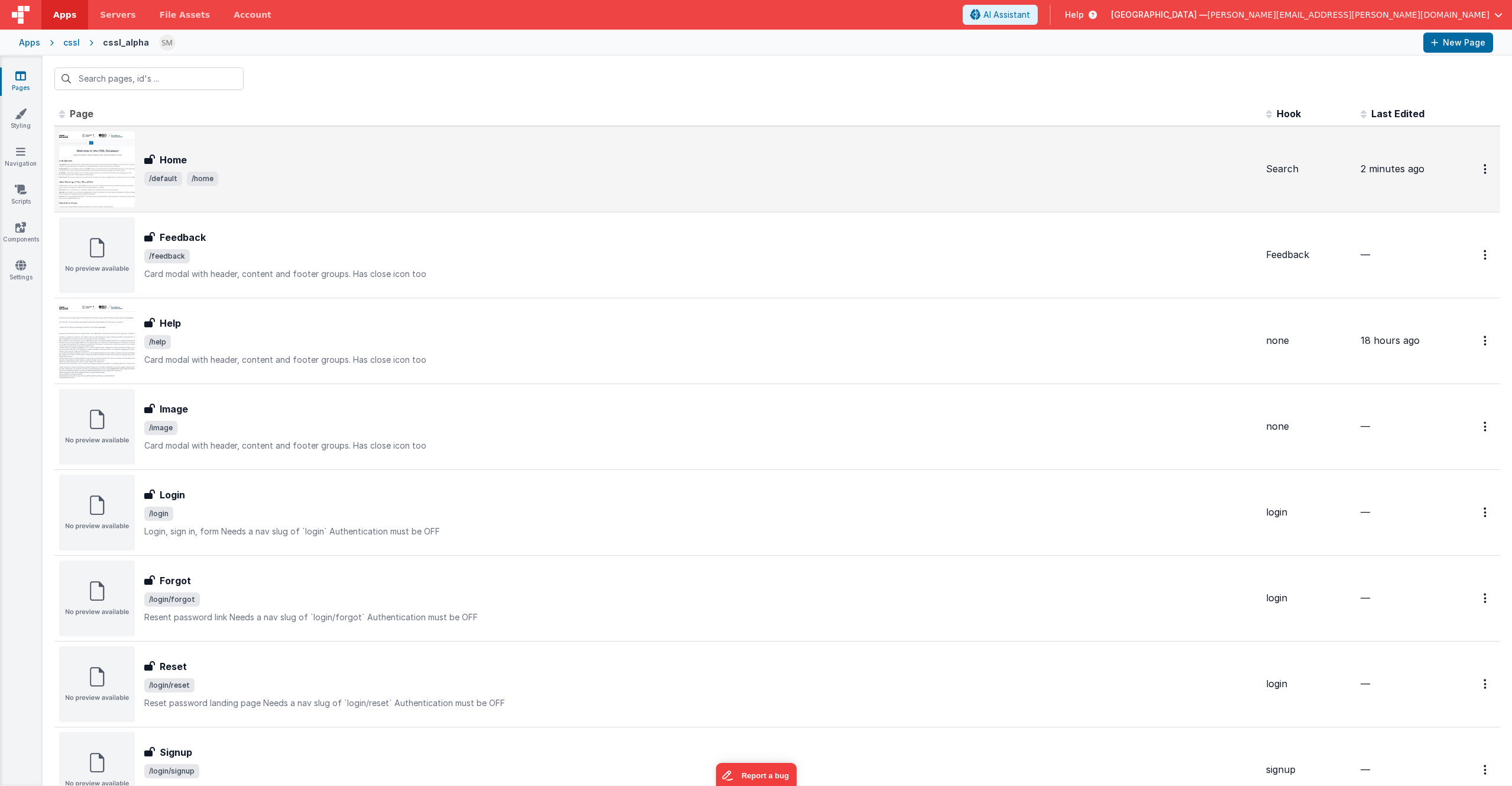
click at [197, 157] on div "Home" at bounding box center [700, 159] width 1112 height 14
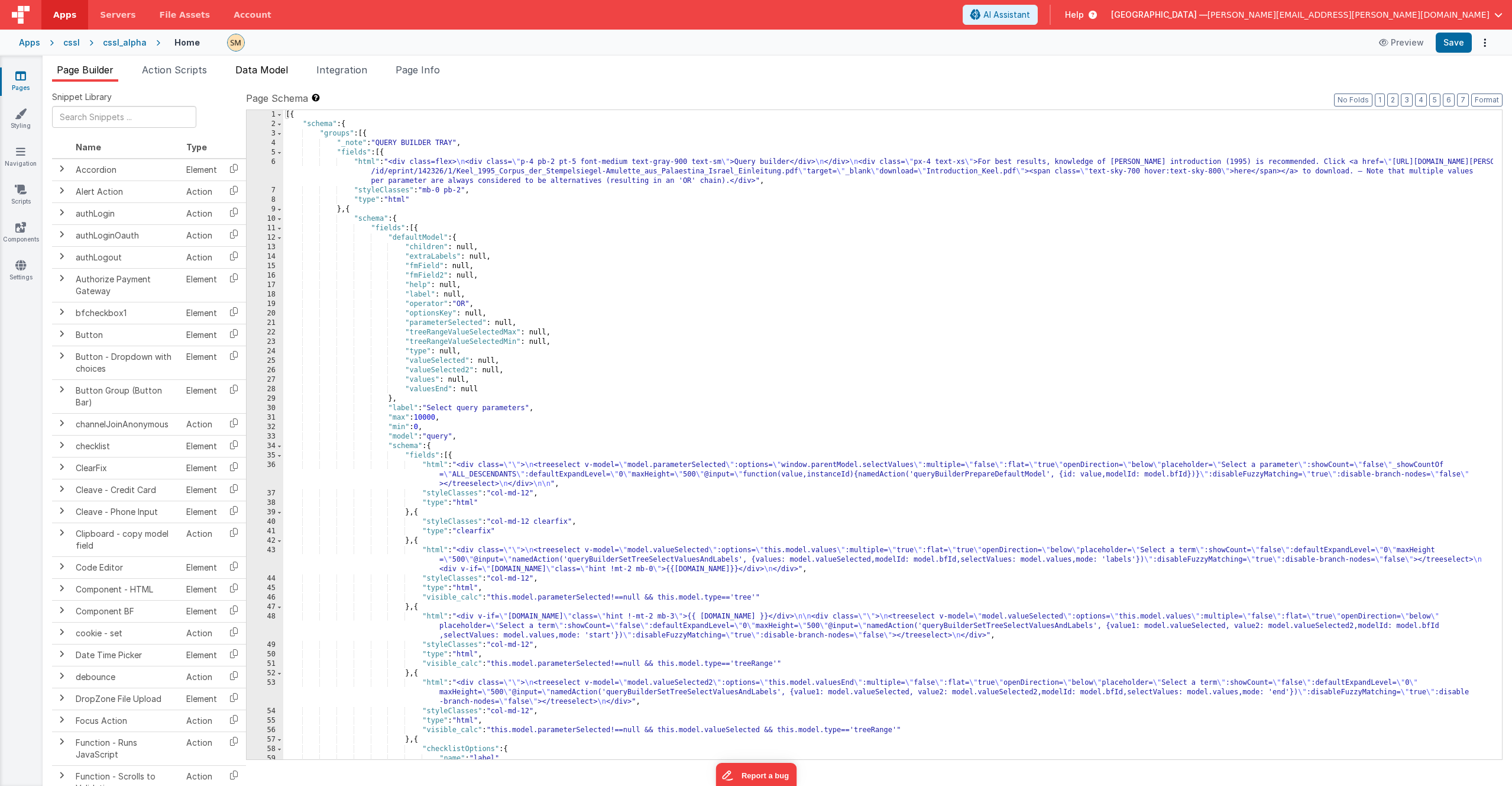
click at [267, 73] on span "Data Model" at bounding box center [261, 70] width 53 height 12
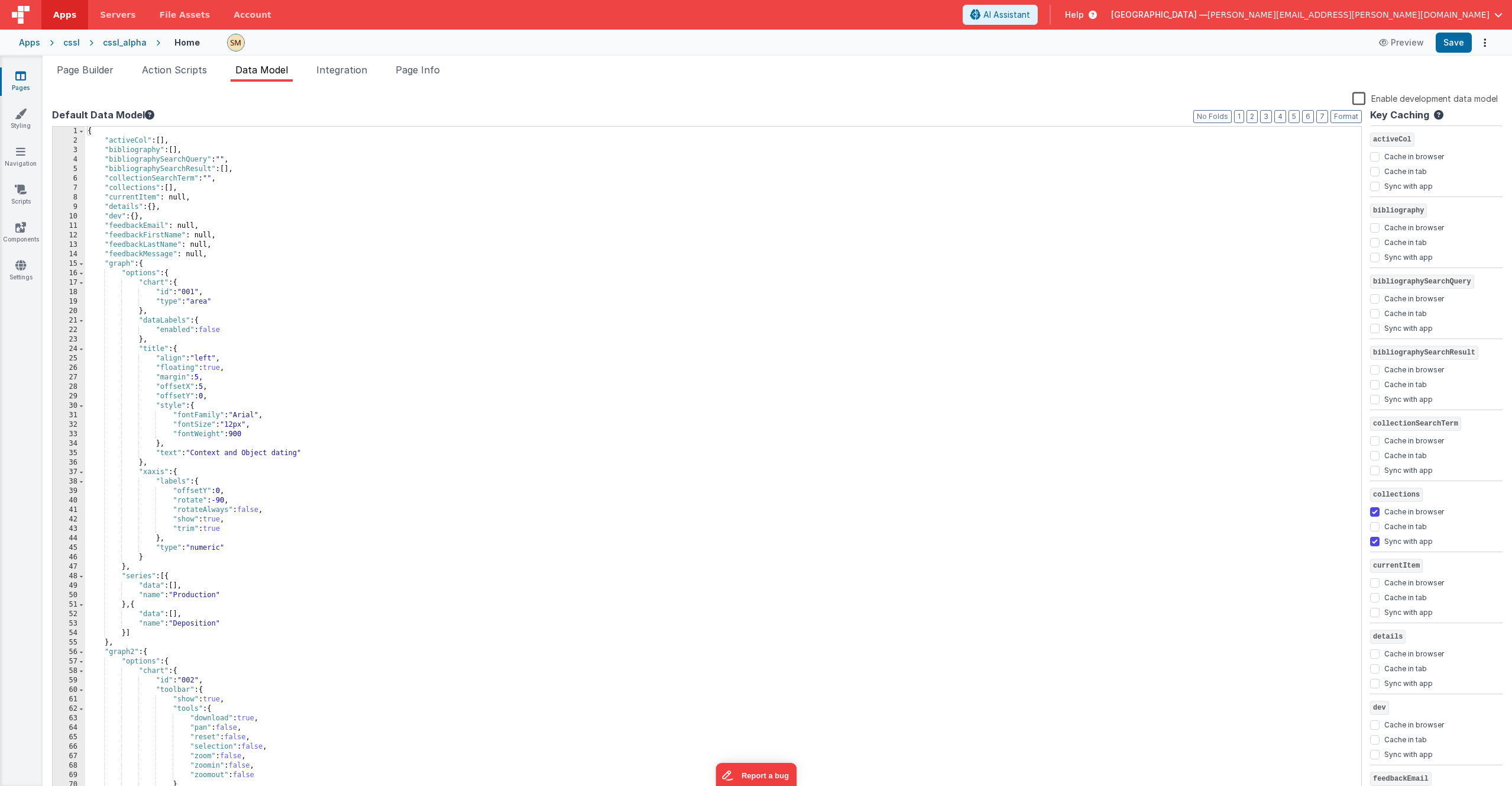
click at [257, 180] on div "{ "activeCol" : [ ] , "bibliography" : [ ] , "bibliographySearchQuery" : "" , "…" at bounding box center [718, 470] width 1267 height 688
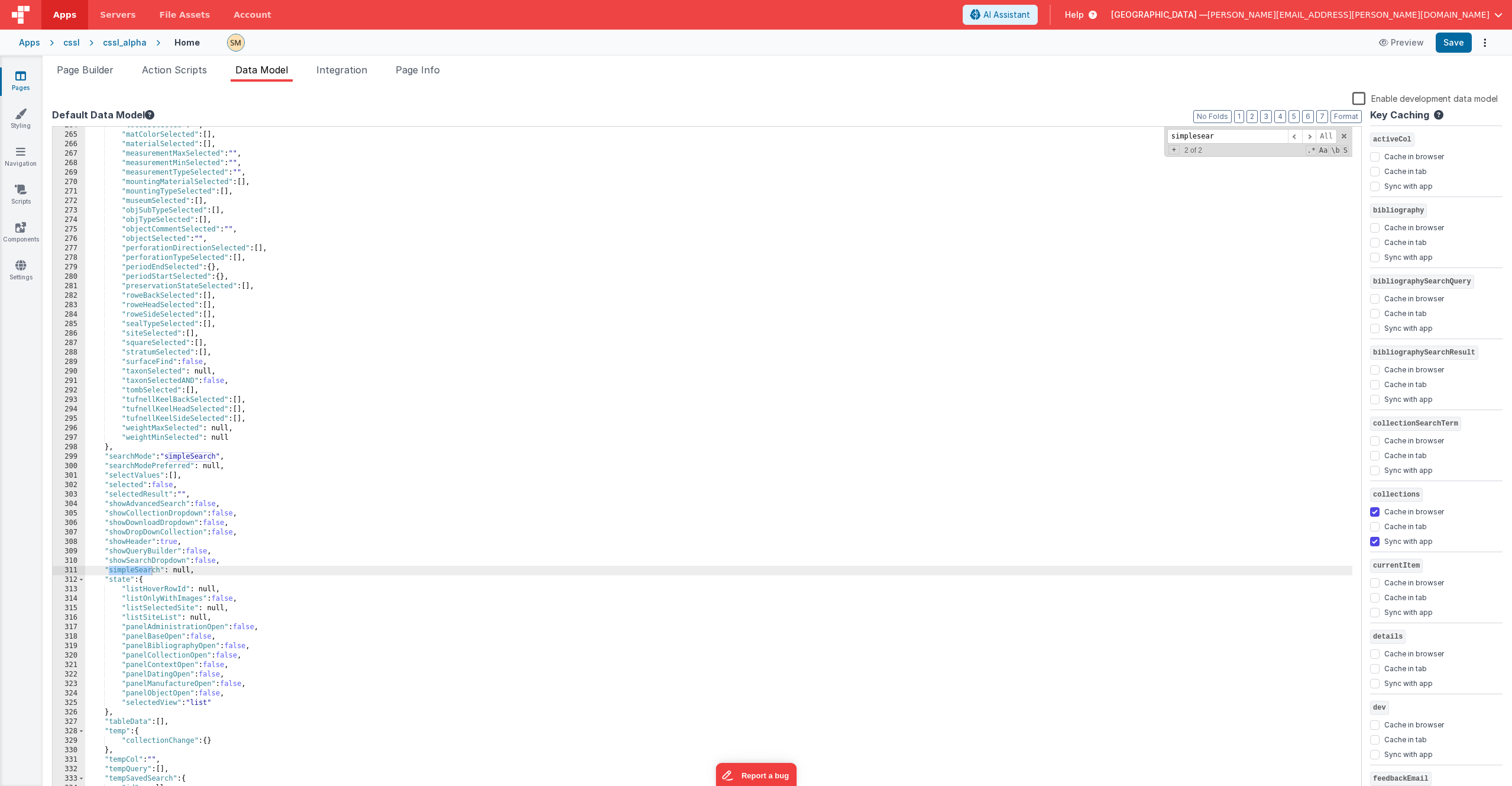
type input "simplesear"
click at [216, 466] on div ""locusSelected" : "" , "matColorSelected" : [ ] , "materialSelected" : [ ] , "m…" at bounding box center [718, 464] width 1267 height 688
paste textarea
checkbox input "false"
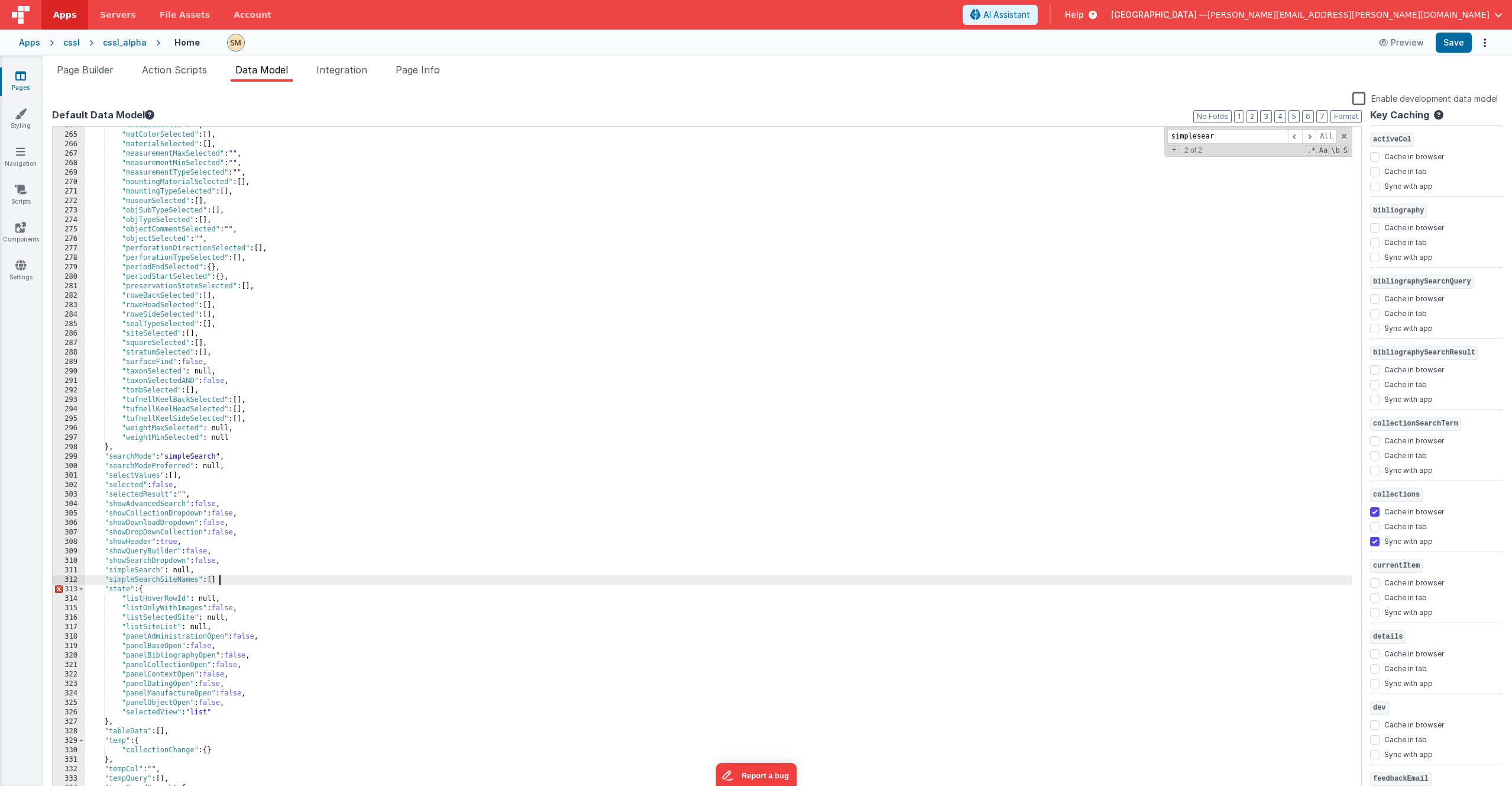
checkbox input "false"
click at [422, 70] on span "Page Info" at bounding box center [417, 70] width 45 height 12
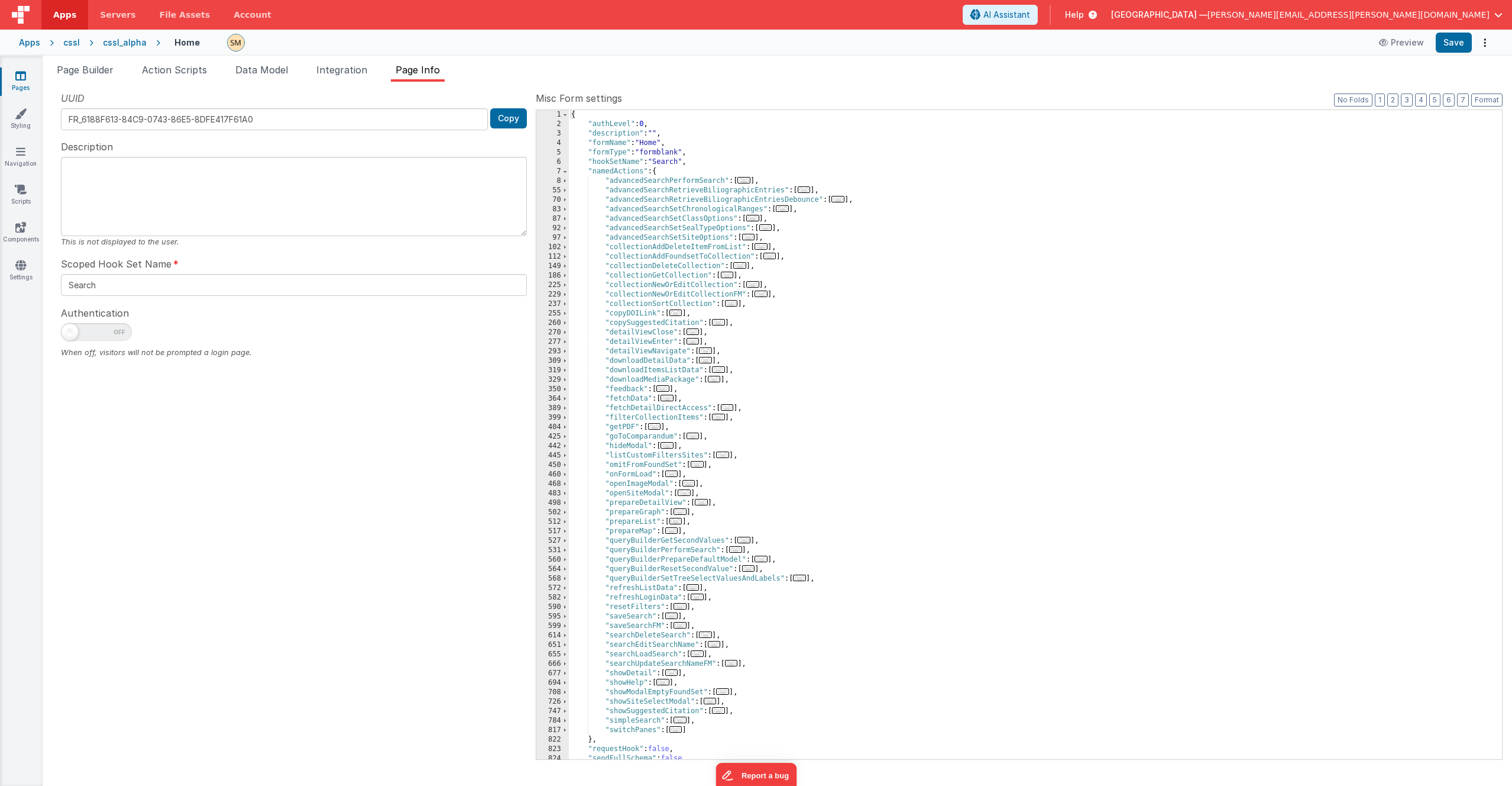
click at [622, 160] on div "{ "authLevel" : 0 , "description" : "" , "formName" : "Home" , "formType" : "fo…" at bounding box center [1031, 444] width 924 height 668
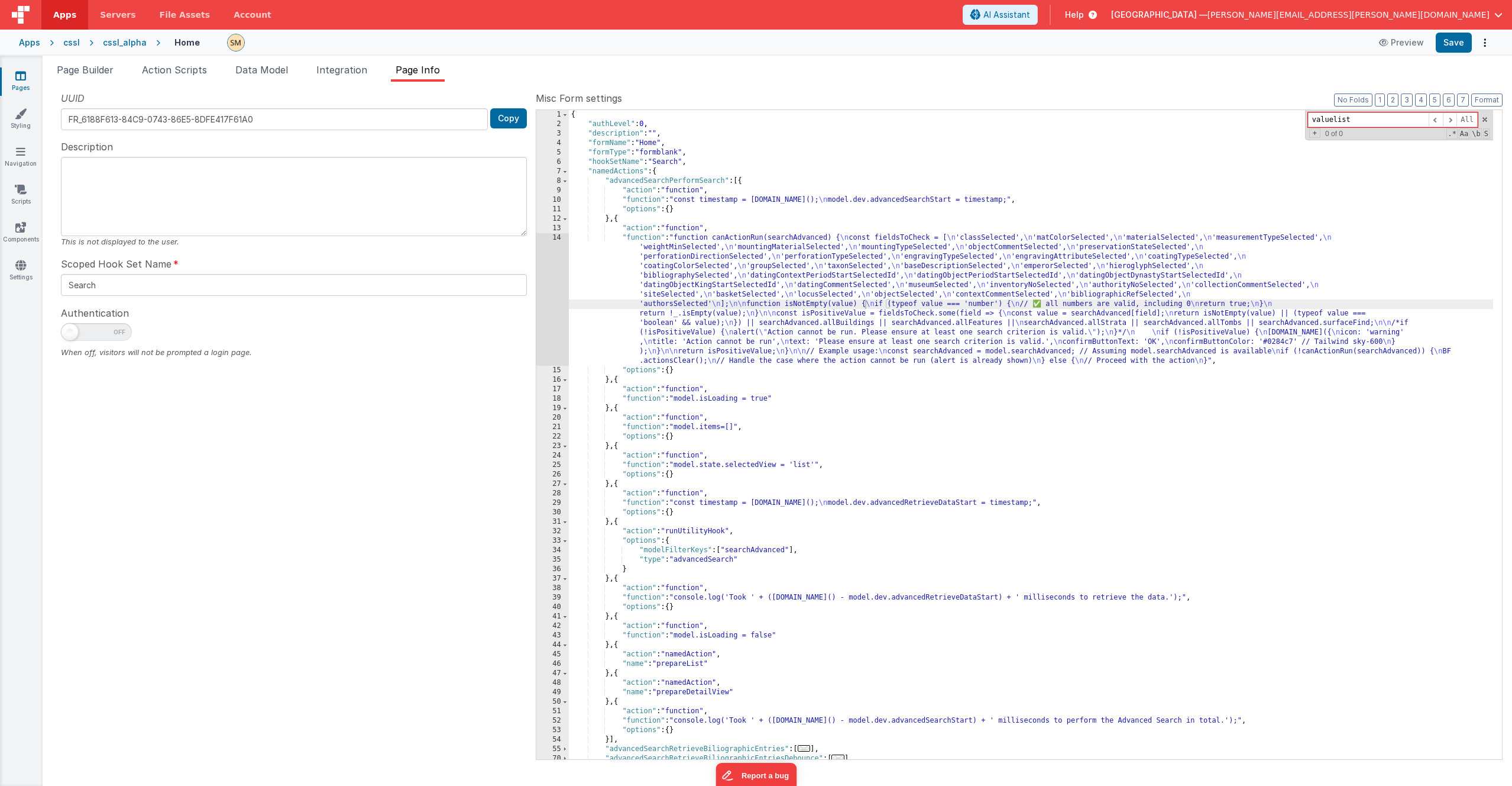
type input "valuelist"
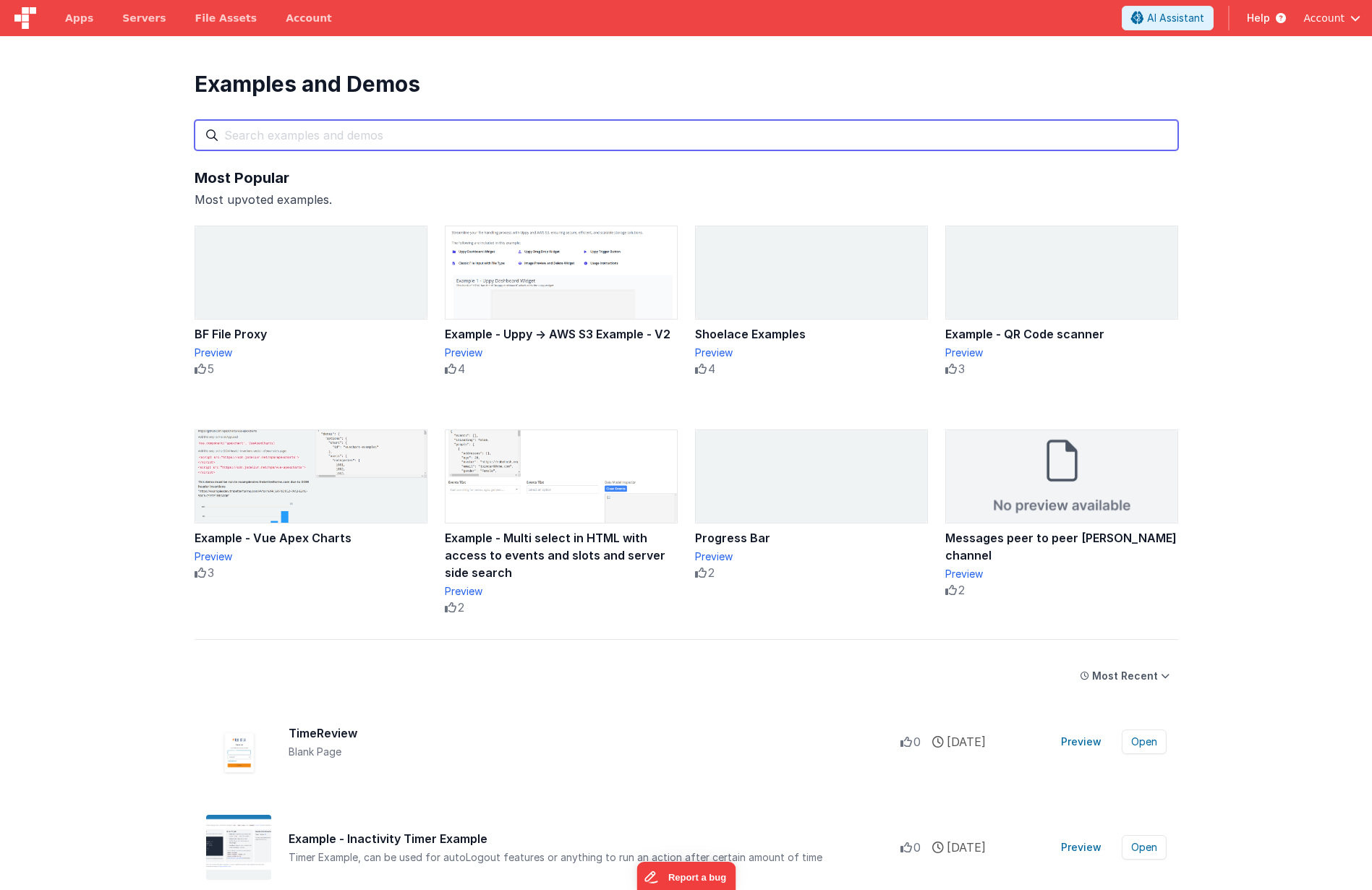
click at [348, 133] on input "text" at bounding box center [686, 135] width 983 height 30
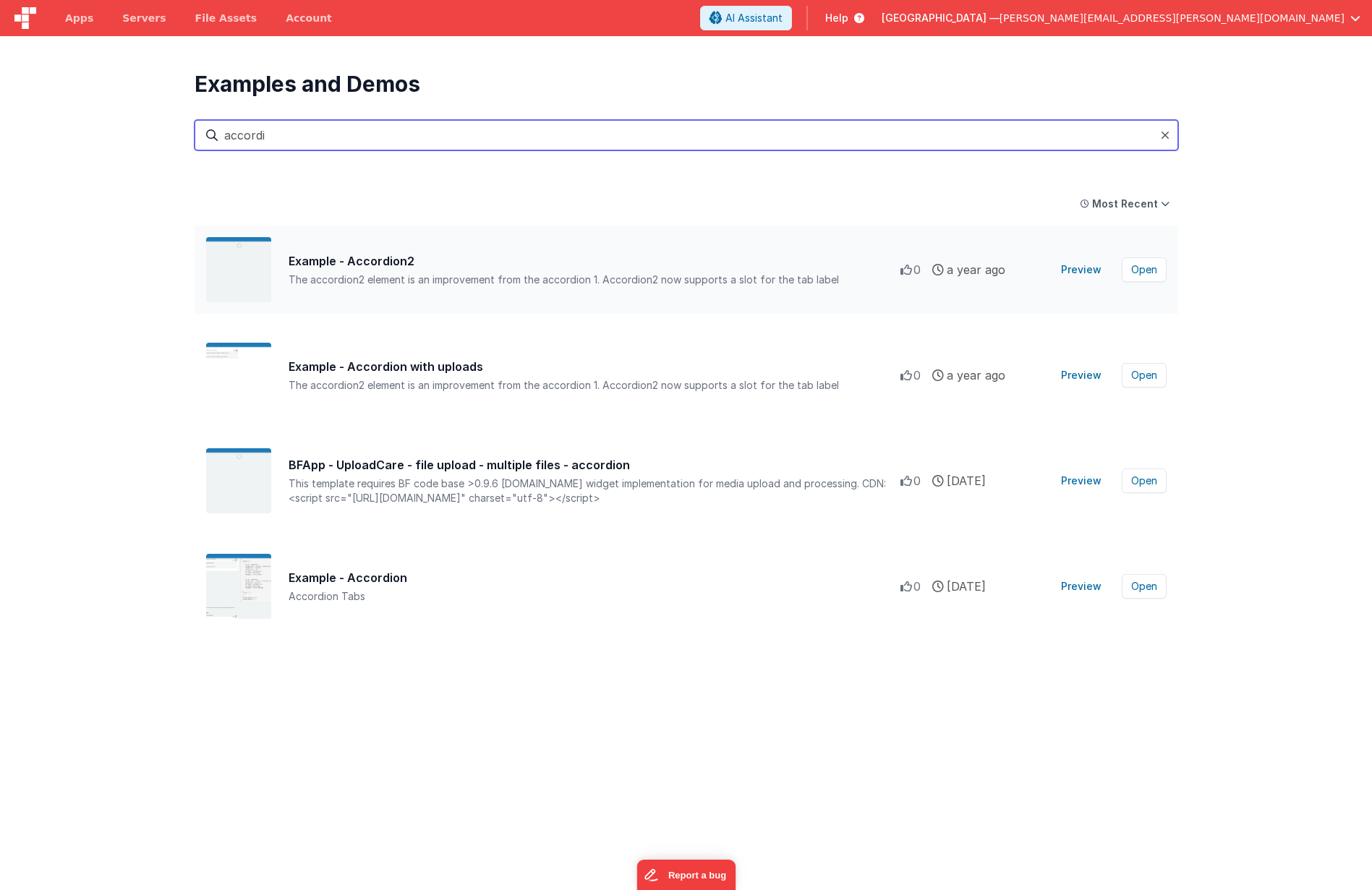
type input "accordi"
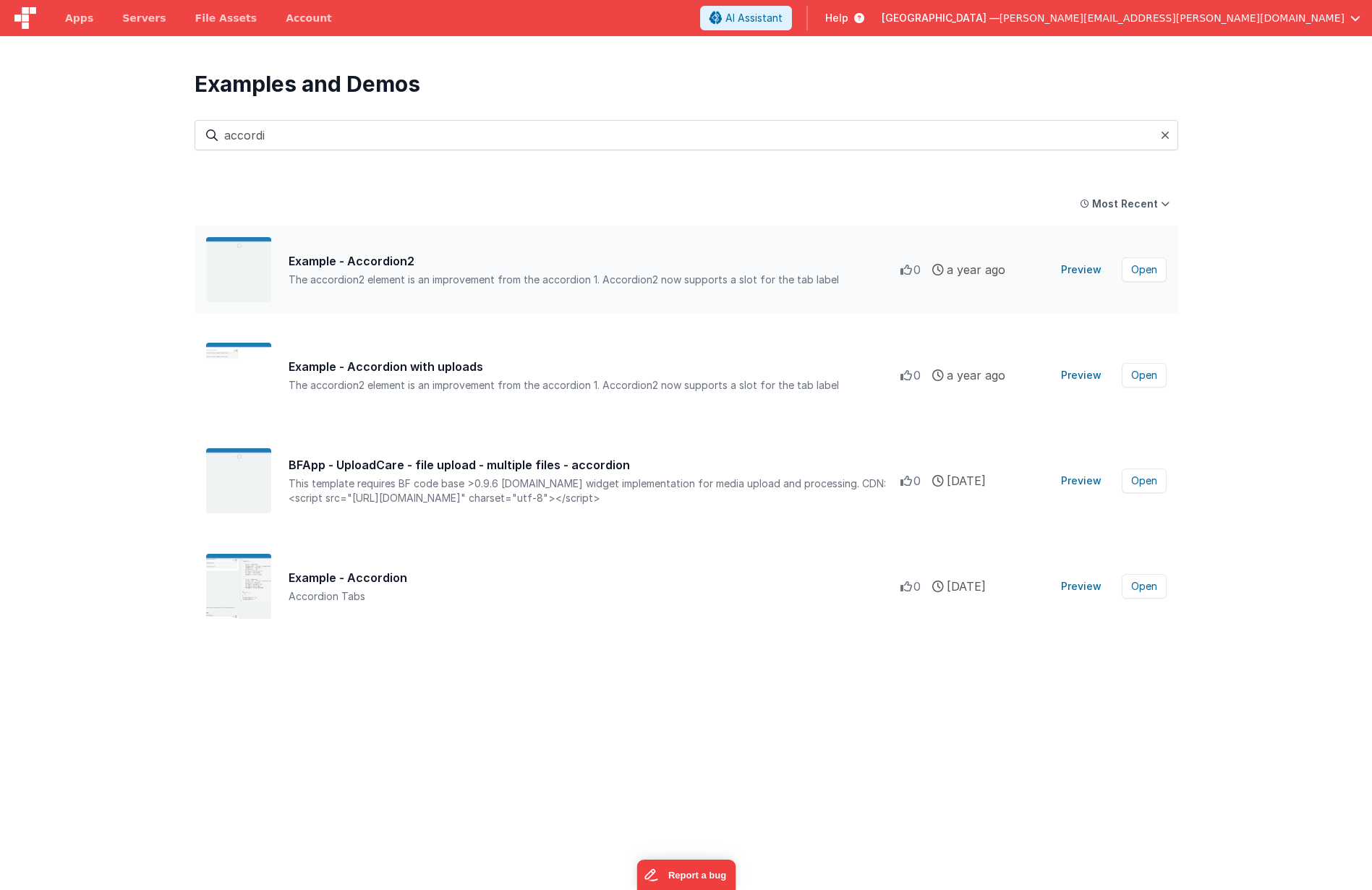
click at [360, 261] on div "Example - Accordion2" at bounding box center [594, 261] width 612 height 17
click at [1093, 273] on button "Preview" at bounding box center [1081, 270] width 58 height 23
click at [1076, 270] on button "Preview" at bounding box center [1081, 270] width 58 height 23
click at [1152, 273] on button "Open" at bounding box center [1145, 270] width 45 height 24
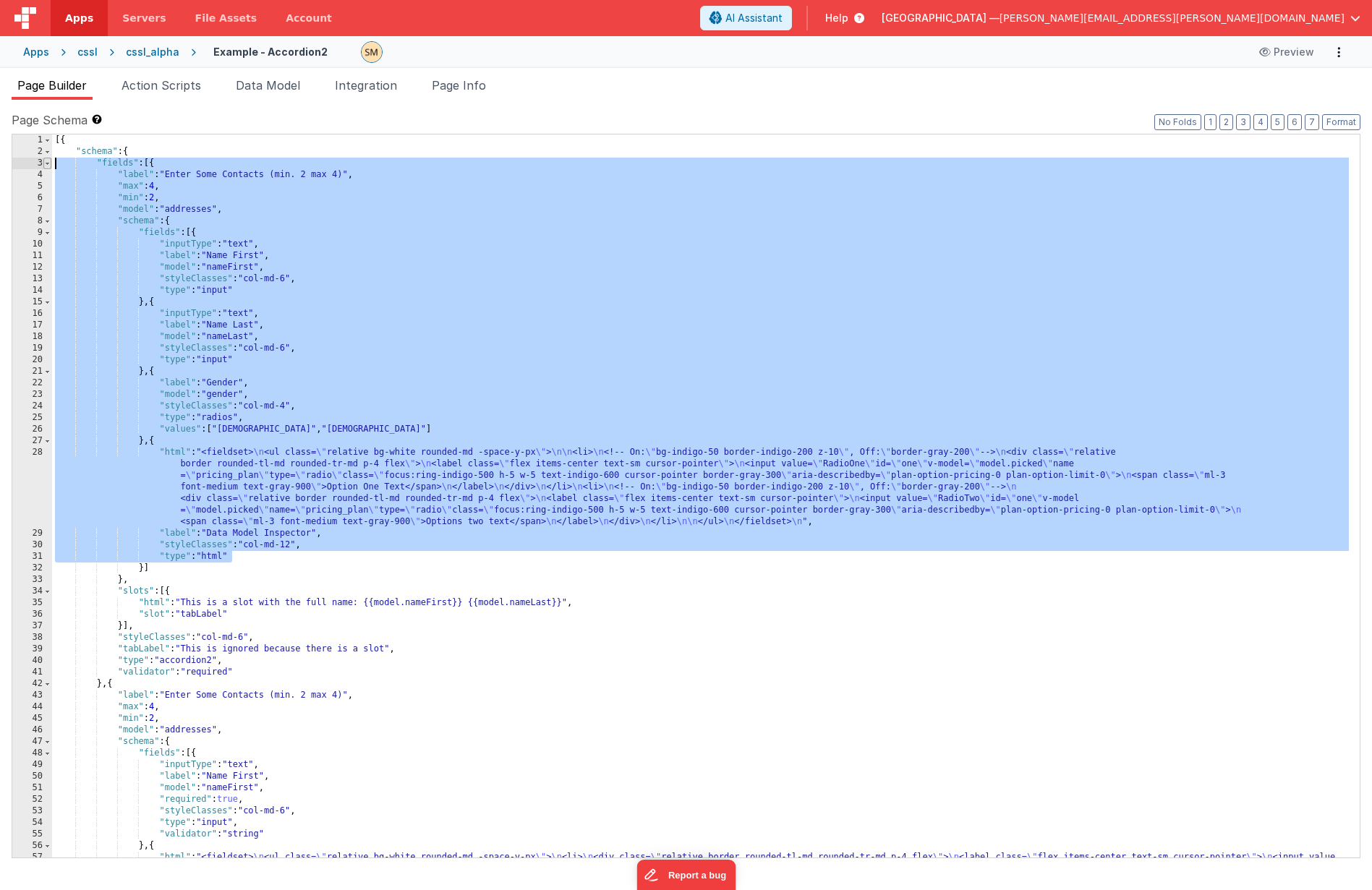
drag, startPoint x: 253, startPoint y: 555, endPoint x: 47, endPoint y: 164, distance: 441.9
click at [47, 164] on div "1 2 3 4 5 6 7 8 9 10 11 12 13 14 15 16 17 18 19 20 21 22 23 24 25 26 27 28 29 3…" at bounding box center [686, 495] width 1349 height 724
click at [193, 428] on div "[{ "schema" : { "fields" : [{ "label" : "Enter Some Contacts (min. 2 max 4)" , …" at bounding box center [700, 530] width 1297 height 792
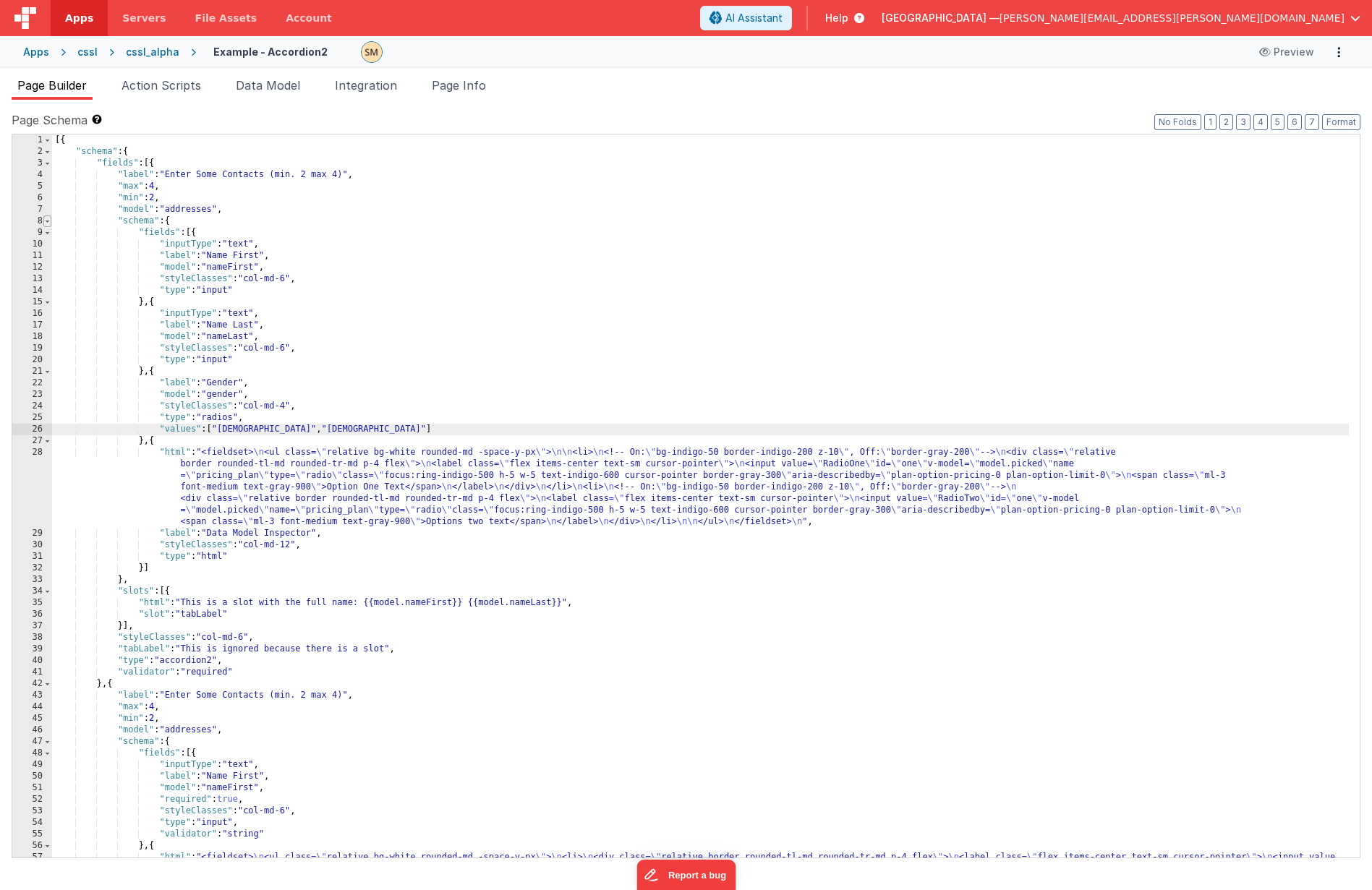
click at [48, 222] on span at bounding box center [47, 221] width 8 height 12
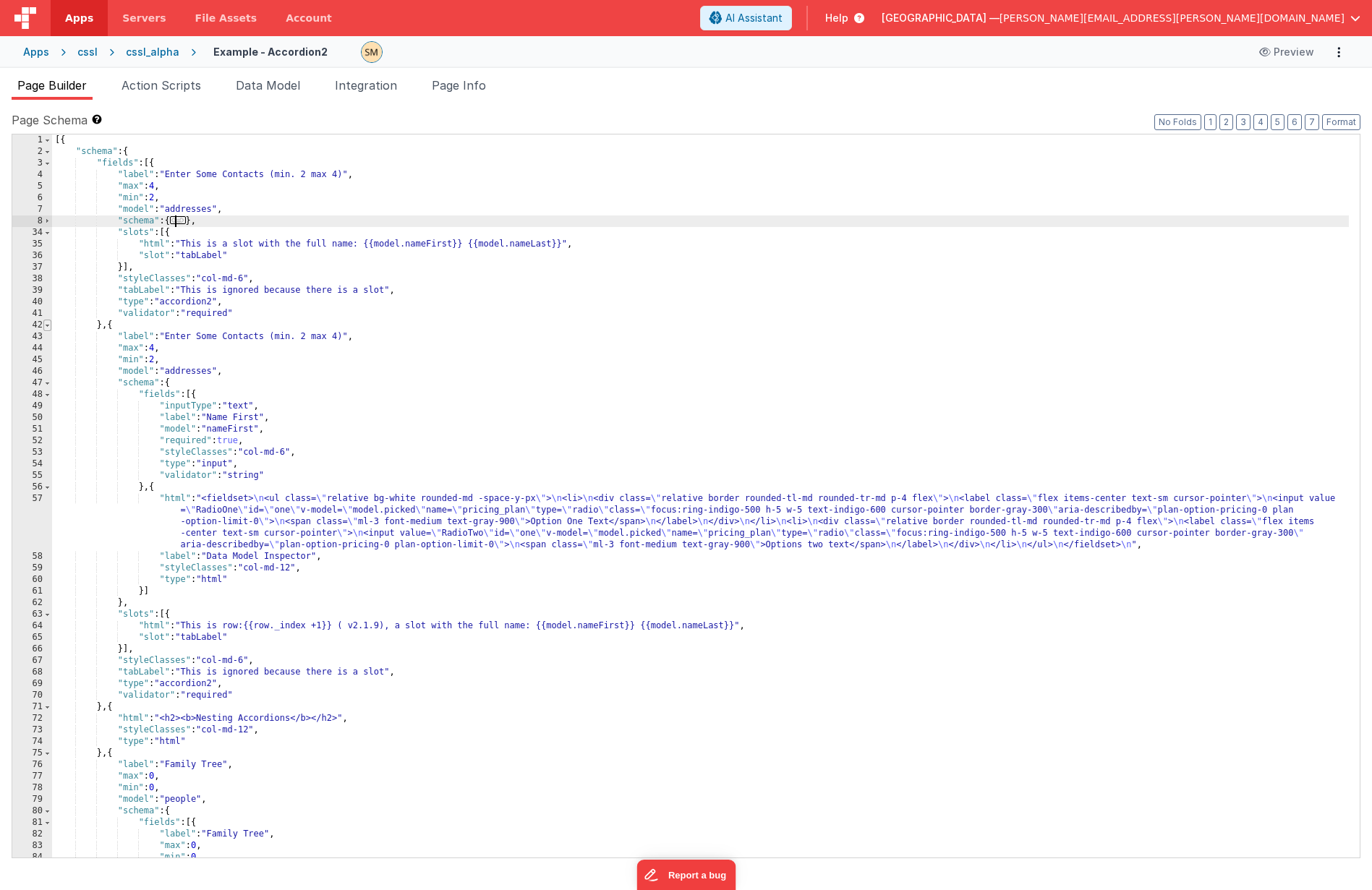
click at [43, 324] on span at bounding box center [47, 325] width 8 height 12
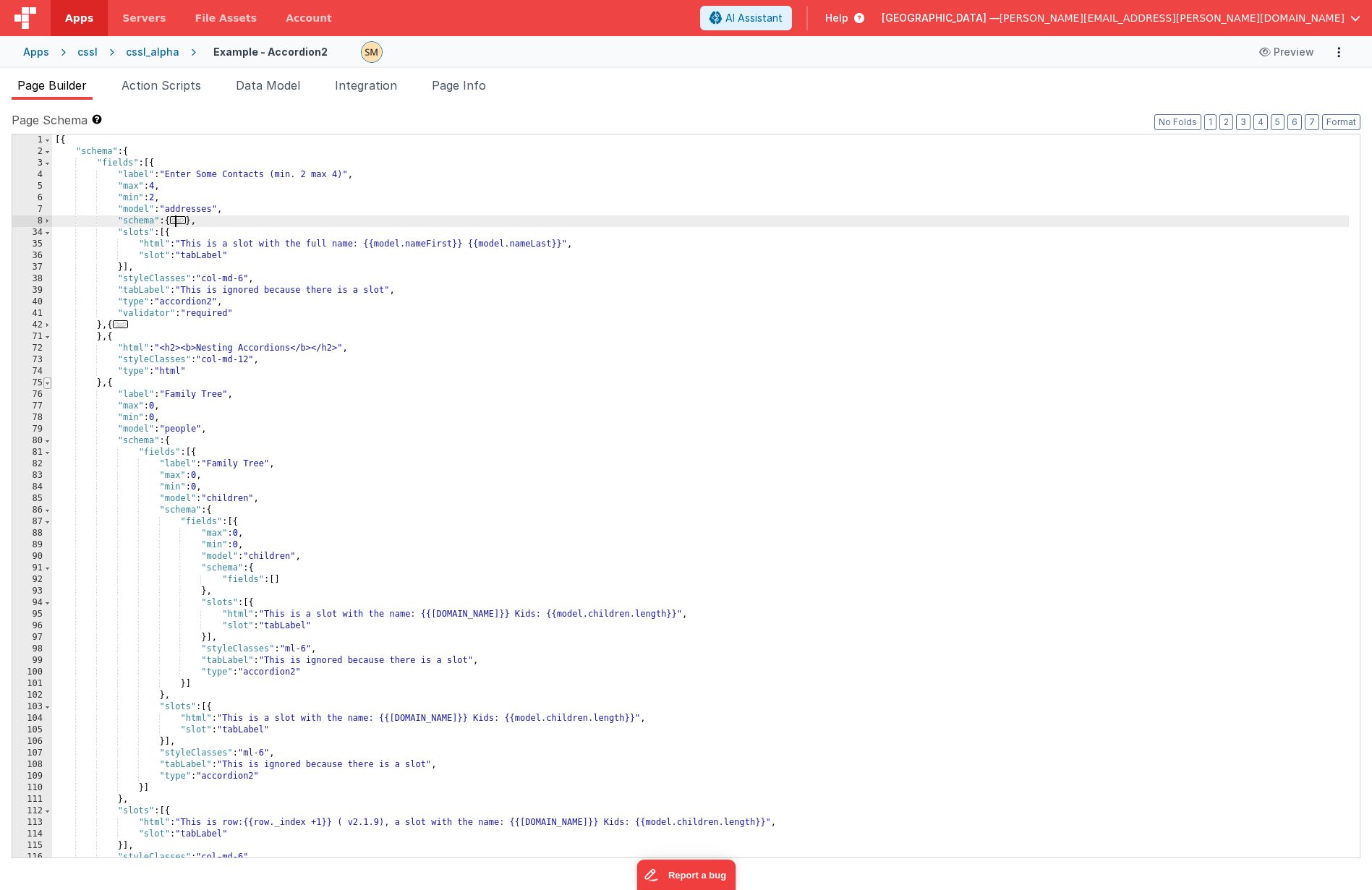
click at [49, 386] on span at bounding box center [47, 383] width 8 height 12
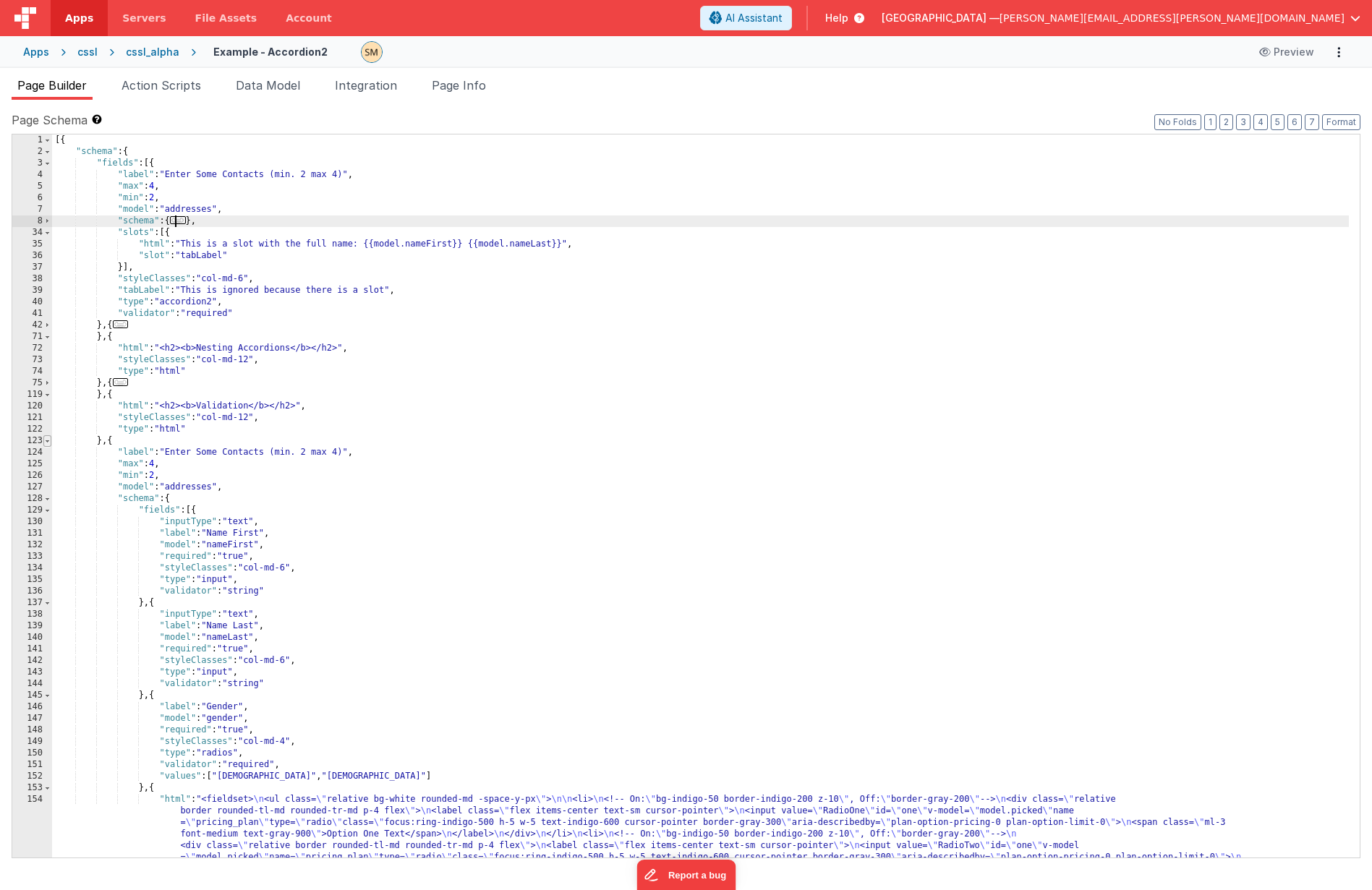
click at [51, 444] on span at bounding box center [47, 441] width 8 height 12
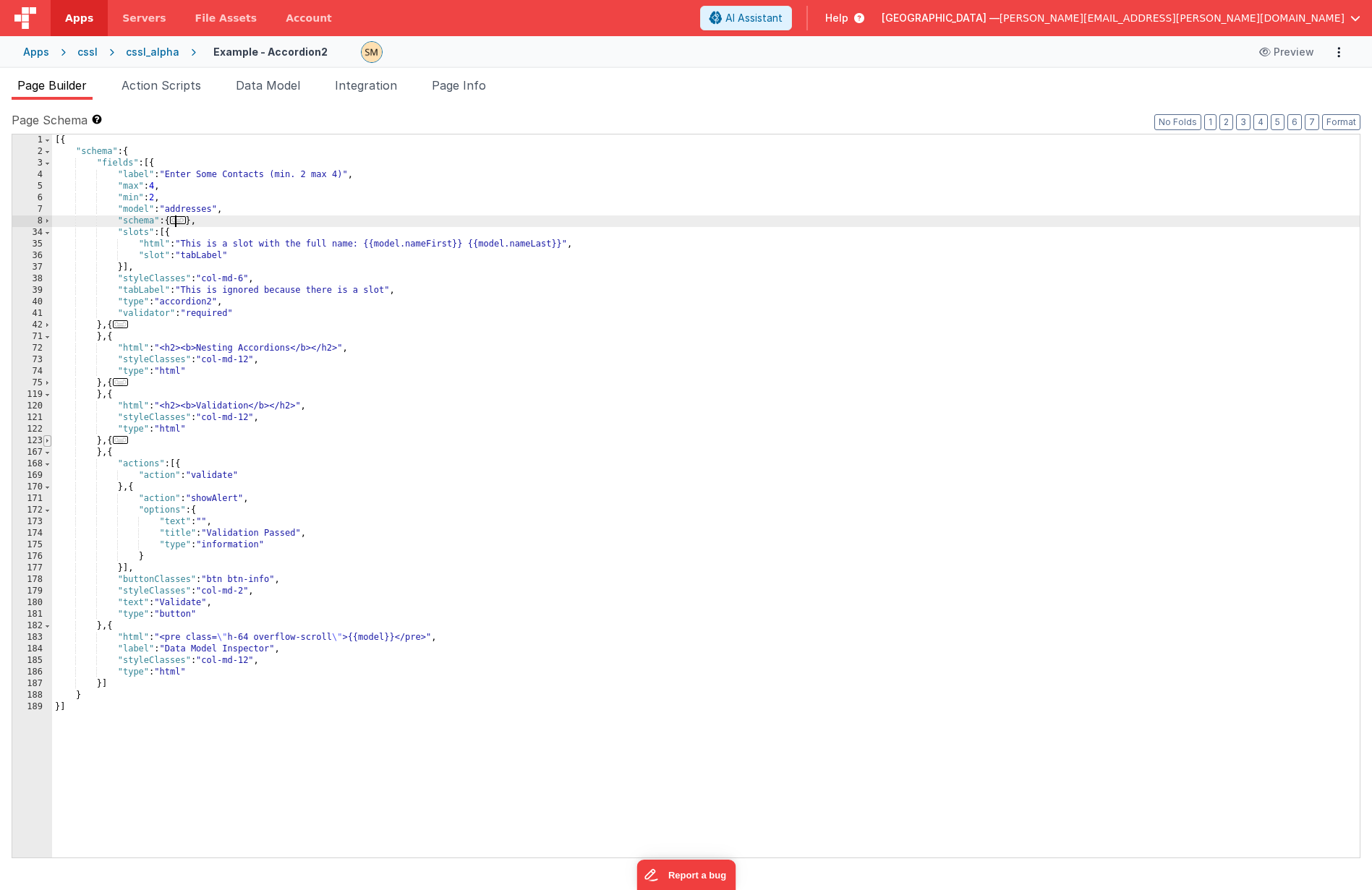
click at [51, 444] on span at bounding box center [47, 441] width 8 height 12
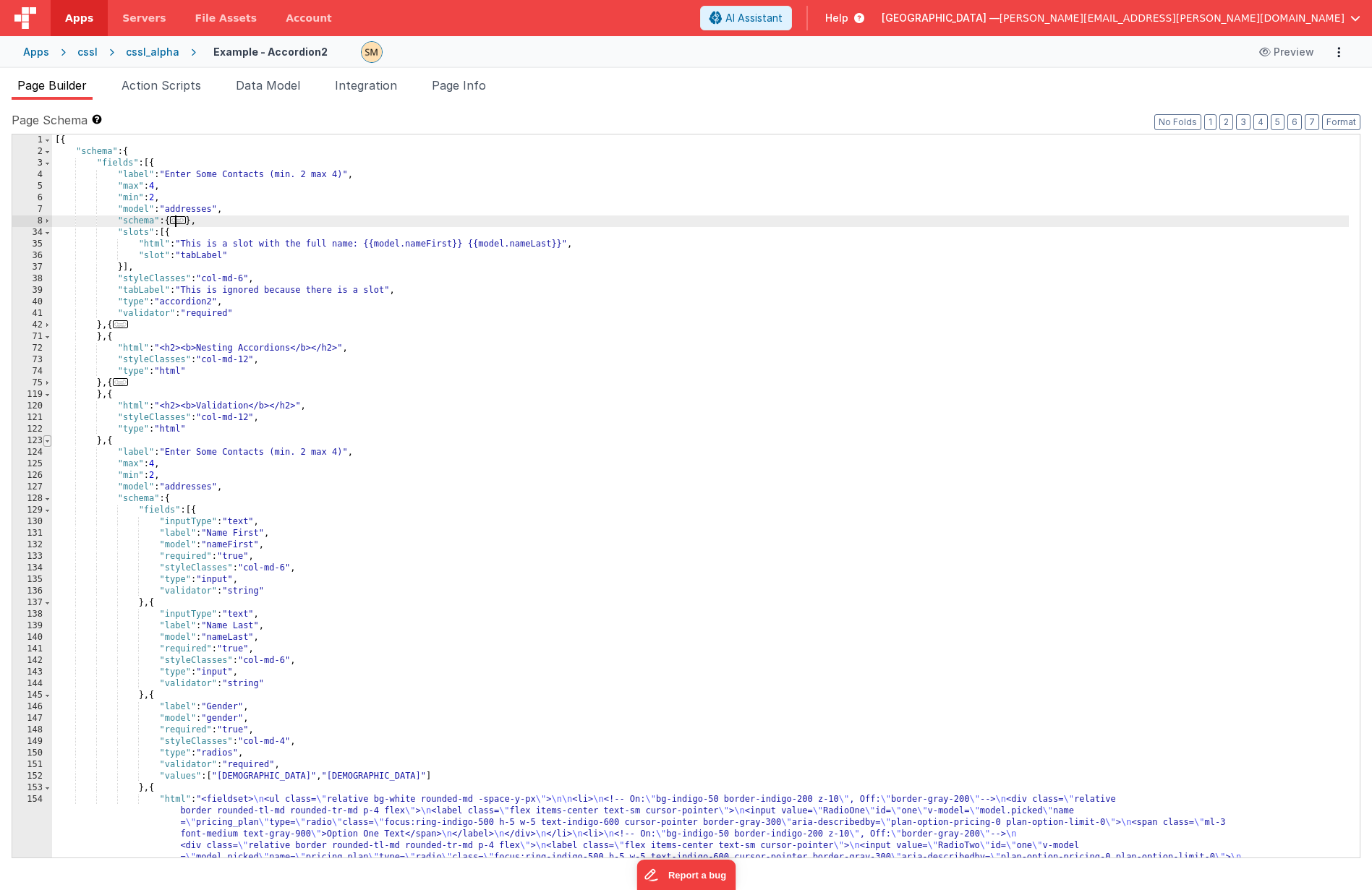
click at [51, 444] on span at bounding box center [47, 441] width 8 height 12
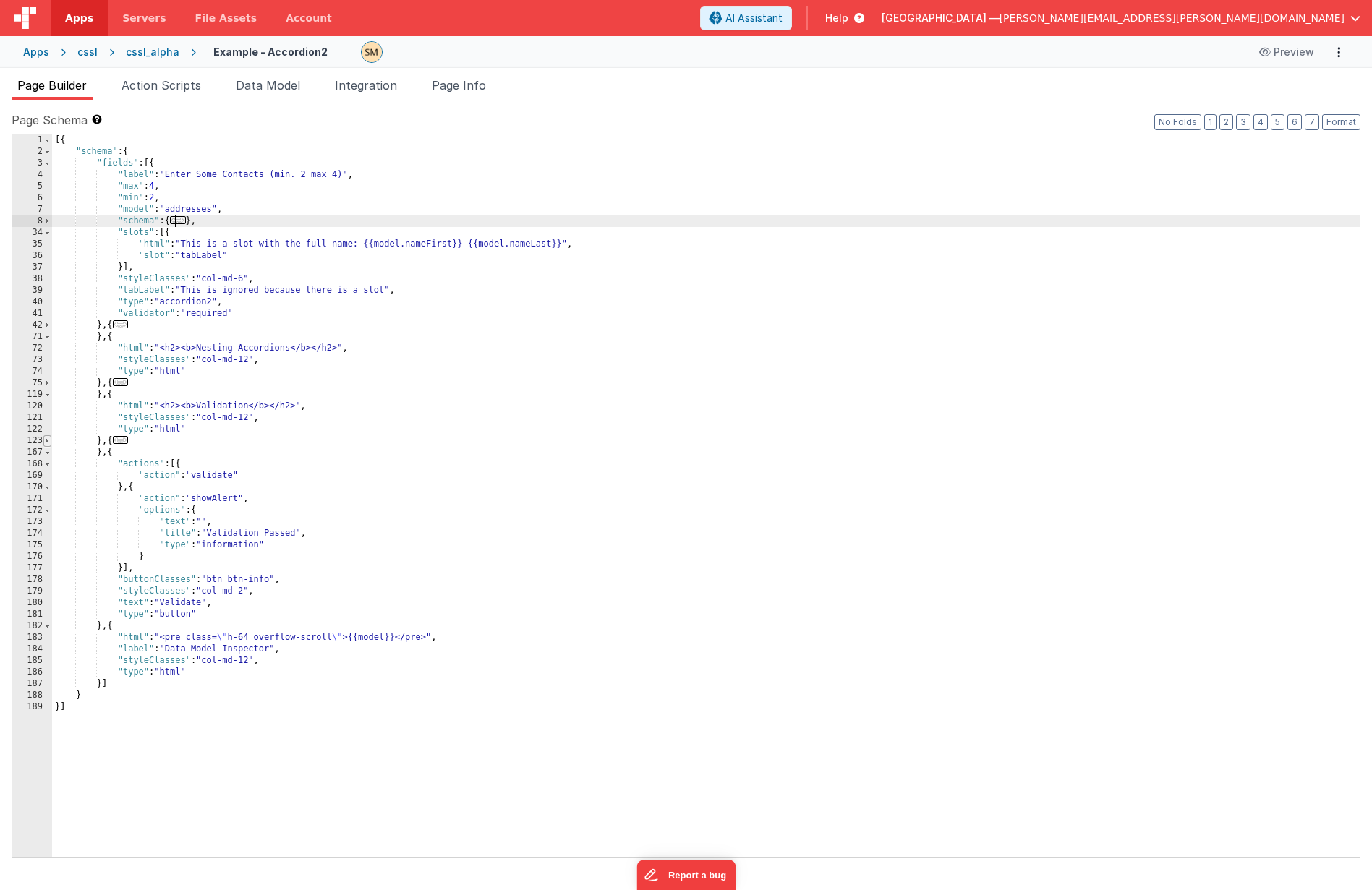
click at [51, 444] on span at bounding box center [47, 441] width 8 height 12
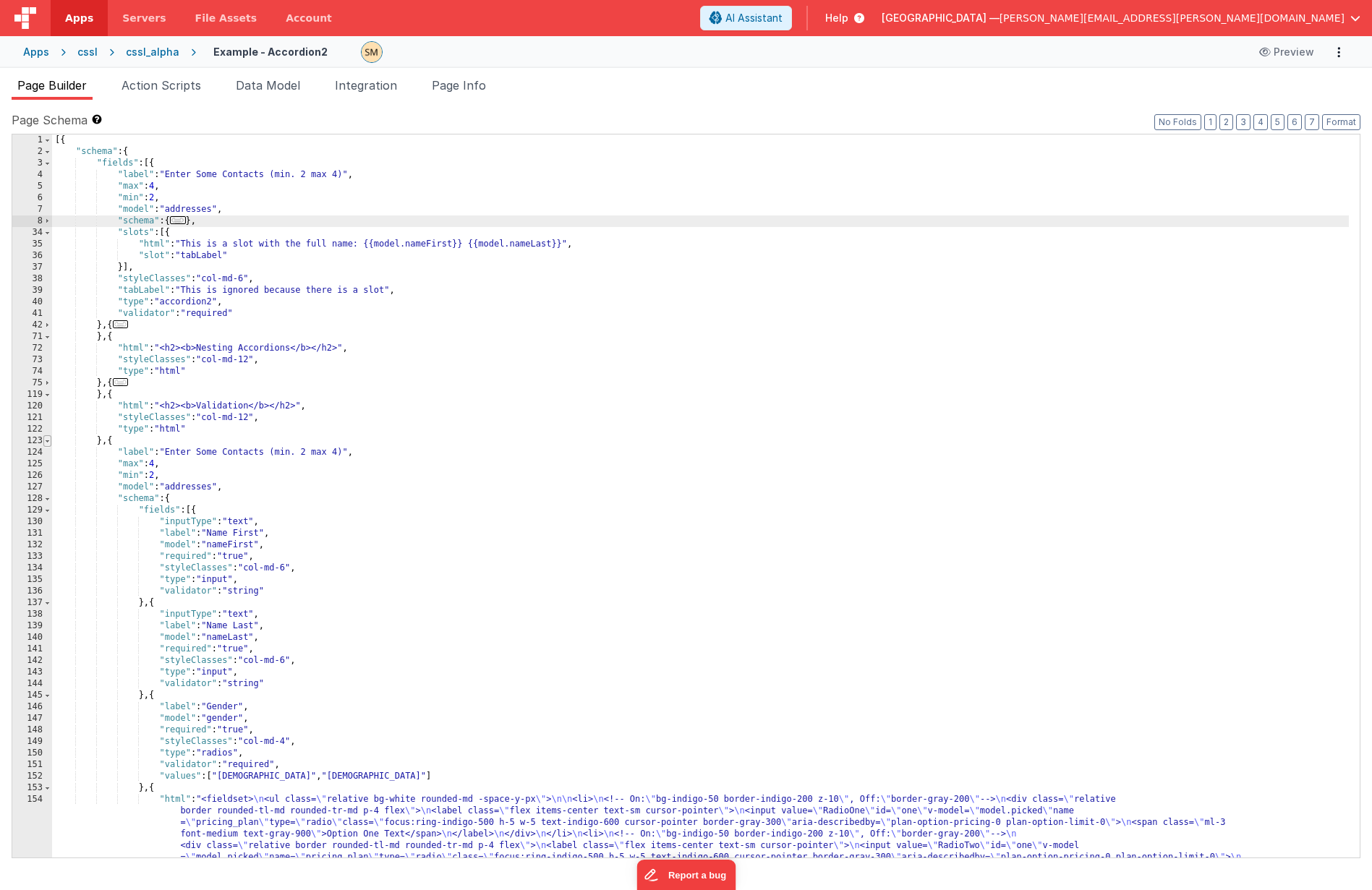
click at [51, 443] on span at bounding box center [47, 441] width 8 height 12
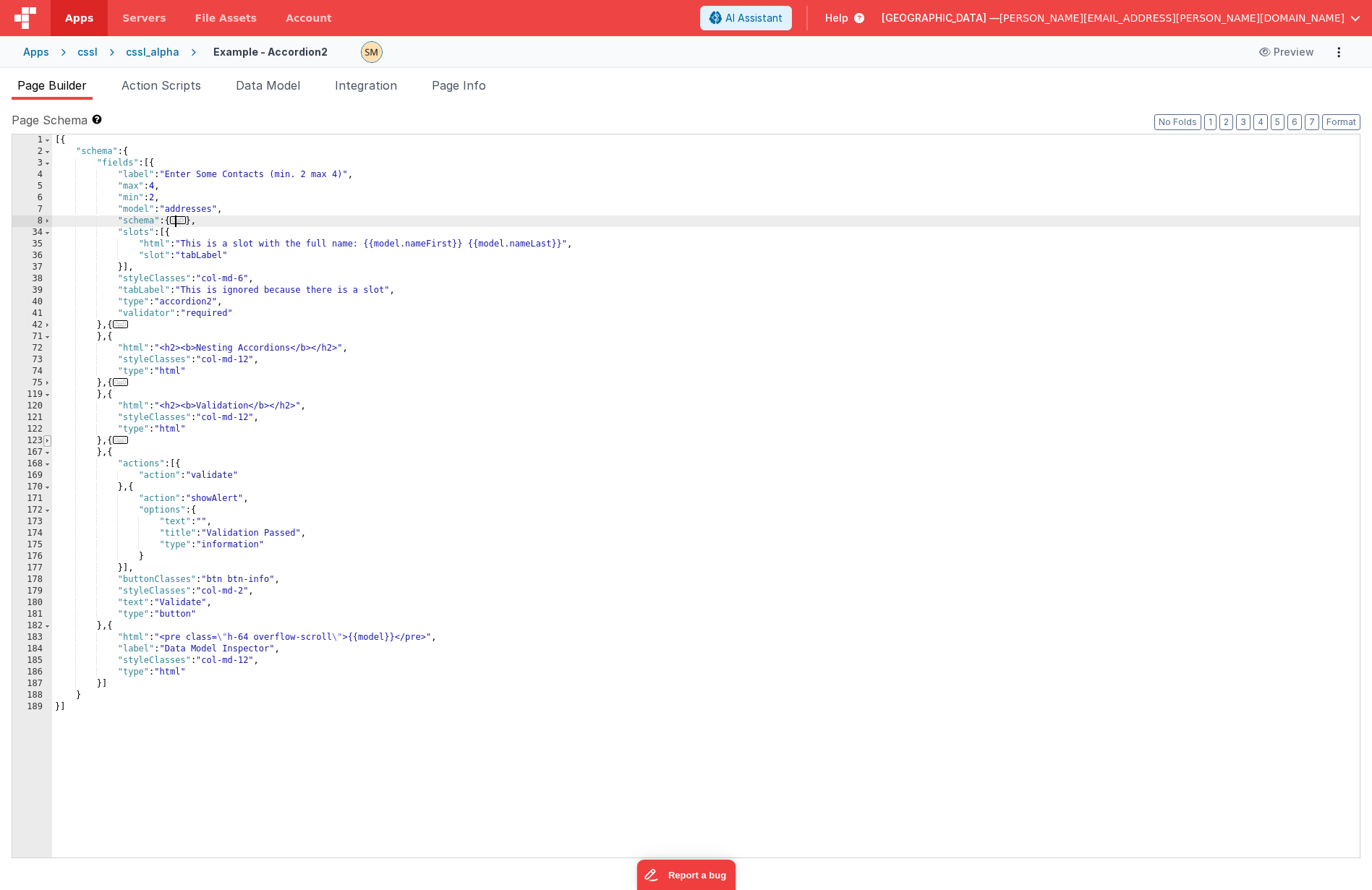
click at [51, 443] on span at bounding box center [47, 441] width 8 height 12
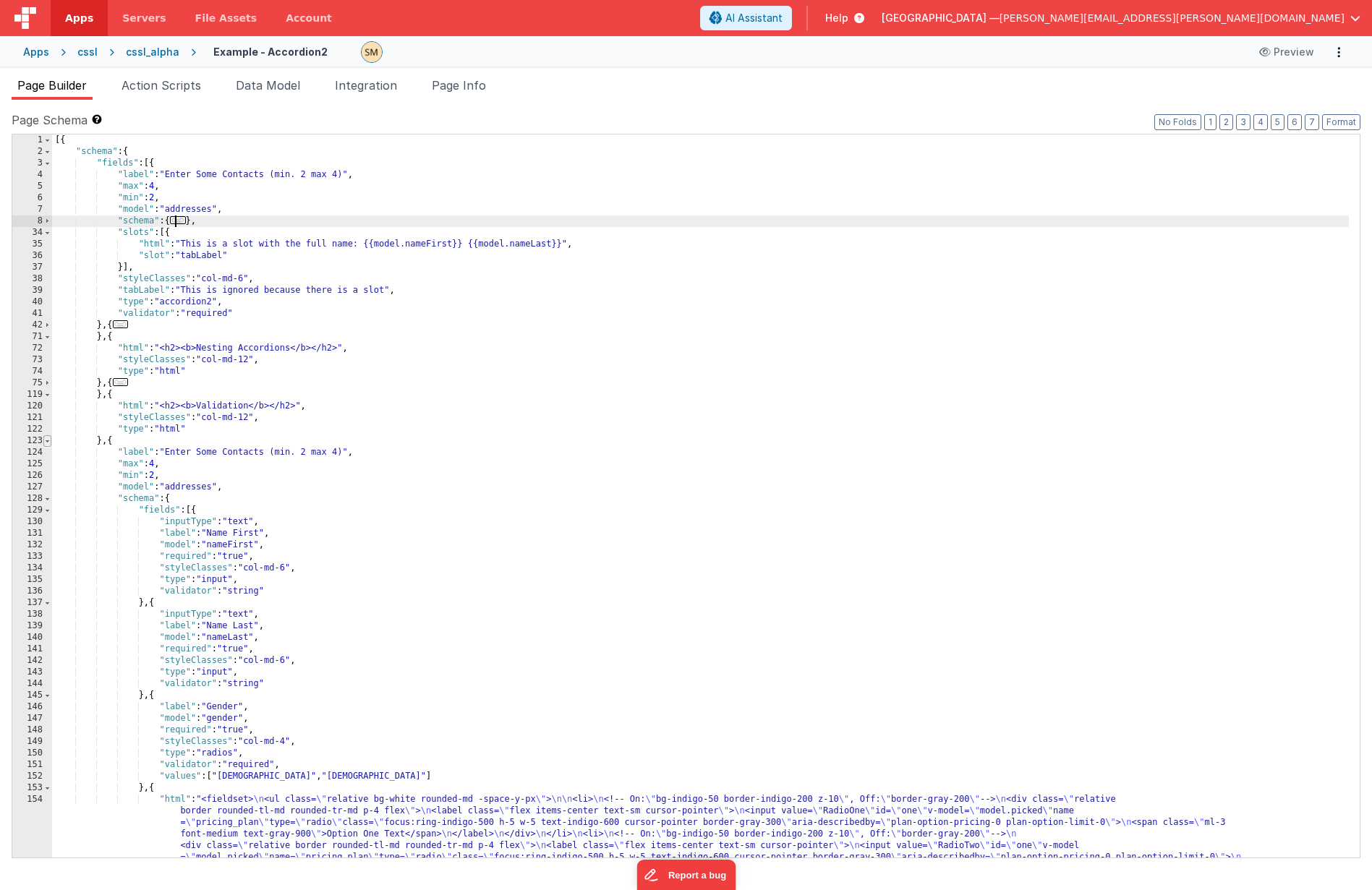
click at [51, 443] on span at bounding box center [47, 441] width 8 height 12
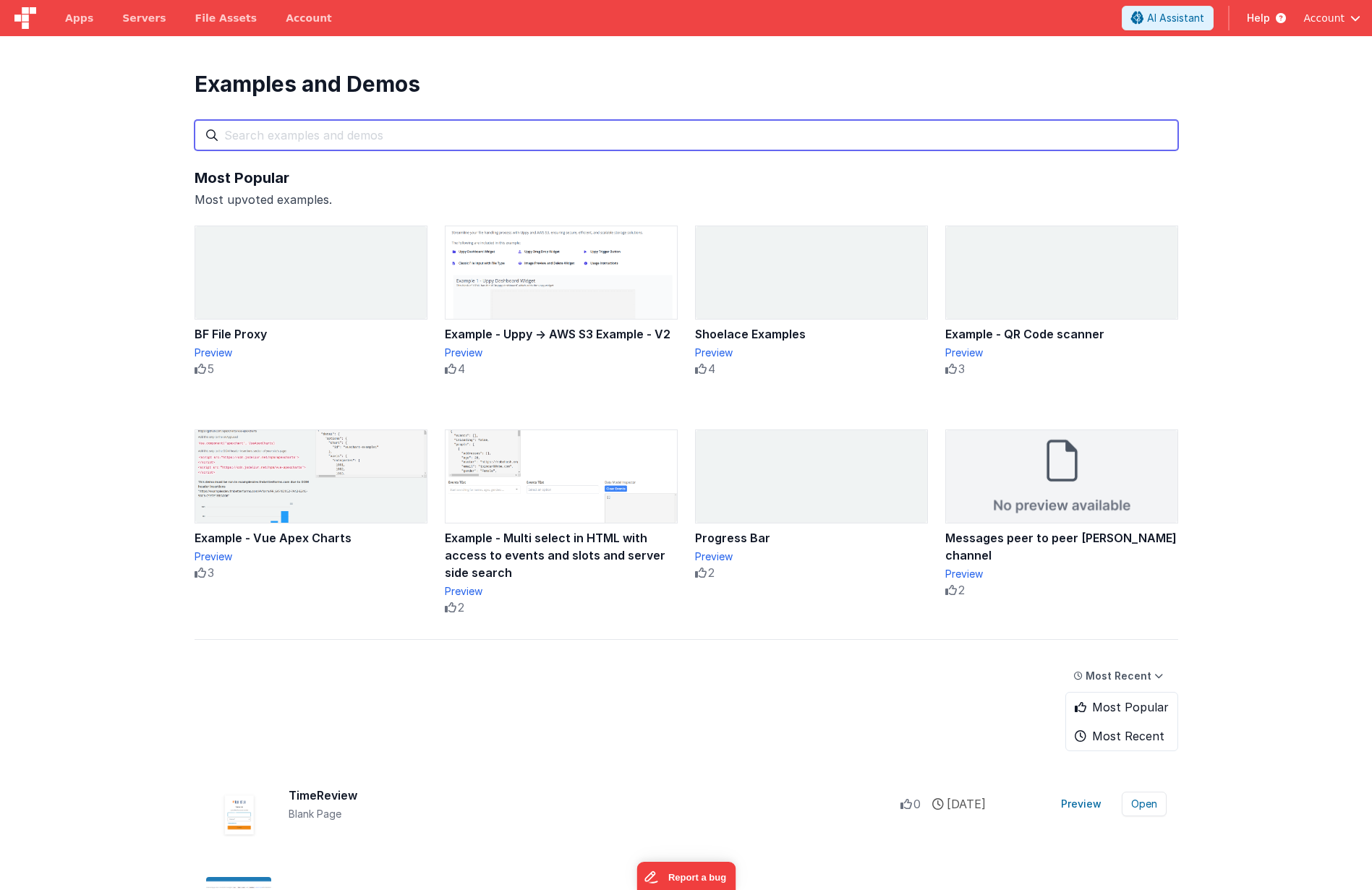
click at [287, 133] on input "text" at bounding box center [686, 135] width 983 height 30
paste input "Advanced Select"
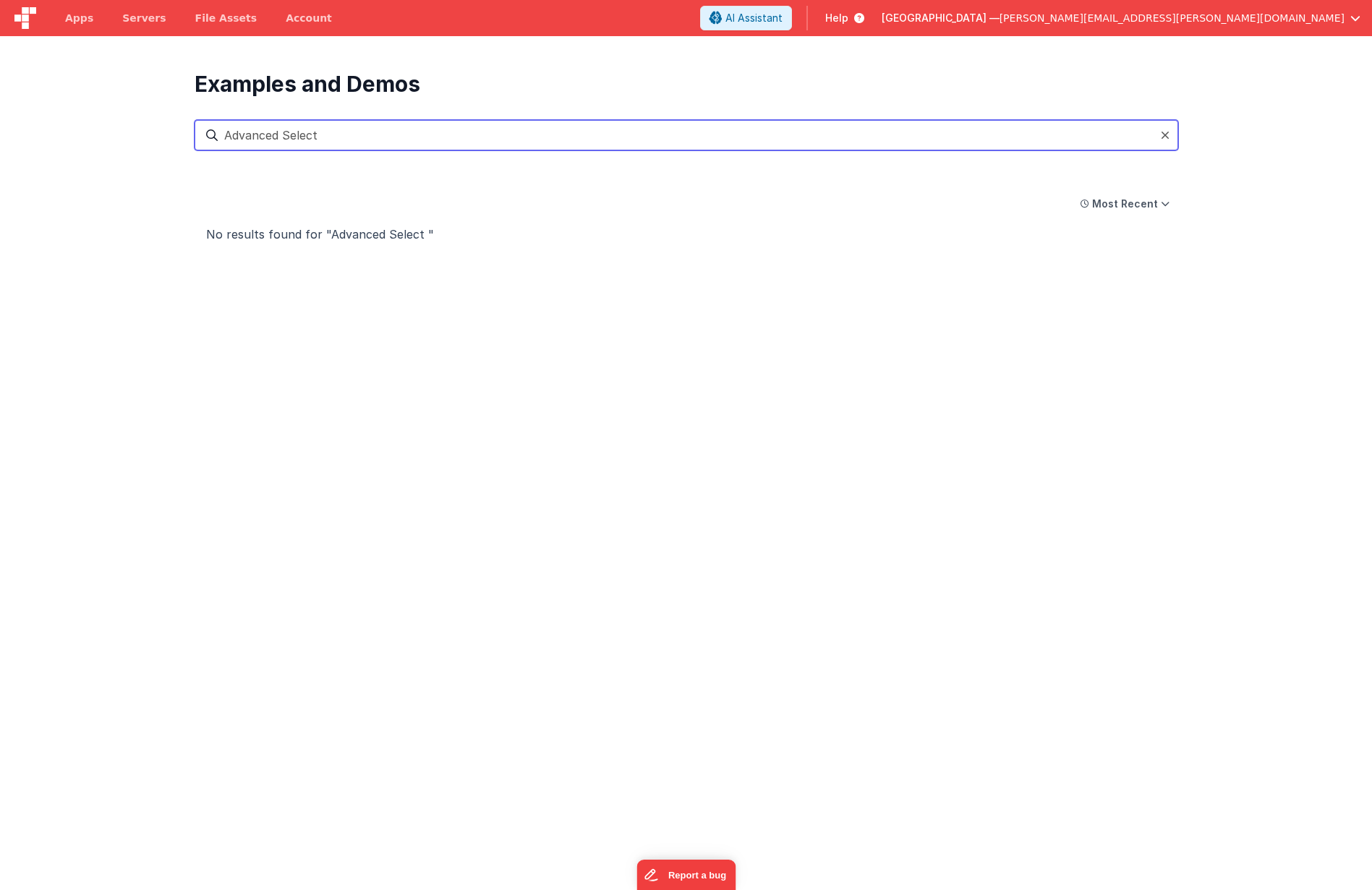
drag, startPoint x: 319, startPoint y: 139, endPoint x: 198, endPoint y: 126, distance: 121.7
click at [198, 126] on input "Advanced Select" at bounding box center [686, 135] width 983 height 30
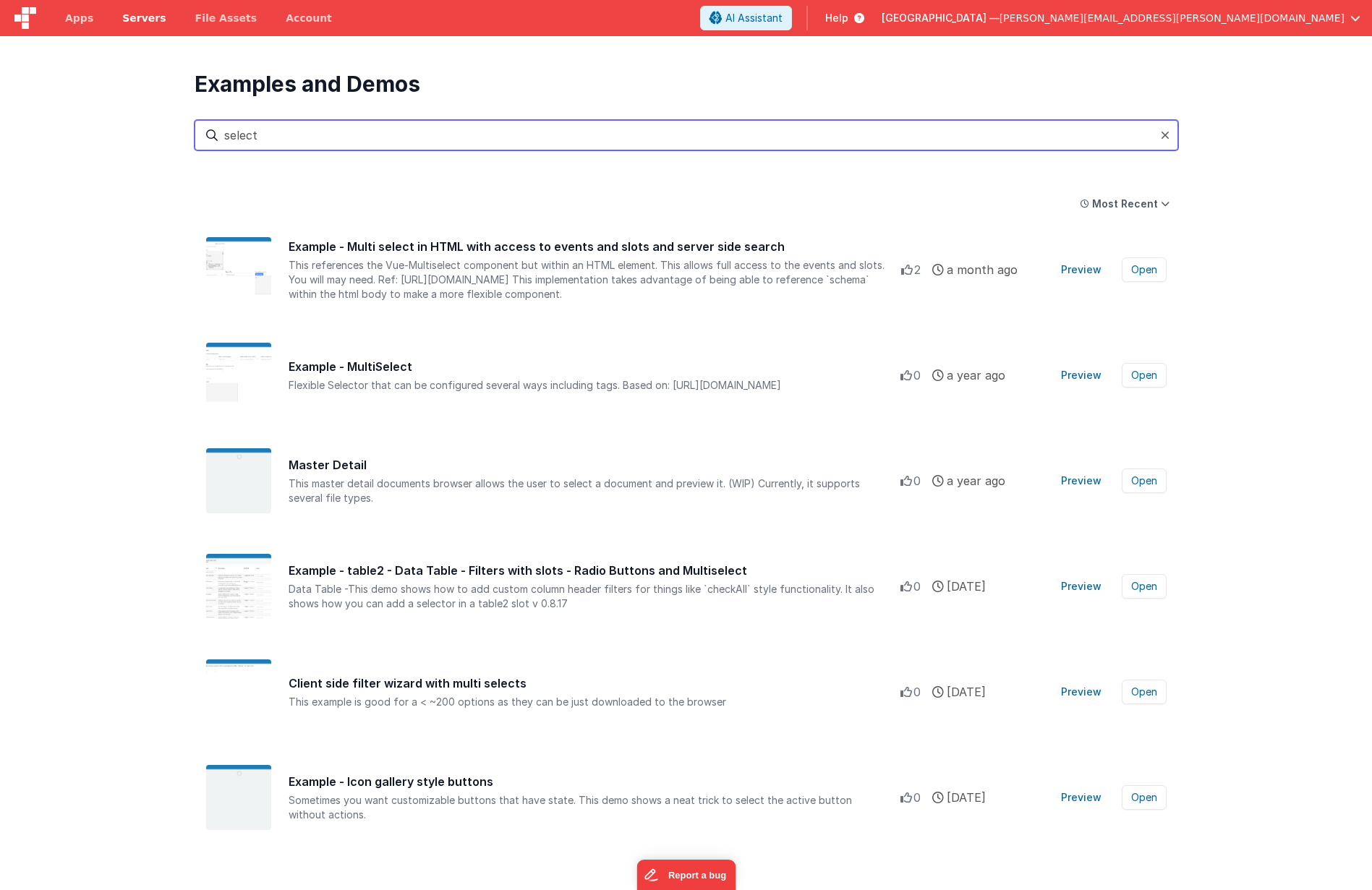
type input "select"
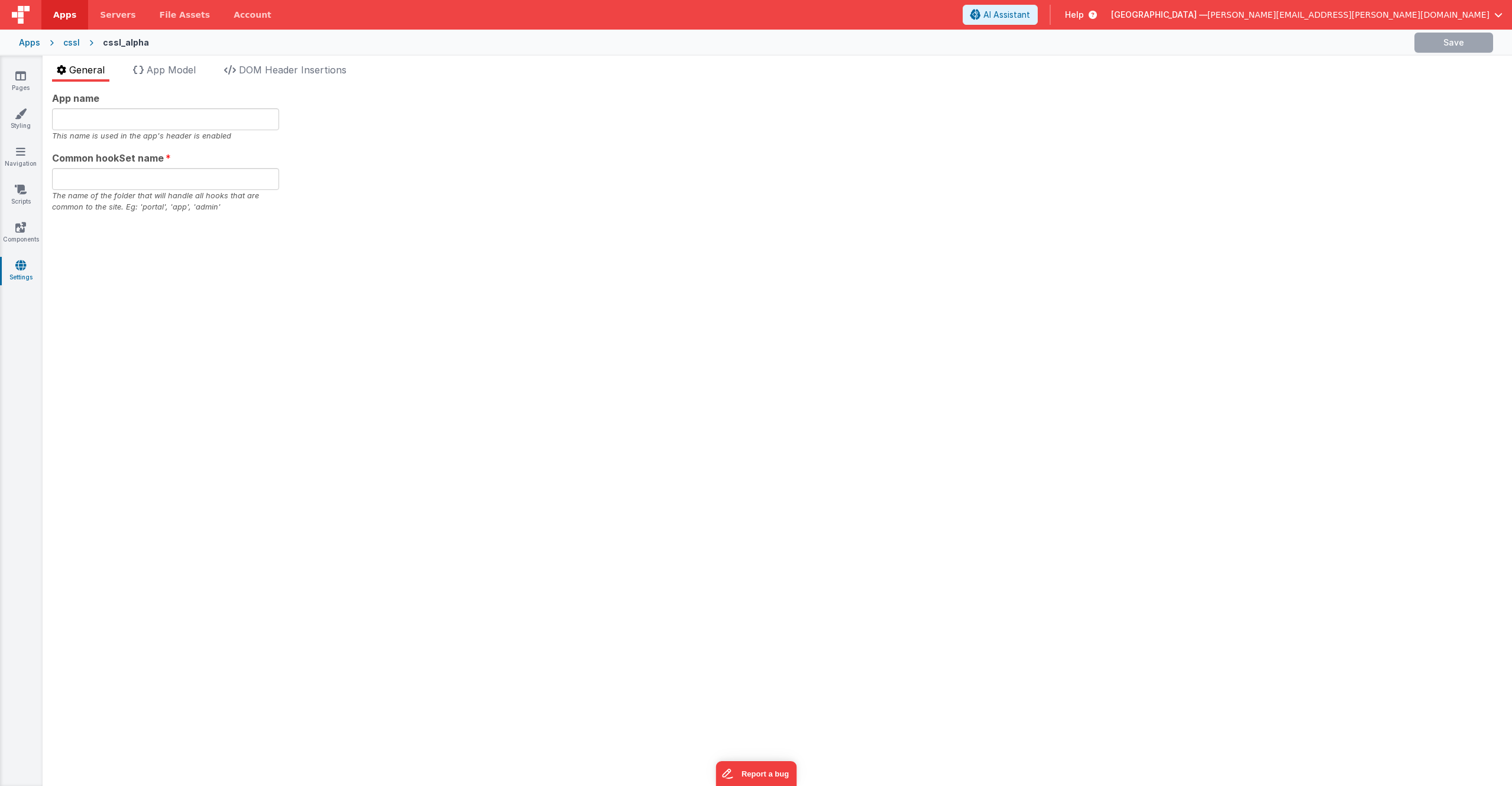
type input "CSSL"
type input "commoncssl"
click at [20, 194] on icon at bounding box center [21, 189] width 12 height 12
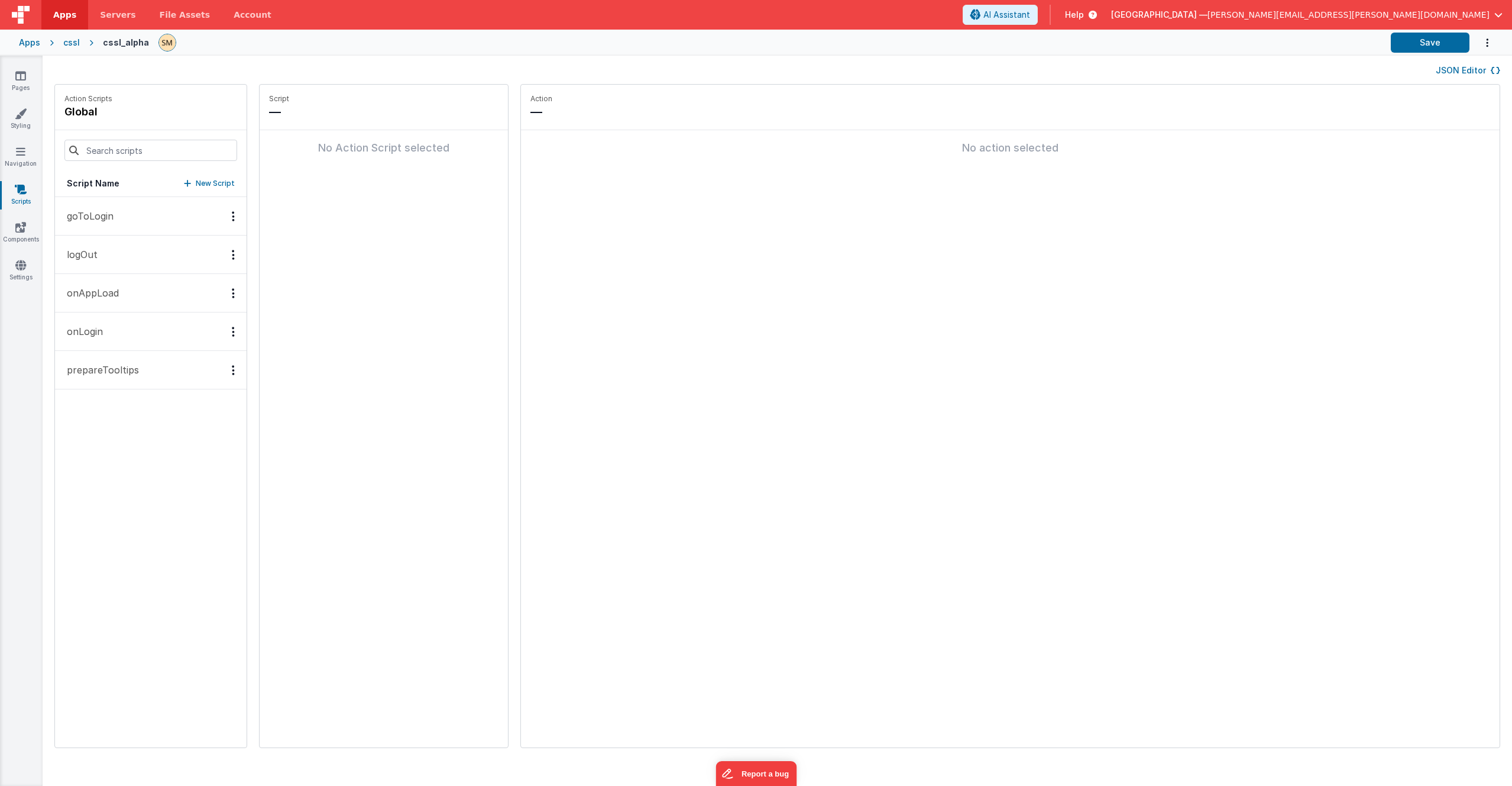
click at [95, 217] on p "goToLogin" at bounding box center [87, 215] width 54 height 14
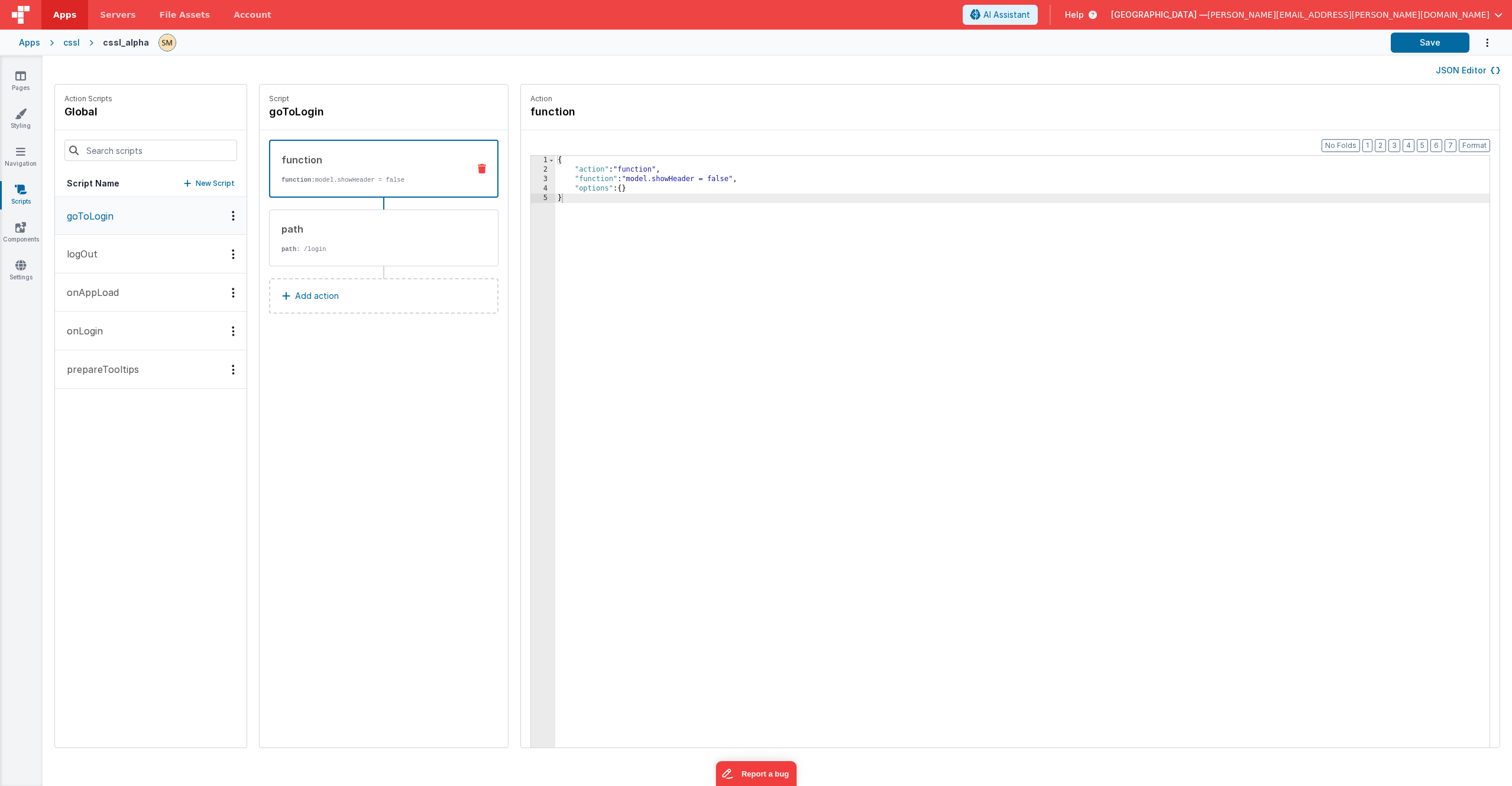
click at [97, 253] on button "logOut" at bounding box center [151, 254] width 192 height 39
click at [102, 220] on p "goToLogin" at bounding box center [87, 215] width 54 height 14
click at [103, 259] on button "logOut" at bounding box center [151, 254] width 192 height 39
click at [103, 294] on p "onAppLoad" at bounding box center [89, 292] width 59 height 14
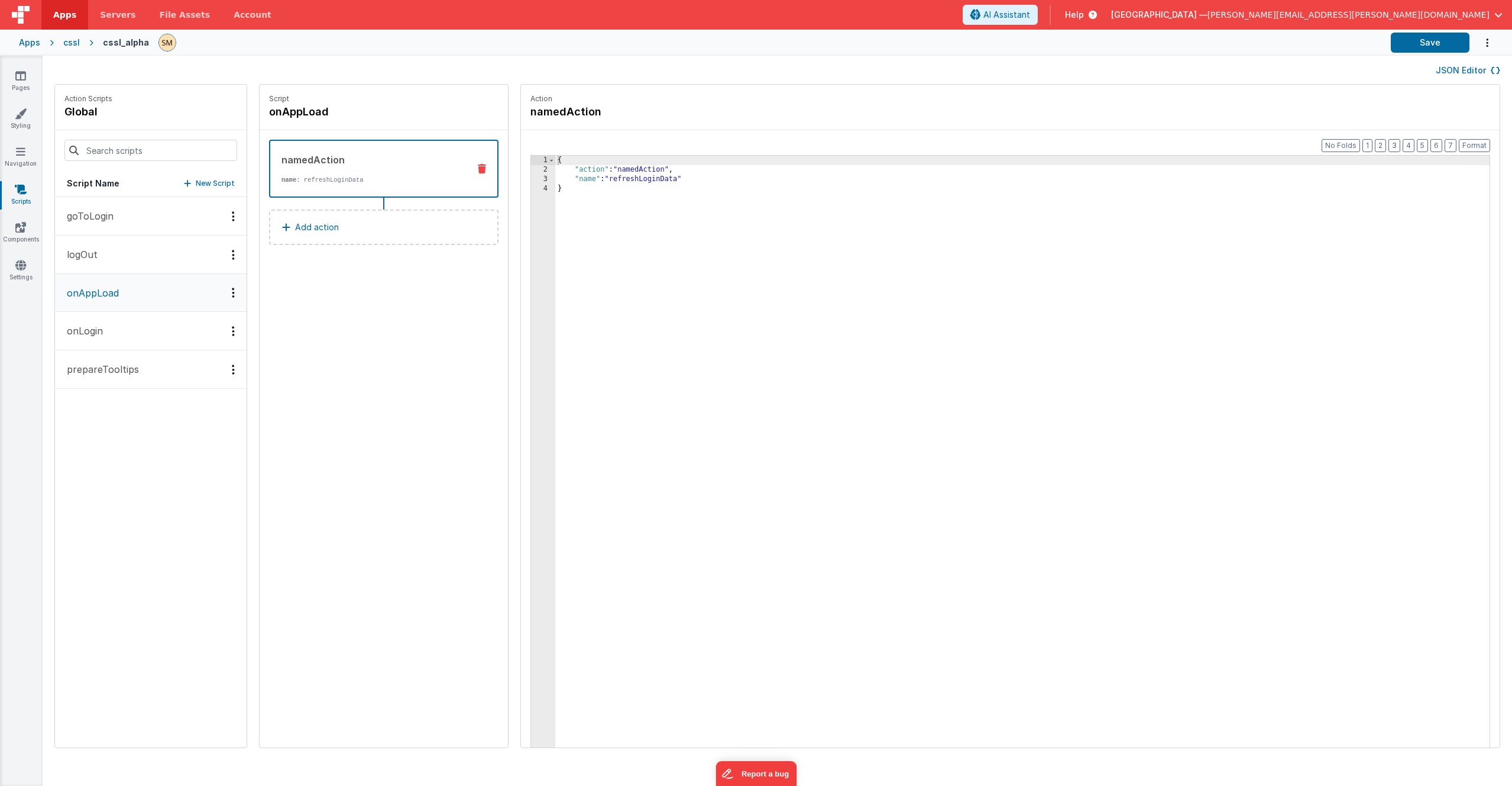
click at [101, 330] on p "onLogin" at bounding box center [81, 330] width 43 height 14
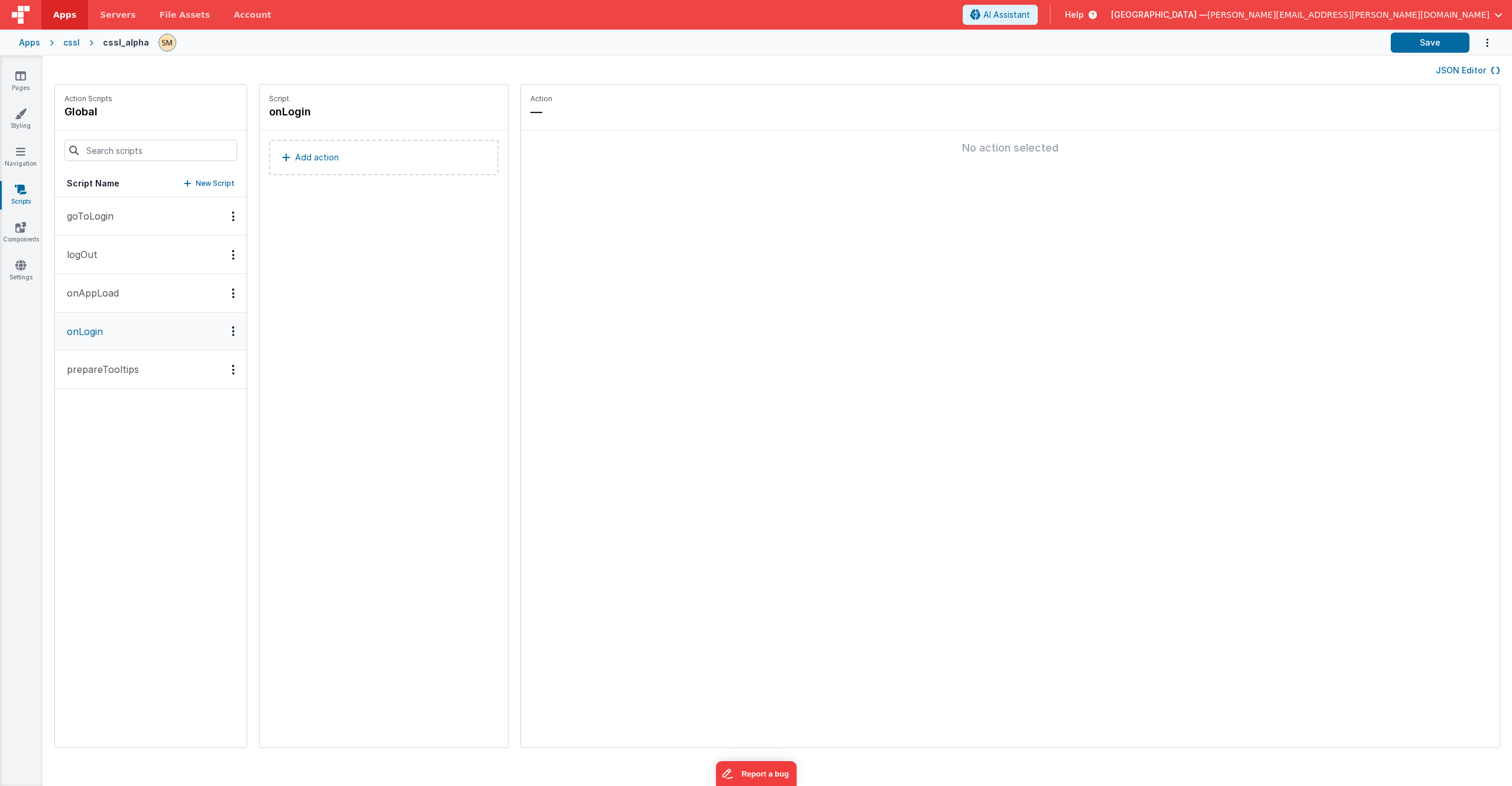
click at [104, 371] on p "prepareTooltips" at bounding box center [100, 368] width 79 height 14
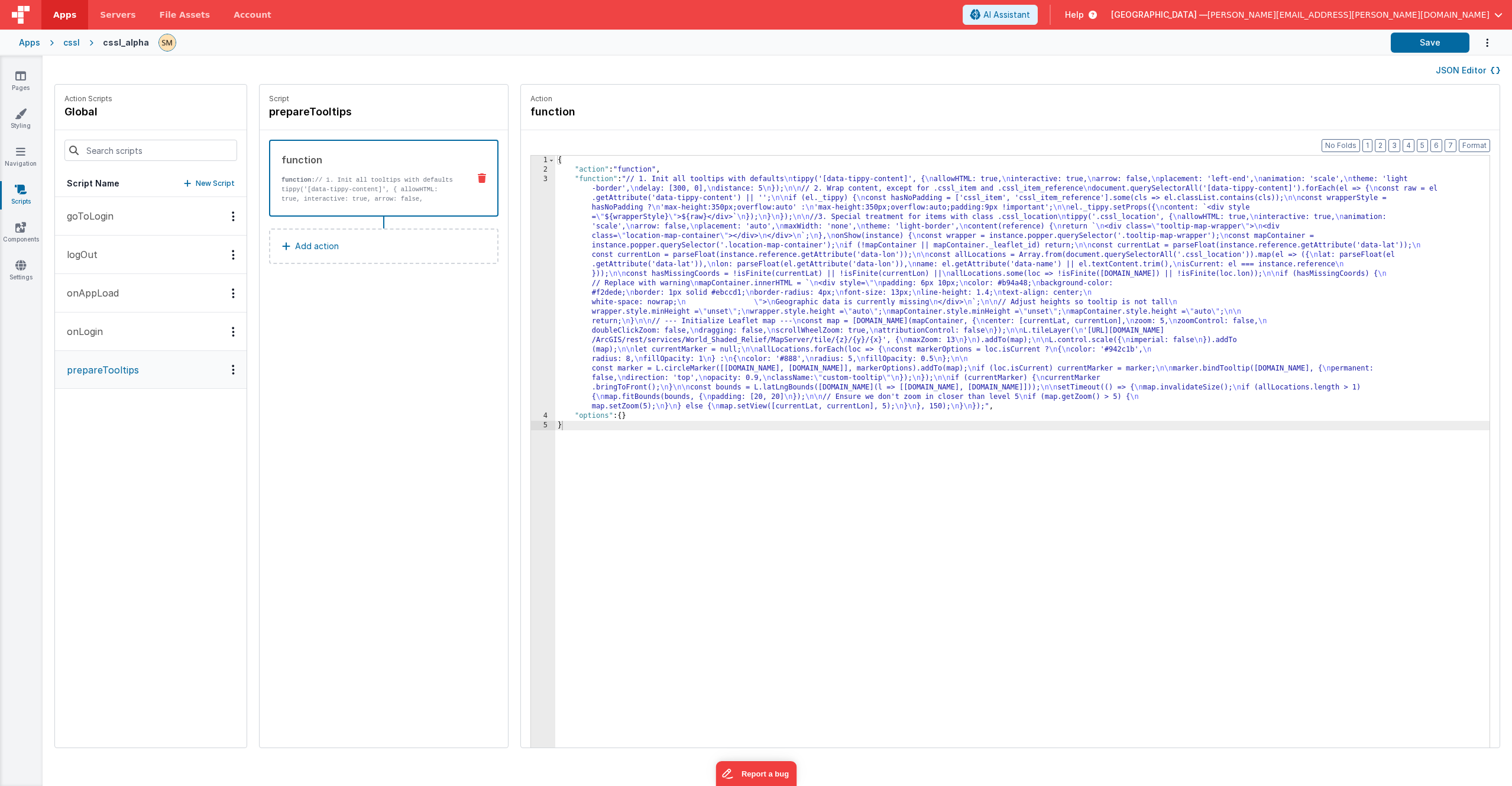
click at [97, 331] on p "onLogin" at bounding box center [81, 331] width 43 height 14
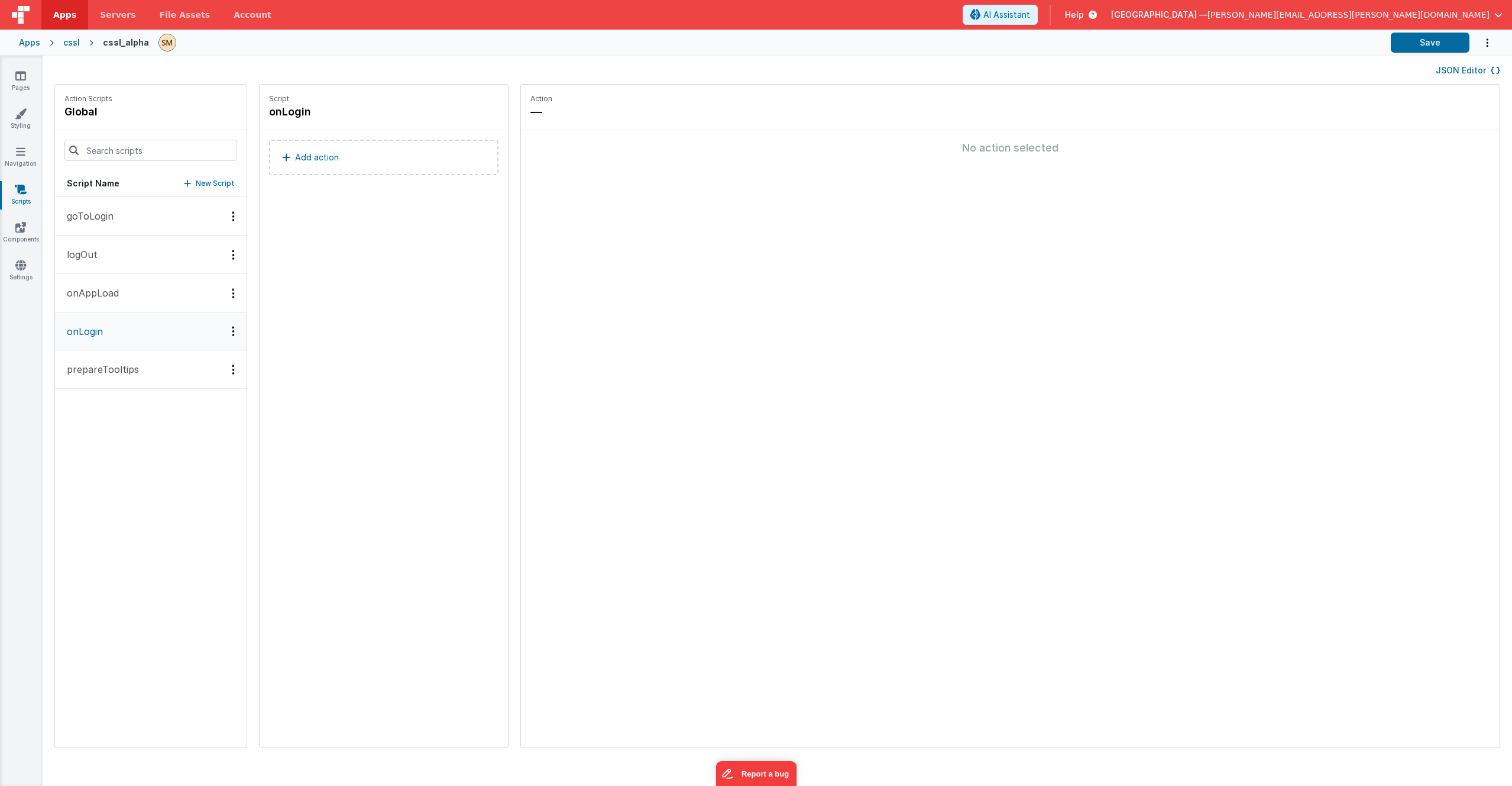
click at [91, 289] on p "onAppLoad" at bounding box center [89, 292] width 59 height 14
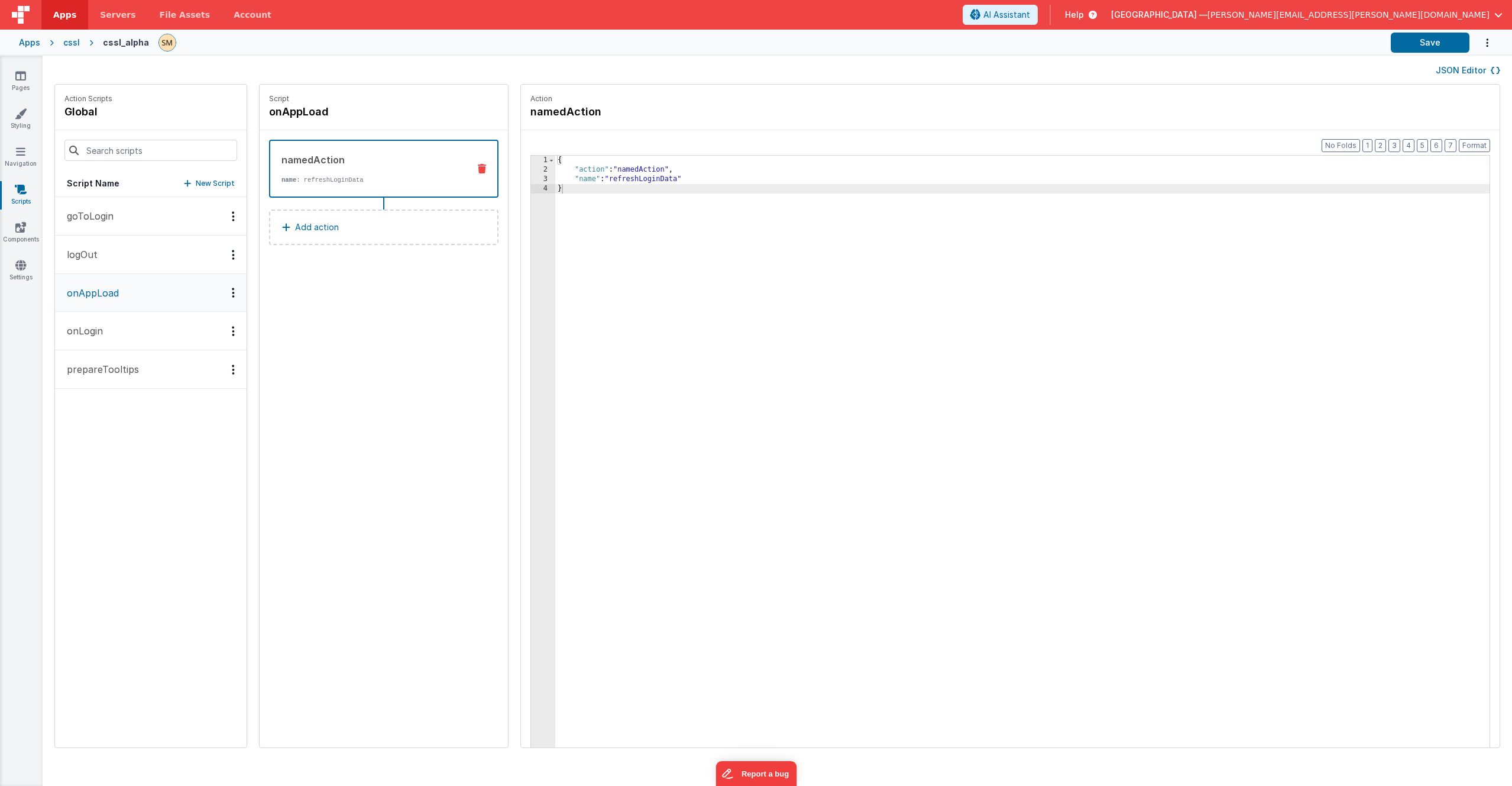
click at [95, 259] on p "logOut" at bounding box center [79, 254] width 38 height 14
click at [92, 216] on p "goToLogin" at bounding box center [87, 215] width 54 height 14
click at [21, 84] on link "Pages" at bounding box center [21, 81] width 42 height 23
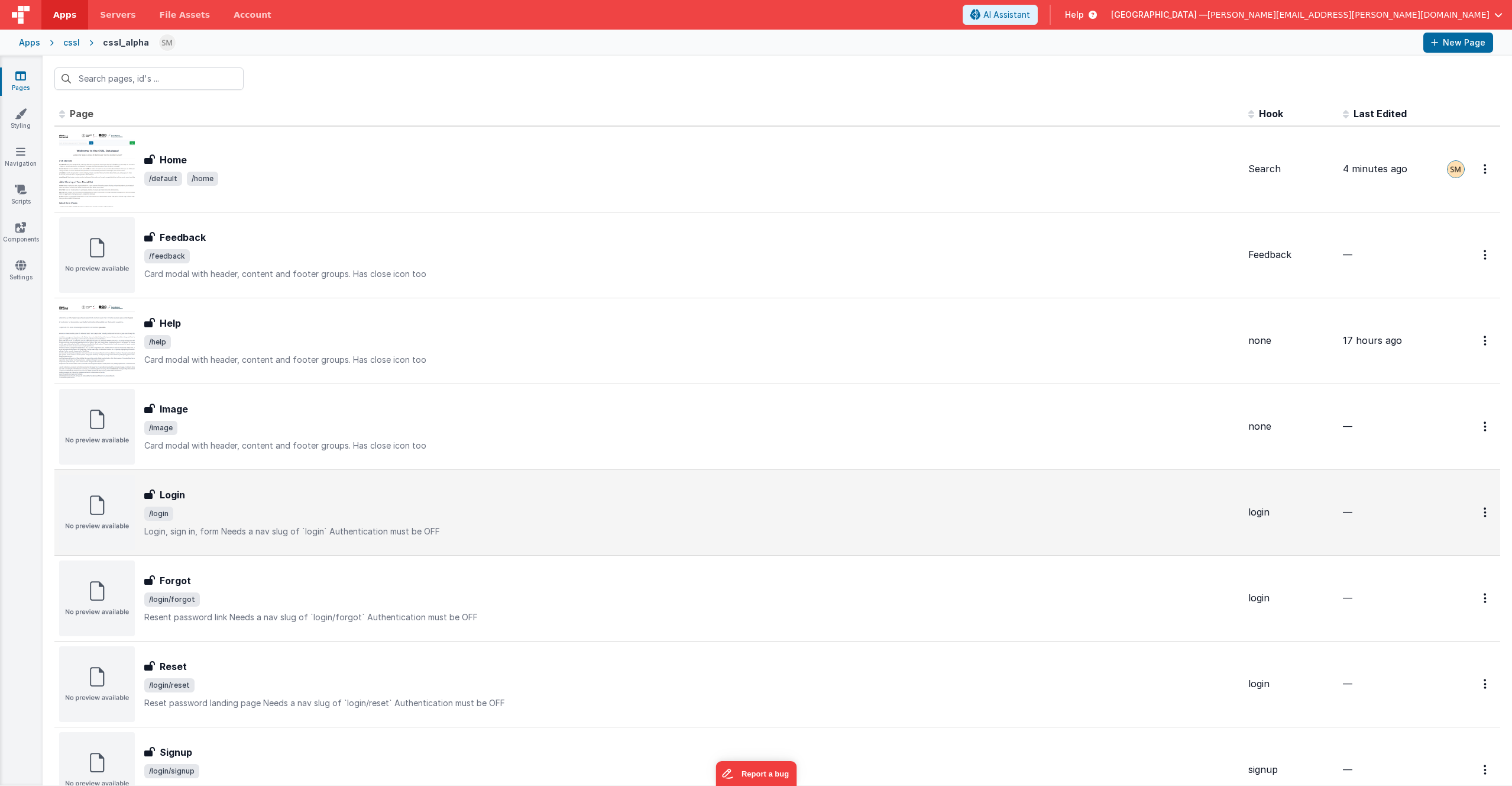
click at [236, 501] on div "Login" at bounding box center [691, 494] width 1095 height 14
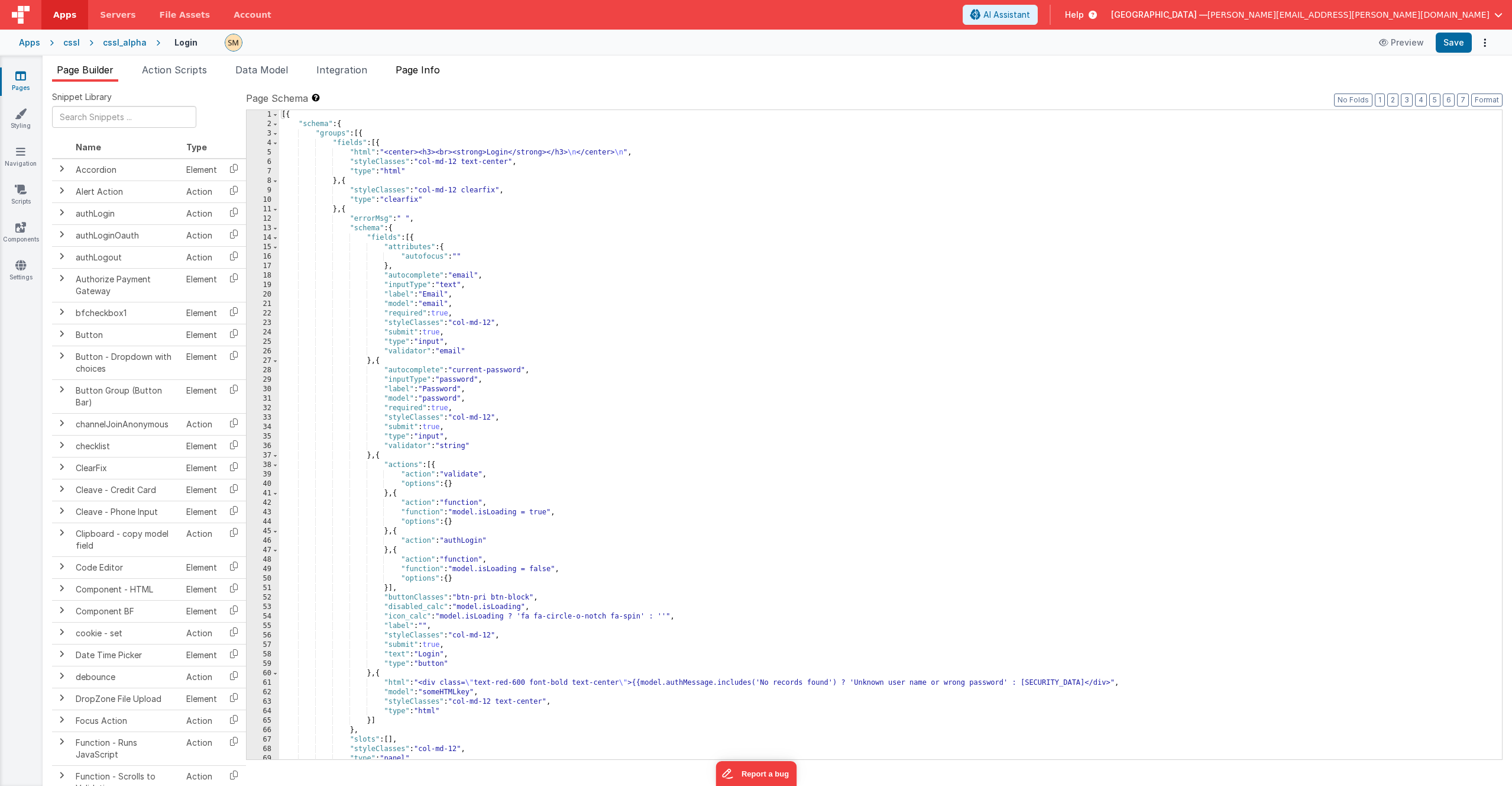
click at [420, 70] on span "Page Info" at bounding box center [417, 70] width 45 height 12
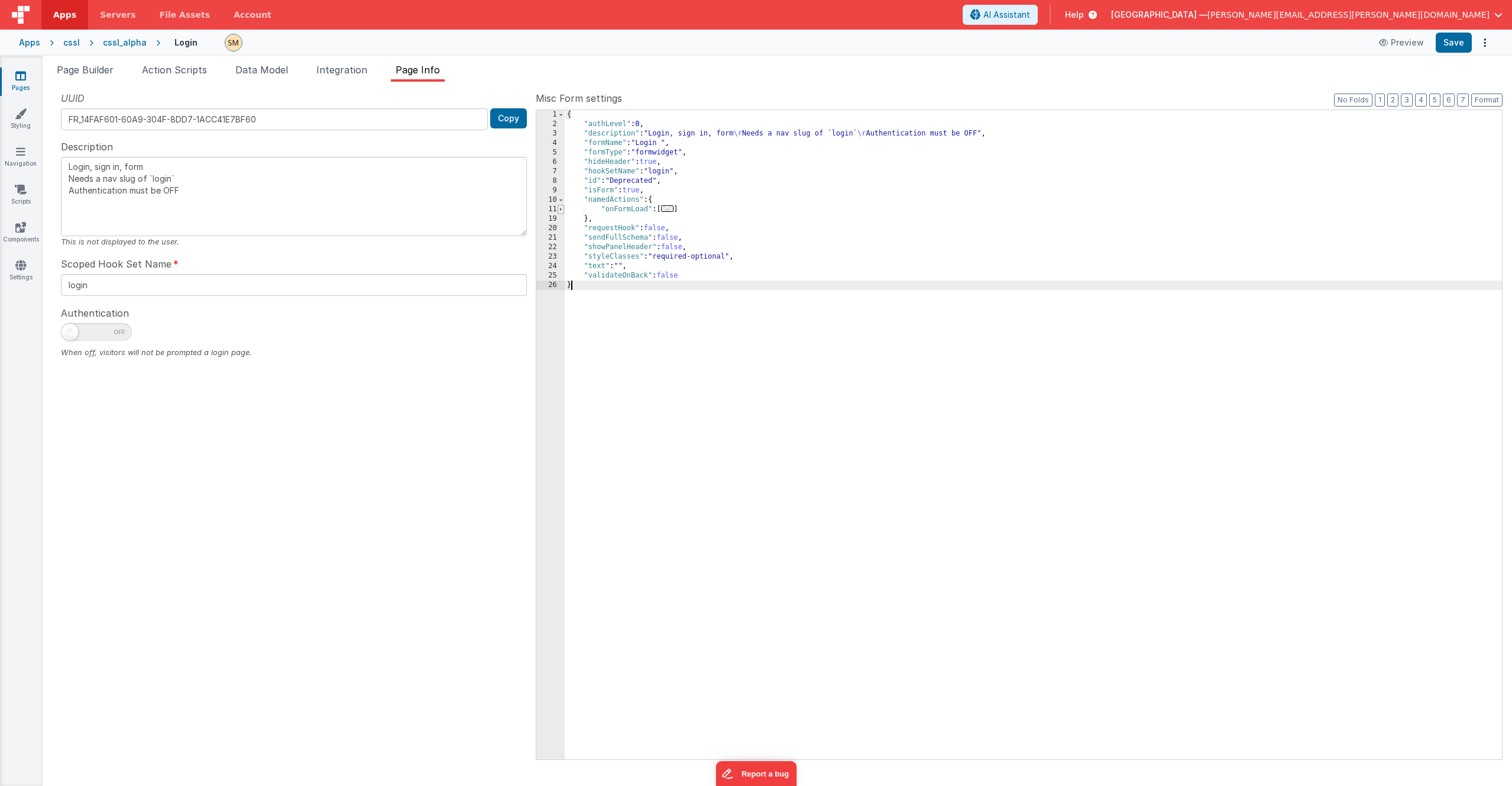
click at [561, 210] on span at bounding box center [561, 209] width 7 height 10
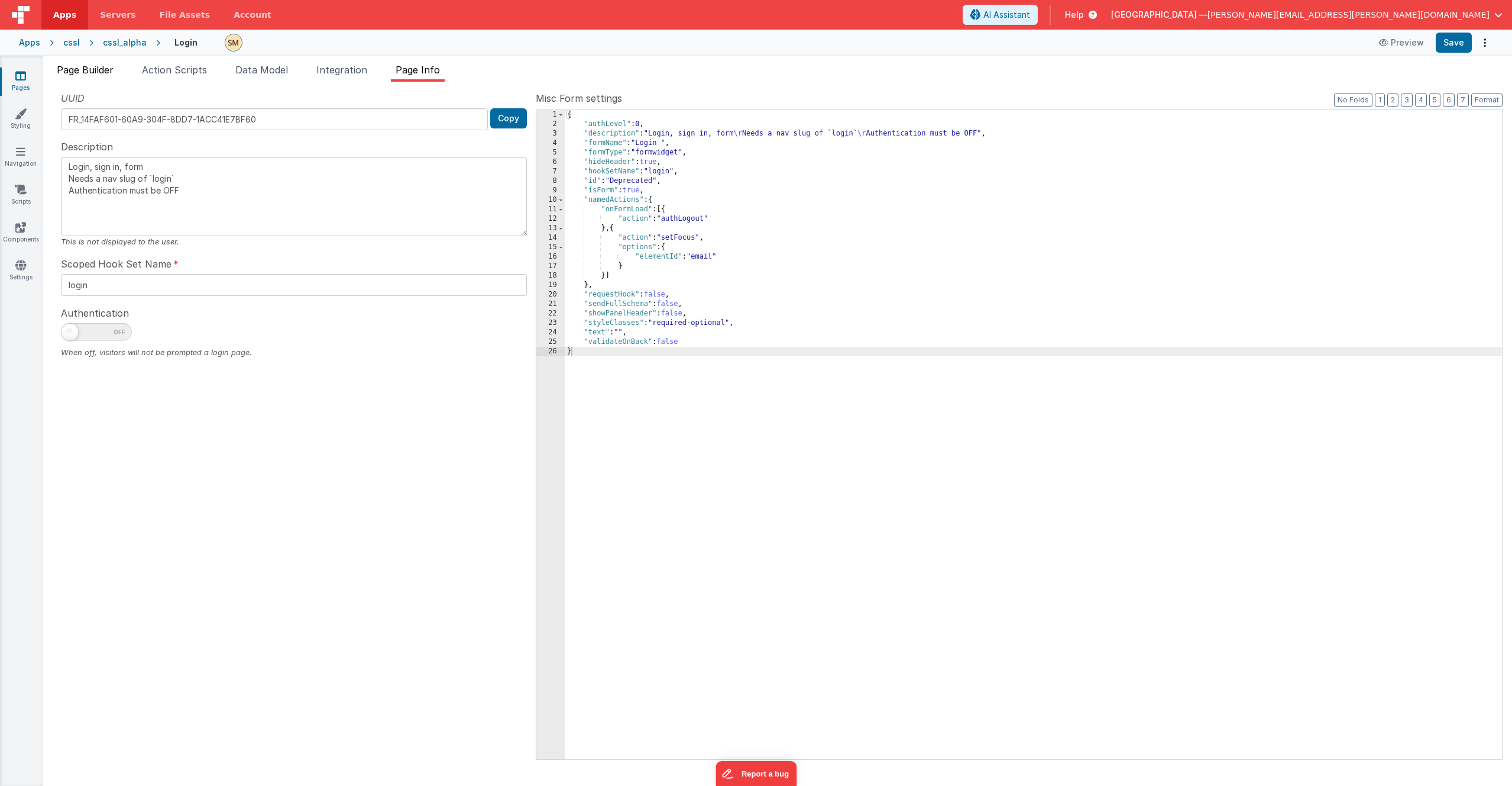
click at [100, 70] on span "Page Builder" at bounding box center [86, 70] width 57 height 12
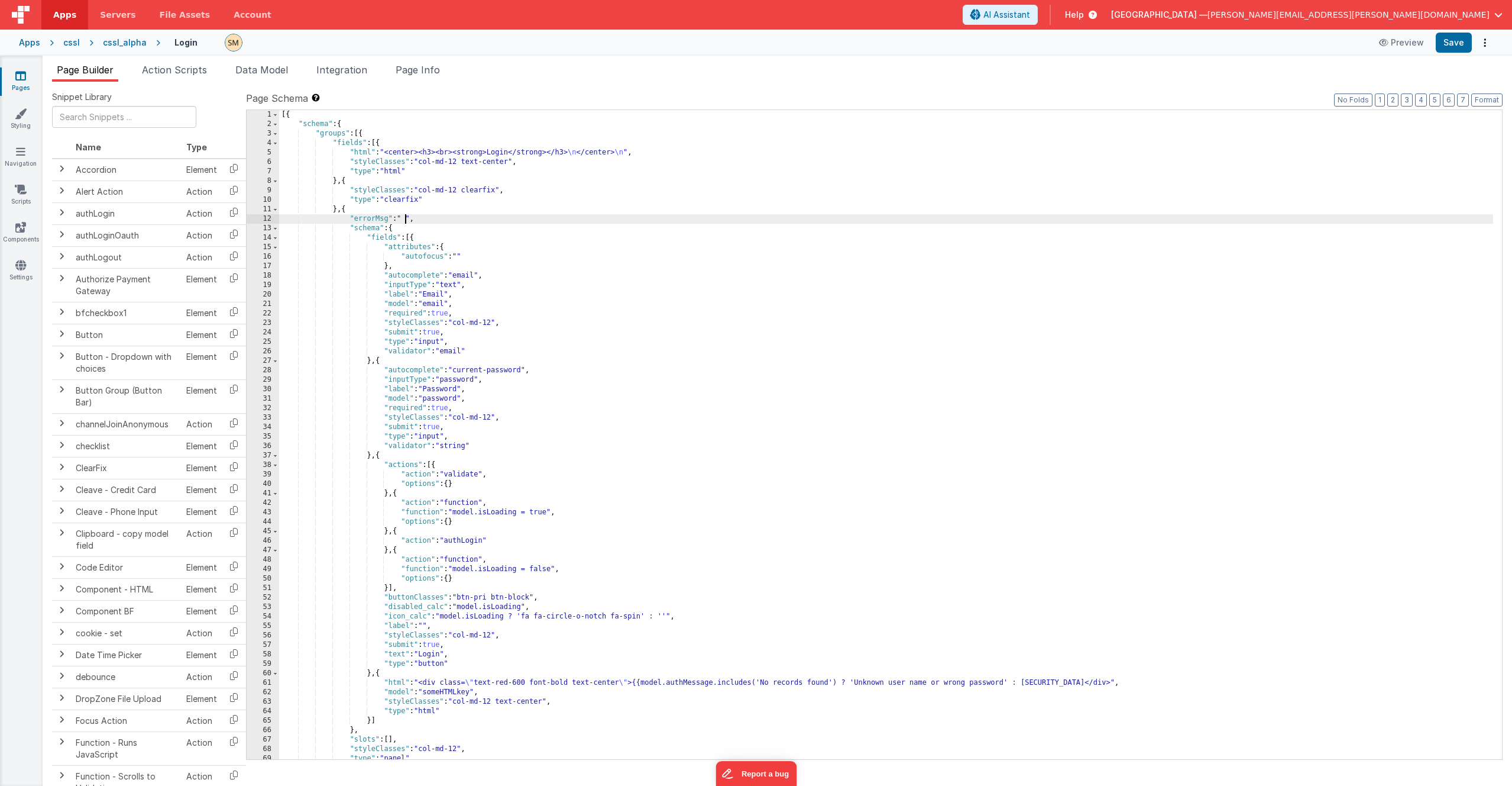
click at [407, 214] on div "[{ "schema" : { "groups" : [{ "fields" : [{ "html" : "<center><h3><br><strong>L…" at bounding box center [886, 444] width 1214 height 668
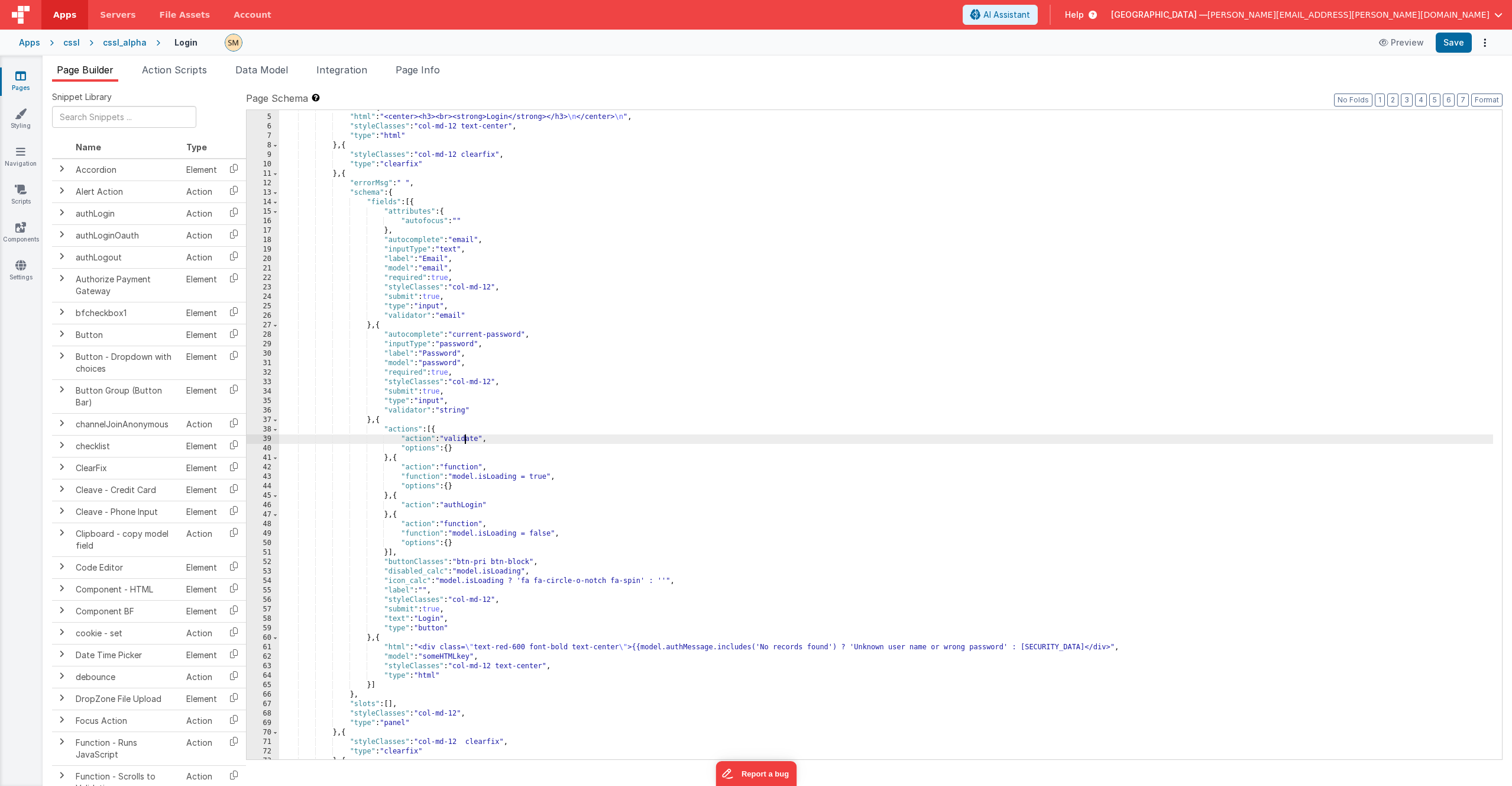
click at [466, 439] on div ""fields" : [{ "html" : "<center><h3><br><strong>Login</strong></h3> \n </center…" at bounding box center [886, 437] width 1214 height 668
click at [463, 479] on div ""fields" : [{ "html" : "<center><h3><br><strong>Login</strong></h3> \n </center…" at bounding box center [886, 437] width 1214 height 668
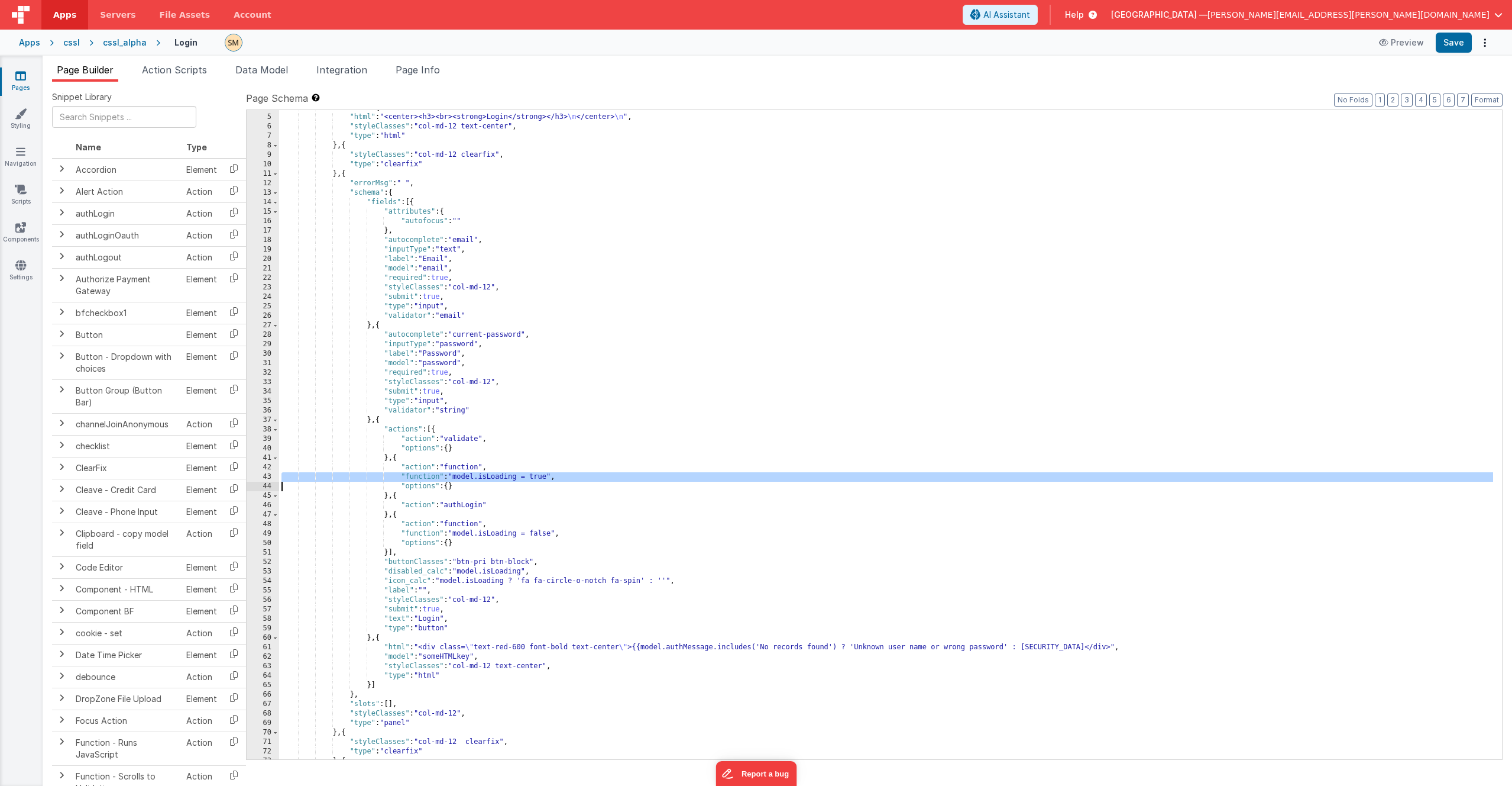
click at [463, 479] on div ""fields" : [{ "html" : "<center><h3><br><strong>Login</strong></h3> \n </center…" at bounding box center [886, 437] width 1214 height 668
click at [462, 508] on div ""fields" : [{ "html" : "<center><h3><br><strong>Login</strong></h3> \n </center…" at bounding box center [886, 437] width 1214 height 668
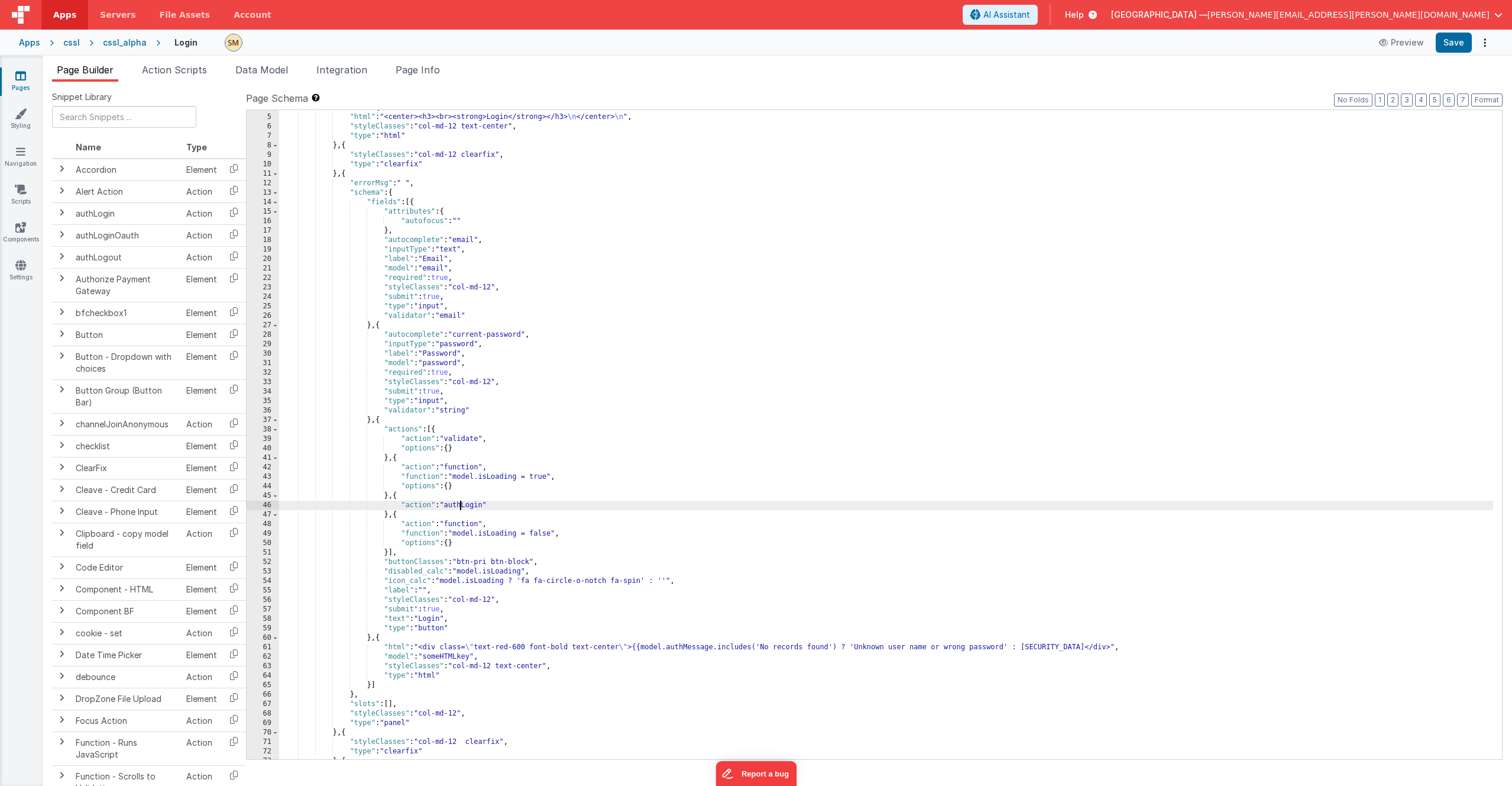
click at [462, 508] on div ""fields" : [{ "html" : "<center><h3><br><strong>Login</strong></h3> \n </center…" at bounding box center [886, 437] width 1214 height 668
click at [474, 578] on div ""fields" : [{ "html" : "<center><h3><br><strong>Login</strong></h3> \n </center…" at bounding box center [886, 437] width 1214 height 668
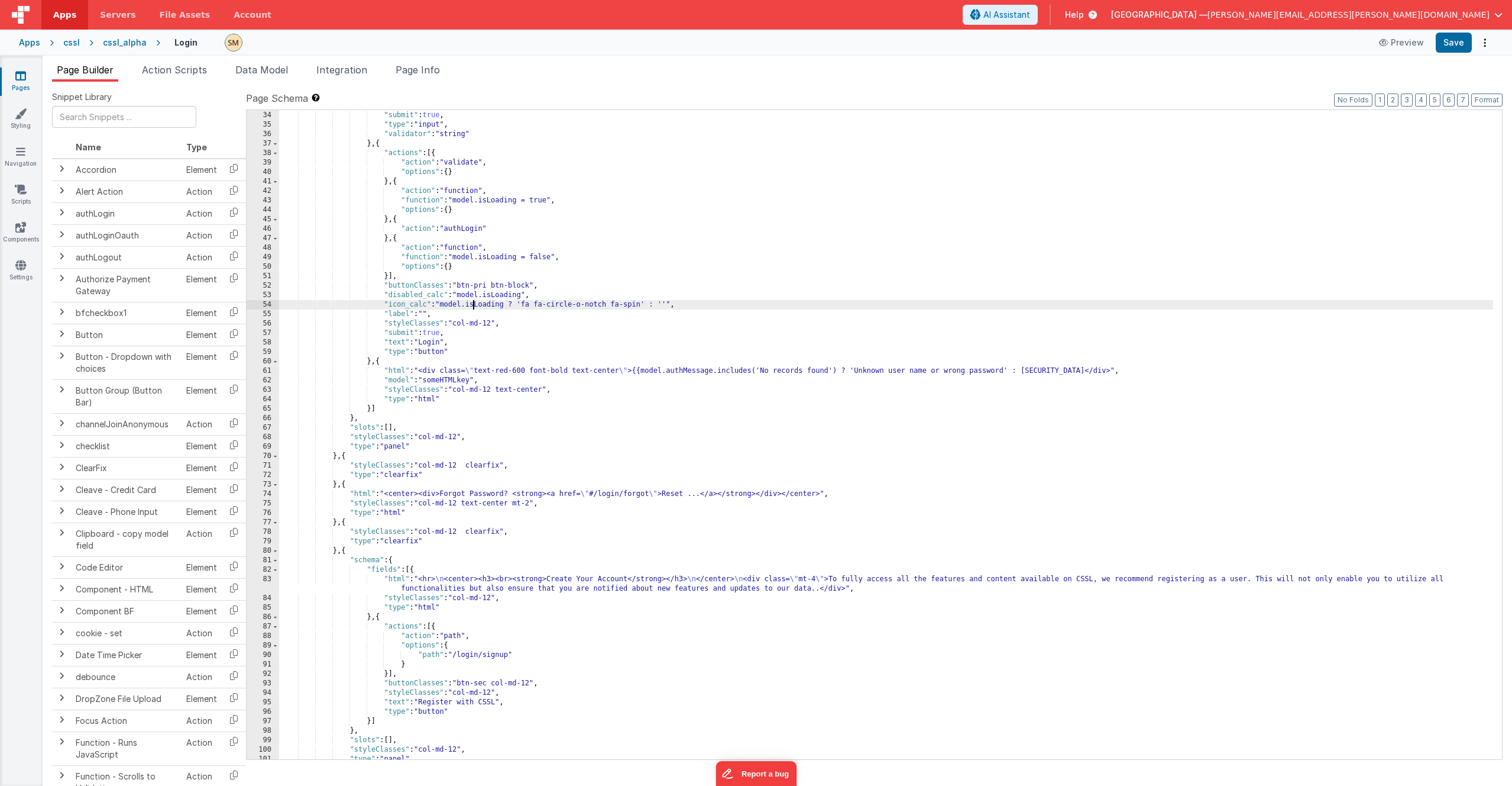
scroll to position [241, 0]
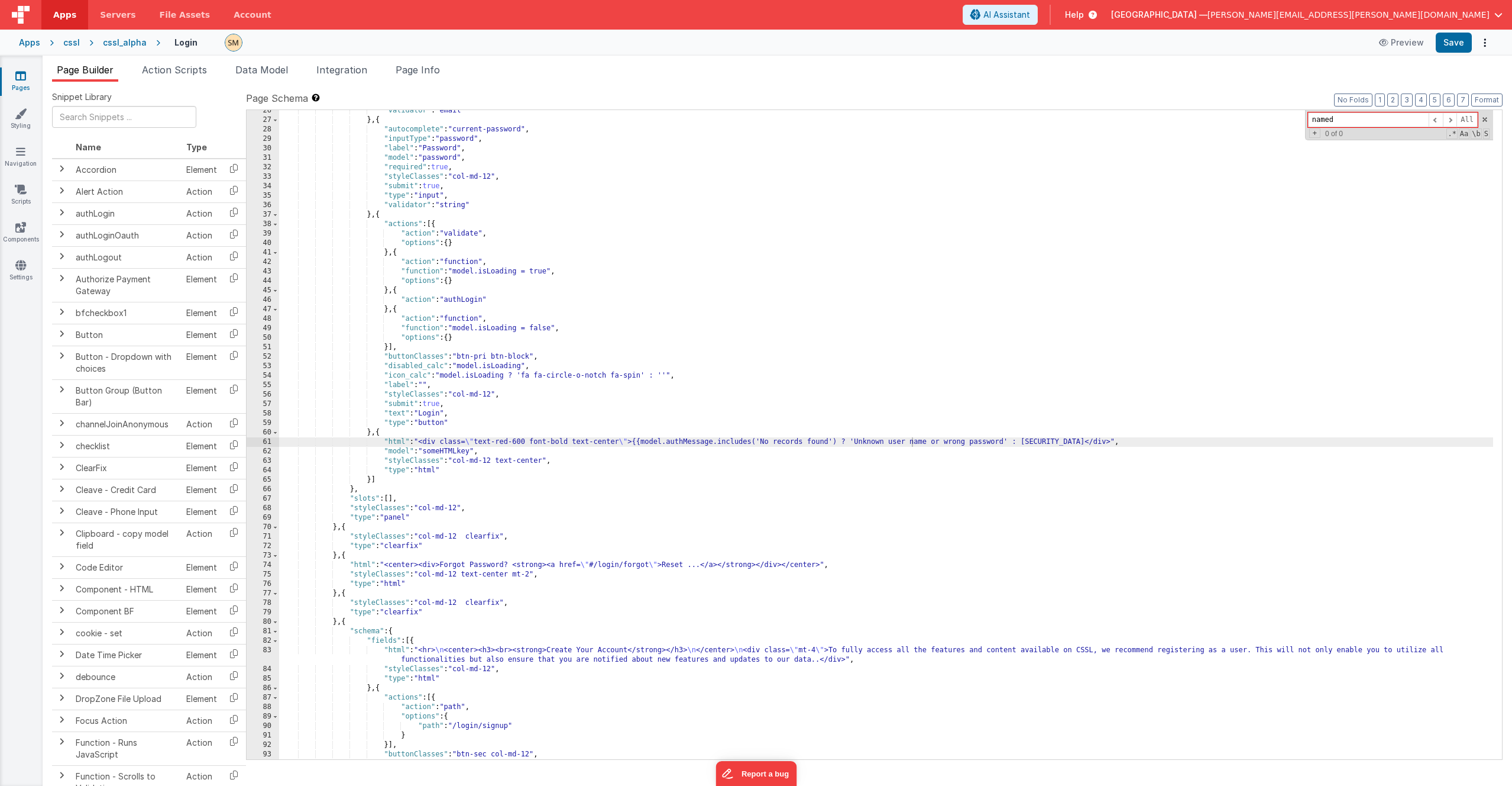
type input "named"
click at [556, 305] on div ""validator" : "email" } , { "autocomplete" : "current-password" , "inputType" :…" at bounding box center [886, 440] width 1214 height 668
click at [23, 194] on icon at bounding box center [21, 189] width 12 height 12
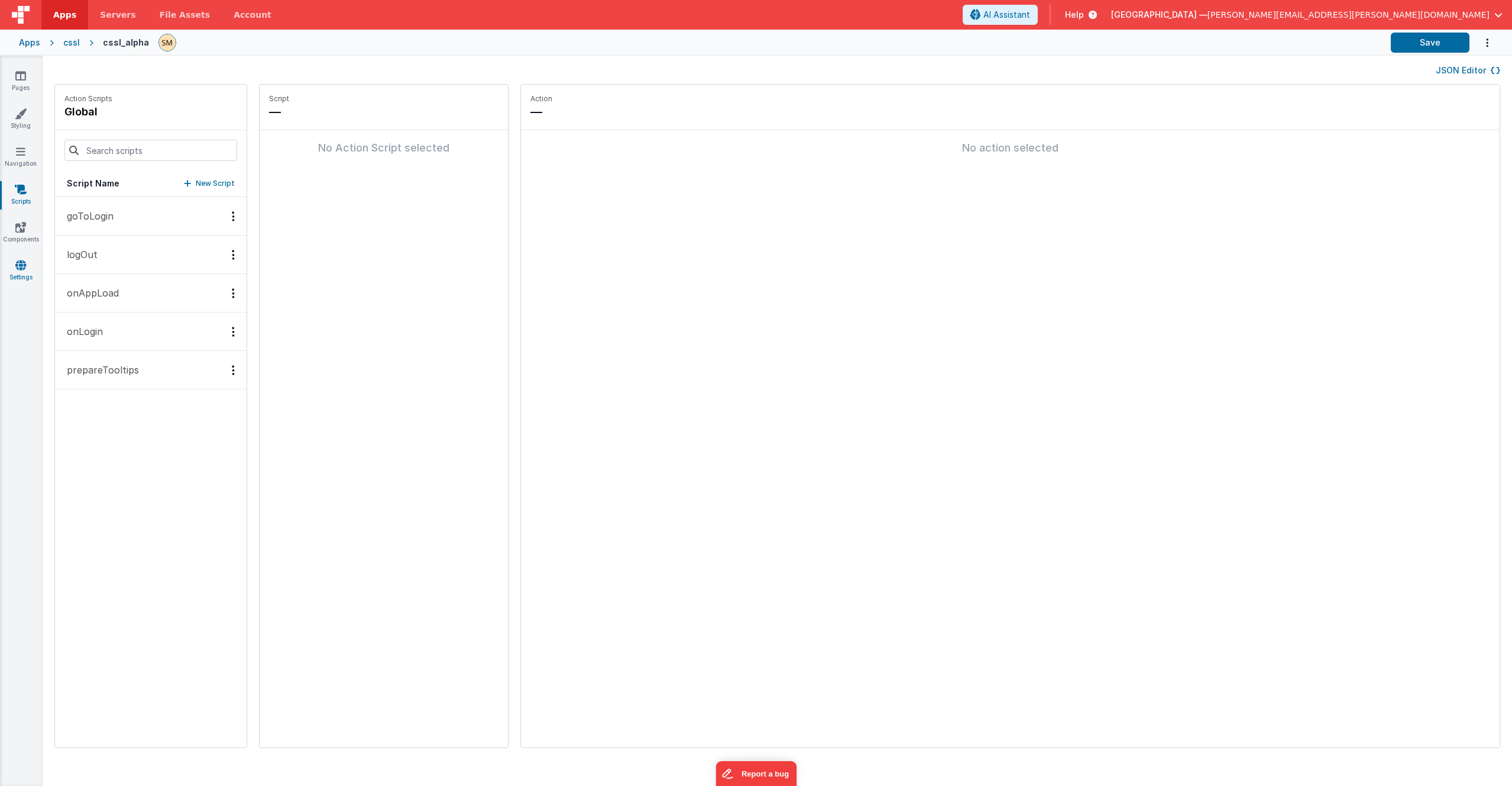
click at [20, 267] on icon at bounding box center [21, 265] width 11 height 12
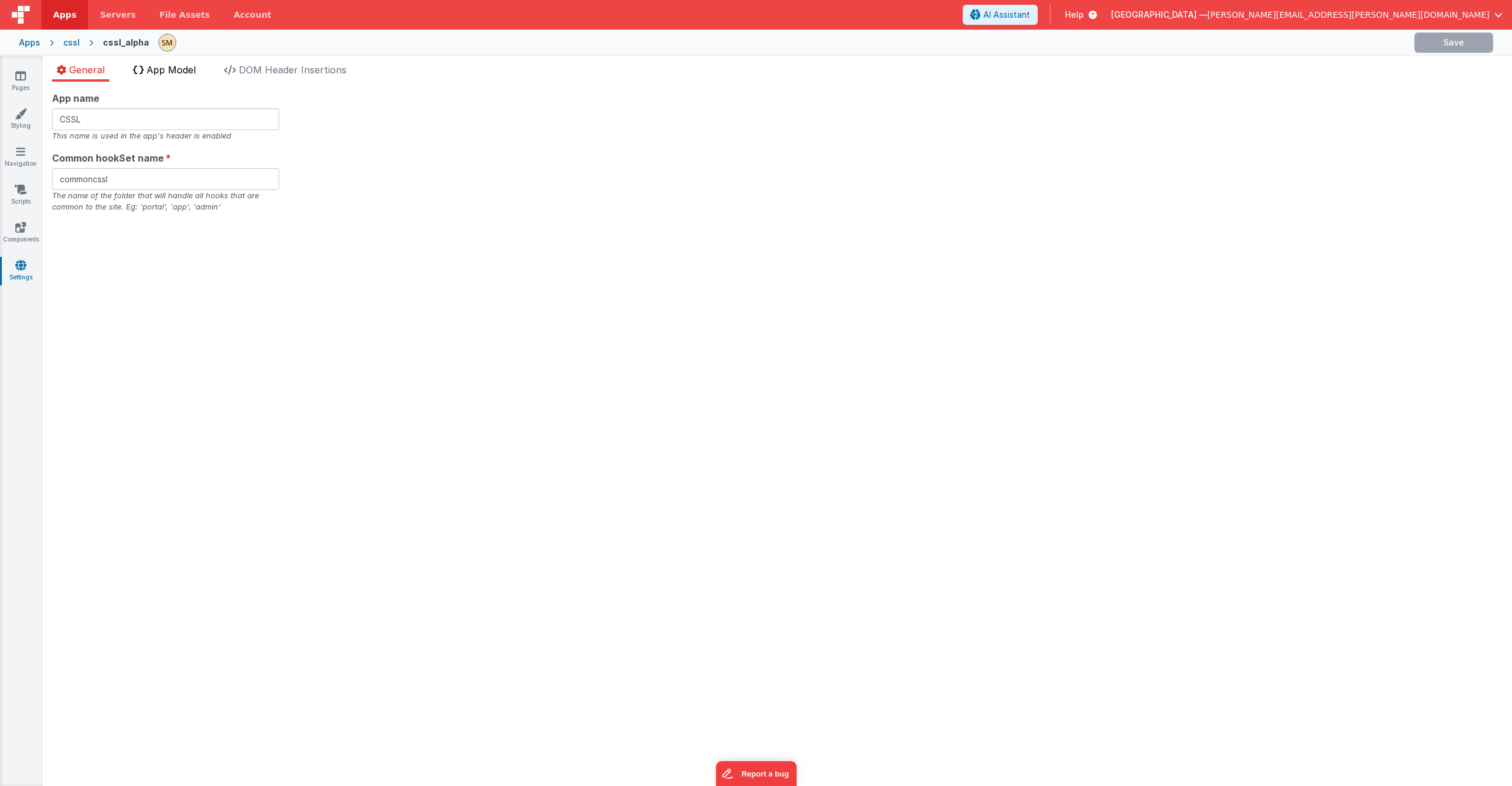
click at [186, 73] on span "App Model" at bounding box center [171, 70] width 49 height 12
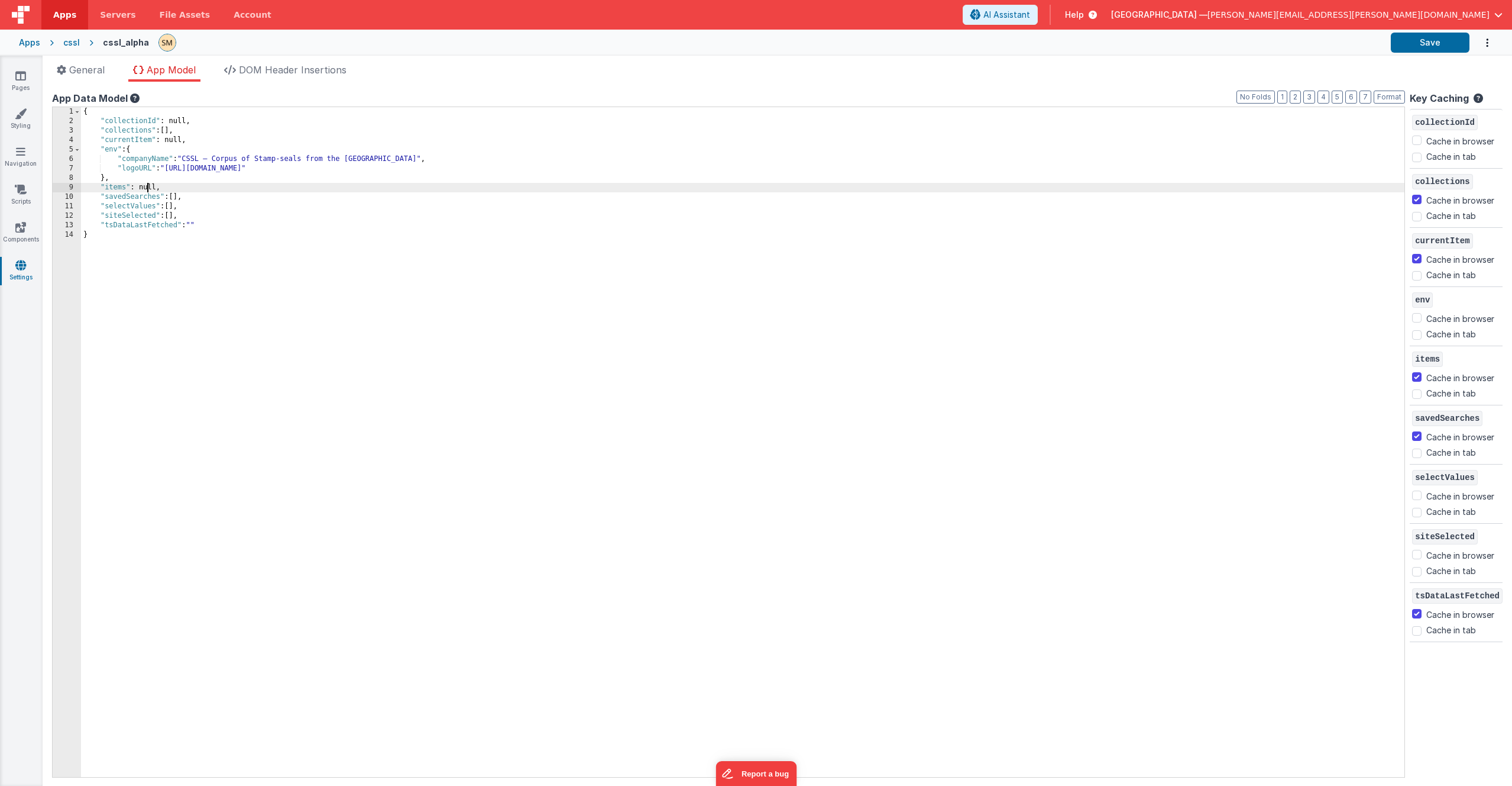
click at [146, 188] on div "{ "collectionId" : null, "collections" : [ ] , "currentItem" : null, "env" : { …" at bounding box center [743, 451] width 1324 height 689
